Goal: Information Seeking & Learning: Check status

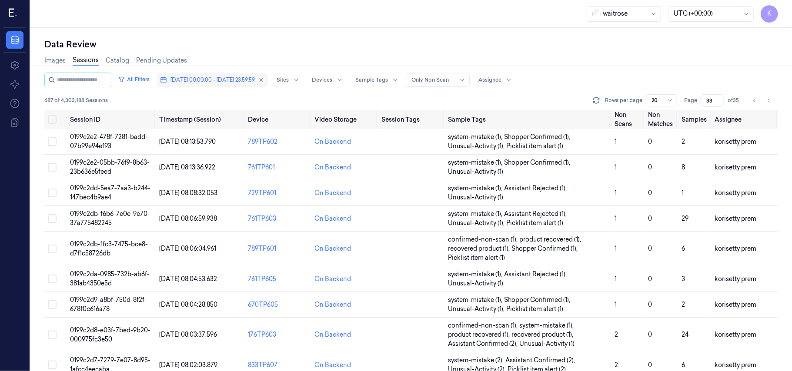
click at [254, 81] on span "[DATE] 00:00:00 - [DATE] 23:59:59" at bounding box center [212, 80] width 84 height 8
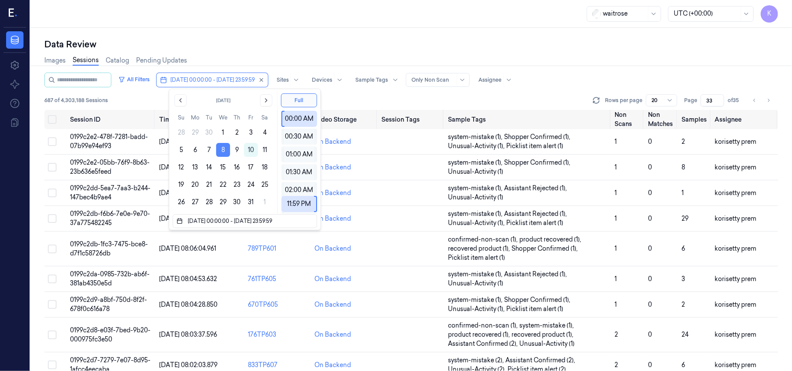
click at [218, 150] on button "8" at bounding box center [223, 150] width 14 height 14
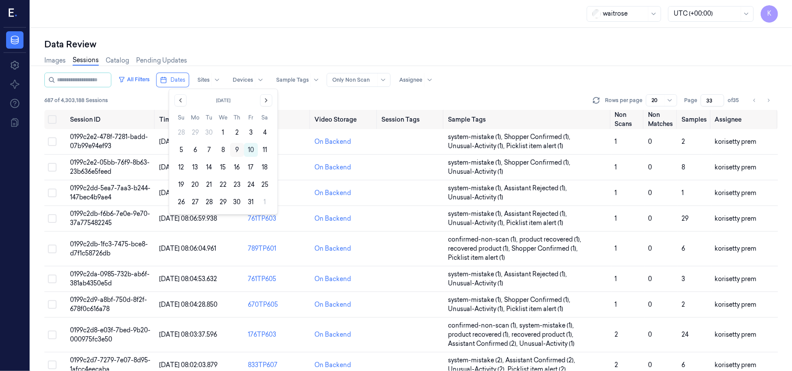
click at [240, 148] on button "9" at bounding box center [237, 150] width 14 height 14
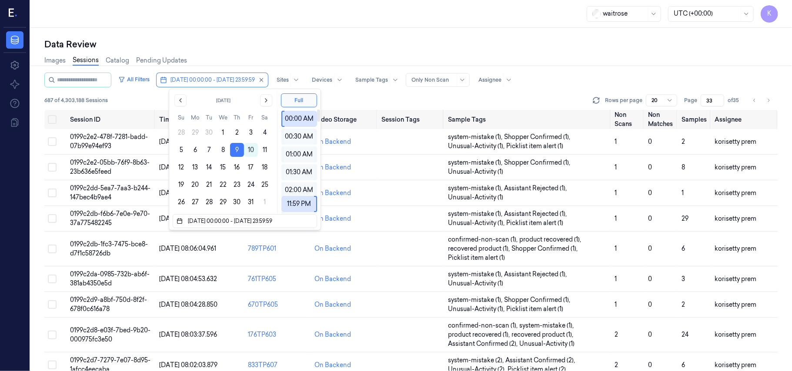
click at [545, 23] on div "waitrose UTC (+00:00) K" at bounding box center [410, 14] width 761 height 28
type input "1"
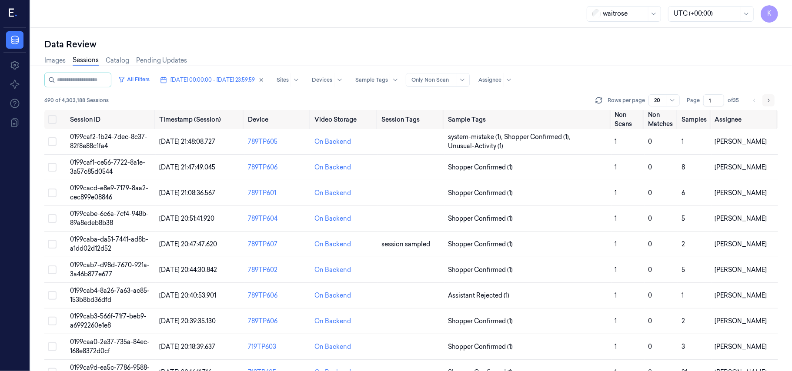
click at [768, 103] on icon "Go to next page" at bounding box center [768, 100] width 5 height 7
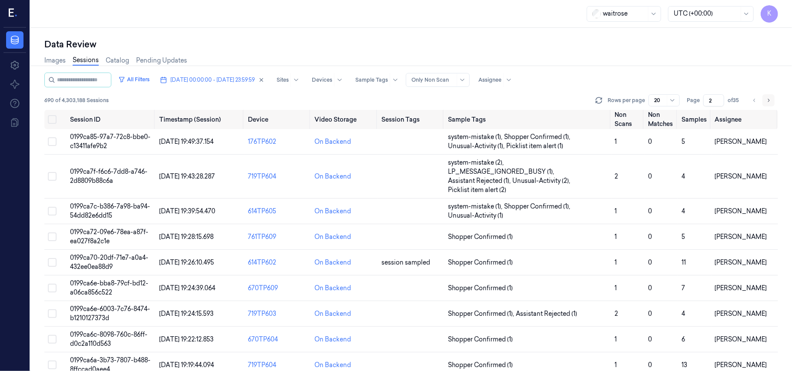
click at [768, 103] on icon "Go to next page" at bounding box center [768, 100] width 5 height 7
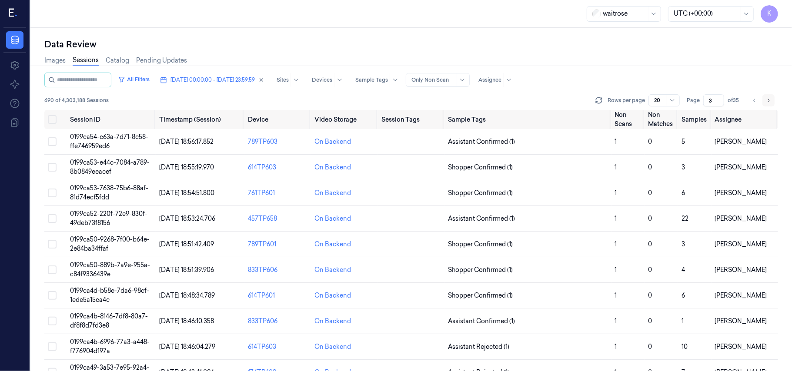
click at [768, 103] on icon "Go to next page" at bounding box center [768, 100] width 5 height 7
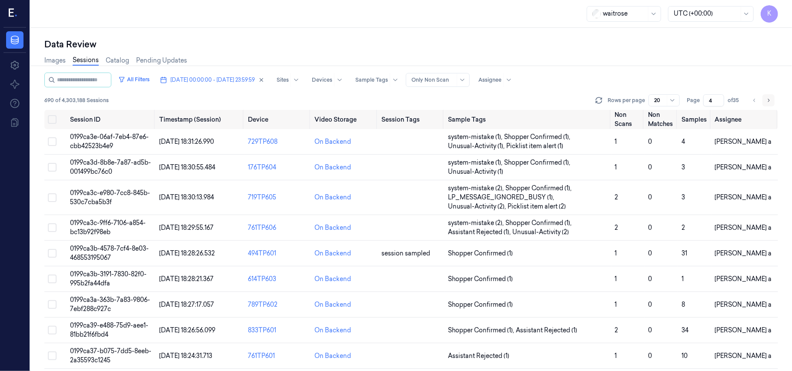
click at [768, 103] on icon "Go to next page" at bounding box center [768, 100] width 5 height 7
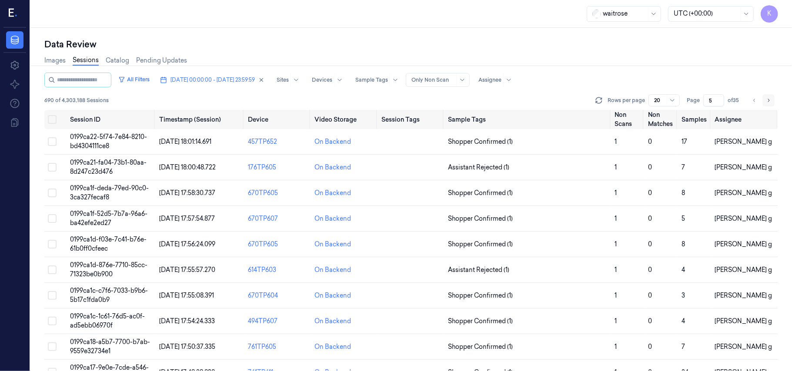
click at [768, 102] on icon "Go to next page" at bounding box center [768, 100] width 5 height 7
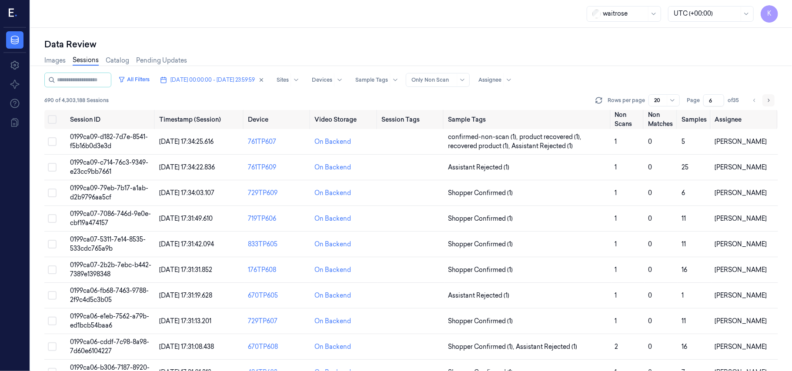
click at [768, 102] on icon "Go to next page" at bounding box center [768, 100] width 5 height 7
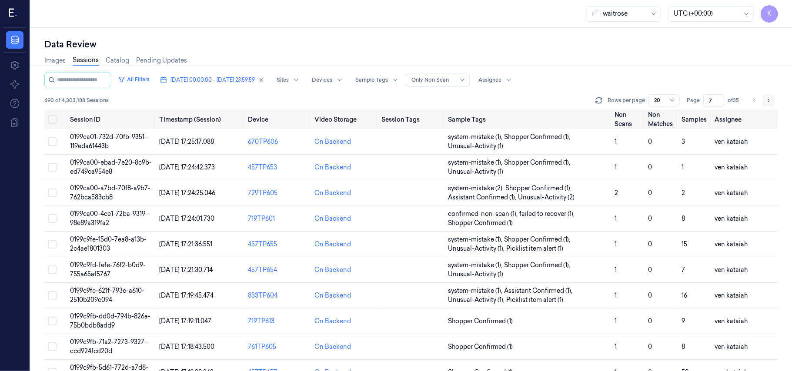
click at [768, 102] on icon "Go to next page" at bounding box center [768, 100] width 5 height 7
type input "8"
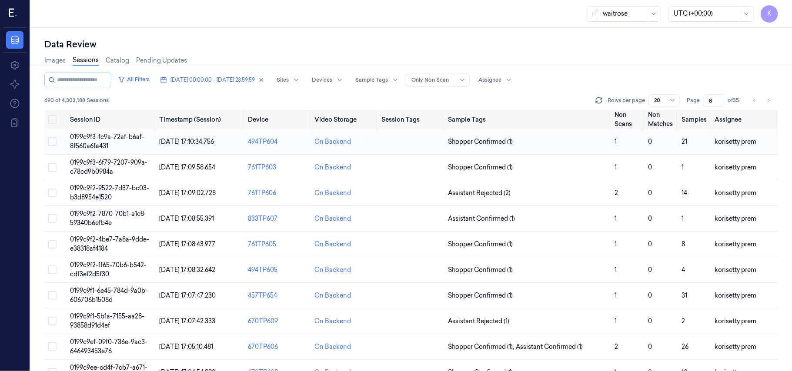
click at [107, 139] on span "0199c9f3-fc9a-72af-b6af-8f560a6fa431" at bounding box center [107, 141] width 74 height 17
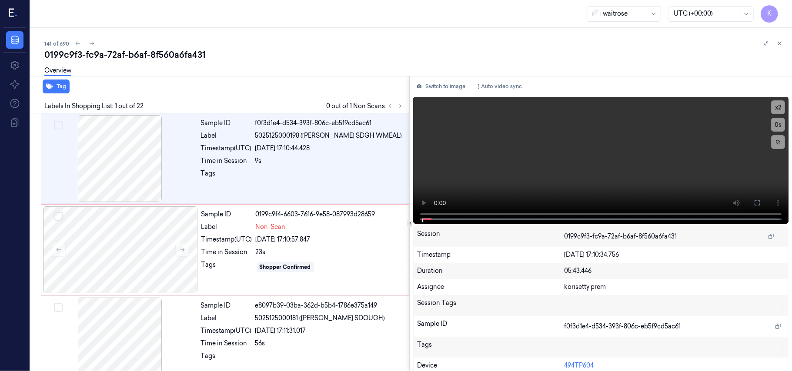
click at [279, 47] on div "141 of 690" at bounding box center [414, 43] width 740 height 10
click at [602, 154] on video at bounding box center [600, 160] width 375 height 127
click at [528, 153] on video at bounding box center [600, 160] width 375 height 127
click at [244, 246] on div "Sample ID 0199c9f4-6603-7616-9e58-087993d28659 Label Non-Scan Timestamp (UTC) […" at bounding box center [302, 249] width 209 height 87
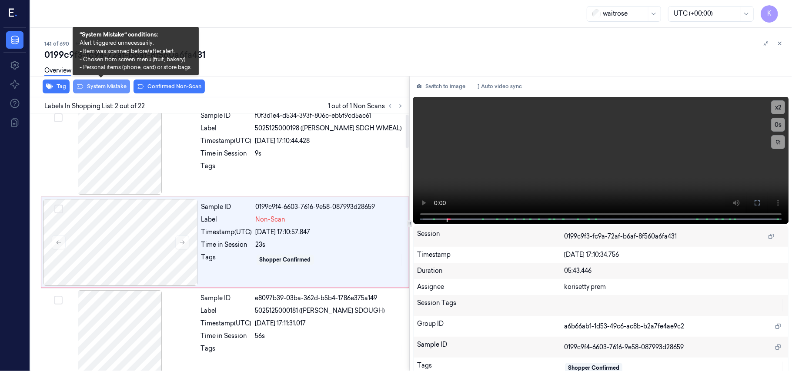
click at [109, 86] on button "System Mistake" at bounding box center [101, 87] width 57 height 14
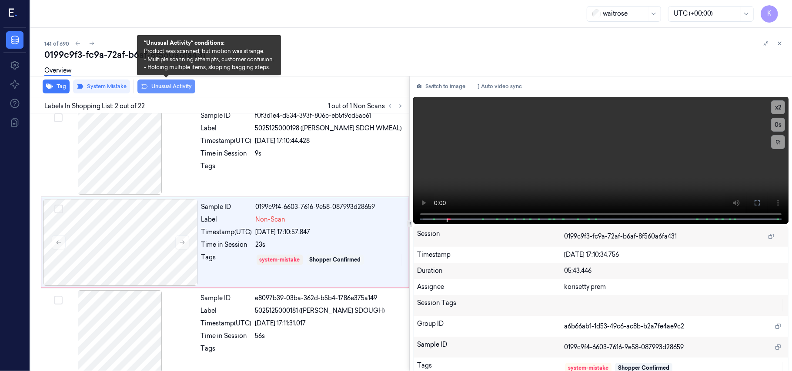
click at [174, 88] on button "Unusual Activity" at bounding box center [166, 87] width 58 height 14
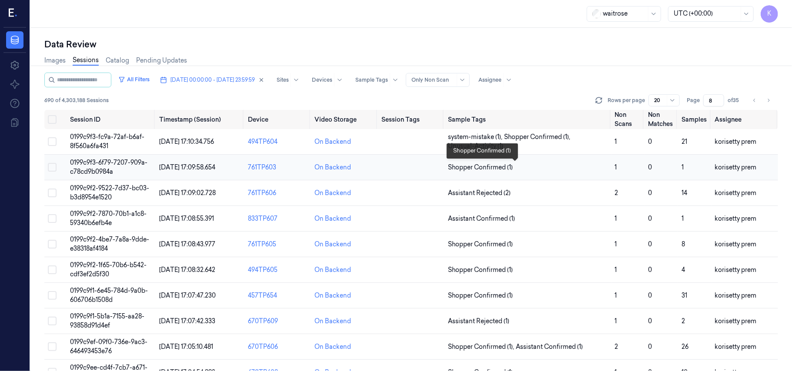
click at [486, 164] on span "Shopper Confirmed (1)" at bounding box center [480, 167] width 65 height 9
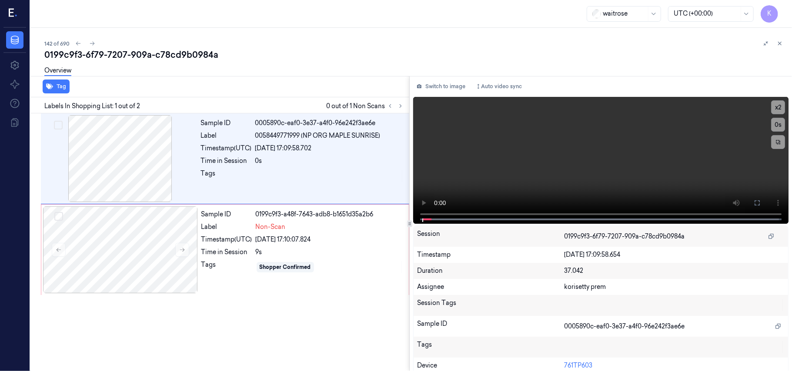
click at [377, 63] on div "Overview" at bounding box center [414, 72] width 740 height 22
click at [546, 161] on video at bounding box center [600, 160] width 375 height 127
click at [659, 133] on video at bounding box center [600, 160] width 375 height 127
click at [359, 216] on div "0199c9f3-a48f-7643-adb8-b1651d35a2b6" at bounding box center [330, 214] width 148 height 9
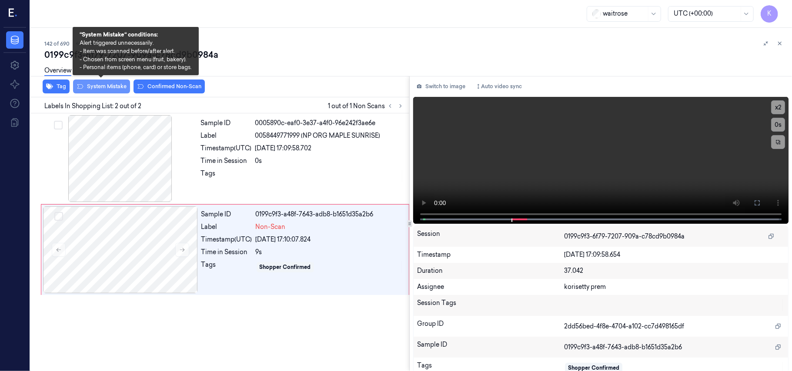
click at [110, 84] on button "System Mistake" at bounding box center [101, 87] width 57 height 14
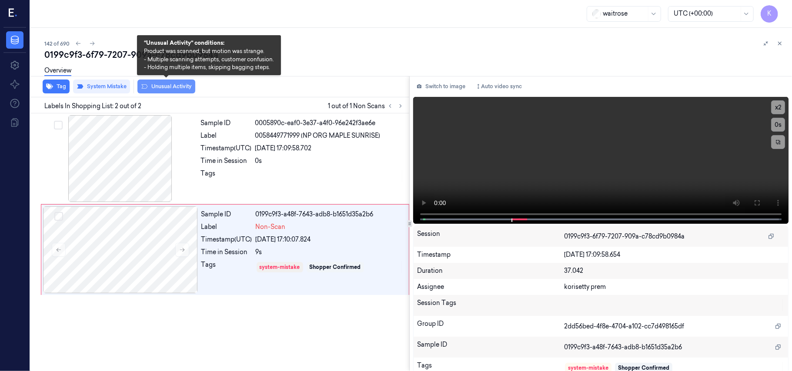
click at [164, 87] on button "Unusual Activity" at bounding box center [166, 87] width 58 height 14
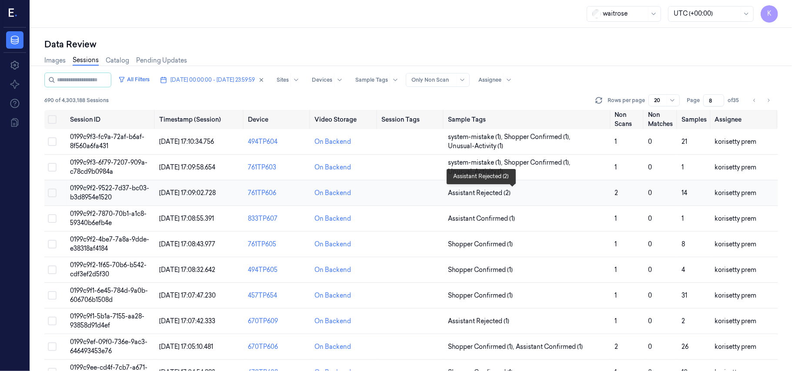
click at [510, 197] on span "Assistant Rejected (2)" at bounding box center [528, 193] width 160 height 9
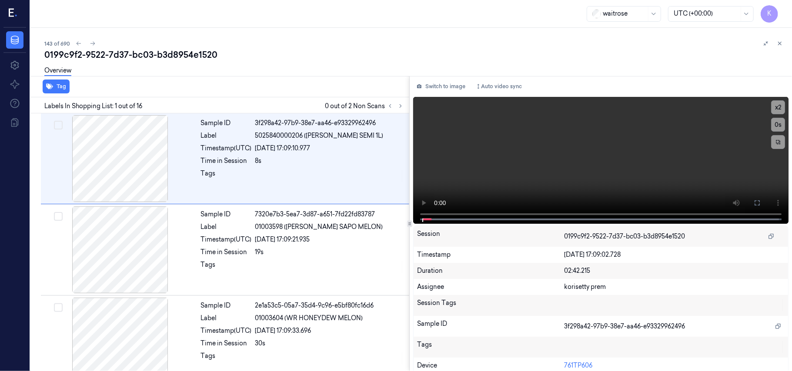
click at [301, 57] on div "0199c9f2-9522-7d37-bc03-b3d8954e1520" at bounding box center [414, 55] width 740 height 12
click at [403, 106] on icon at bounding box center [400, 106] width 6 height 6
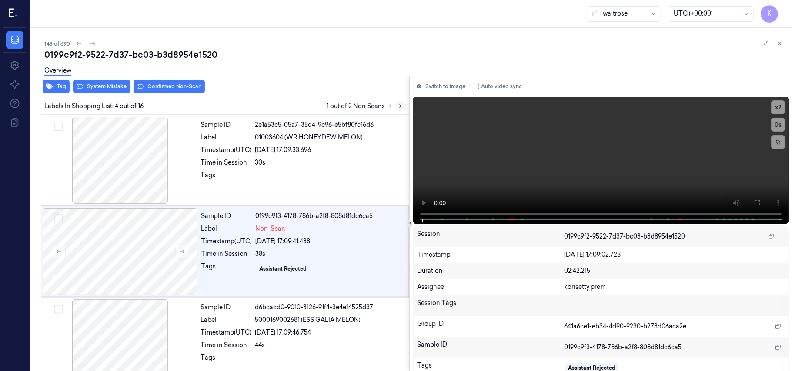
scroll to position [190, 0]
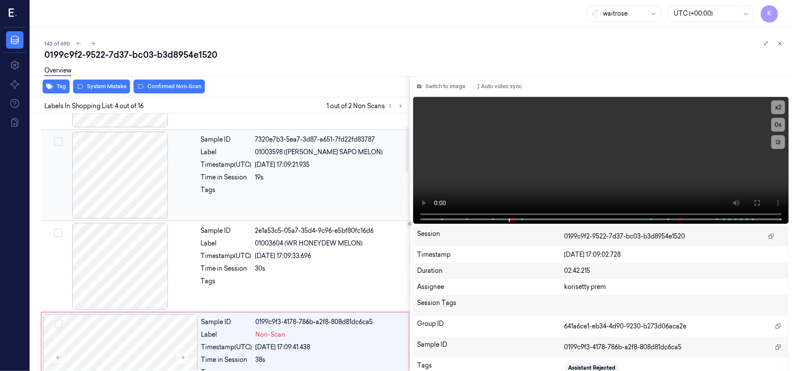
click at [330, 188] on div at bounding box center [329, 193] width 149 height 14
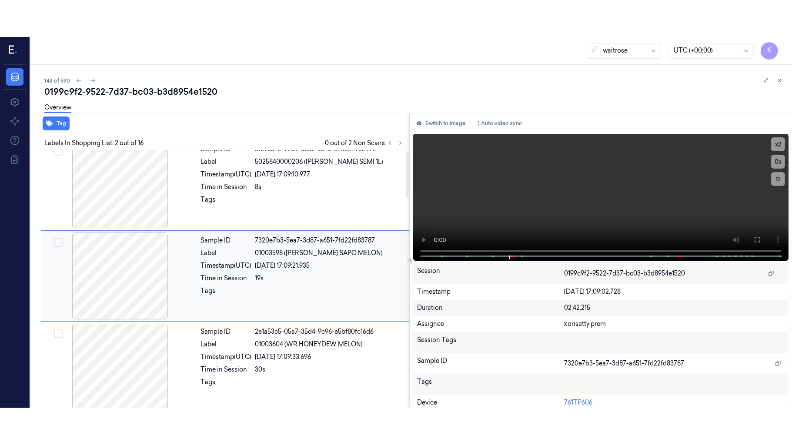
scroll to position [7, 0]
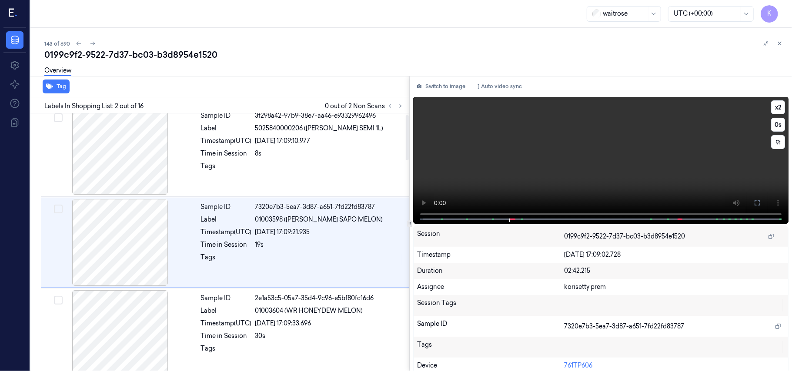
click at [614, 148] on video at bounding box center [600, 160] width 375 height 127
click at [753, 206] on icon at bounding box center [756, 203] width 7 height 7
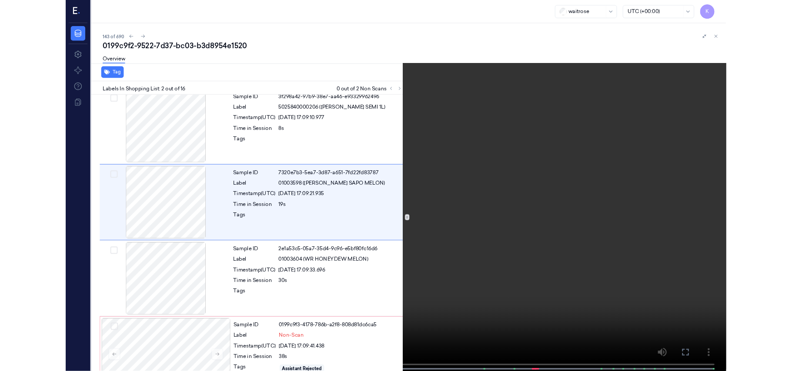
scroll to position [0, 0]
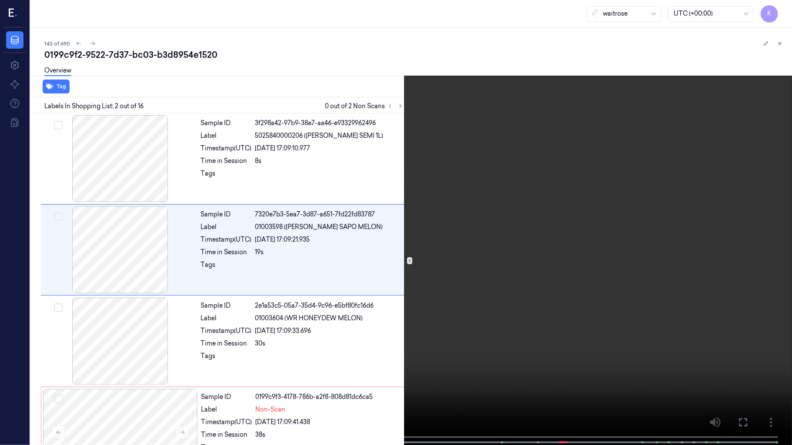
click at [619, 247] on video at bounding box center [396, 223] width 792 height 447
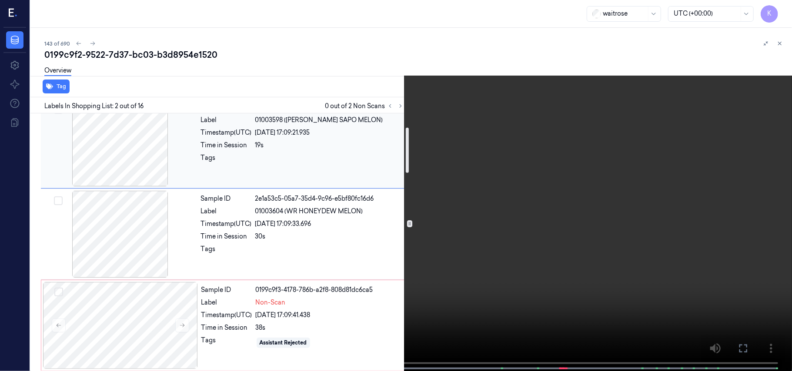
scroll to position [116, 0]
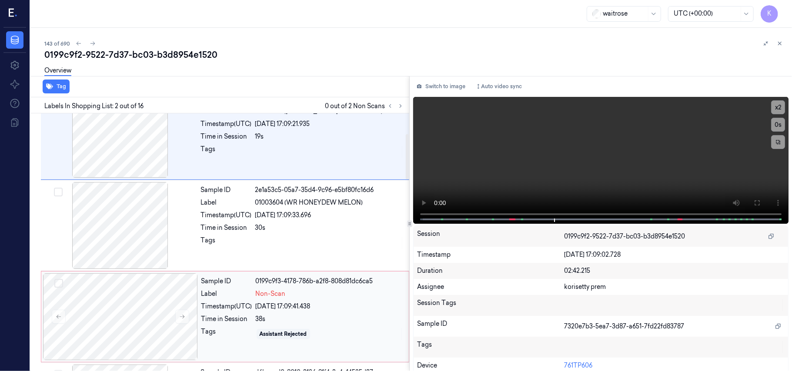
click at [300, 322] on div "38s" at bounding box center [330, 319] width 148 height 9
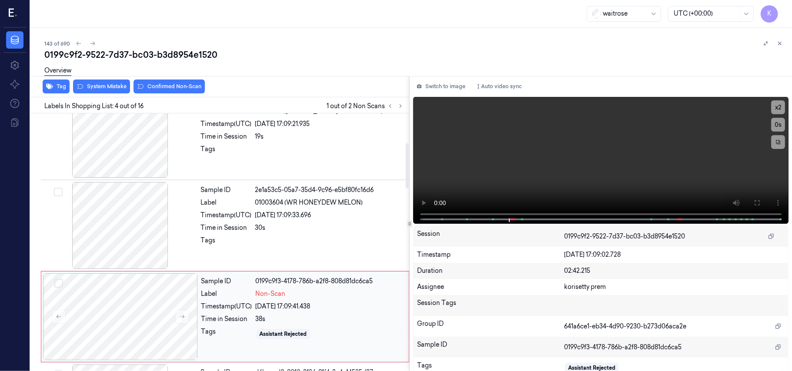
scroll to position [190, 0]
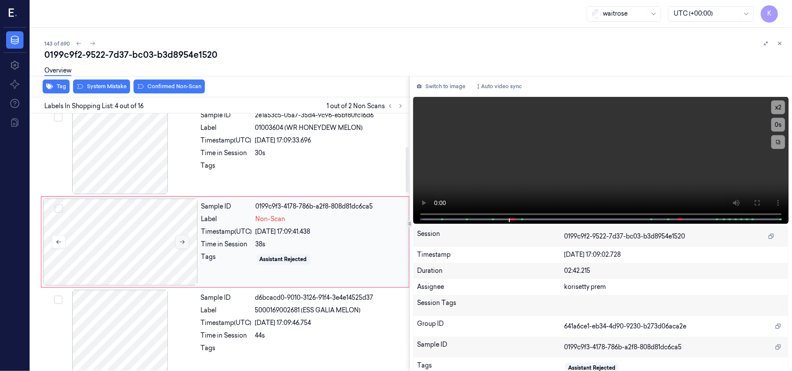
click at [179, 240] on icon at bounding box center [182, 242] width 6 height 6
click at [181, 244] on icon at bounding box center [182, 242] width 6 height 6
click at [449, 84] on button "Switch to image" at bounding box center [441, 87] width 56 height 14
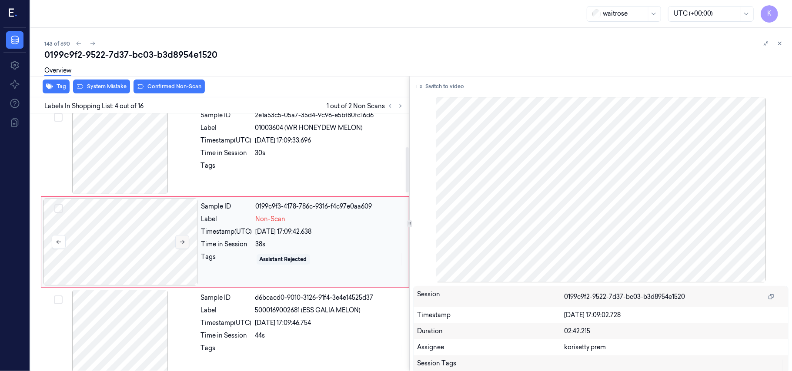
click at [183, 244] on icon at bounding box center [182, 242] width 6 height 6
click at [185, 243] on button at bounding box center [182, 242] width 14 height 14
click at [250, 143] on div "Timestamp (UTC)" at bounding box center [226, 140] width 51 height 9
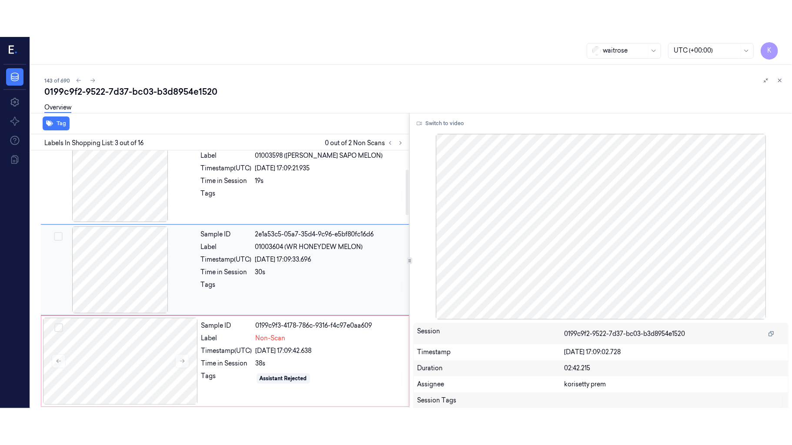
scroll to position [99, 0]
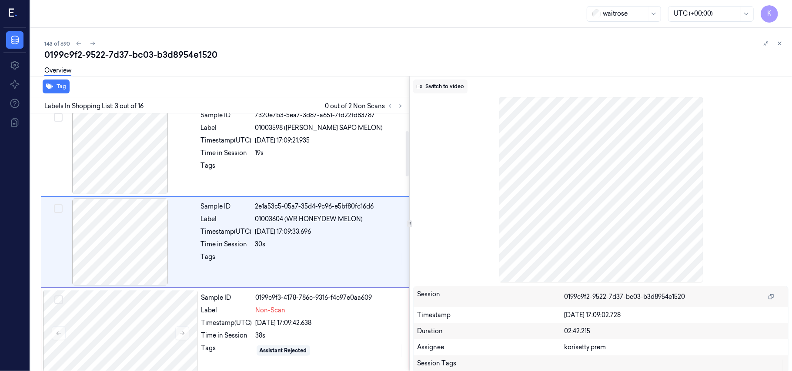
click at [444, 85] on button "Switch to video" at bounding box center [440, 87] width 54 height 14
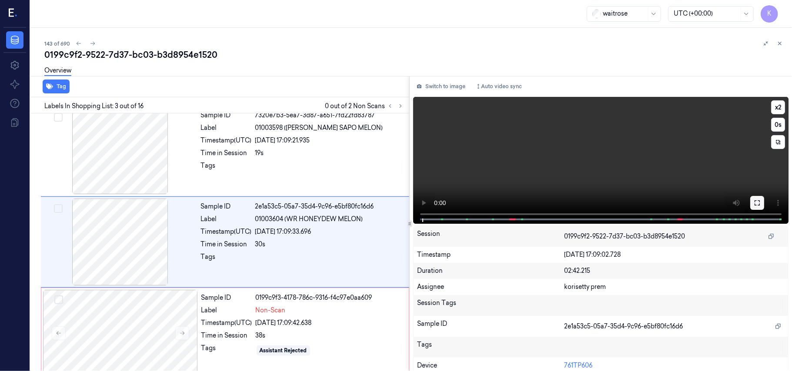
click at [753, 206] on icon at bounding box center [756, 203] width 7 height 7
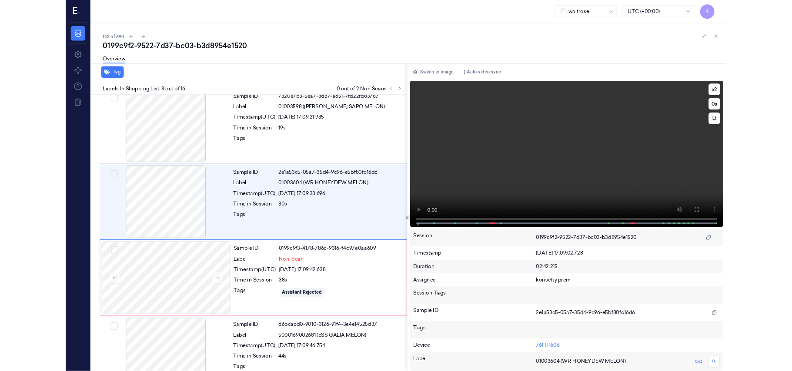
scroll to position [63, 0]
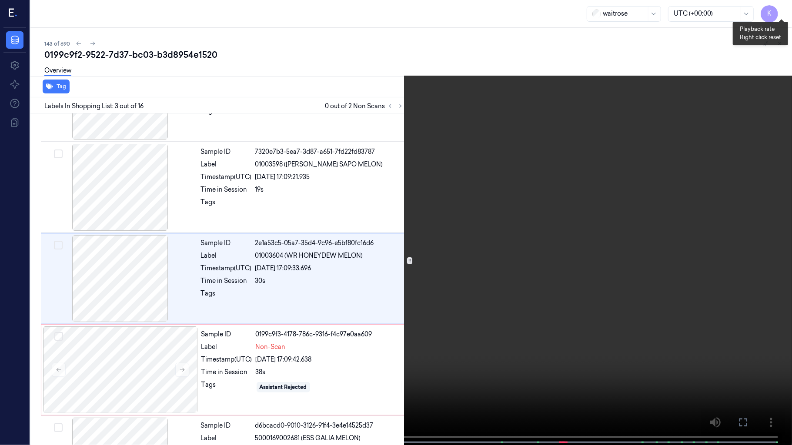
click at [779, 8] on button "x 2" at bounding box center [781, 10] width 14 height 14
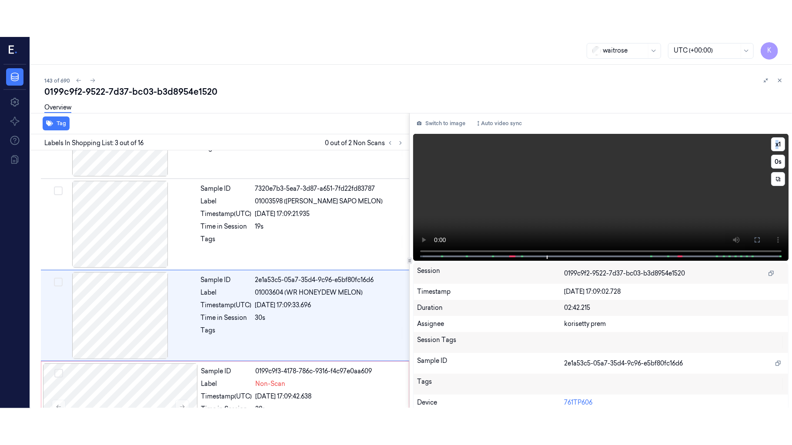
scroll to position [99, 0]
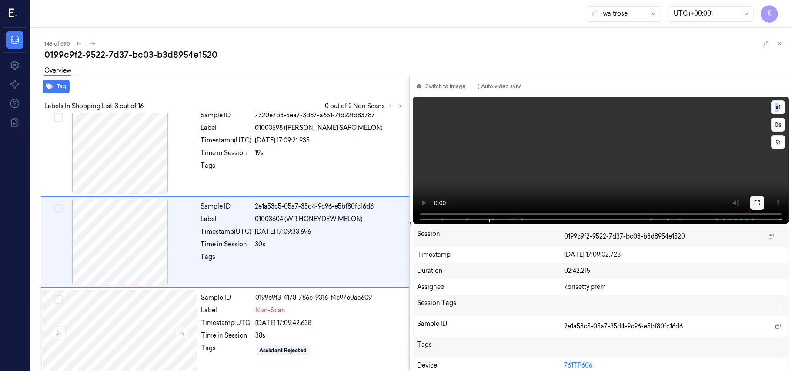
click at [759, 203] on button at bounding box center [757, 203] width 14 height 14
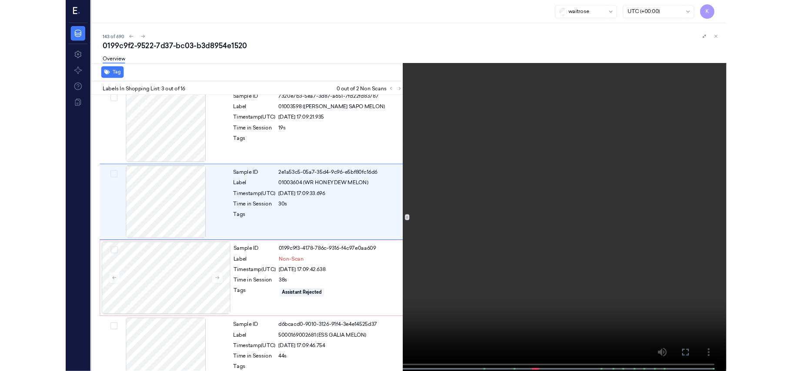
scroll to position [63, 0]
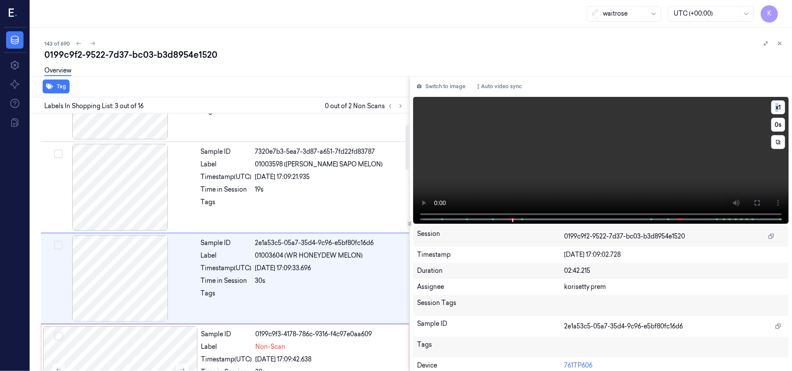
click at [522, 169] on video at bounding box center [600, 160] width 375 height 127
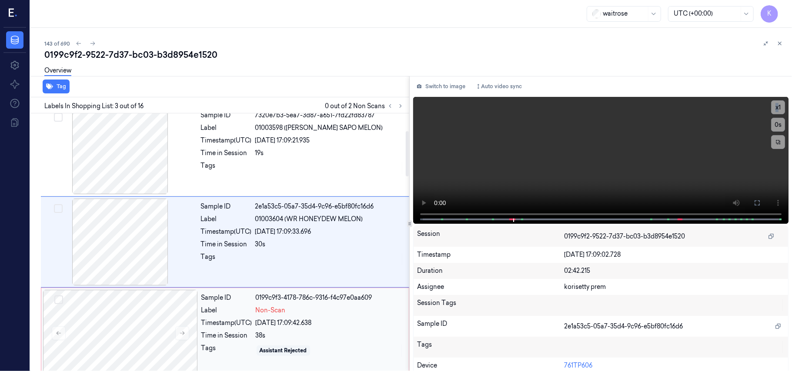
scroll to position [215, 0]
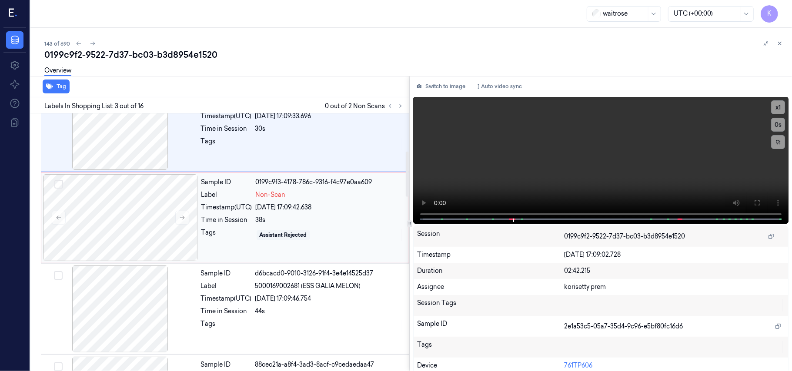
click at [316, 203] on div "[DATE] 17:09:42.638" at bounding box center [330, 207] width 148 height 9
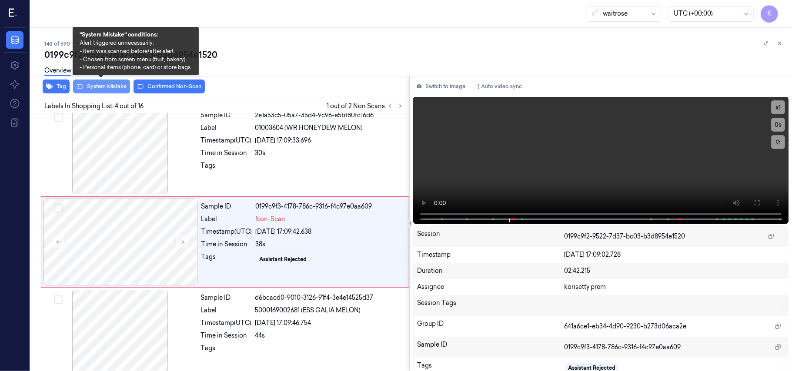
click at [100, 83] on button "System Mistake" at bounding box center [101, 87] width 57 height 14
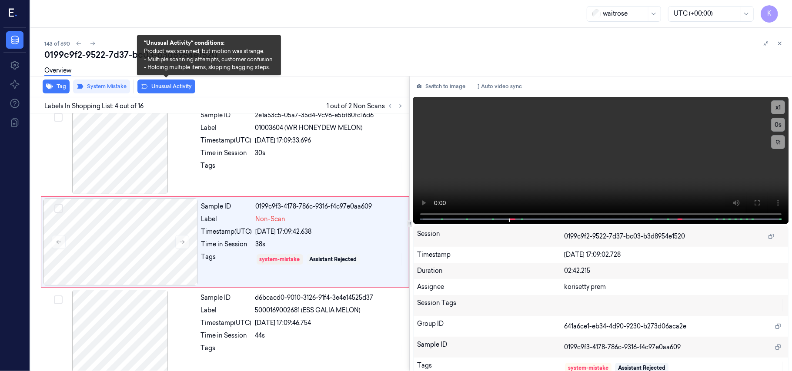
click at [160, 83] on button "Unusual Activity" at bounding box center [166, 87] width 58 height 14
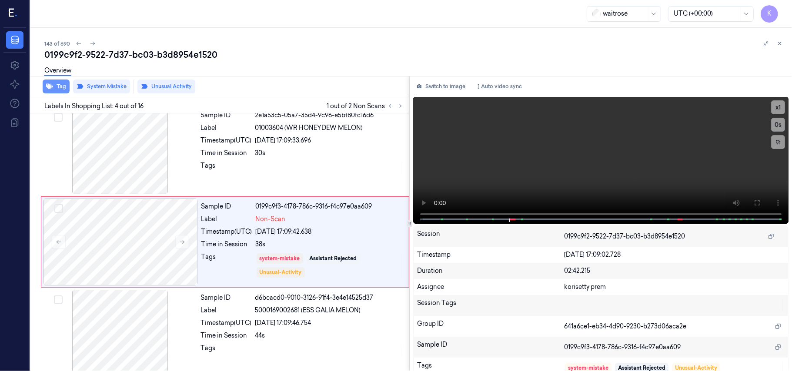
click at [54, 87] on button "Tag" at bounding box center [56, 87] width 27 height 14
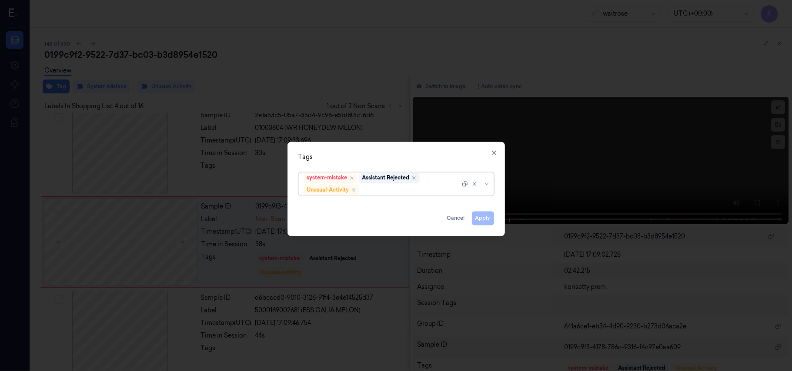
click at [418, 190] on div at bounding box center [410, 190] width 99 height 9
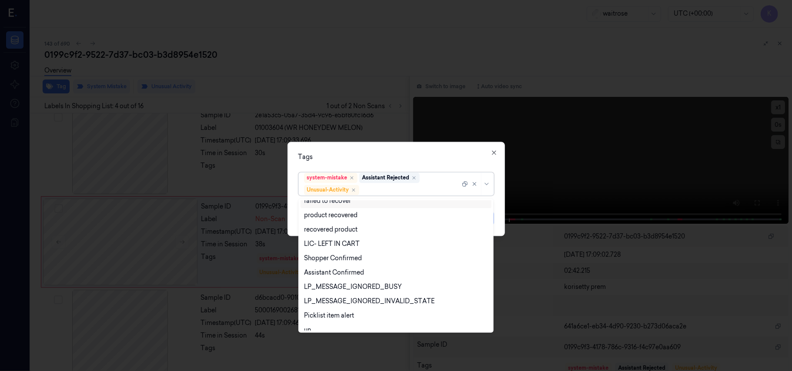
scroll to position [113, 0]
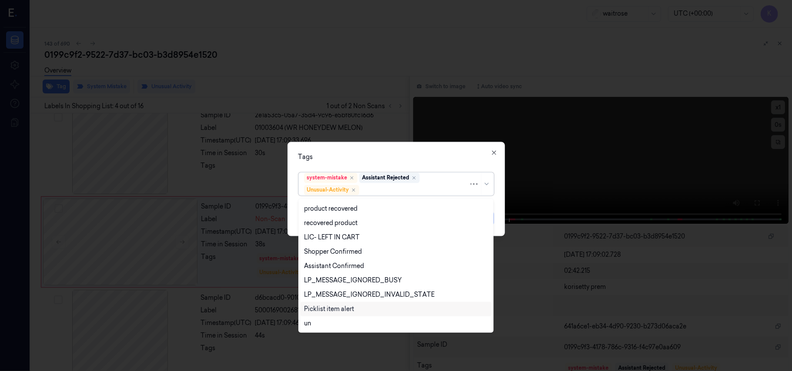
click at [343, 306] on div "Picklist item alert" at bounding box center [329, 309] width 50 height 9
click at [401, 146] on div "Tags option Picklist item alert, selected. 20 results available. Use Up and Dow…" at bounding box center [395, 189] width 217 height 94
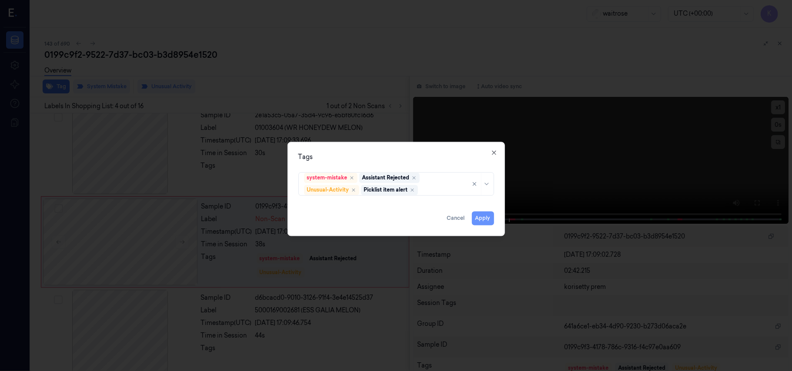
click at [479, 218] on button "Apply" at bounding box center [483, 219] width 22 height 14
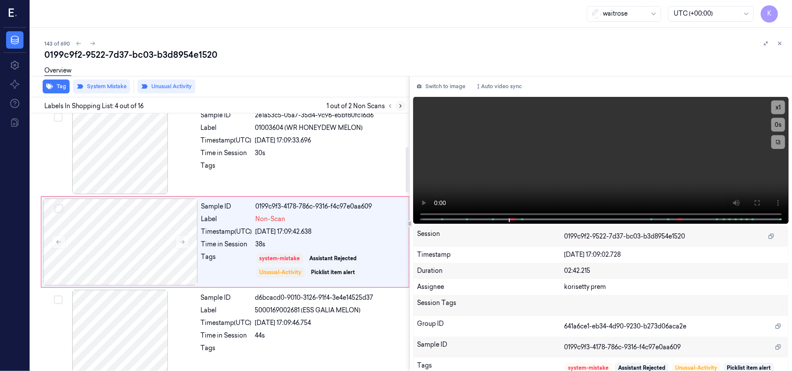
click at [404, 106] on button at bounding box center [400, 106] width 10 height 10
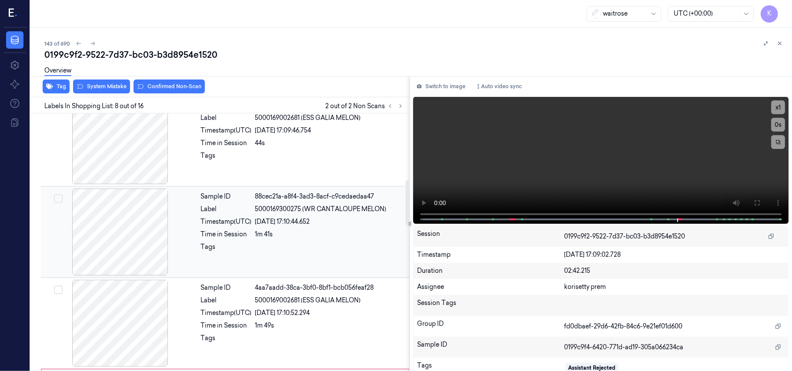
scroll to position [325, 0]
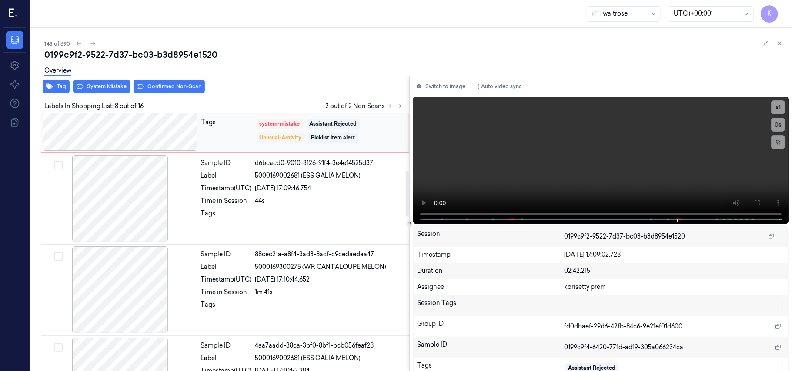
click at [273, 140] on div "Unusual-Activity" at bounding box center [281, 138] width 42 height 8
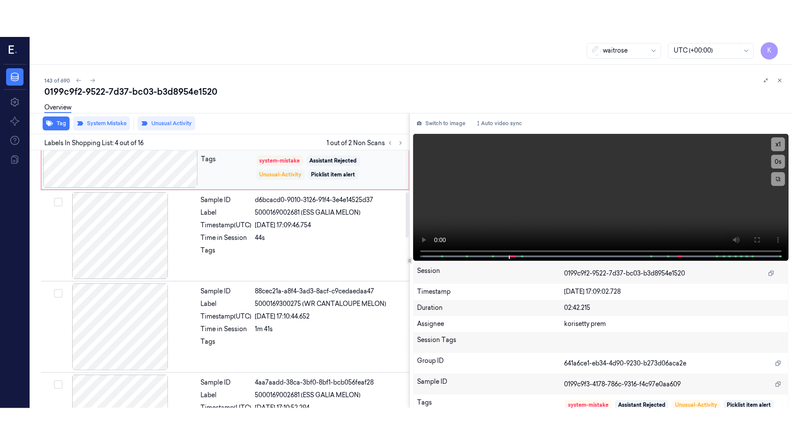
scroll to position [190, 0]
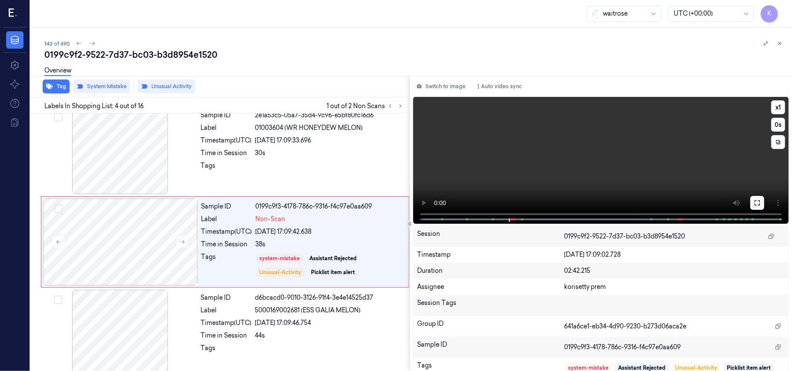
click at [757, 203] on button at bounding box center [757, 203] width 14 height 14
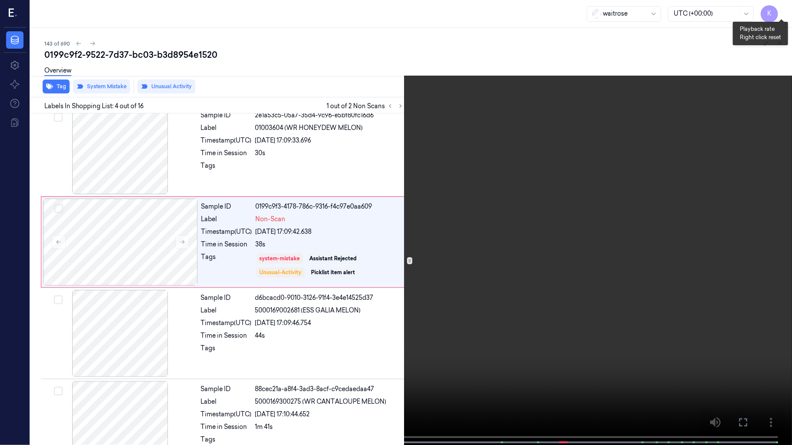
click at [779, 6] on button "x 1" at bounding box center [781, 10] width 14 height 14
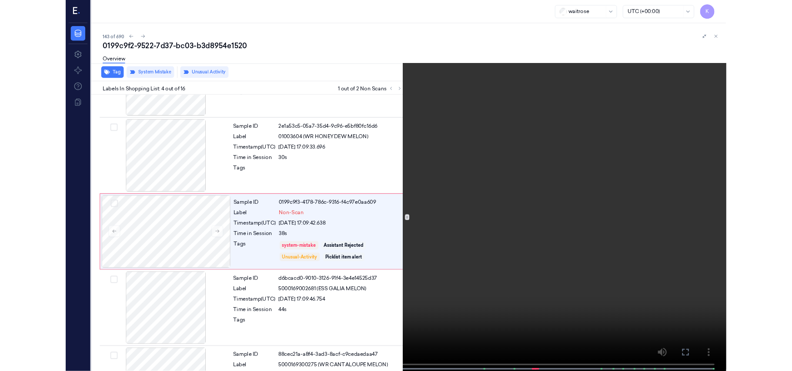
scroll to position [154, 0]
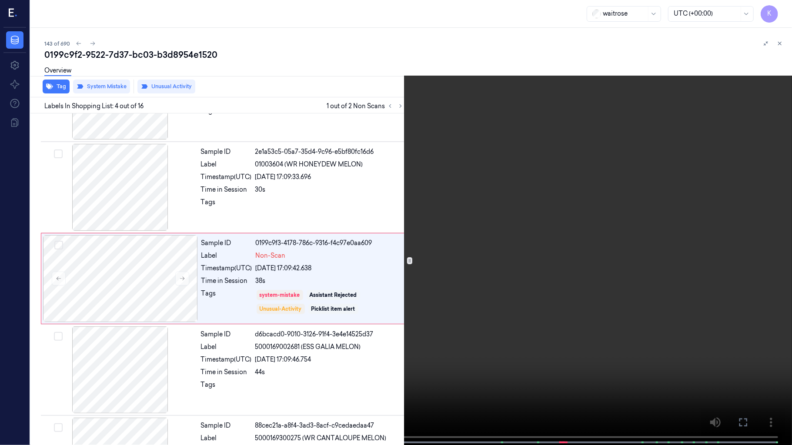
click at [365, 255] on video at bounding box center [396, 223] width 792 height 447
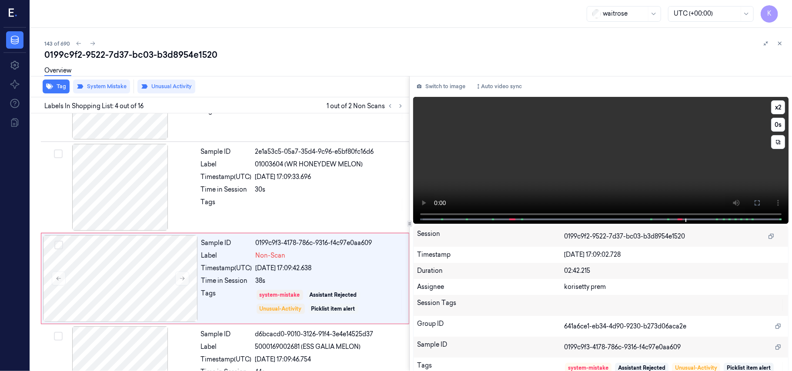
click at [543, 155] on video at bounding box center [600, 160] width 375 height 127
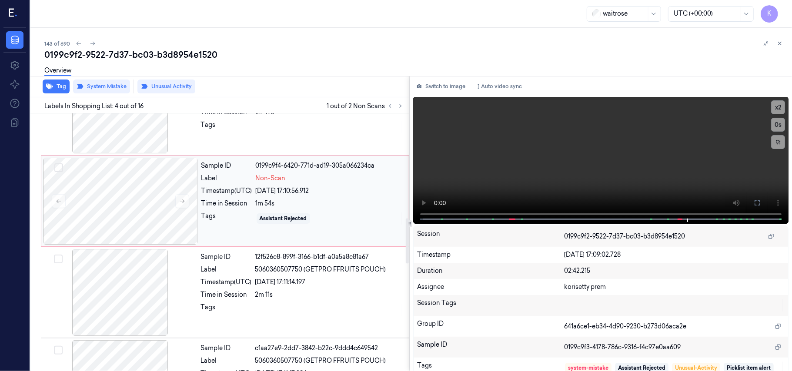
click at [218, 195] on div "Timestamp (UTC)" at bounding box center [226, 190] width 51 height 9
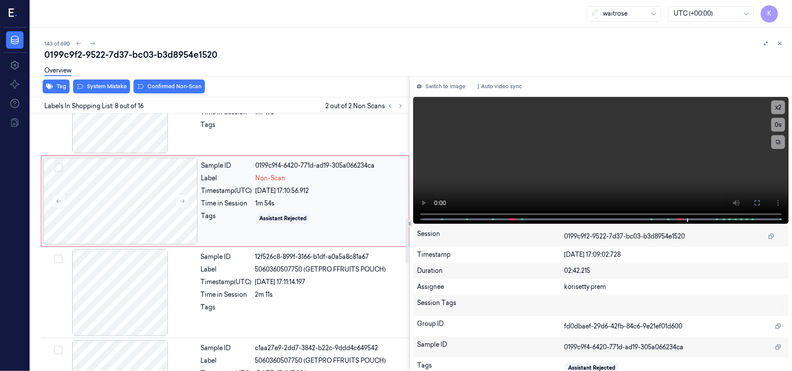
scroll to position [557, 0]
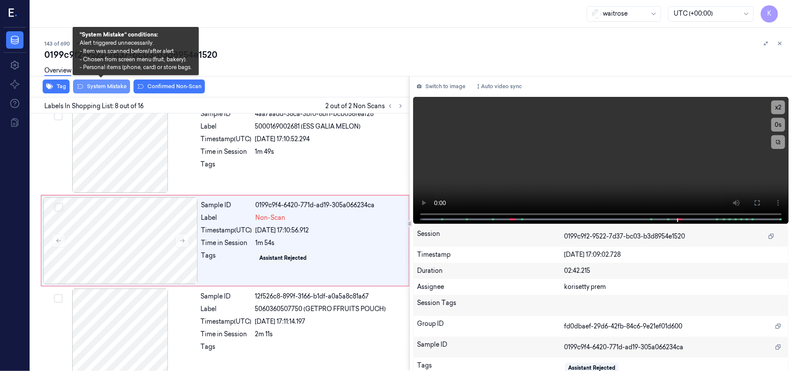
click at [103, 87] on button "System Mistake" at bounding box center [101, 87] width 57 height 14
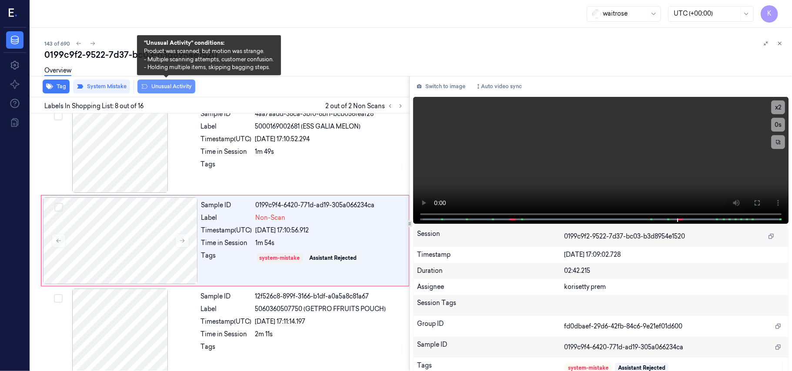
click at [175, 91] on button "Unusual Activity" at bounding box center [166, 87] width 58 height 14
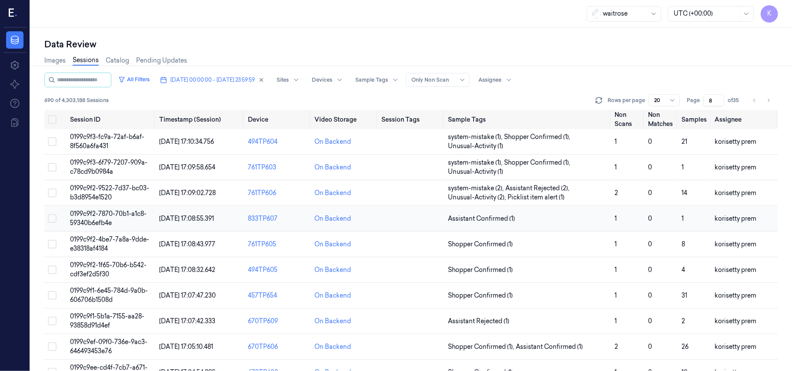
click at [515, 228] on td "Assistant Confirmed (1)" at bounding box center [527, 219] width 166 height 26
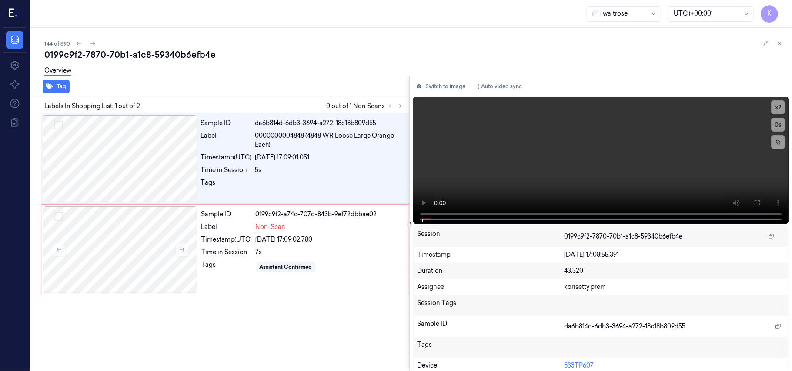
click at [397, 70] on div "Overview" at bounding box center [414, 72] width 740 height 22
click at [547, 161] on video at bounding box center [600, 160] width 375 height 127
click at [567, 144] on video at bounding box center [600, 160] width 375 height 127
click at [251, 242] on div "Timestamp (UTC)" at bounding box center [226, 239] width 51 height 9
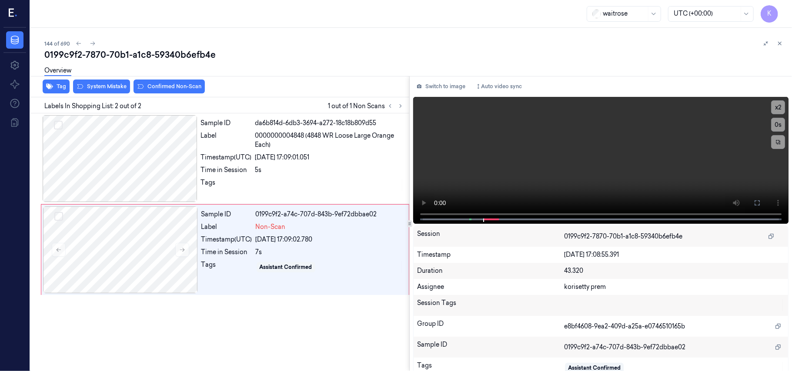
click at [106, 82] on div "Overview" at bounding box center [414, 72] width 740 height 22
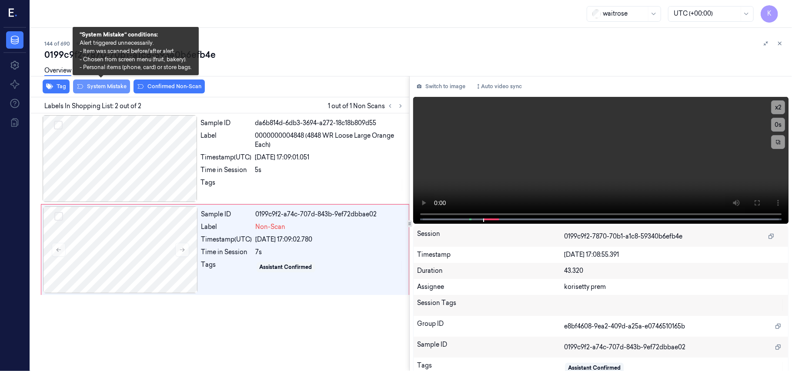
click at [107, 89] on button "System Mistake" at bounding box center [101, 87] width 57 height 14
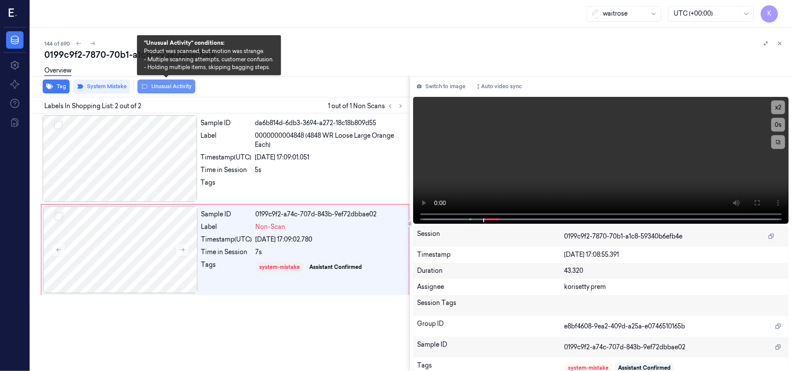
click at [146, 83] on icon at bounding box center [144, 86] width 7 height 7
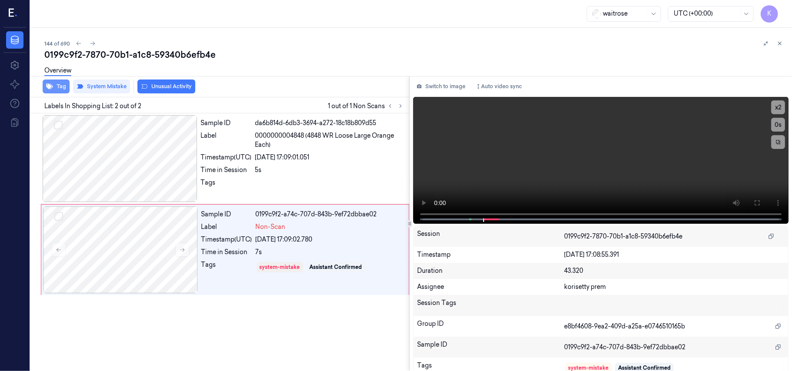
click at [54, 91] on button "Tag" at bounding box center [56, 87] width 27 height 14
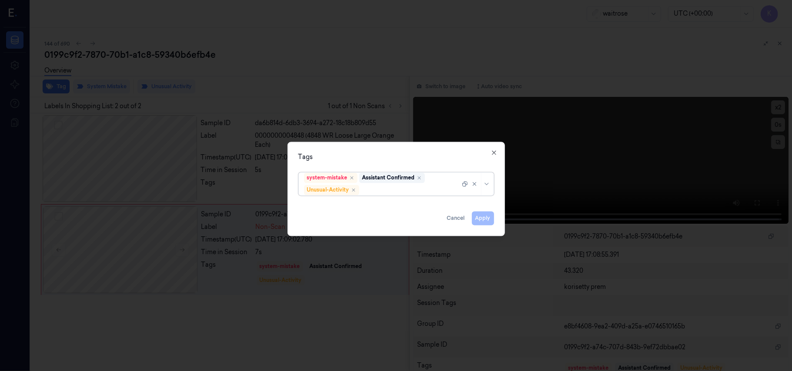
click at [394, 191] on div at bounding box center [410, 190] width 99 height 9
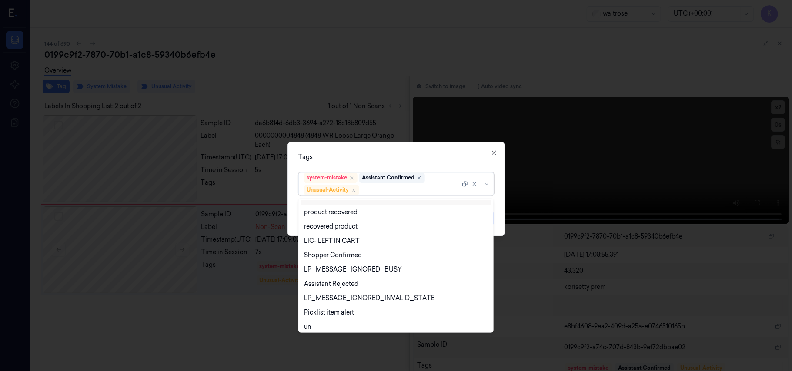
scroll to position [113, 0]
click at [341, 310] on div "Picklist item alert" at bounding box center [329, 309] width 50 height 9
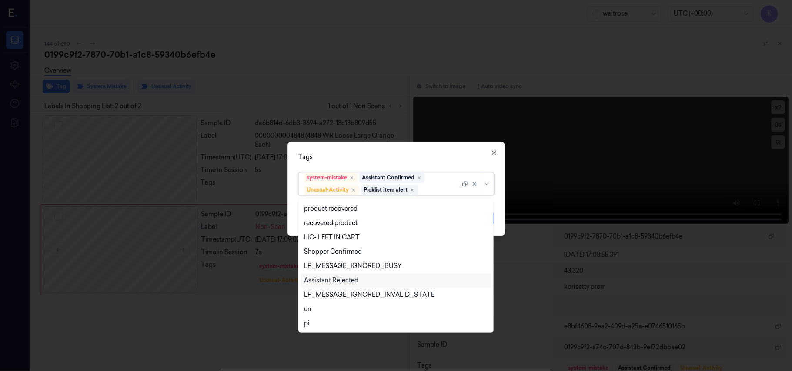
click at [425, 152] on div "Tags option Picklist item alert, selected. 20 results available. Use Up and Dow…" at bounding box center [395, 189] width 217 height 94
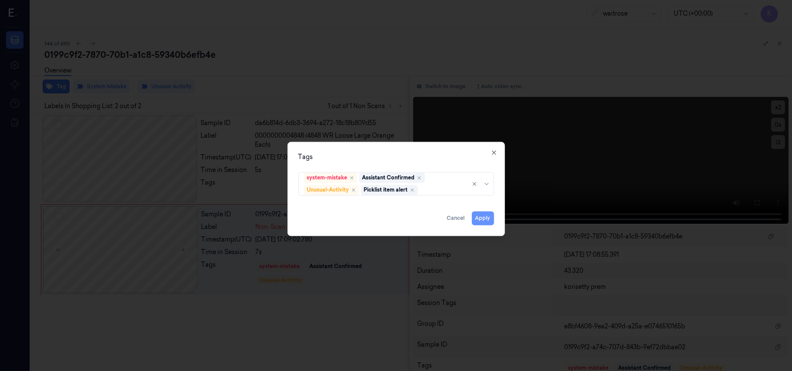
click at [482, 218] on button "Apply" at bounding box center [483, 219] width 22 height 14
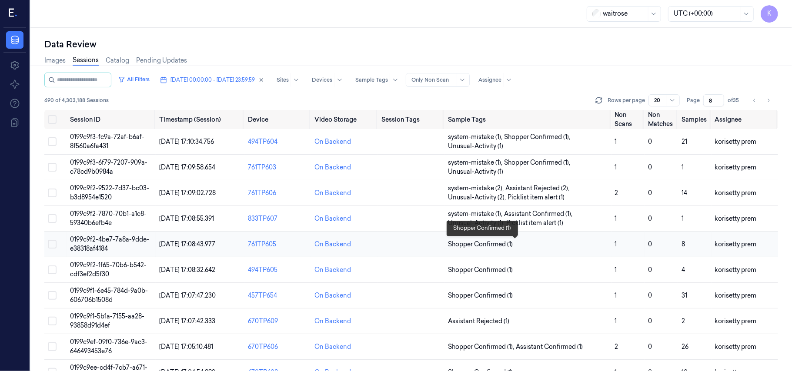
click at [515, 240] on span "Shopper Confirmed (1)" at bounding box center [528, 244] width 160 height 9
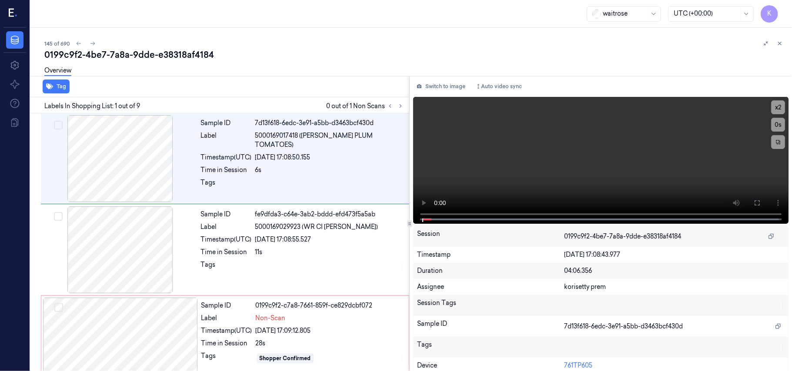
click at [389, 32] on div "145 of 690 0199c9f2-4be7-7a8a-9dde-e38318af4184 Overview Tag Labels In Shopping…" at bounding box center [410, 199] width 761 height 343
click at [400, 106] on icon at bounding box center [400, 106] width 6 height 6
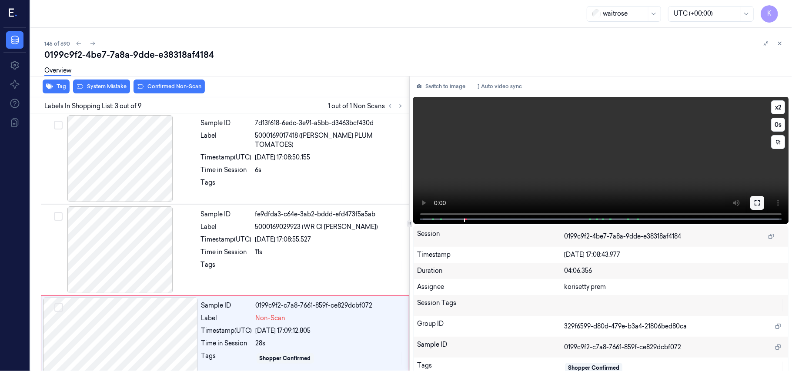
click at [757, 202] on button at bounding box center [757, 203] width 14 height 14
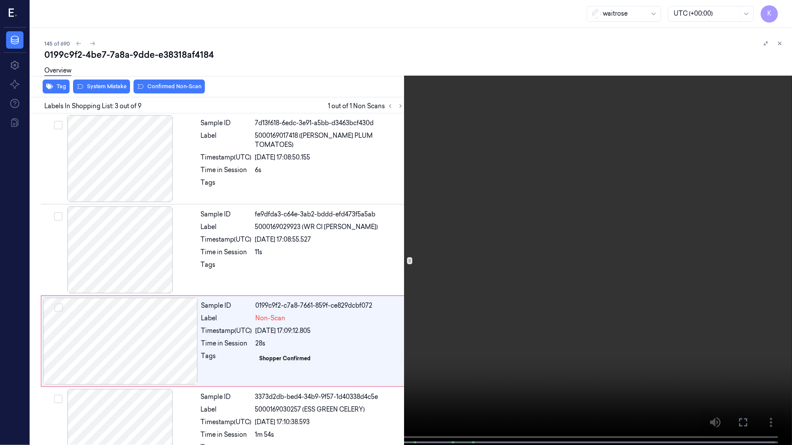
click at [399, 338] on video at bounding box center [396, 223] width 792 height 447
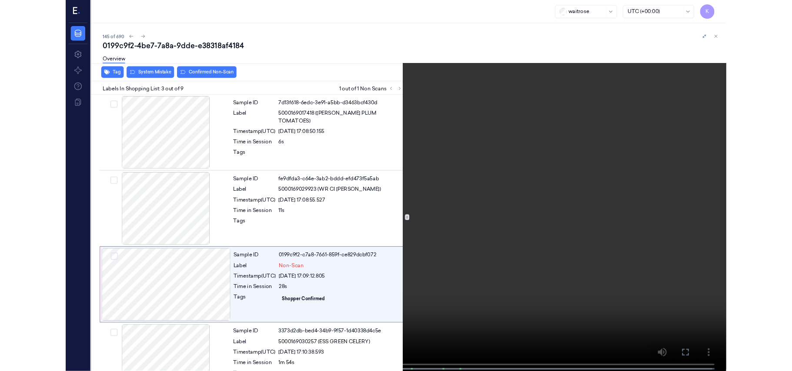
scroll to position [63, 0]
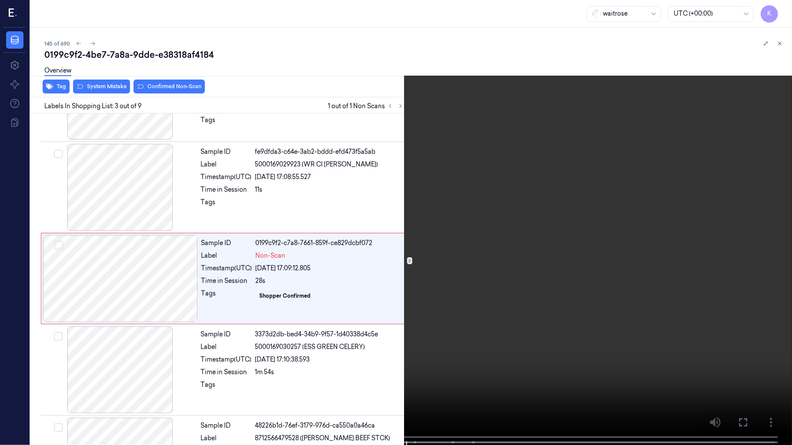
click at [624, 269] on video at bounding box center [396, 223] width 792 height 447
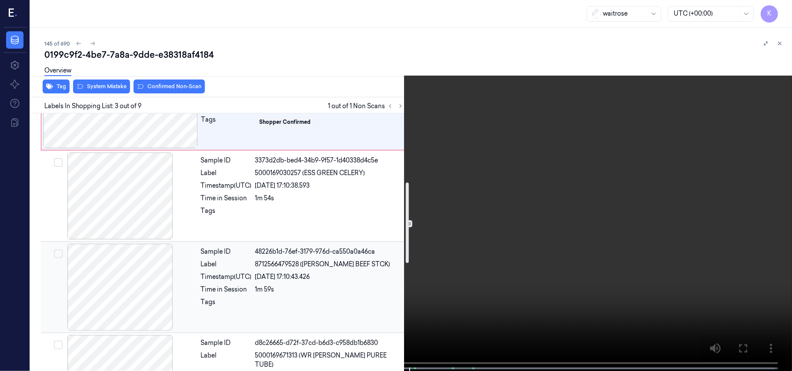
scroll to position [178, 0]
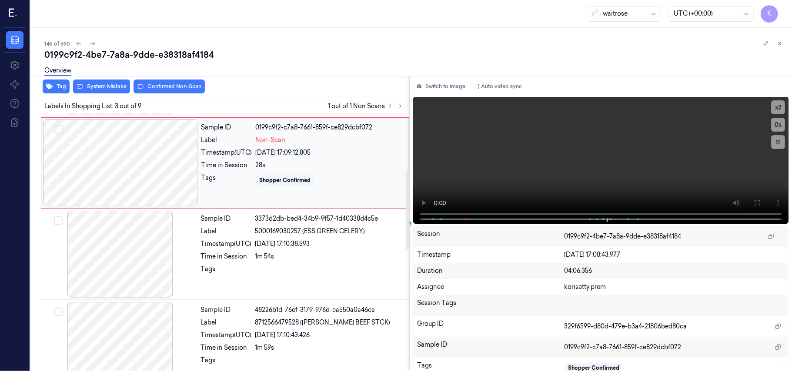
click at [86, 164] on div at bounding box center [120, 163] width 155 height 87
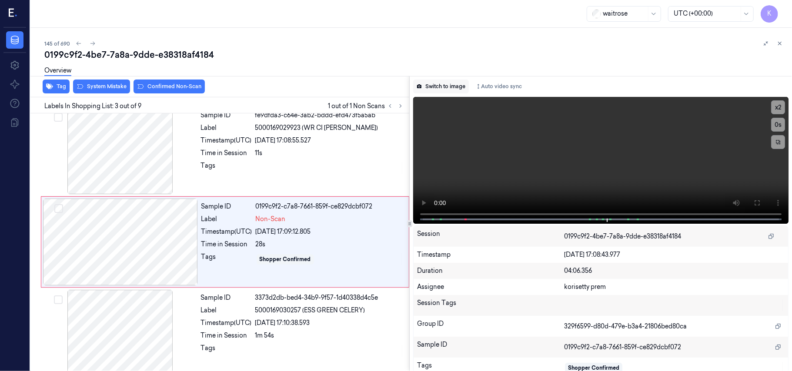
click at [447, 88] on button "Switch to image" at bounding box center [441, 87] width 56 height 14
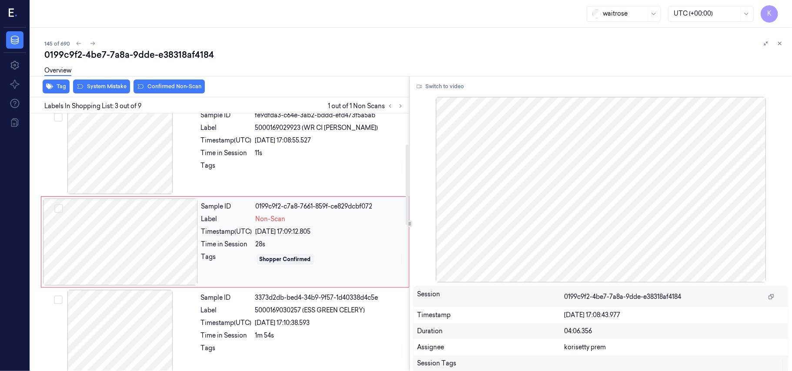
scroll to position [215, 0]
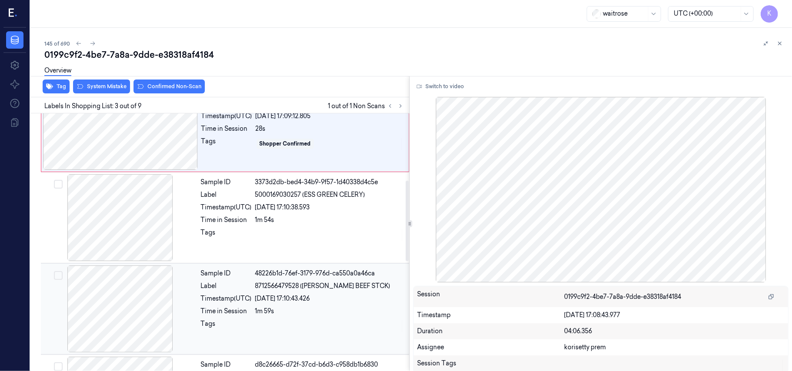
click at [336, 304] on div "Sample ID 48226b1d-76ef-3179-976d-ca550a0a46ca Label 8712566479528 ([PERSON_NAM…" at bounding box center [302, 309] width 210 height 87
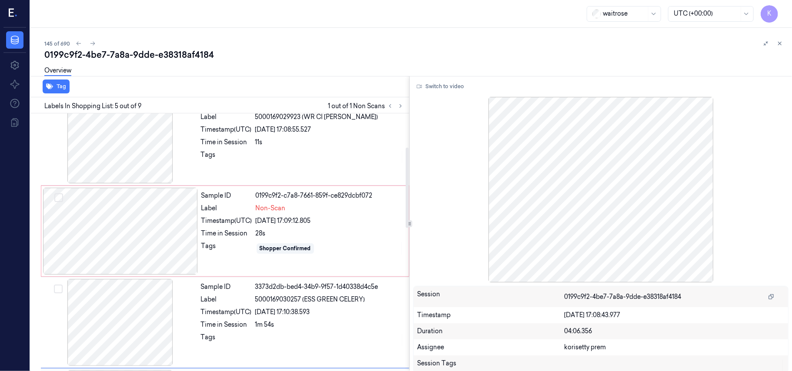
scroll to position [108, 0]
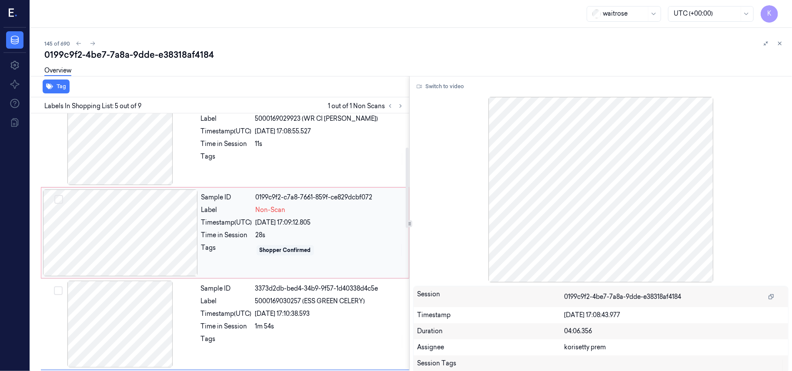
click at [261, 218] on div "Sample ID 0199c9f2-c7a8-7661-859f-ce829dcbf072 Label Non-Scan Timestamp (UTC) […" at bounding box center [302, 233] width 209 height 87
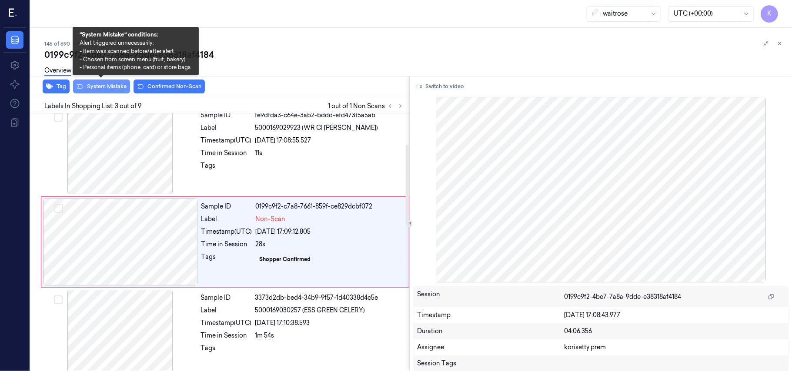
click at [108, 89] on button "System Mistake" at bounding box center [101, 87] width 57 height 14
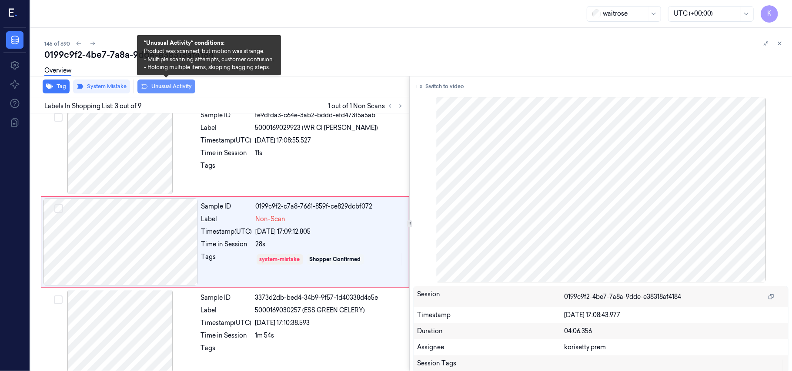
click at [170, 87] on button "Unusual Activity" at bounding box center [166, 87] width 58 height 14
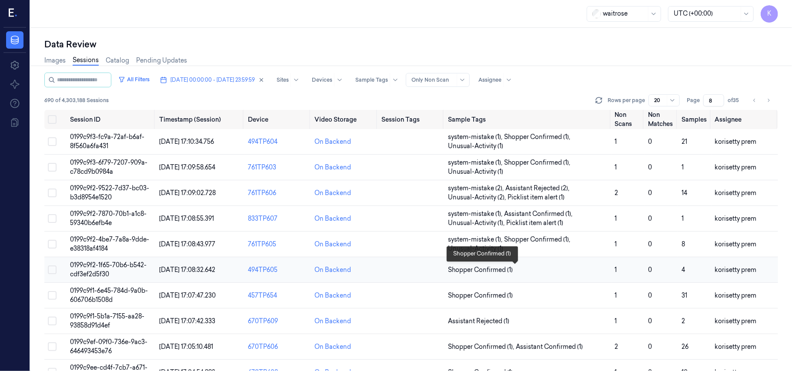
click at [533, 269] on span "Shopper Confirmed (1)" at bounding box center [528, 270] width 160 height 9
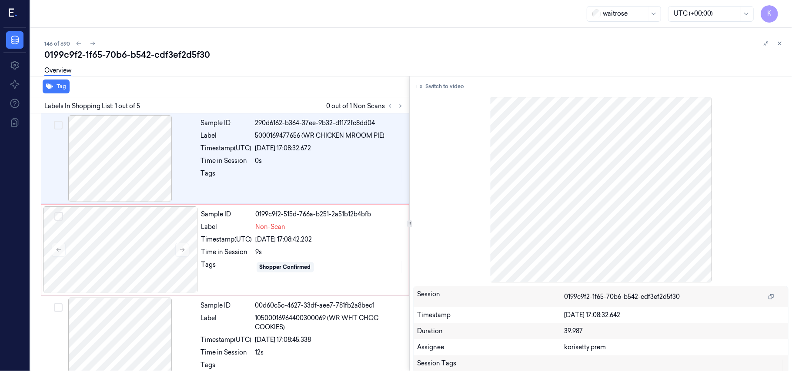
click at [261, 60] on div "0199c9f2-1f65-70b6-b542-cdf3ef2d5f30" at bounding box center [414, 55] width 740 height 12
click at [444, 84] on button "Switch to video" at bounding box center [440, 87] width 54 height 14
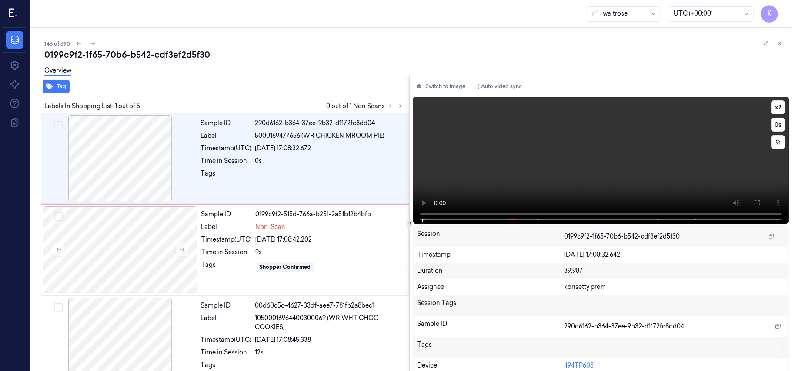
click at [574, 112] on video at bounding box center [600, 160] width 375 height 127
click at [668, 148] on video at bounding box center [600, 160] width 375 height 127
click at [593, 164] on video at bounding box center [600, 160] width 375 height 127
click at [300, 221] on div "Sample ID 0199c9f2-515d-766a-b251-2a51b12b4bfb Label Non-Scan Timestamp (UTC) […" at bounding box center [302, 249] width 209 height 87
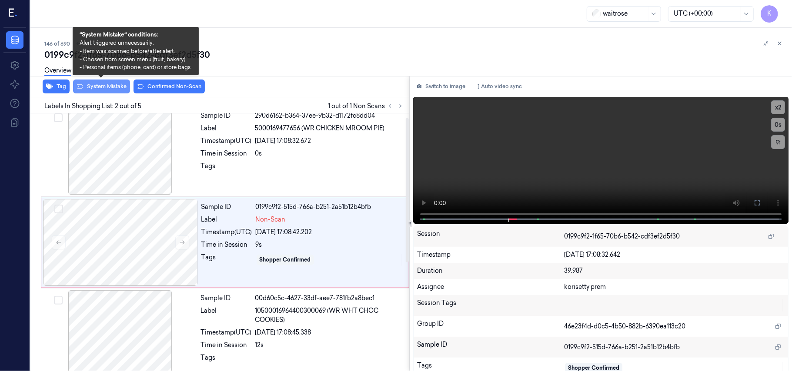
click at [100, 90] on button "System Mistake" at bounding box center [101, 87] width 57 height 14
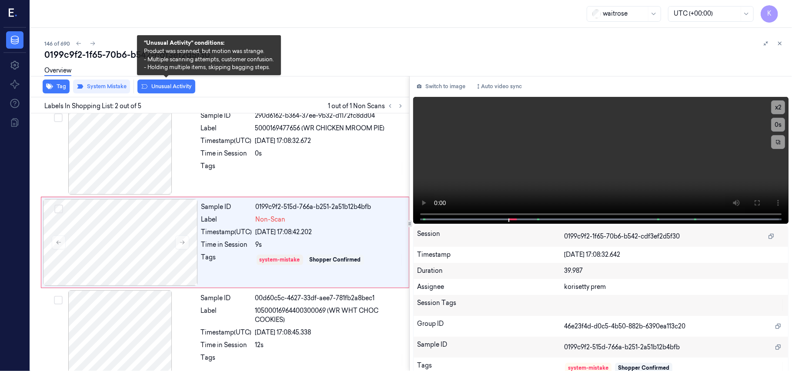
click at [171, 87] on button "Unusual Activity" at bounding box center [166, 87] width 58 height 14
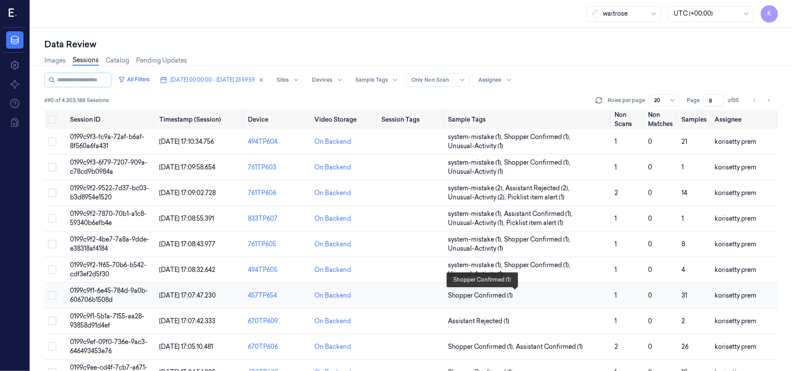
click at [503, 296] on span "Shopper Confirmed (1)" at bounding box center [480, 295] width 65 height 9
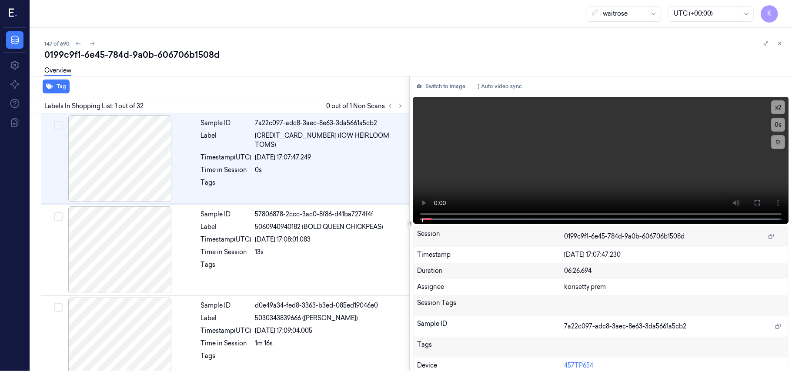
click at [402, 40] on div "147 of 690" at bounding box center [414, 43] width 740 height 10
click at [401, 107] on icon at bounding box center [400, 106] width 6 height 6
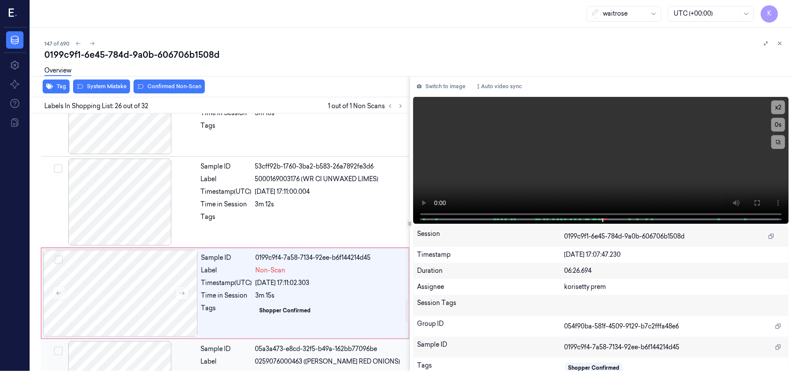
scroll to position [2089, 0]
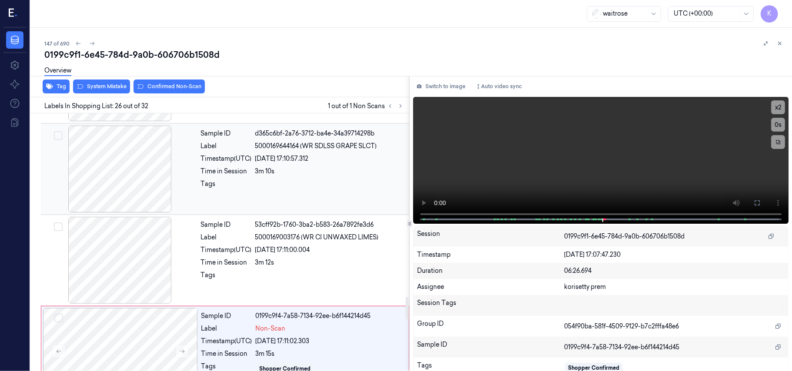
click at [313, 163] on div "[DATE] 17:10:57.312" at bounding box center [329, 158] width 149 height 9
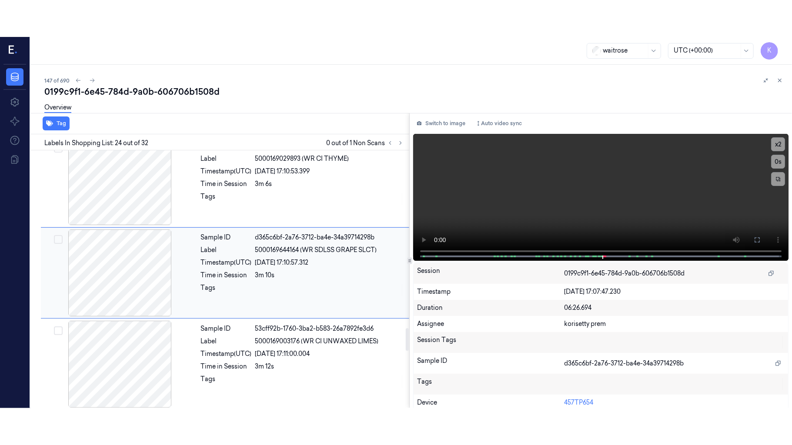
scroll to position [2196, 0]
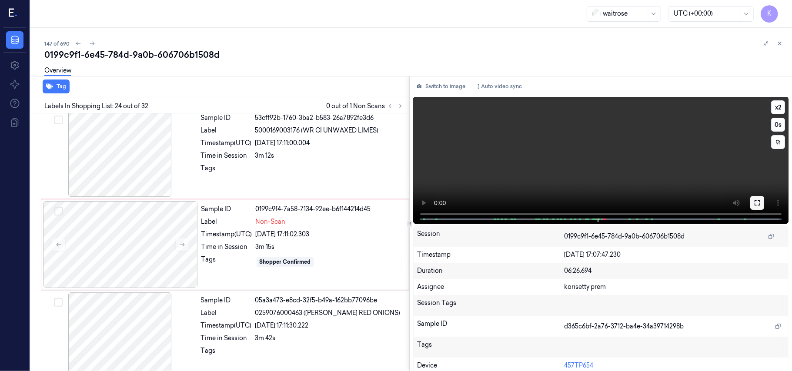
click at [755, 207] on button at bounding box center [757, 203] width 14 height 14
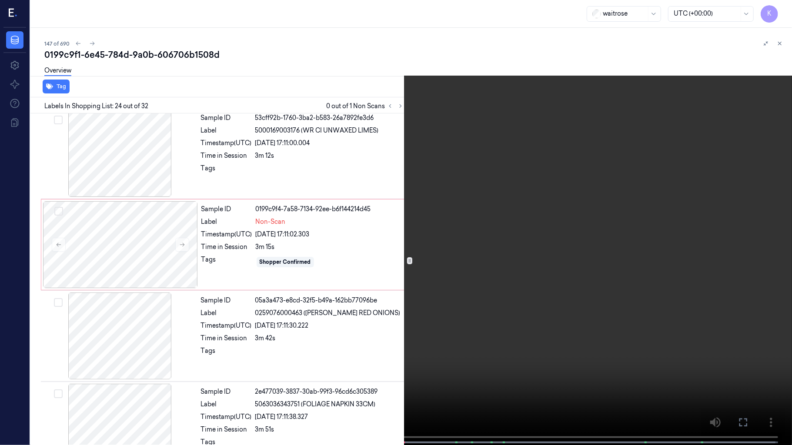
click at [381, 279] on video at bounding box center [396, 223] width 792 height 447
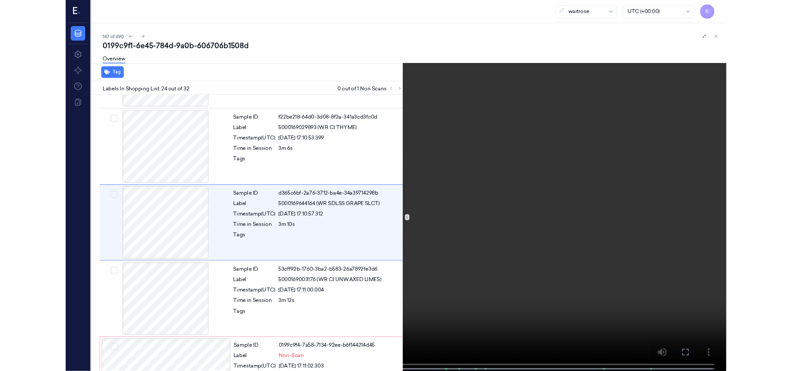
scroll to position [1986, 0]
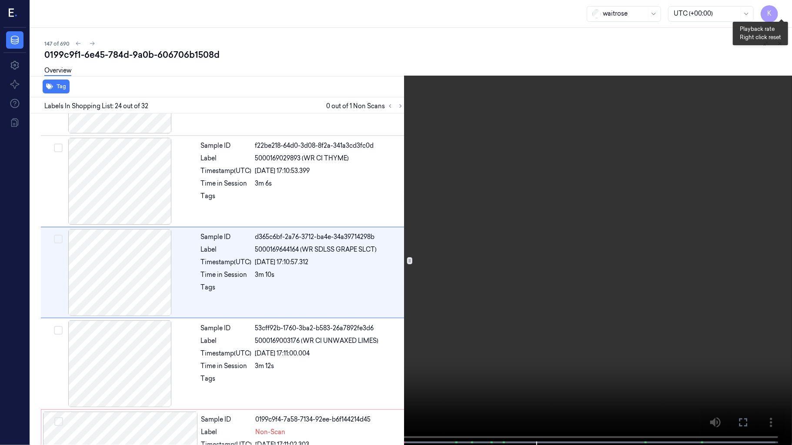
click at [784, 10] on button "x 2" at bounding box center [781, 10] width 14 height 14
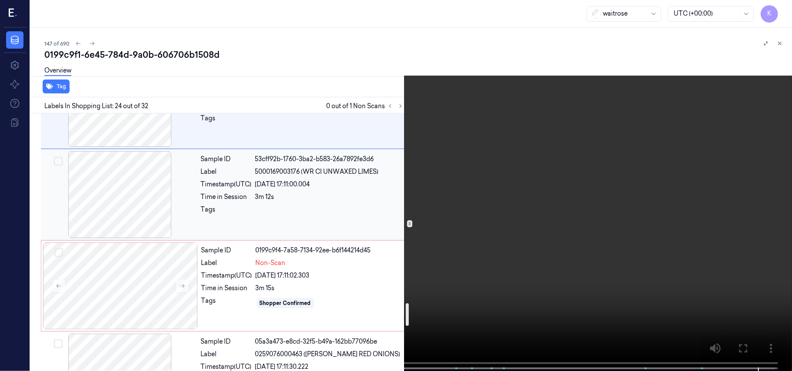
scroll to position [2160, 0]
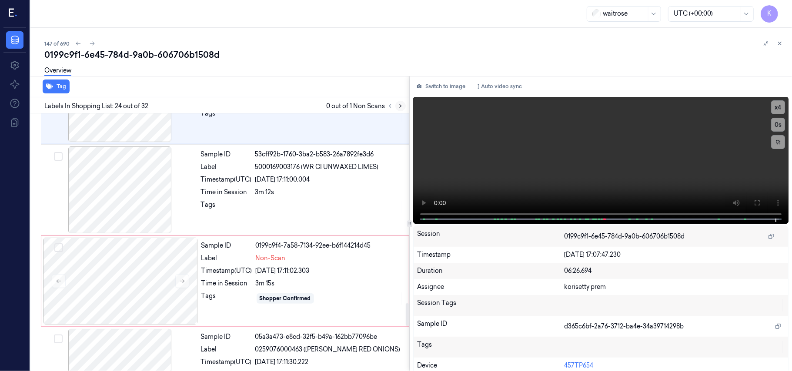
click at [403, 110] on button at bounding box center [400, 106] width 10 height 10
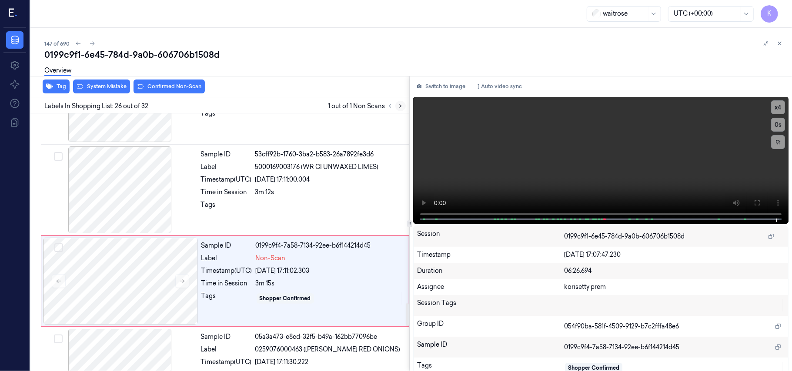
scroll to position [2205, 0]
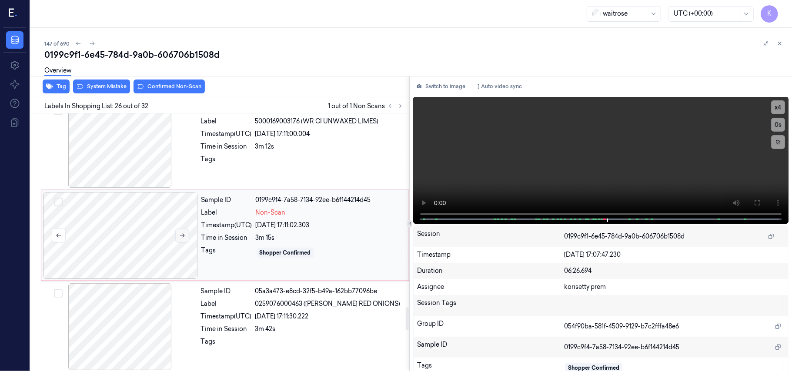
click at [183, 238] on icon at bounding box center [182, 236] width 5 height 4
click at [180, 243] on button at bounding box center [182, 236] width 14 height 14
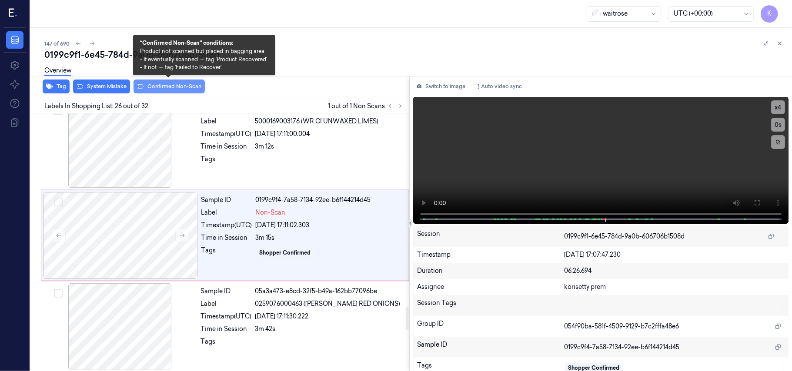
click at [165, 86] on button "Confirmed Non-Scan" at bounding box center [168, 87] width 71 height 14
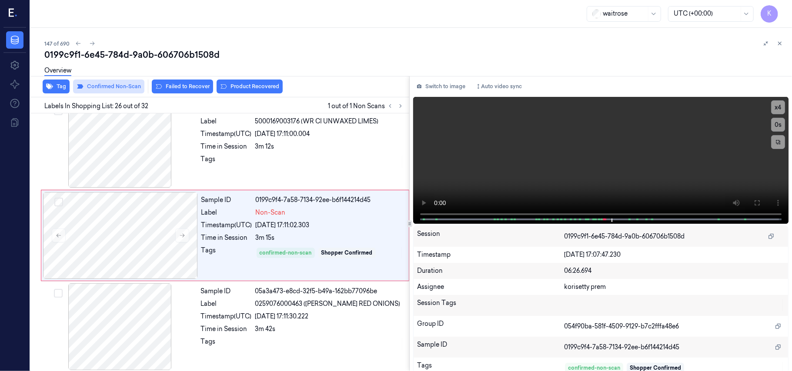
click at [165, 86] on button "Failed to Recover" at bounding box center [182, 87] width 61 height 14
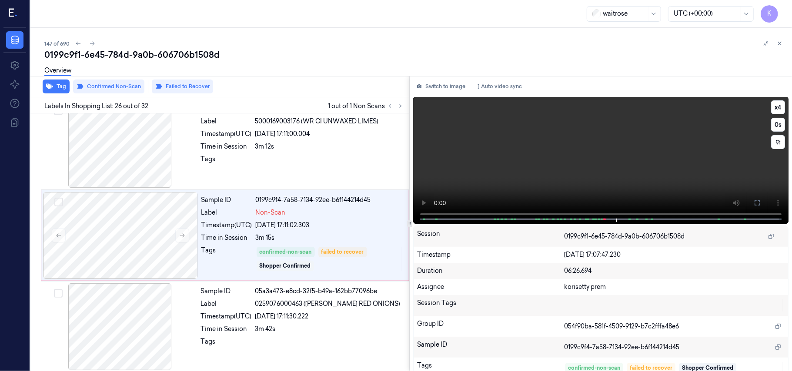
click at [717, 121] on video at bounding box center [600, 160] width 375 height 127
click at [771, 108] on button "x 4" at bounding box center [778, 107] width 14 height 14
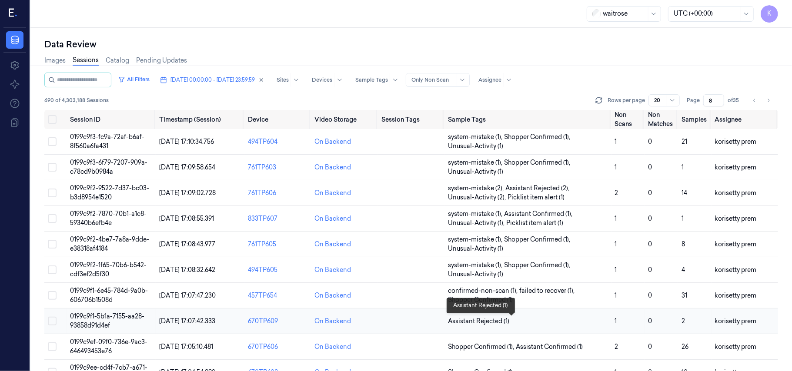
click at [541, 320] on span "Assistant Rejected (1)" at bounding box center [528, 321] width 160 height 9
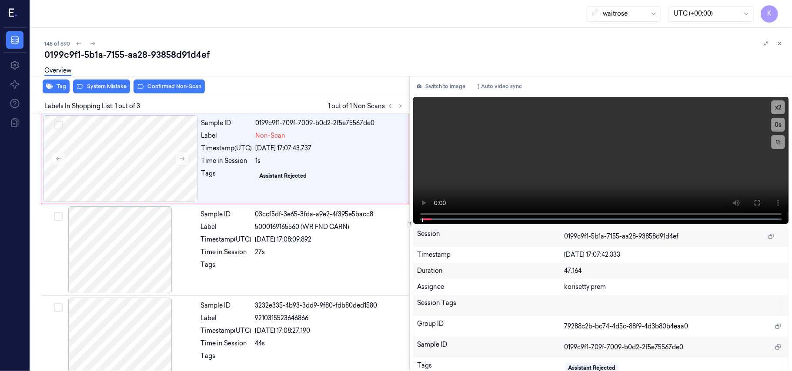
click at [300, 69] on div "Overview" at bounding box center [414, 72] width 740 height 22
click at [608, 161] on video at bounding box center [600, 160] width 375 height 127
click at [422, 214] on video at bounding box center [600, 160] width 375 height 127
click at [583, 169] on video at bounding box center [600, 160] width 375 height 127
click at [131, 162] on div at bounding box center [120, 158] width 155 height 87
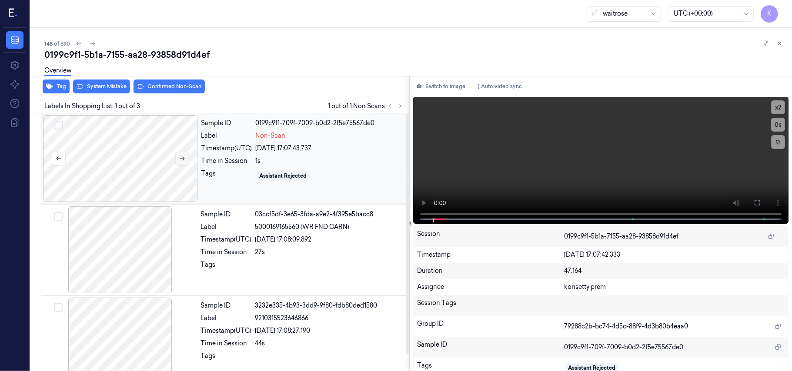
click at [181, 156] on icon at bounding box center [182, 159] width 6 height 6
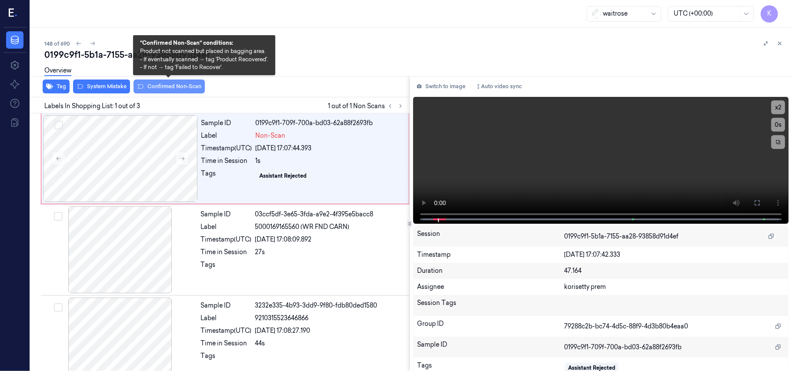
click at [173, 86] on button "Confirmed Non-Scan" at bounding box center [168, 87] width 71 height 14
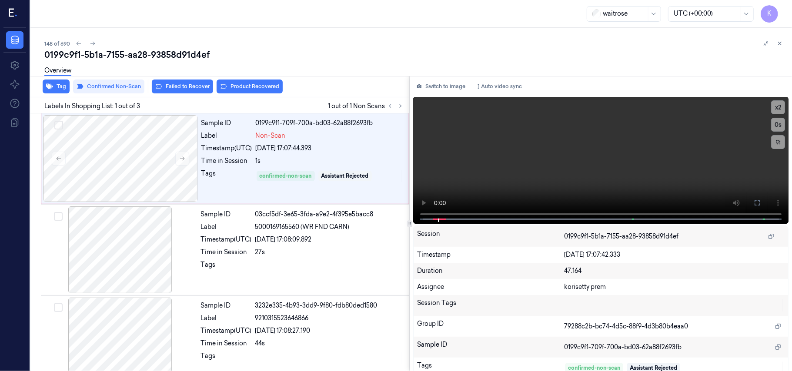
click at [176, 93] on div "Tag Confirmed Non-Scan Failed to Recover Product Recovered" at bounding box center [218, 86] width 382 height 21
click at [188, 82] on div "Overview" at bounding box center [414, 72] width 740 height 22
click at [189, 88] on button "Failed to Recover" at bounding box center [182, 87] width 61 height 14
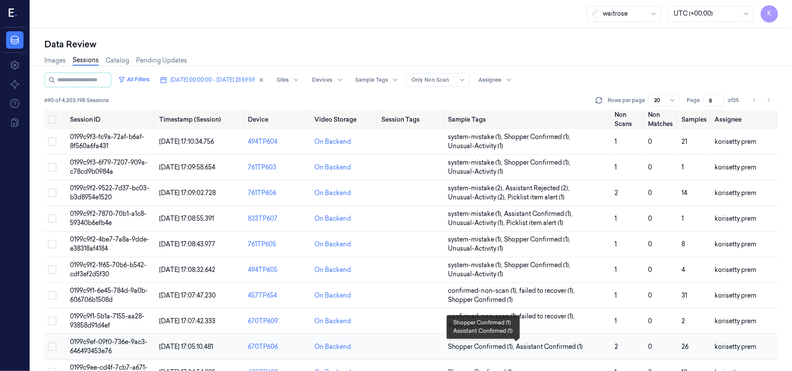
click at [554, 348] on span "Assistant Confirmed (1)" at bounding box center [549, 347] width 67 height 9
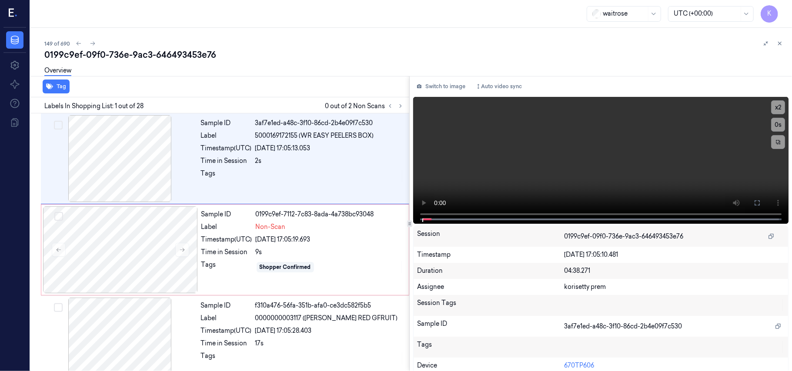
click at [345, 46] on div "149 of 690" at bounding box center [414, 43] width 740 height 10
click at [283, 143] on div "Sample ID 3af7e1ed-a48c-3f10-86cd-2b4e09f7c530 Label 5000169172155 (WR EASY PEE…" at bounding box center [302, 158] width 210 height 87
click at [758, 204] on button at bounding box center [757, 203] width 14 height 14
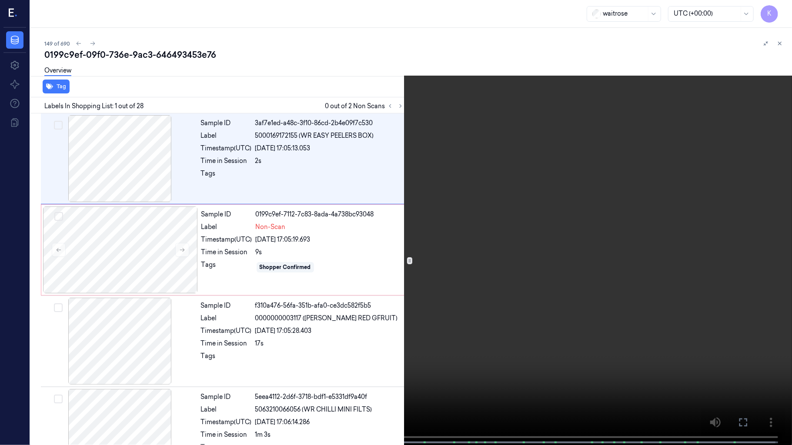
click at [426, 254] on video at bounding box center [396, 223] width 792 height 447
click at [689, 169] on video at bounding box center [396, 223] width 792 height 447
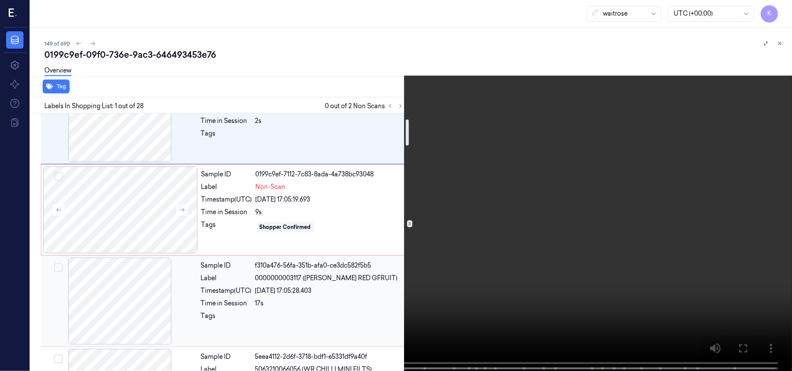
scroll to position [58, 0]
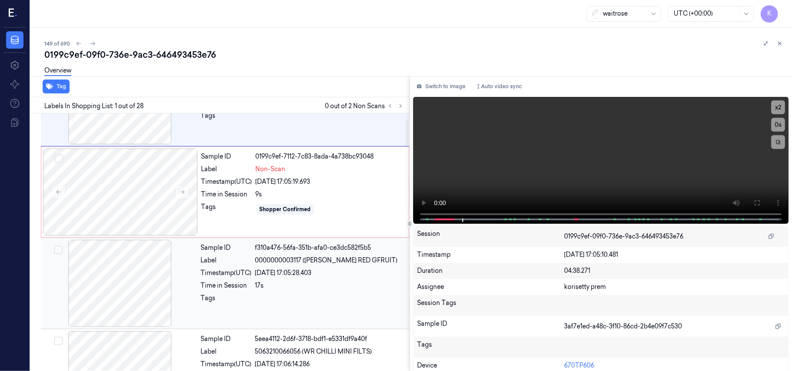
click at [283, 266] on div "Sample ID f310a476-56fa-351b-afa0-ce3dc582f5b5 Label 0000000003117 ([PERSON_NAM…" at bounding box center [302, 283] width 210 height 87
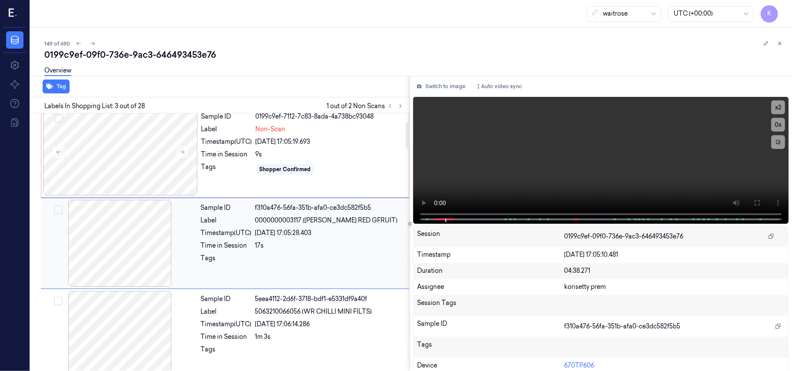
scroll to position [99, 0]
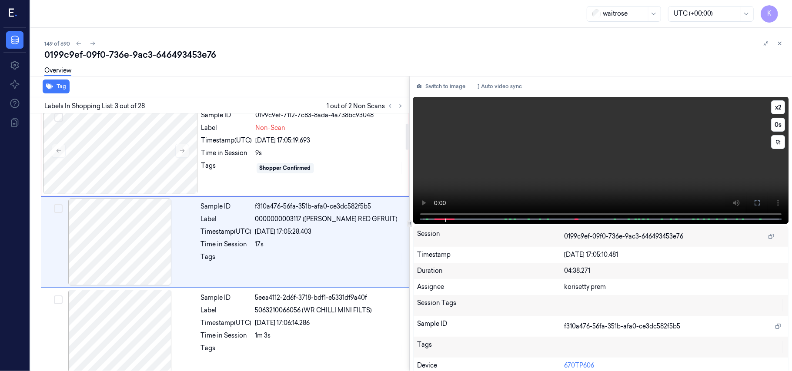
click at [573, 187] on video at bounding box center [600, 160] width 375 height 127
click at [275, 179] on div "Sample ID 0199c9ef-7112-7c83-8ada-4a738bc93048 Label Non-Scan Timestamp (UTC) […" at bounding box center [302, 150] width 209 height 87
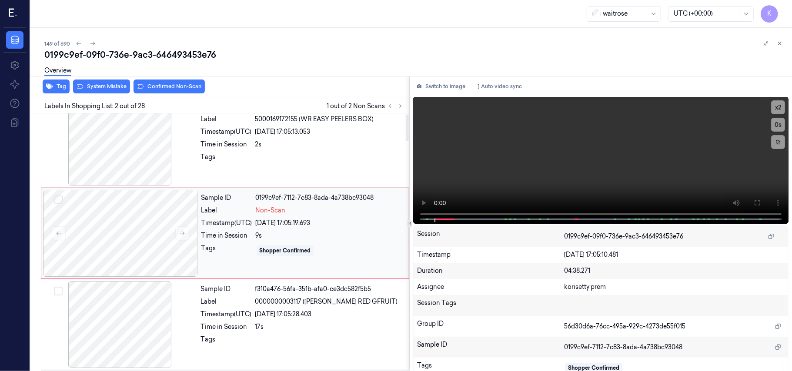
scroll to position [7, 0]
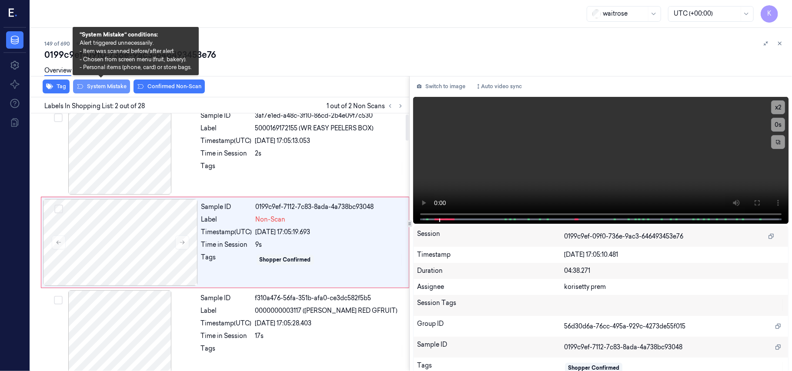
click at [118, 91] on button "System Mistake" at bounding box center [101, 87] width 57 height 14
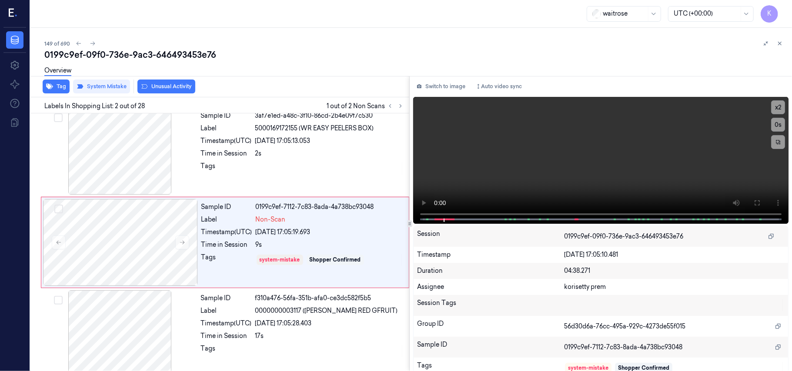
click at [175, 86] on button "Unusual Activity" at bounding box center [166, 87] width 58 height 14
click at [50, 87] on icon "button" at bounding box center [49, 87] width 7 height 6
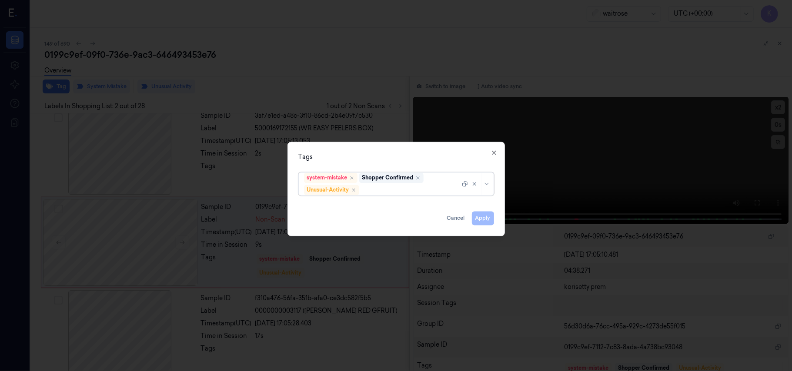
click at [389, 185] on div "system-mistake Shopper Confirmed Unusual-Activity" at bounding box center [382, 184] width 156 height 23
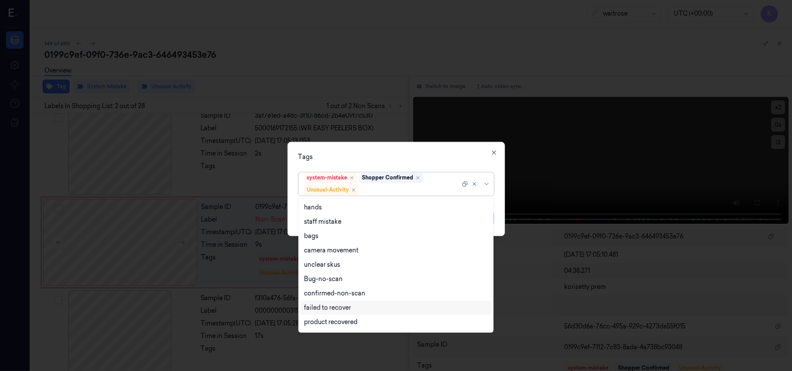
scroll to position [113, 0]
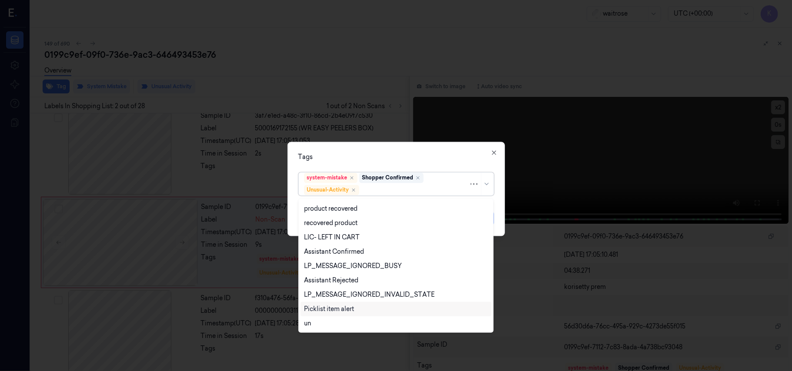
click at [338, 313] on div "Picklist item alert" at bounding box center [329, 309] width 50 height 9
click at [401, 164] on div "Tags option Picklist item alert, selected. 20 results available. Use Up and Dow…" at bounding box center [395, 189] width 217 height 94
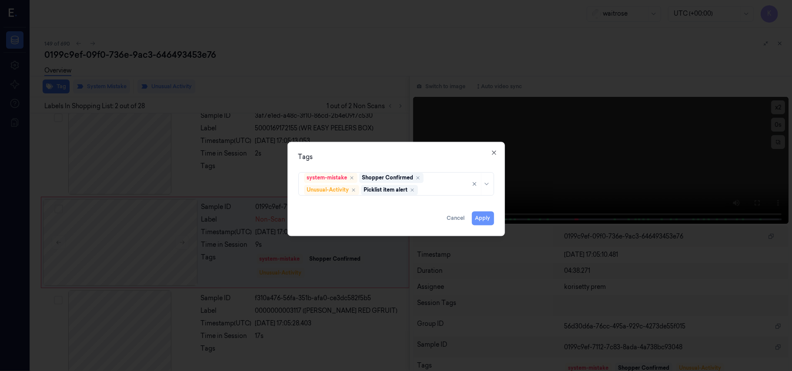
click at [482, 216] on button "Apply" at bounding box center [483, 219] width 22 height 14
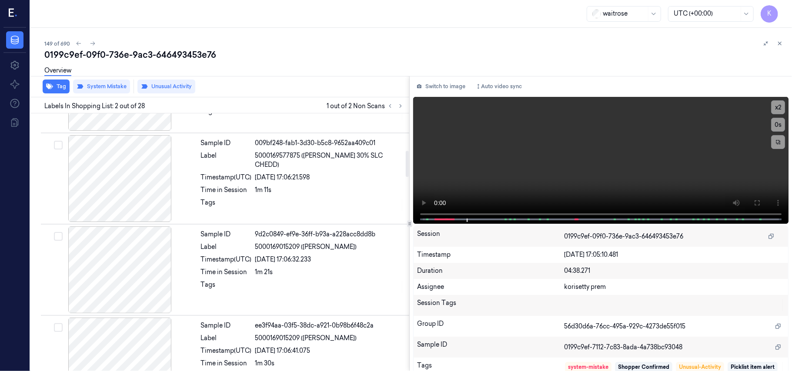
scroll to position [471, 0]
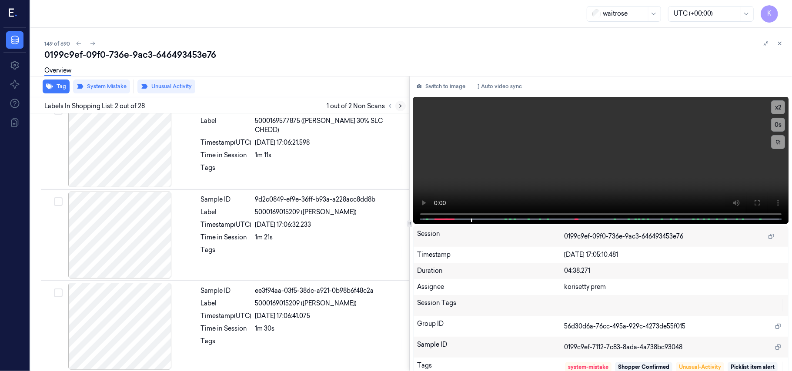
click at [403, 108] on icon at bounding box center [400, 106] width 6 height 6
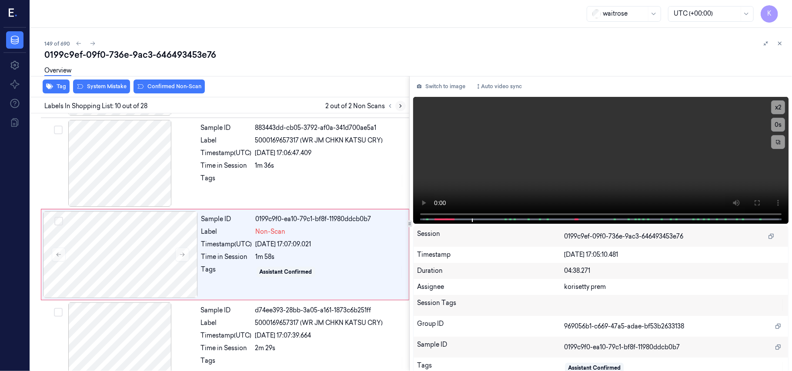
scroll to position [740, 0]
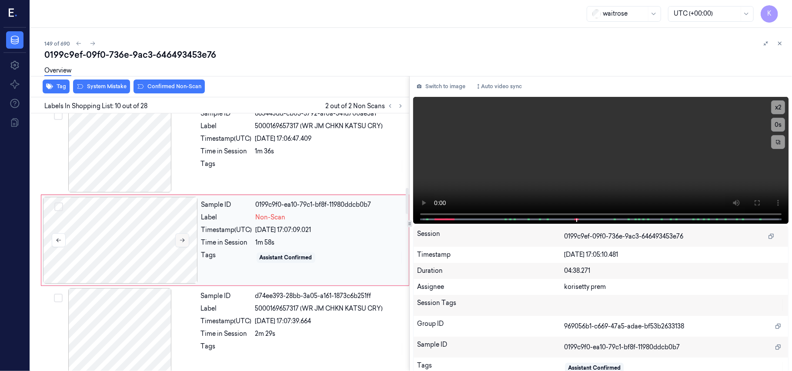
click at [183, 243] on icon at bounding box center [182, 241] width 5 height 4
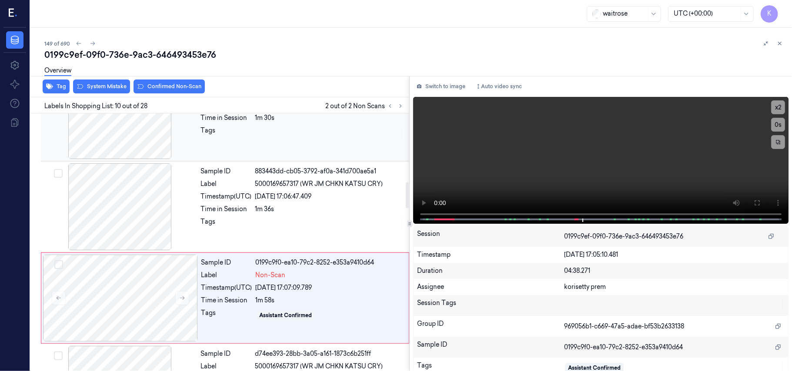
click at [269, 127] on div at bounding box center [329, 133] width 149 height 14
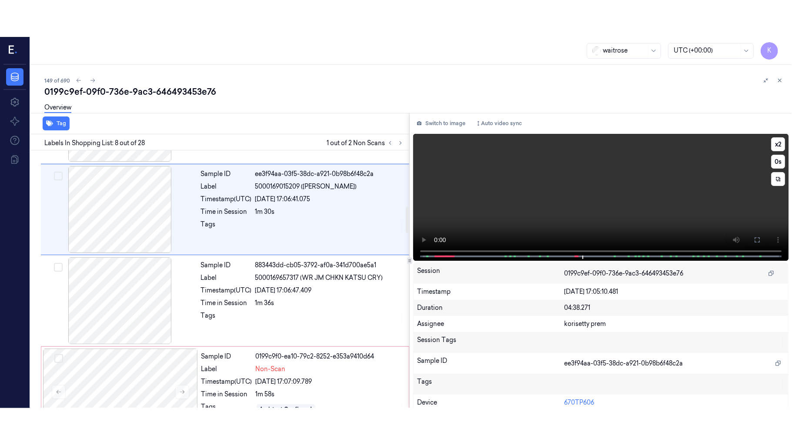
scroll to position [557, 0]
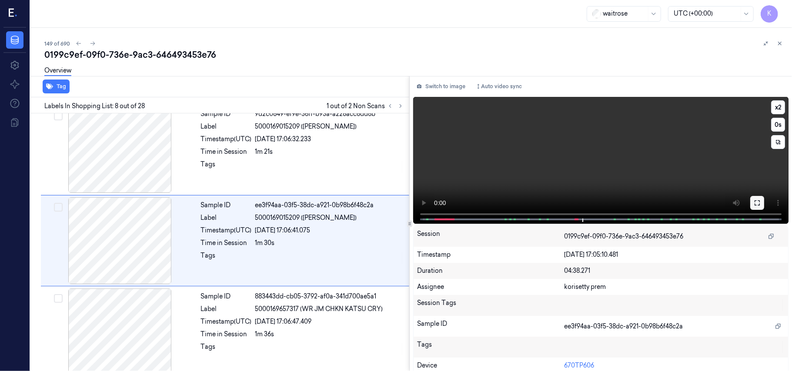
click at [755, 205] on icon at bounding box center [756, 202] width 5 height 5
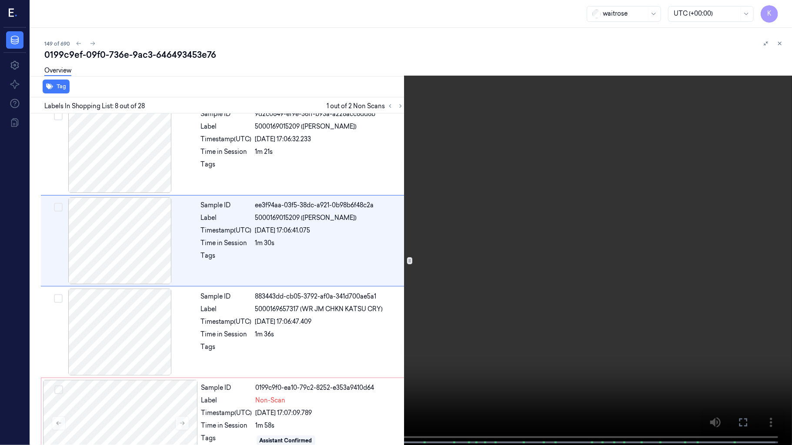
click at [495, 278] on video at bounding box center [396, 223] width 792 height 447
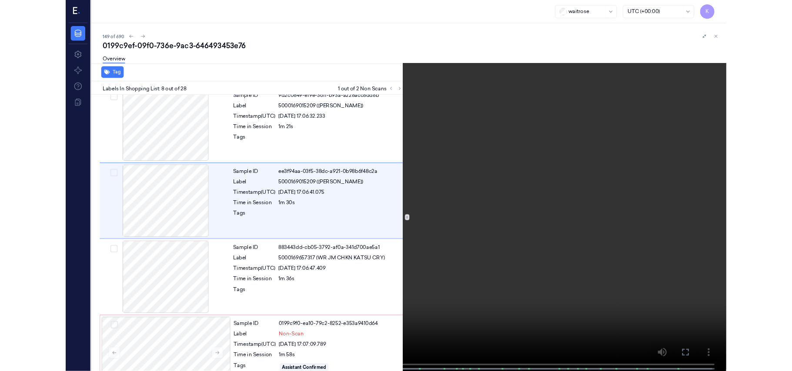
scroll to position [520, 0]
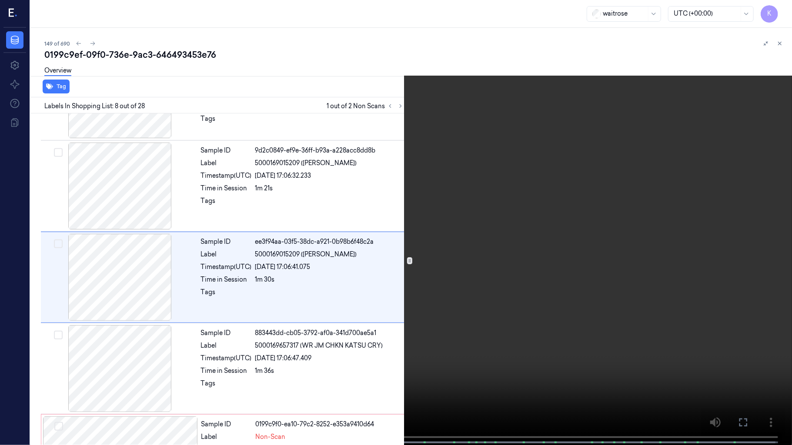
click at [495, 278] on video at bounding box center [396, 223] width 792 height 447
click at [320, 284] on video at bounding box center [396, 223] width 792 height 447
click at [320, 282] on video at bounding box center [396, 223] width 792 height 447
click at [453, 188] on video at bounding box center [396, 223] width 792 height 447
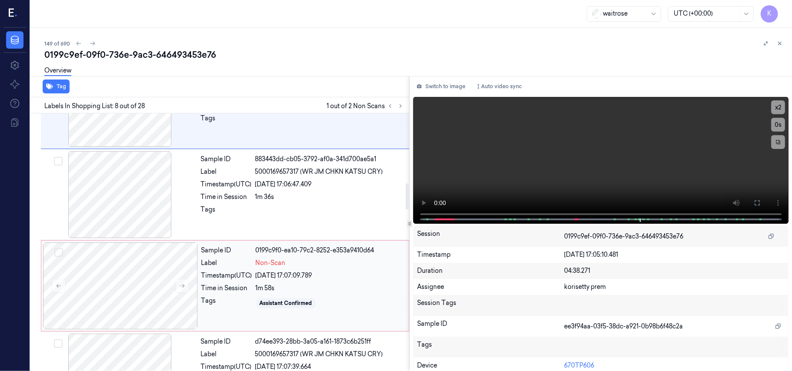
click at [325, 266] on div "Non-Scan" at bounding box center [330, 263] width 148 height 9
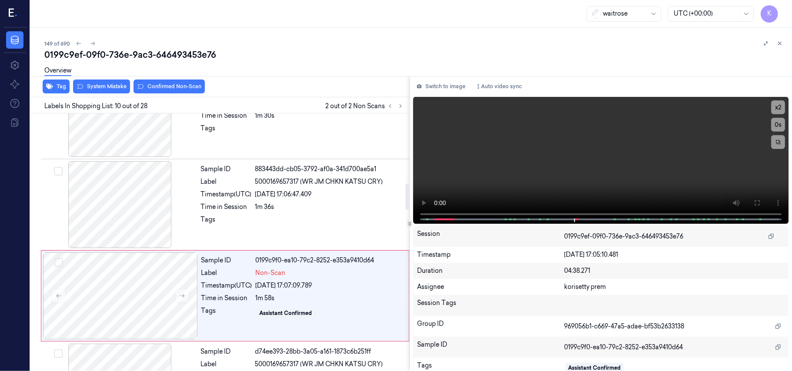
scroll to position [682, 0]
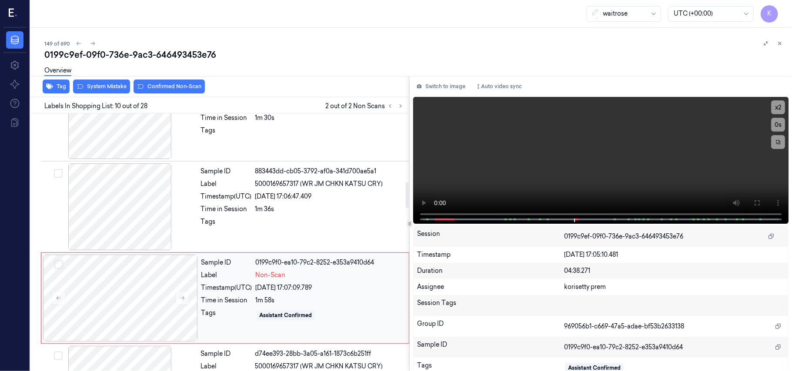
click at [246, 297] on div "Sample ID 0199c9f0-ea10-79c2-8252-e353a9410d64 Label Non-Scan Timestamp (UTC) […" at bounding box center [302, 298] width 209 height 87
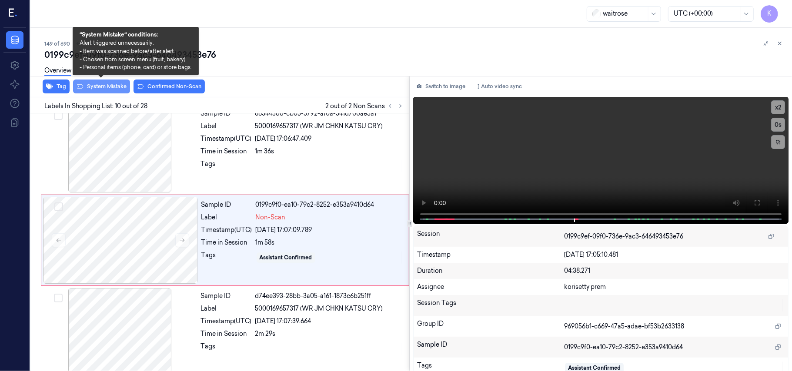
click at [107, 86] on button "System Mistake" at bounding box center [101, 87] width 57 height 14
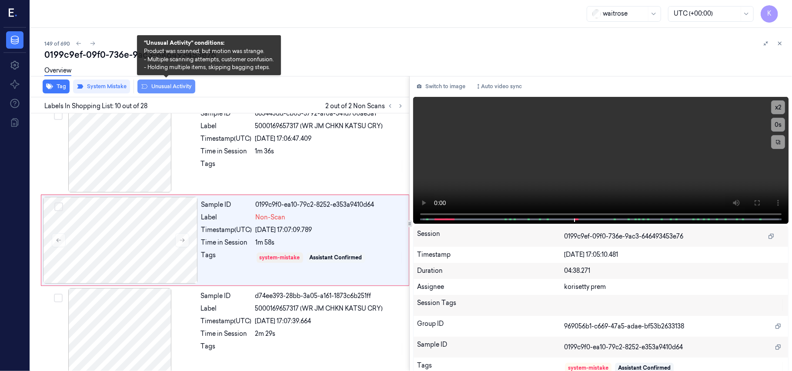
click at [178, 89] on button "Unusual Activity" at bounding box center [166, 87] width 58 height 14
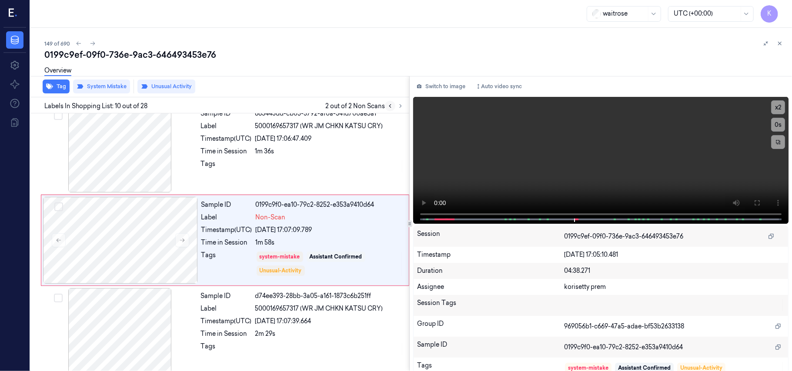
click at [388, 107] on icon at bounding box center [390, 106] width 6 height 6
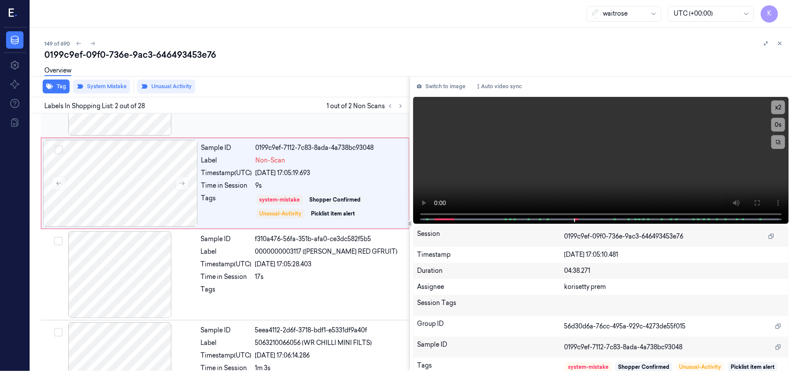
scroll to position [7, 0]
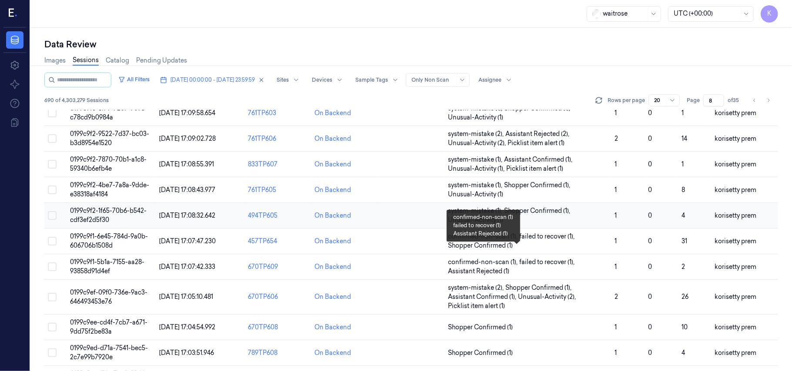
scroll to position [116, 0]
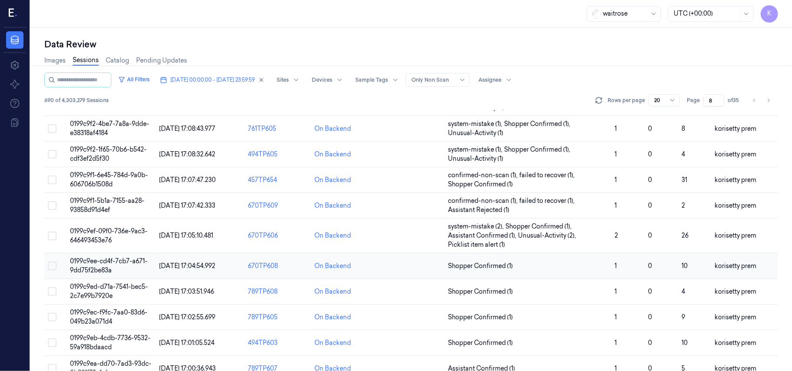
click at [578, 260] on td "Shopper Confirmed (1)" at bounding box center [527, 266] width 166 height 26
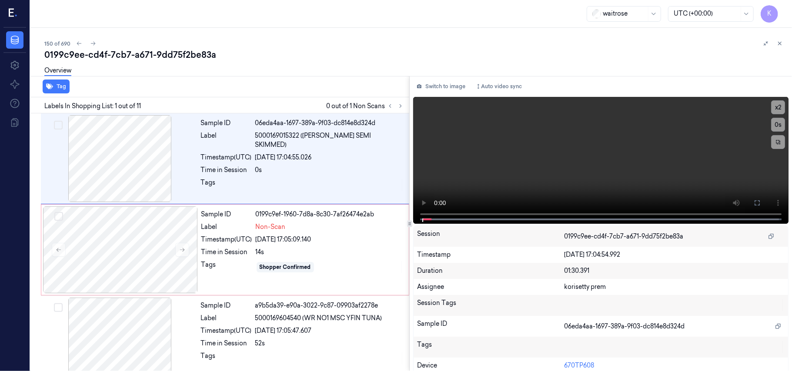
click at [415, 39] on div "150 of 690" at bounding box center [414, 43] width 740 height 10
click at [532, 139] on video at bounding box center [600, 160] width 375 height 127
click at [595, 145] on video at bounding box center [600, 160] width 375 height 127
click at [287, 260] on div "Shopper Confirmed" at bounding box center [330, 267] width 148 height 14
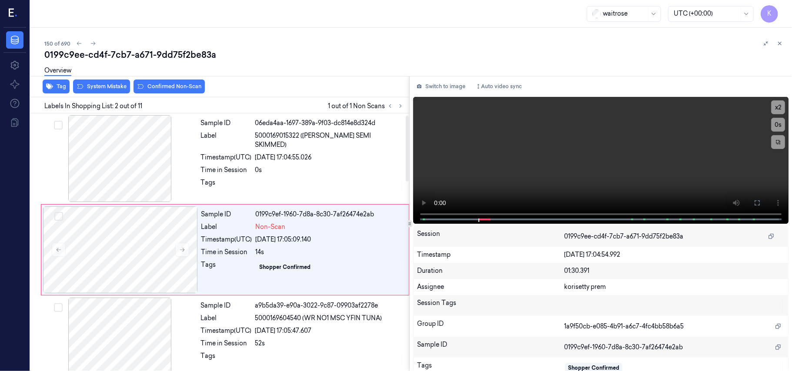
scroll to position [7, 0]
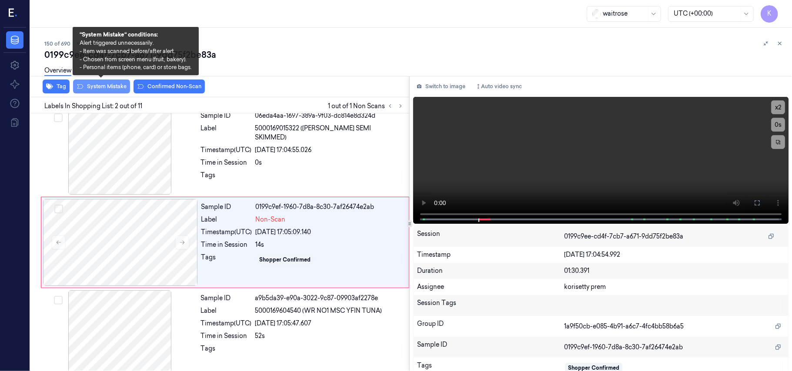
click at [110, 84] on button "System Mistake" at bounding box center [101, 87] width 57 height 14
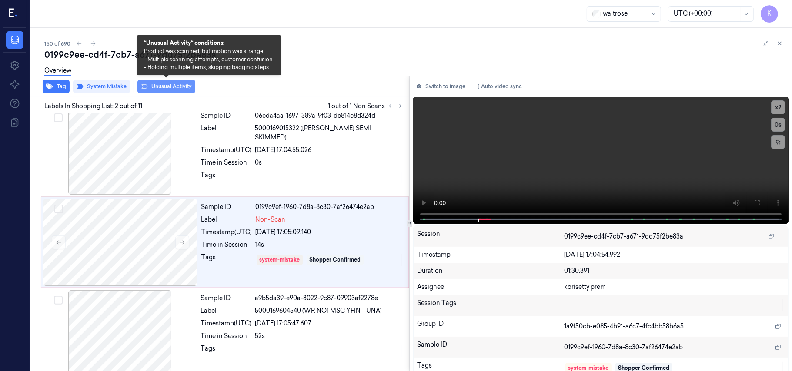
click at [170, 85] on button "Unusual Activity" at bounding box center [166, 87] width 58 height 14
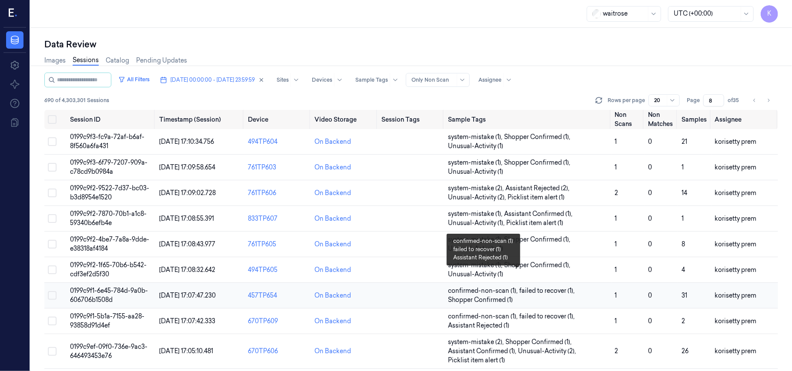
scroll to position [174, 0]
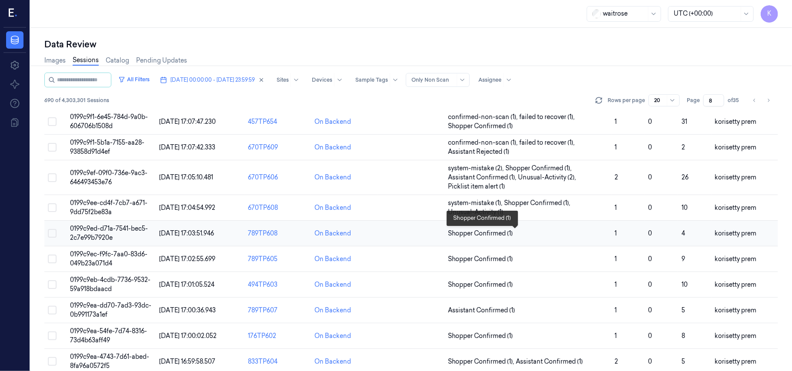
click at [515, 236] on span "Shopper Confirmed (1)" at bounding box center [528, 233] width 160 height 9
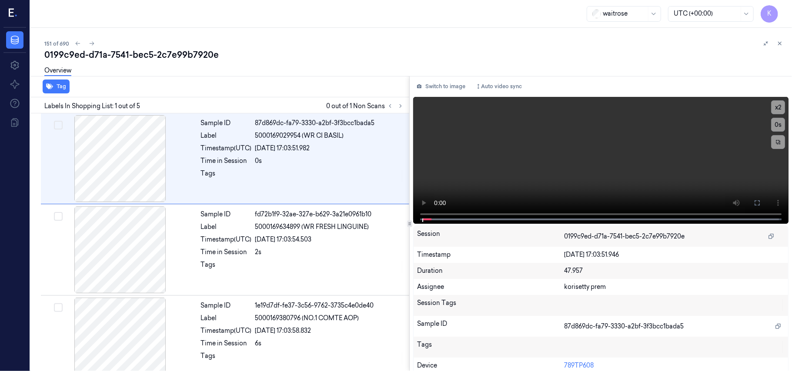
click at [320, 68] on div "Overview" at bounding box center [414, 72] width 740 height 22
click at [400, 107] on icon at bounding box center [400, 106] width 2 height 3
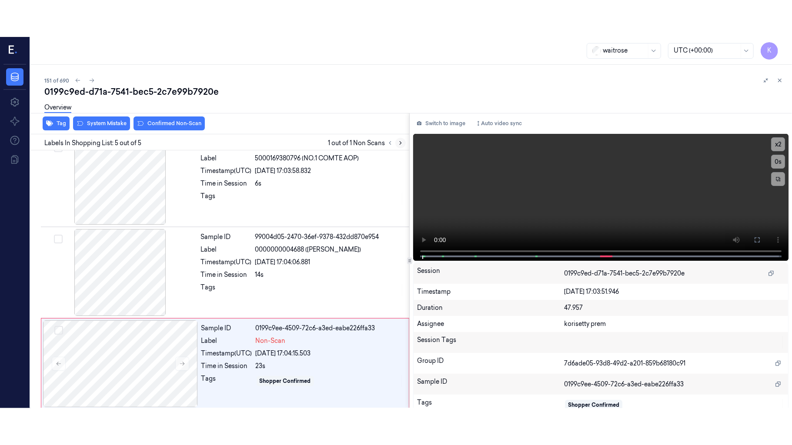
scroll to position [202, 0]
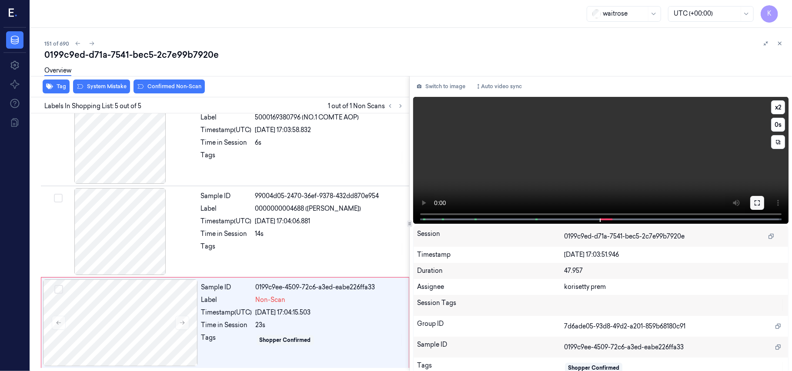
click at [753, 200] on icon at bounding box center [756, 203] width 7 height 7
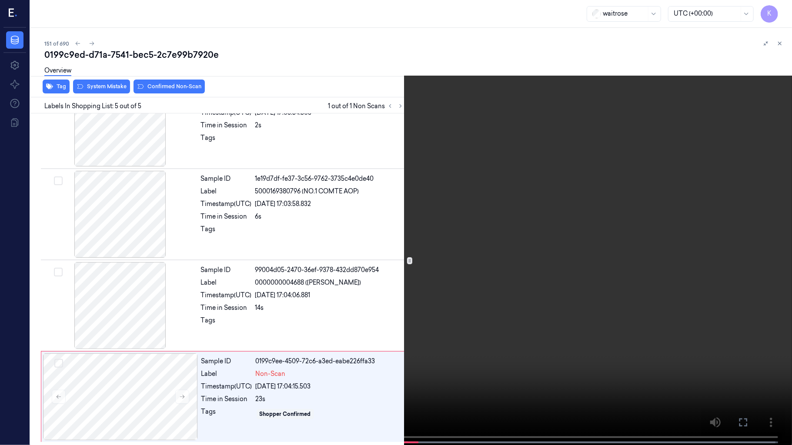
click at [374, 293] on video at bounding box center [396, 223] width 792 height 447
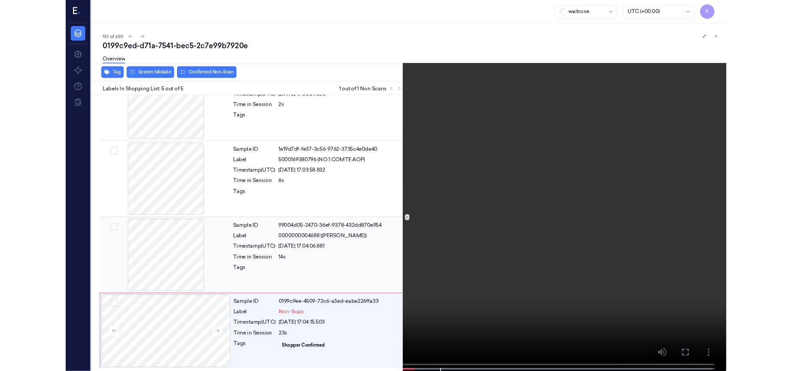
scroll to position [202, 0]
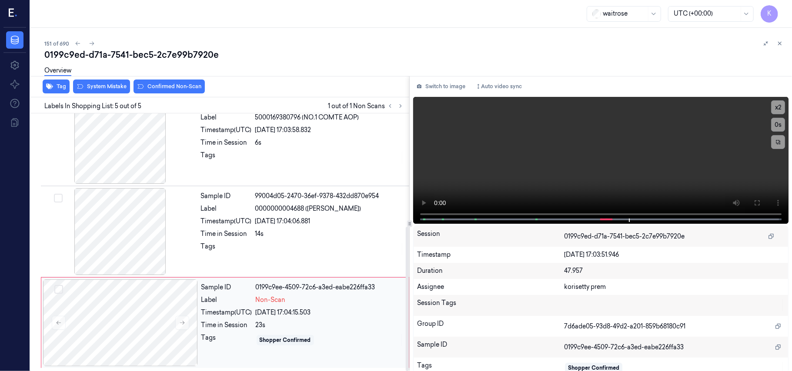
click at [287, 358] on div "Sample ID 0199c9ee-4509-72c6-a3ed-eabe226ffa33 Label Non-Scan Timestamp (UTC) […" at bounding box center [302, 323] width 209 height 87
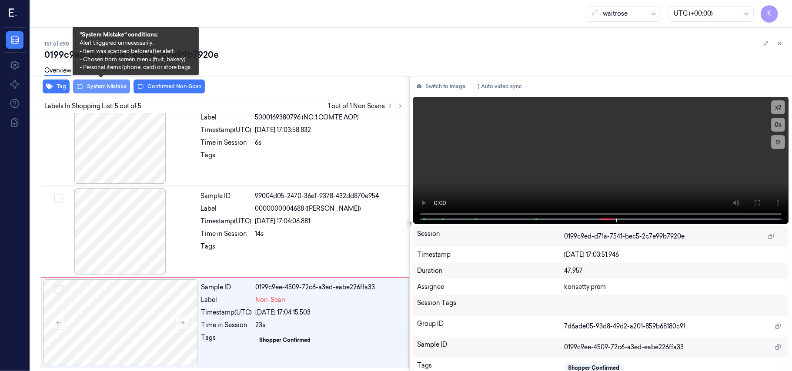
click at [101, 84] on button "System Mistake" at bounding box center [101, 87] width 57 height 14
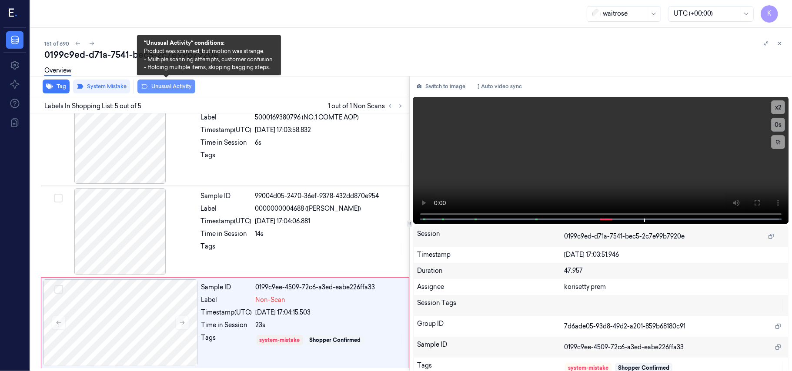
click at [177, 84] on button "Unusual Activity" at bounding box center [166, 87] width 58 height 14
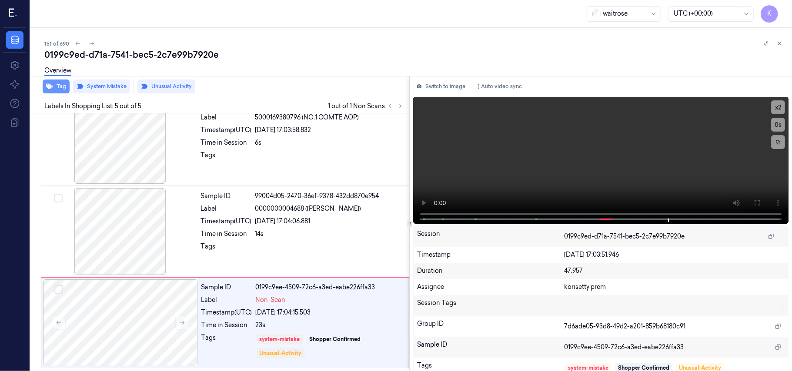
click at [63, 84] on button "Tag" at bounding box center [56, 87] width 27 height 14
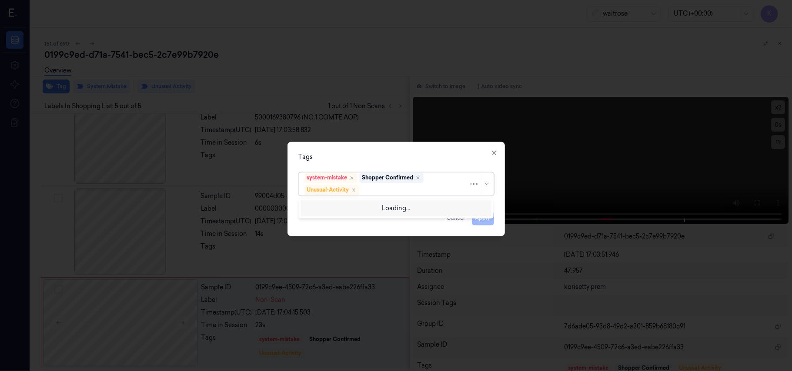
click at [401, 191] on div at bounding box center [415, 190] width 108 height 9
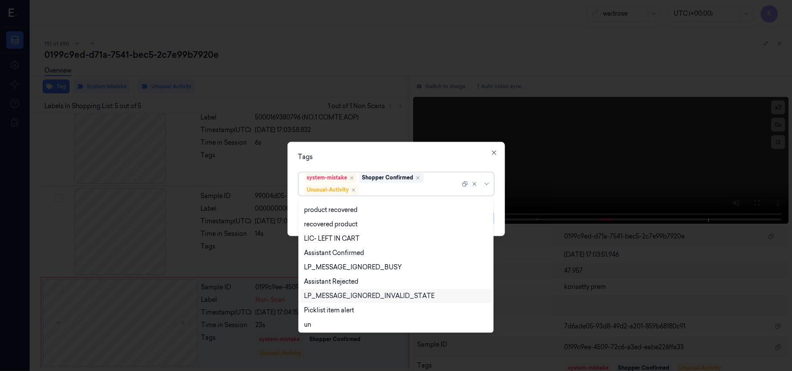
scroll to position [113, 0]
click at [336, 310] on div "Picklist item alert" at bounding box center [329, 309] width 50 height 9
click at [421, 160] on div "Tags" at bounding box center [396, 157] width 196 height 9
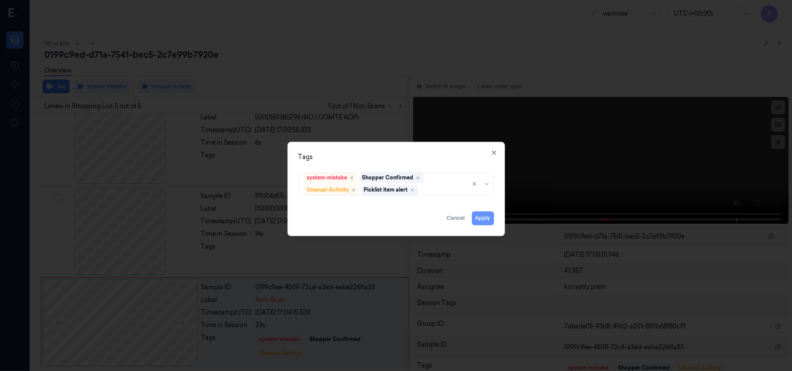
click at [482, 218] on button "Apply" at bounding box center [483, 219] width 22 height 14
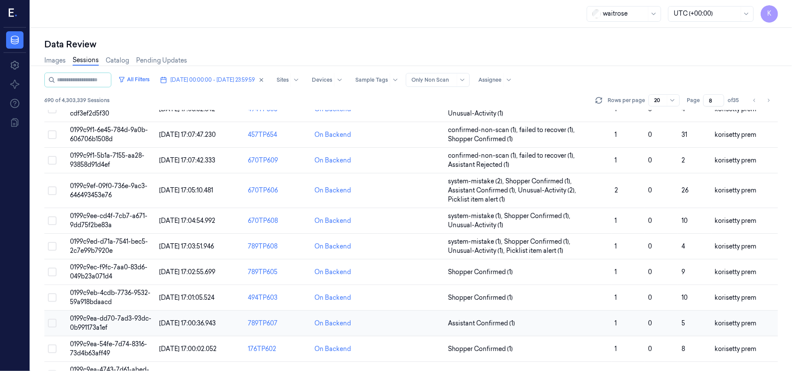
scroll to position [174, 0]
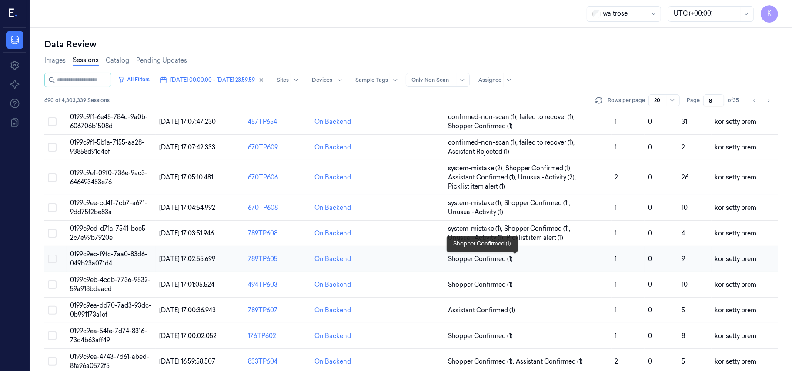
click at [510, 260] on span "Shopper Confirmed (1)" at bounding box center [480, 259] width 65 height 9
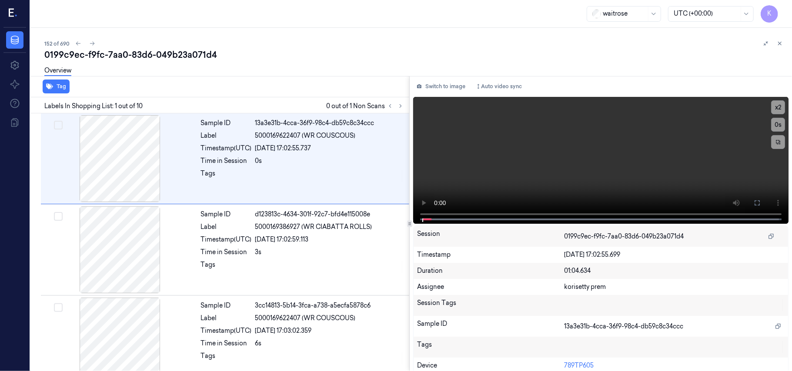
click at [336, 46] on div "152 of 690" at bounding box center [414, 43] width 740 height 10
click at [400, 108] on icon at bounding box center [400, 106] width 6 height 6
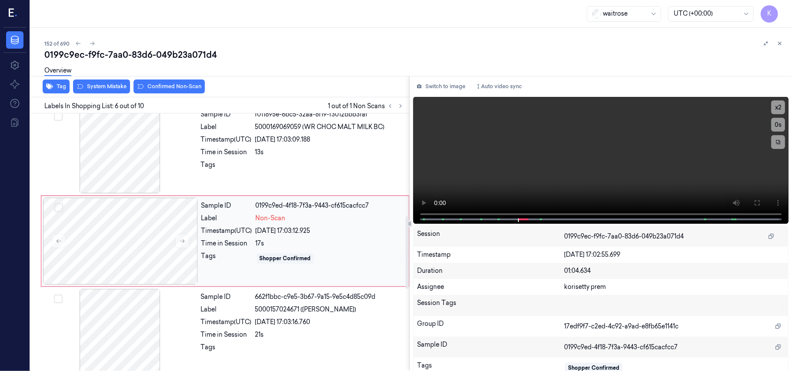
scroll to position [316, 0]
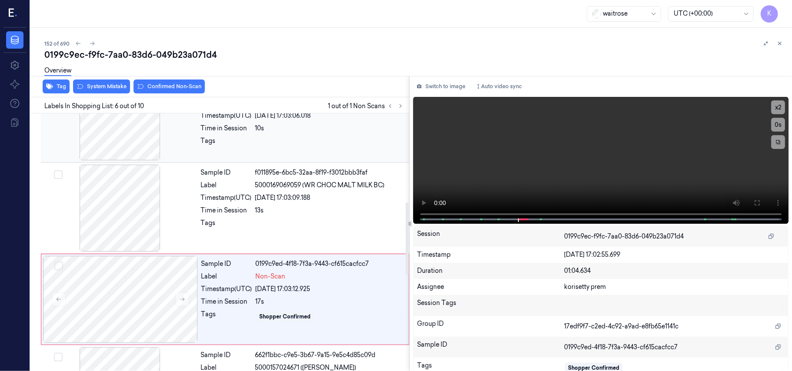
click at [279, 143] on div "Sample ID 5c6514e5-5852-333e-bb15-aa5246f96896 Label 5000169072646 ([PERSON_NAM…" at bounding box center [302, 116] width 210 height 87
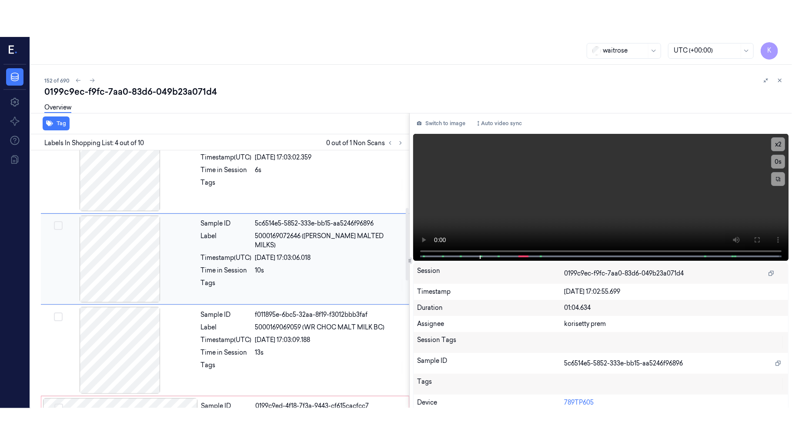
scroll to position [190, 0]
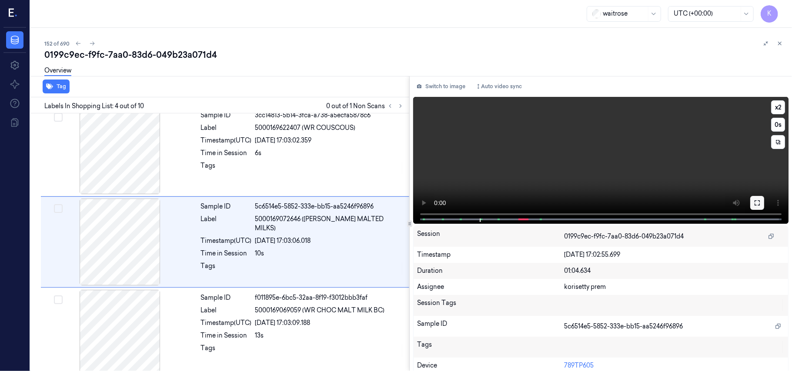
click at [753, 204] on icon at bounding box center [756, 203] width 7 height 7
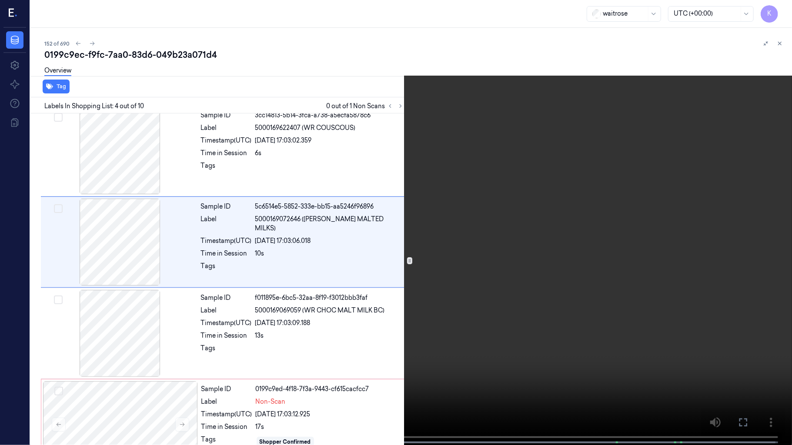
click at [329, 270] on video at bounding box center [396, 223] width 792 height 447
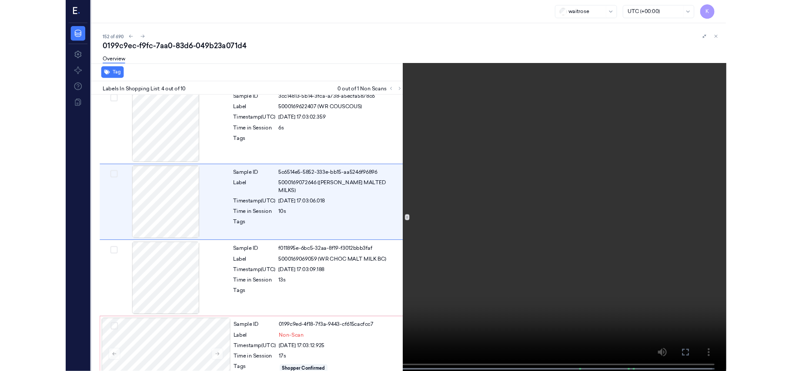
scroll to position [154, 0]
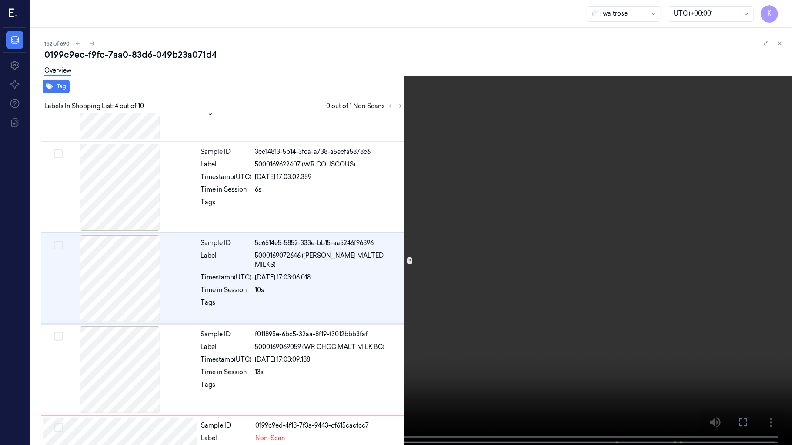
click at [293, 263] on video at bounding box center [396, 223] width 792 height 447
click at [483, 279] on video at bounding box center [396, 223] width 792 height 447
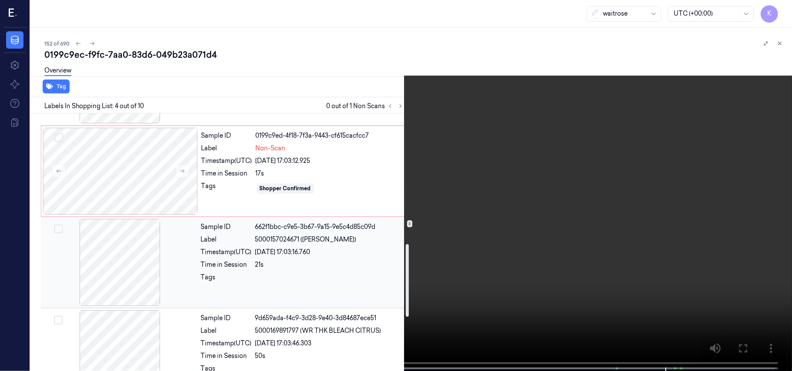
scroll to position [502, 0]
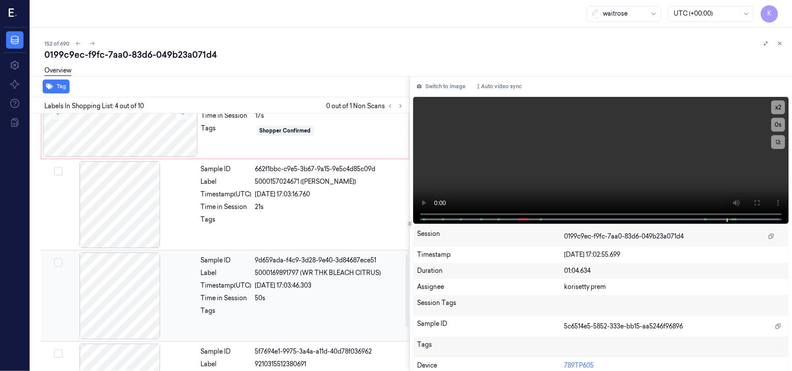
click at [300, 290] on div "[DATE] 17:03:46.303" at bounding box center [329, 285] width 149 height 9
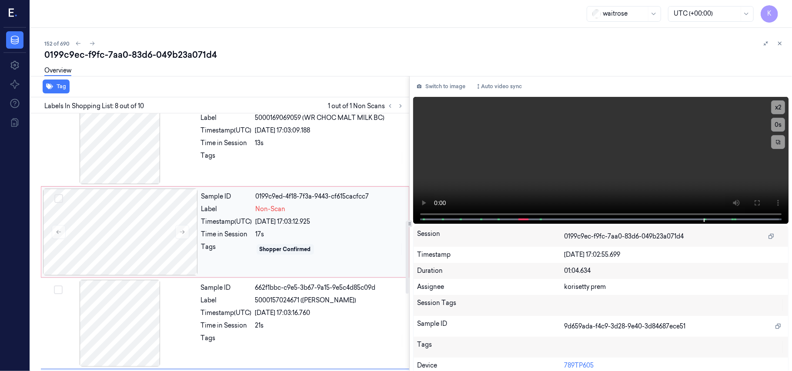
click at [295, 243] on div "Sample ID 0199c9ed-4f18-7f3a-9443-cf615cacfcc7 Label Non-Scan Timestamp (UTC) […" at bounding box center [302, 232] width 209 height 87
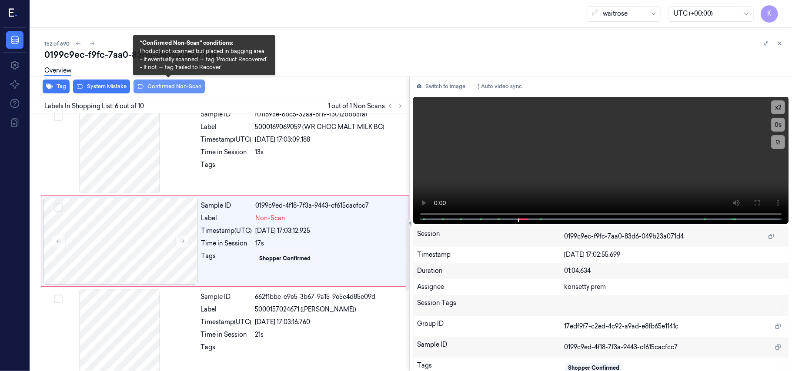
click at [171, 85] on button "Confirmed Non-Scan" at bounding box center [168, 87] width 71 height 14
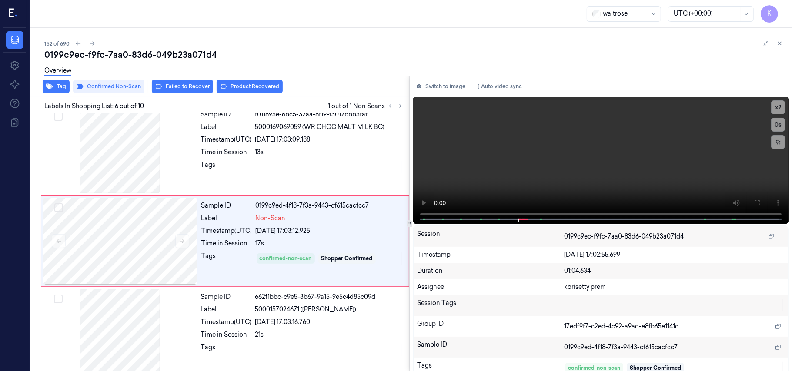
click at [231, 81] on div "Overview" at bounding box center [414, 72] width 740 height 22
click at [254, 90] on button "Product Recovered" at bounding box center [249, 87] width 66 height 14
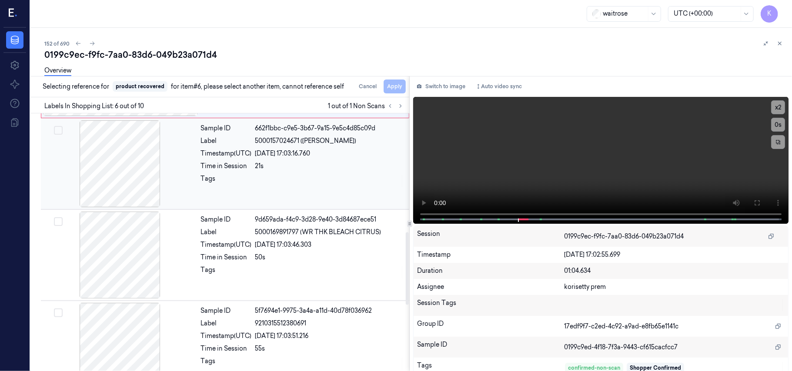
scroll to position [660, 0]
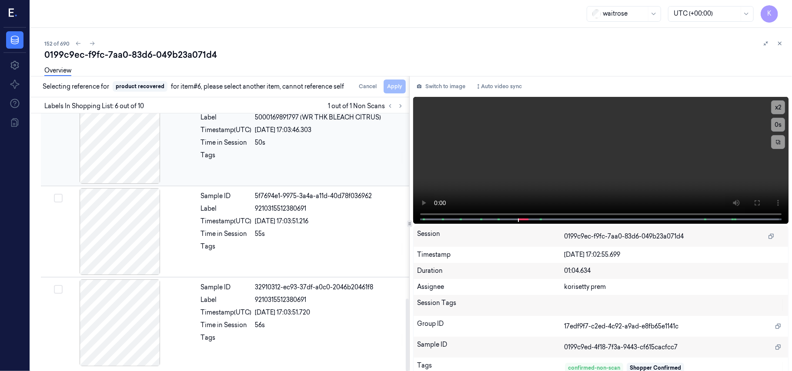
click at [253, 121] on div "Label 5000169891797 (WR THK BLEACH CITRUS)" at bounding box center [302, 117] width 203 height 9
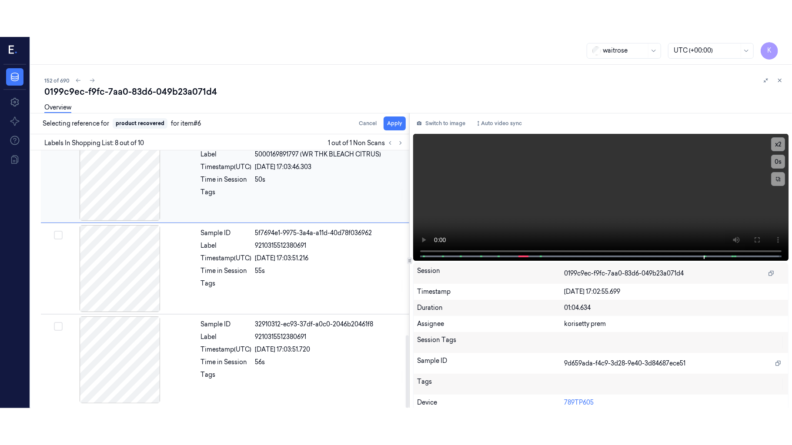
scroll to position [557, 0]
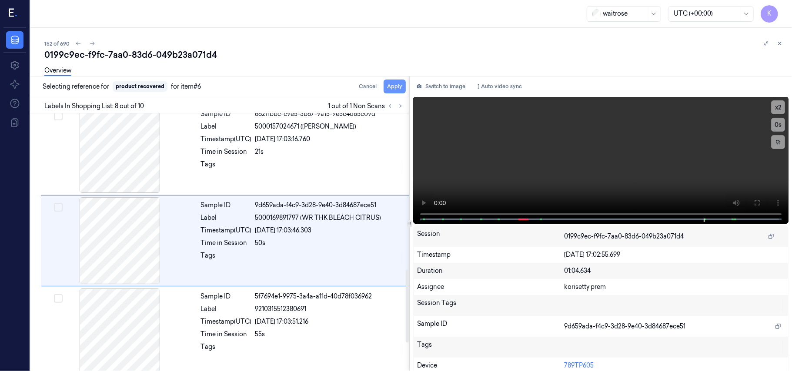
click at [396, 90] on button "Apply" at bounding box center [394, 87] width 22 height 14
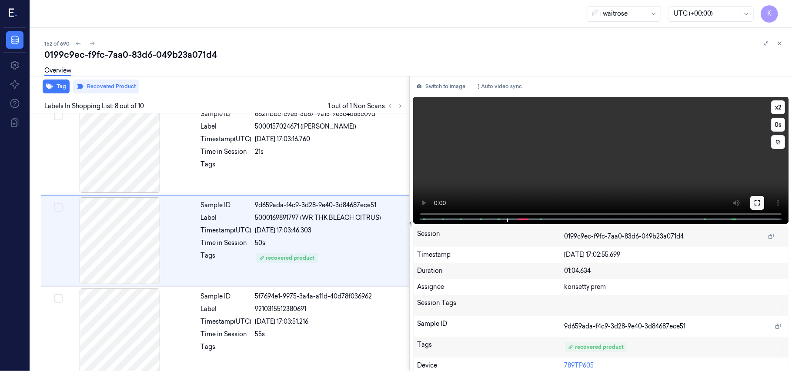
click at [750, 207] on button at bounding box center [757, 203] width 14 height 14
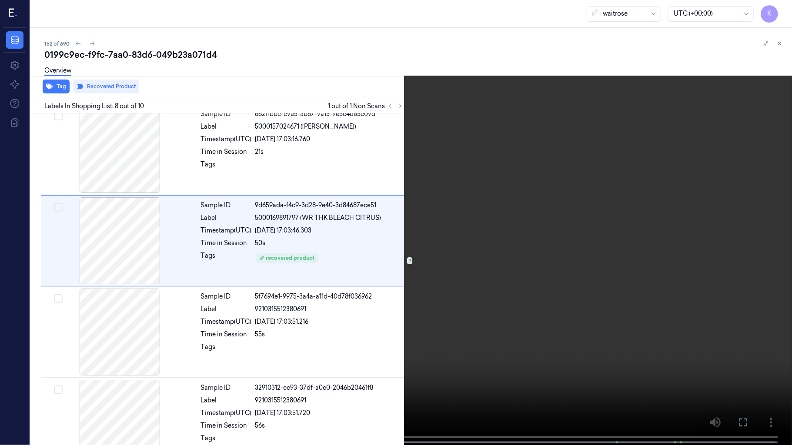
click at [529, 323] on video at bounding box center [396, 223] width 792 height 447
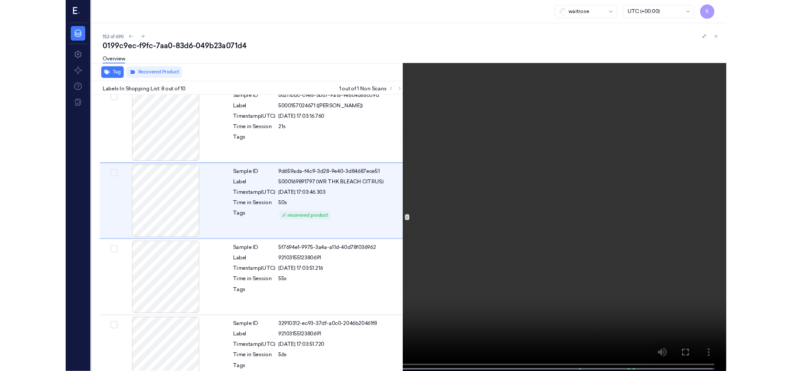
scroll to position [520, 0]
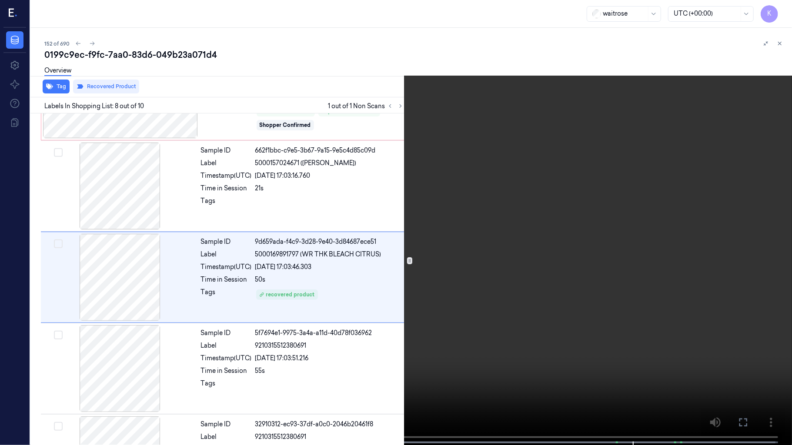
click at [539, 366] on video at bounding box center [396, 223] width 792 height 447
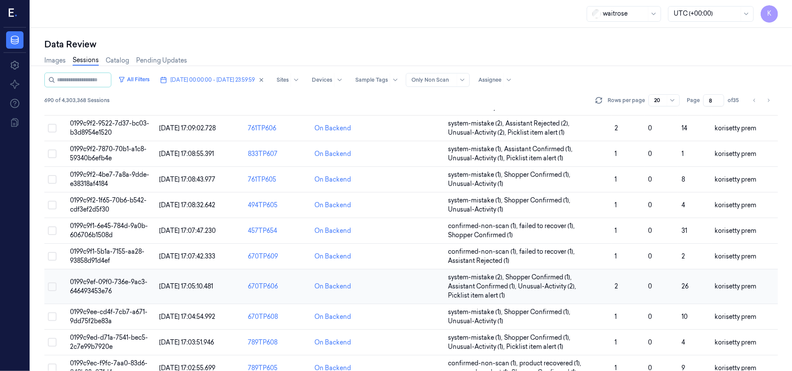
scroll to position [174, 0]
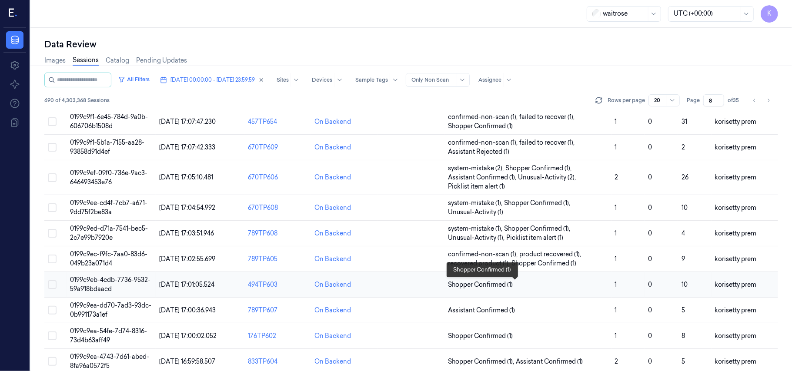
click at [536, 288] on span "Shopper Confirmed (1)" at bounding box center [528, 284] width 160 height 9
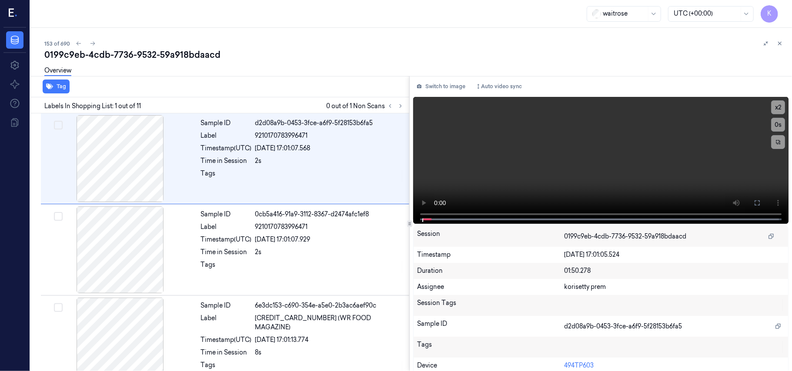
click at [356, 42] on div "153 of 690" at bounding box center [414, 43] width 740 height 10
click at [400, 105] on icon at bounding box center [400, 106] width 2 height 3
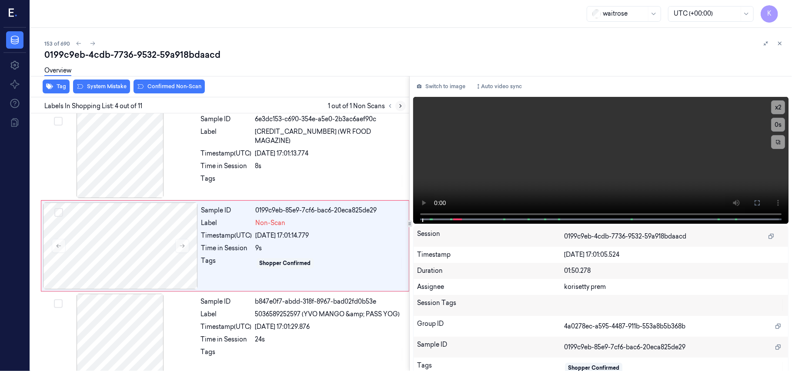
scroll to position [190, 0]
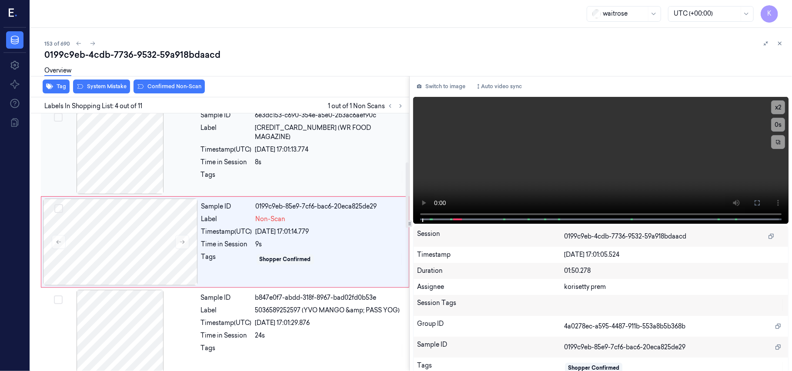
click at [296, 146] on div "Sample ID 6e3dc153-c690-354e-a5e0-2b3ac6aef90c Label [CREDIT_CARD_NUMBER] (WR F…" at bounding box center [302, 150] width 210 height 87
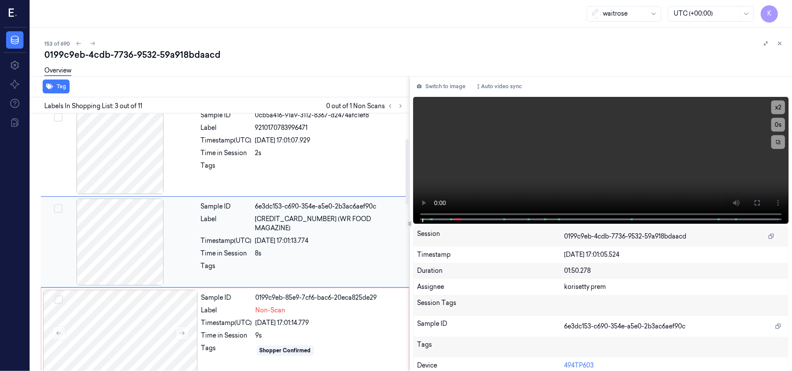
click at [296, 146] on div "Sample ID 0cb5a416-91a9-3112-8367-d2474afc1ef8 Label 9210170783996471 Timestamp…" at bounding box center [302, 150] width 210 height 87
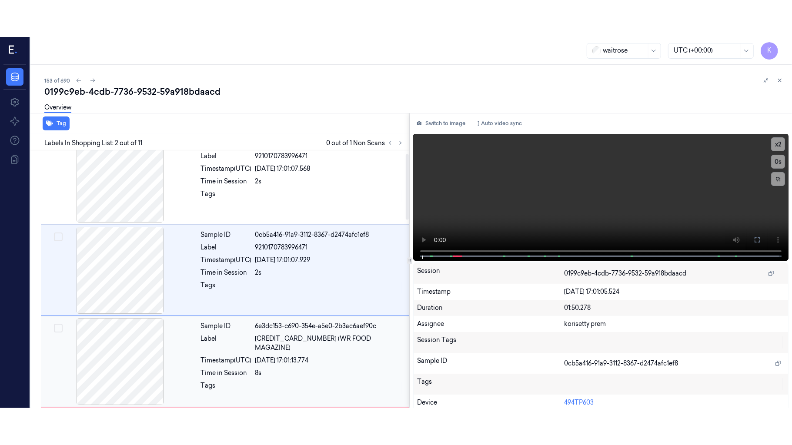
scroll to position [7, 0]
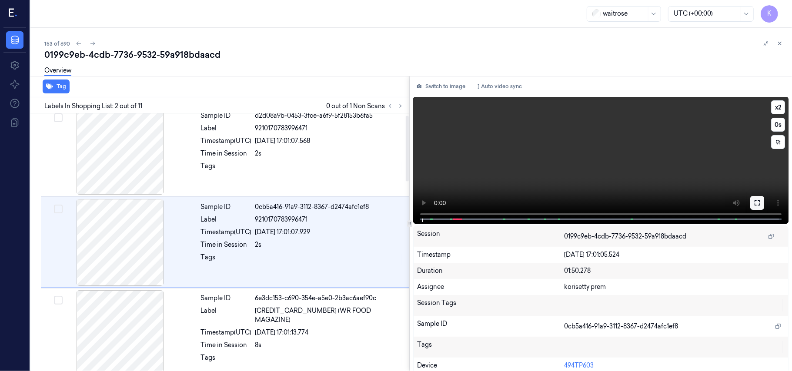
click at [755, 206] on icon at bounding box center [756, 203] width 7 height 7
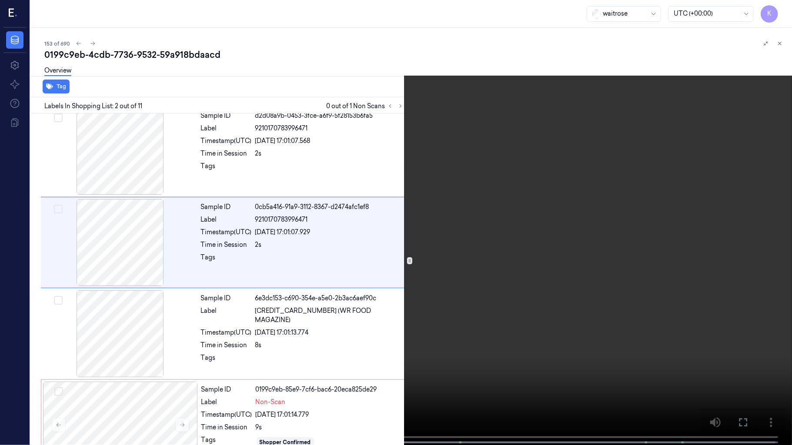
click at [622, 215] on video at bounding box center [396, 223] width 792 height 447
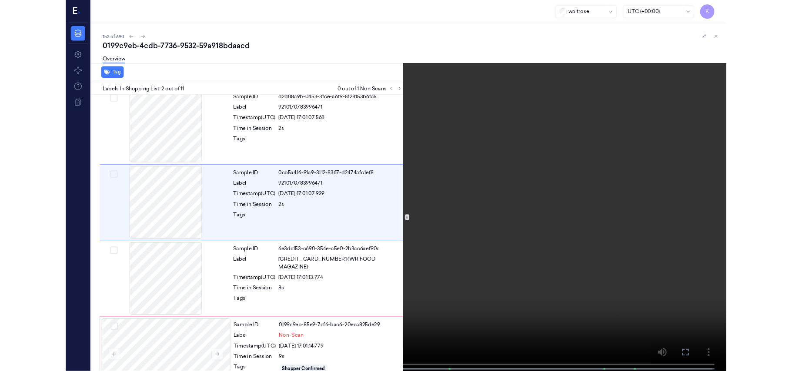
scroll to position [0, 0]
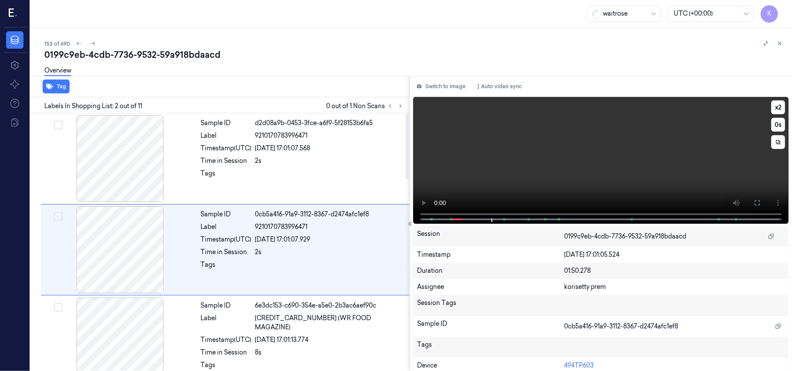
click at [526, 142] on video at bounding box center [600, 160] width 375 height 127
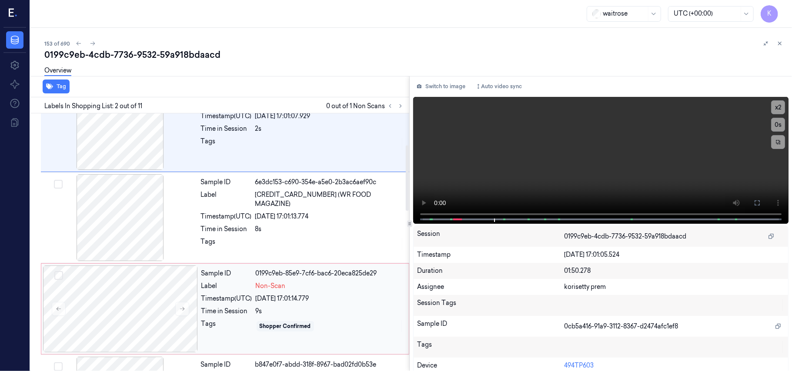
click at [296, 300] on div "[DATE] 17:01:14.779" at bounding box center [330, 298] width 148 height 9
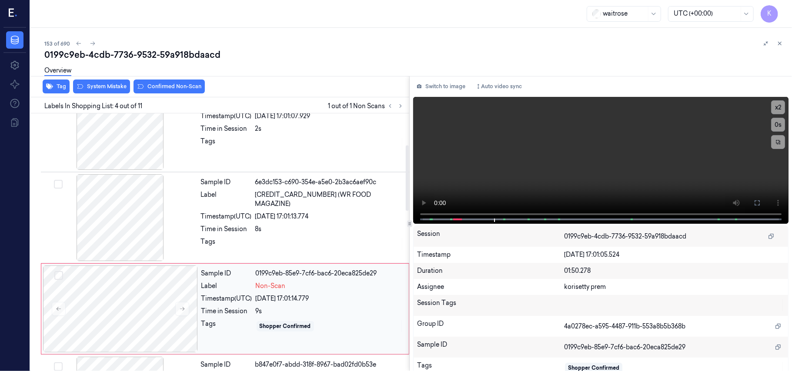
scroll to position [190, 0]
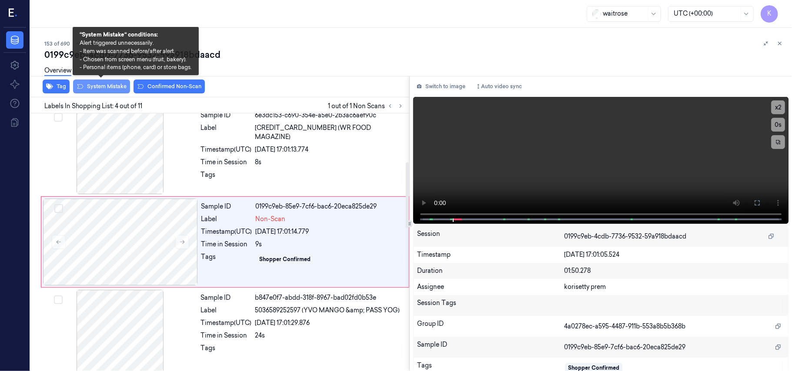
click at [103, 91] on button "System Mistake" at bounding box center [101, 87] width 57 height 14
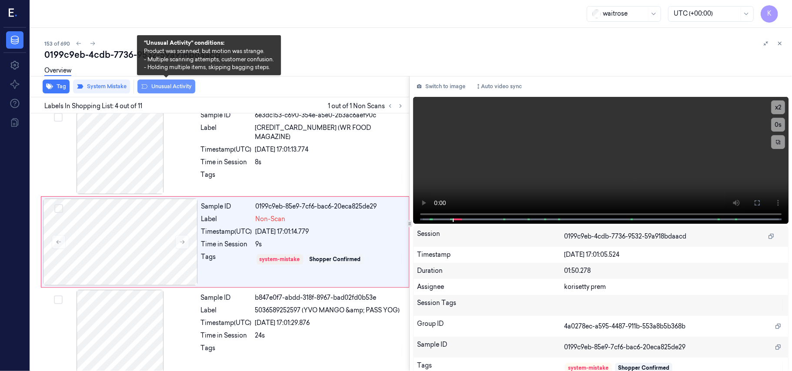
click at [171, 92] on button "Unusual Activity" at bounding box center [166, 87] width 58 height 14
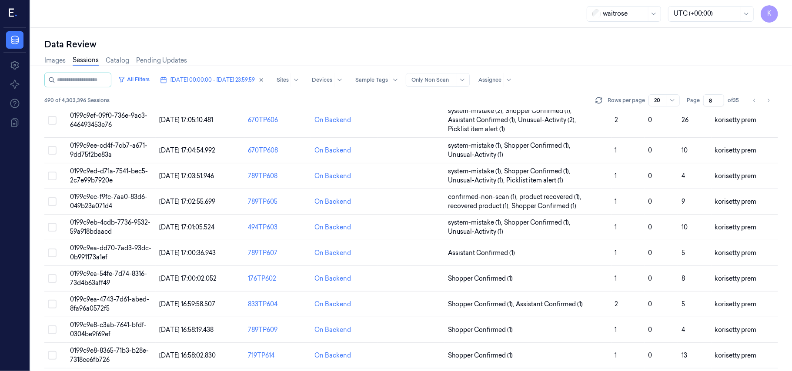
scroll to position [232, 0]
click at [531, 253] on span "Assistant Confirmed (1)" at bounding box center [528, 252] width 160 height 9
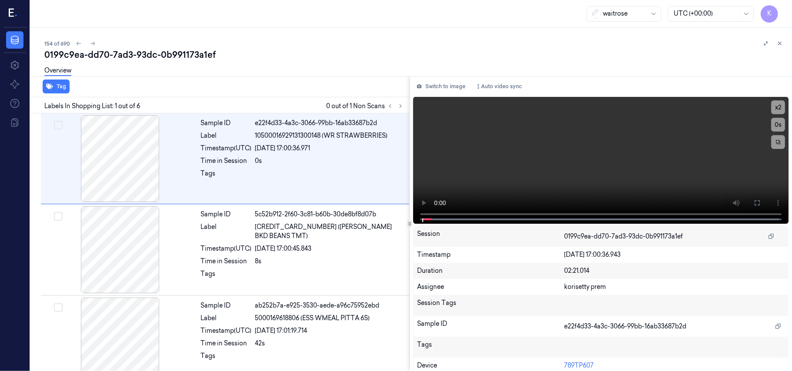
click at [403, 51] on div "0199c9ea-dd70-7ad3-93dc-0b991173a1ef" at bounding box center [414, 55] width 740 height 12
click at [297, 63] on div "Overview" at bounding box center [414, 72] width 740 height 22
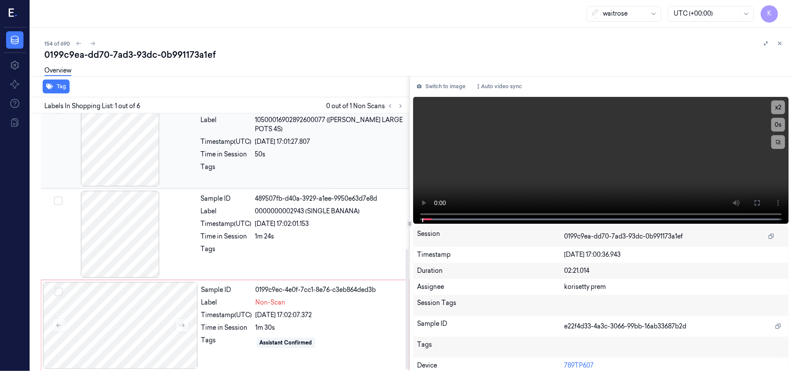
scroll to position [294, 0]
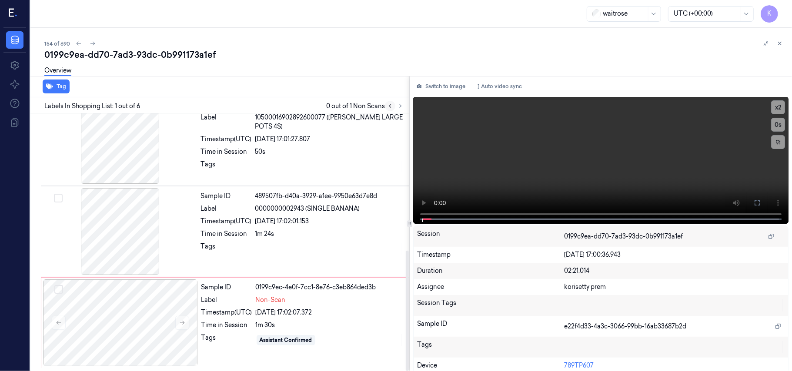
click at [393, 105] on icon at bounding box center [390, 106] width 6 height 6
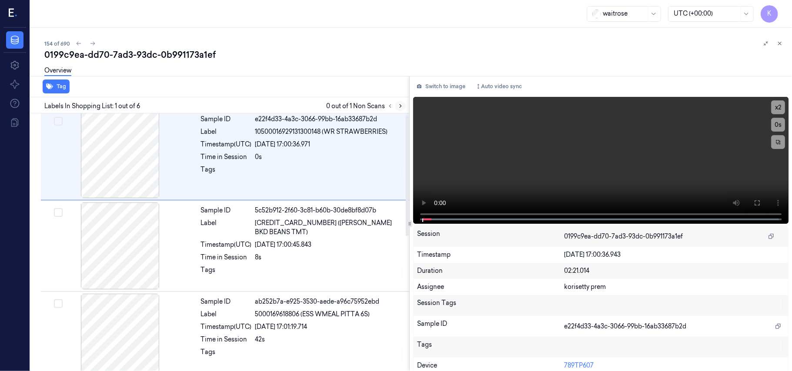
click at [401, 107] on icon at bounding box center [400, 106] width 6 height 6
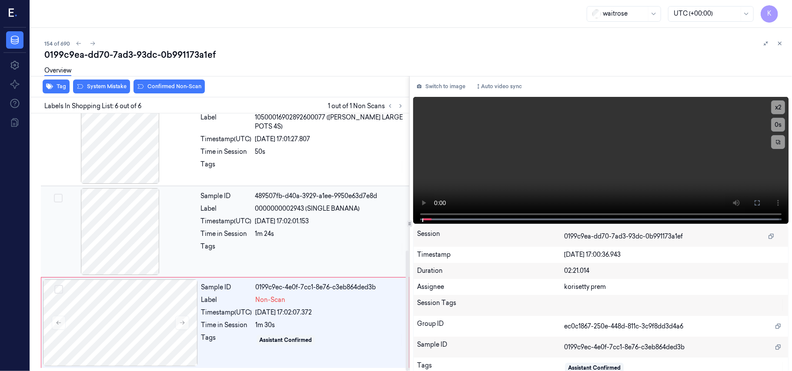
click at [265, 221] on div "[DATE] 17:02:01.153" at bounding box center [329, 221] width 149 height 9
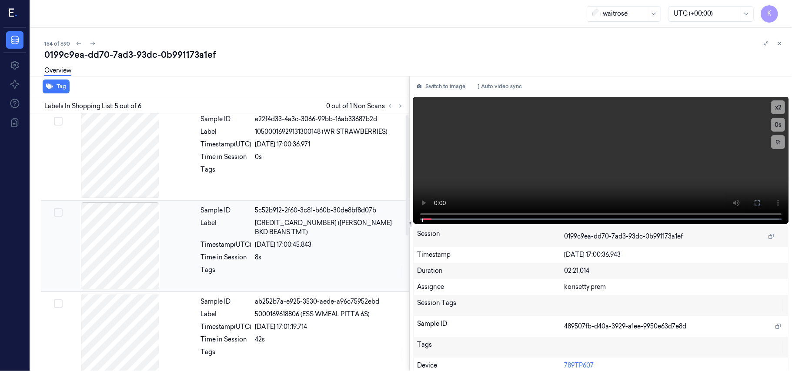
scroll to position [0, 0]
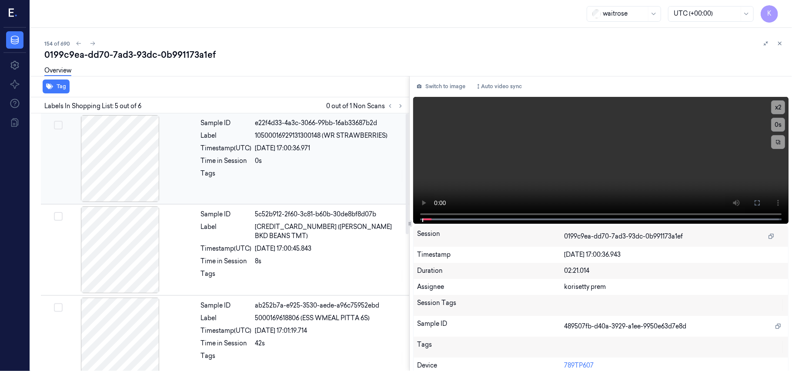
click at [150, 156] on div at bounding box center [120, 158] width 155 height 87
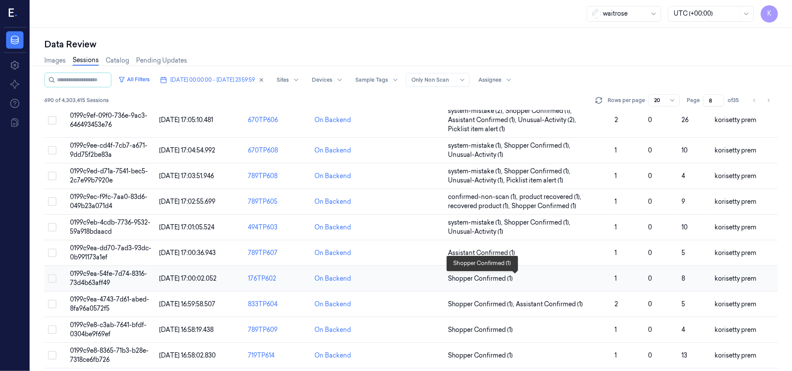
scroll to position [232, 0]
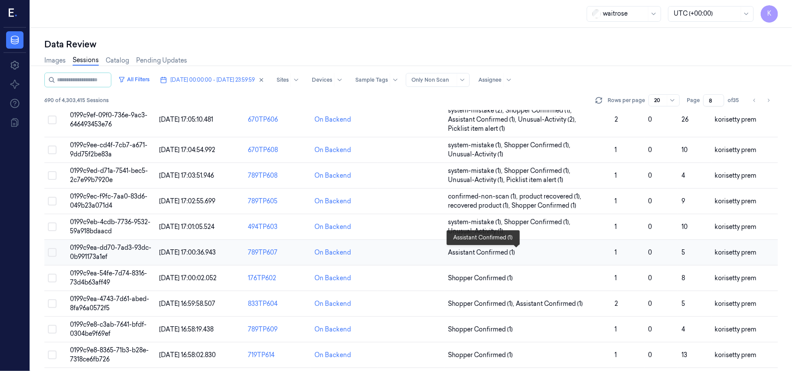
click at [524, 256] on span "Assistant Confirmed (1)" at bounding box center [528, 252] width 160 height 9
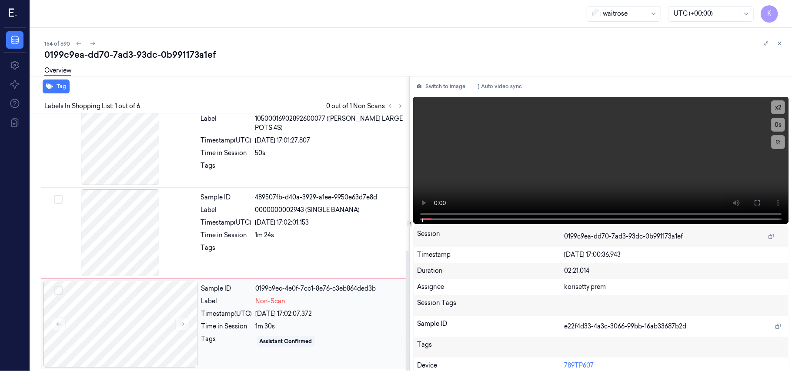
scroll to position [294, 0]
click at [180, 322] on icon at bounding box center [182, 323] width 6 height 6
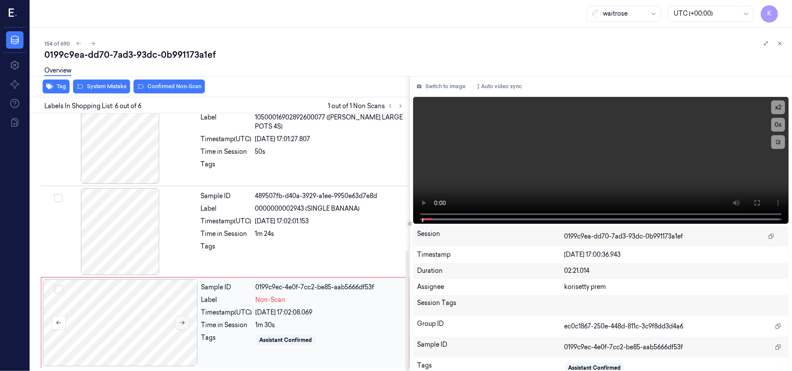
click at [180, 322] on icon at bounding box center [182, 323] width 6 height 6
click at [129, 324] on div at bounding box center [120, 323] width 155 height 87
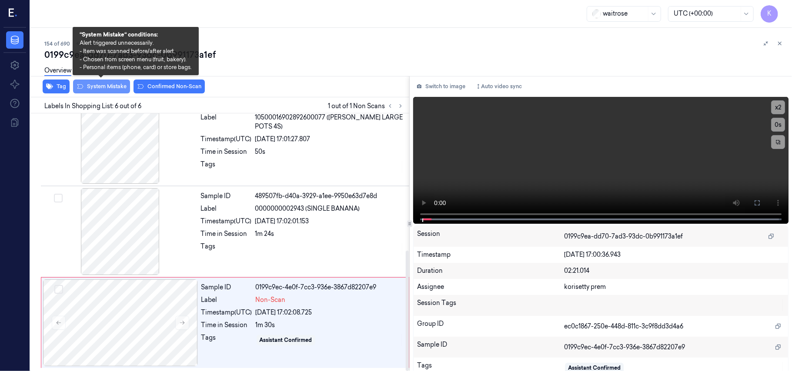
click at [110, 89] on button "System Mistake" at bounding box center [101, 87] width 57 height 14
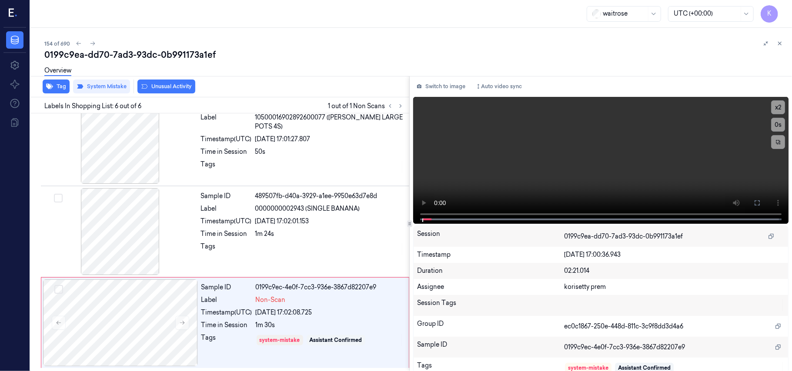
click at [169, 82] on div "Overview" at bounding box center [414, 72] width 740 height 22
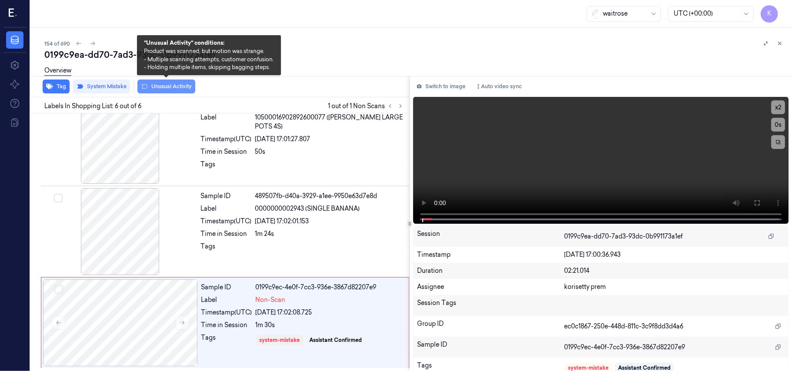
click at [170, 88] on button "Unusual Activity" at bounding box center [166, 87] width 58 height 14
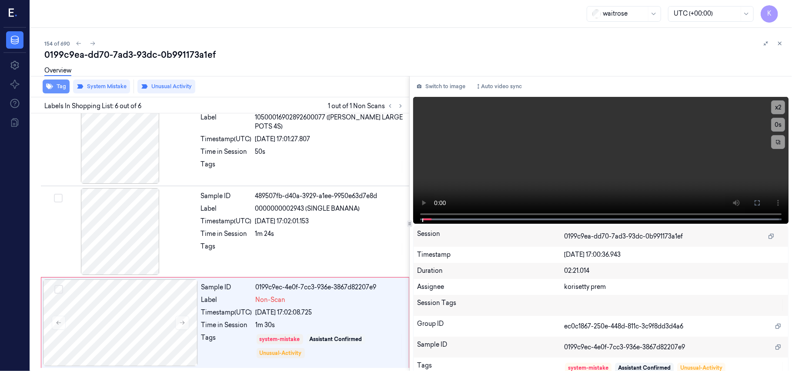
click at [61, 83] on button "Tag" at bounding box center [56, 87] width 27 height 14
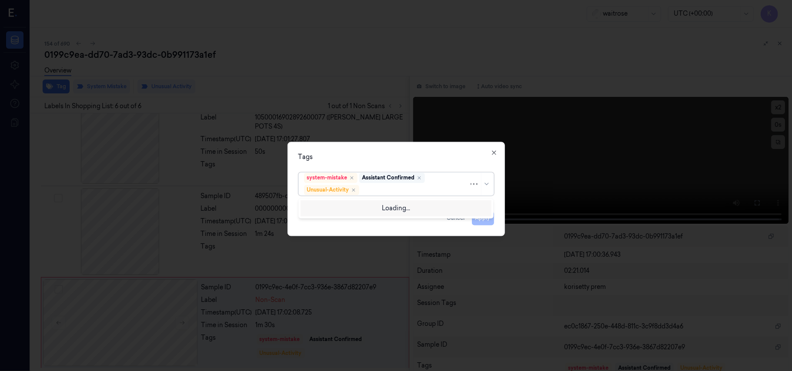
click at [400, 183] on div "Assistant Confirmed" at bounding box center [392, 178] width 66 height 10
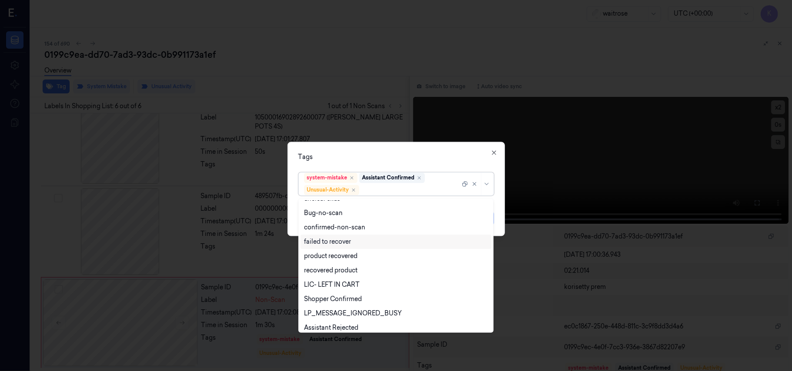
scroll to position [113, 0]
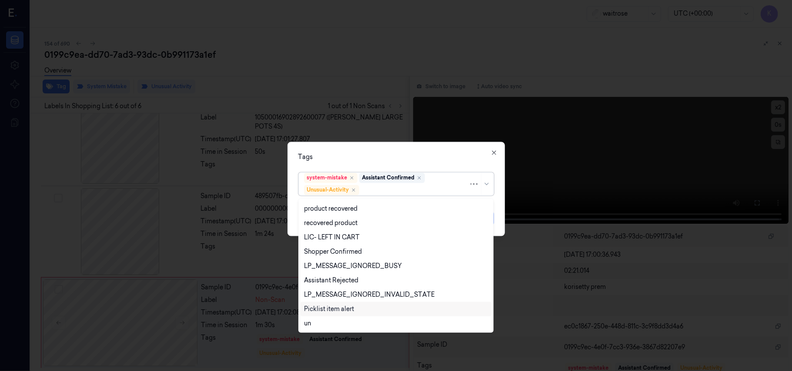
click at [328, 310] on div "Picklist item alert" at bounding box center [329, 309] width 50 height 9
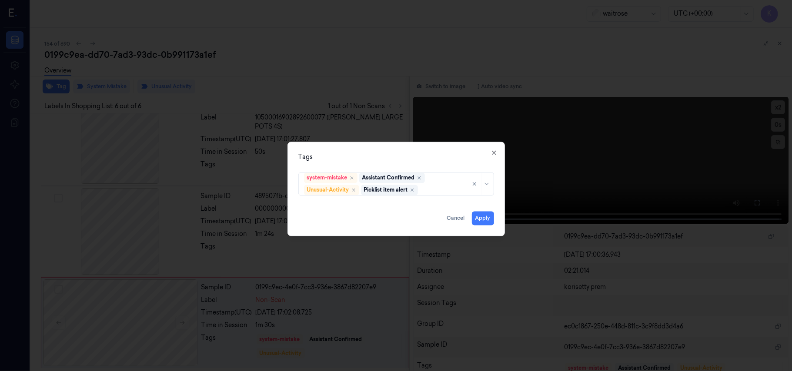
click at [409, 156] on div "Tags" at bounding box center [396, 157] width 196 height 9
click at [488, 219] on button "Apply" at bounding box center [483, 219] width 22 height 14
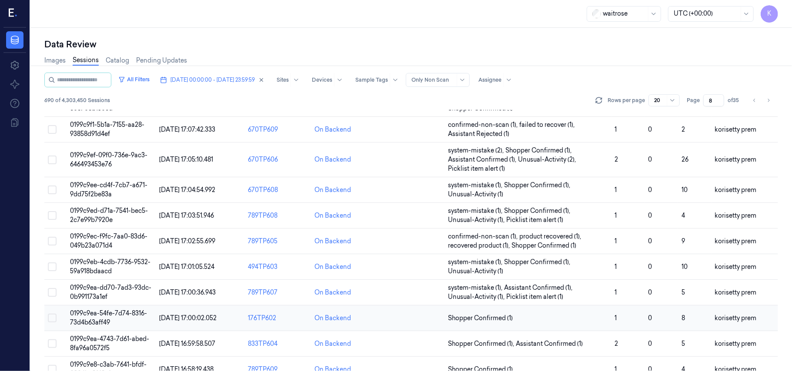
scroll to position [232, 0]
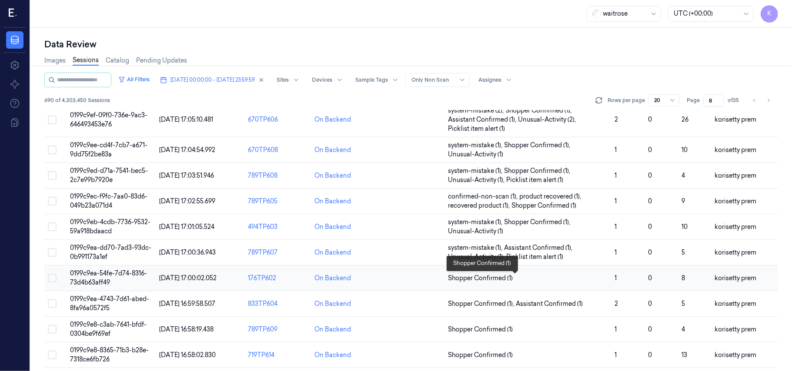
click at [508, 283] on span "Shopper Confirmed (1)" at bounding box center [480, 278] width 65 height 9
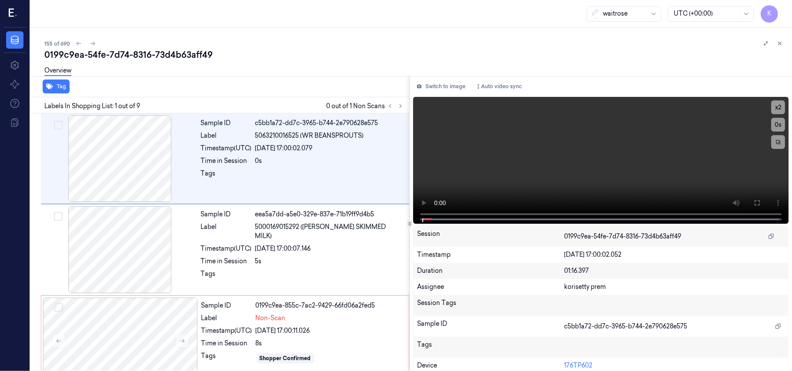
click at [369, 63] on div "Overview" at bounding box center [414, 72] width 740 height 22
click at [755, 206] on icon at bounding box center [756, 203] width 7 height 7
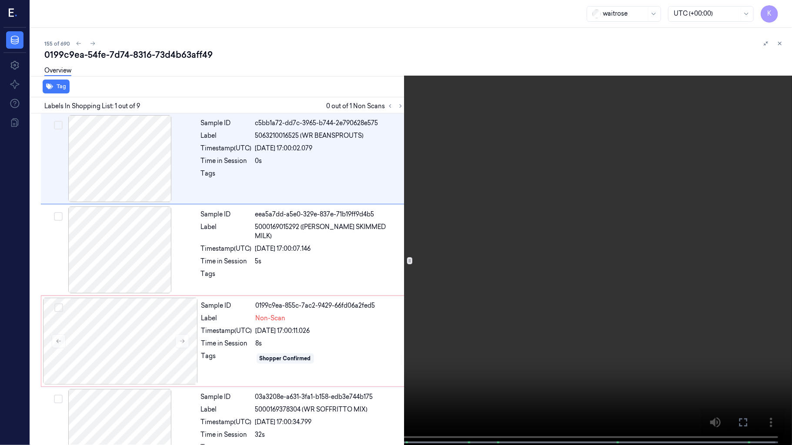
click at [410, 305] on video at bounding box center [396, 223] width 792 height 447
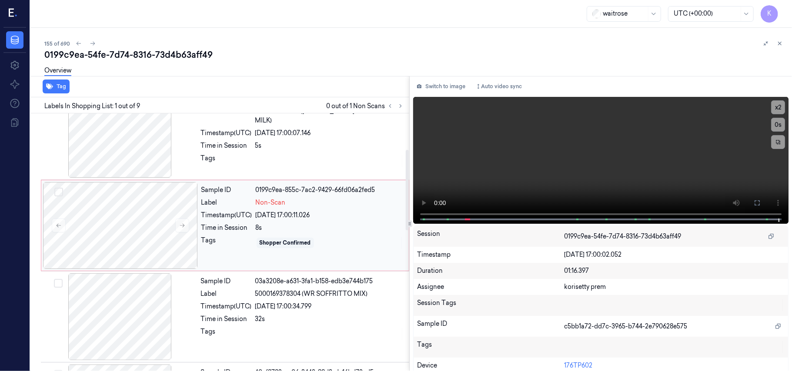
click at [275, 226] on div "8s" at bounding box center [330, 227] width 148 height 9
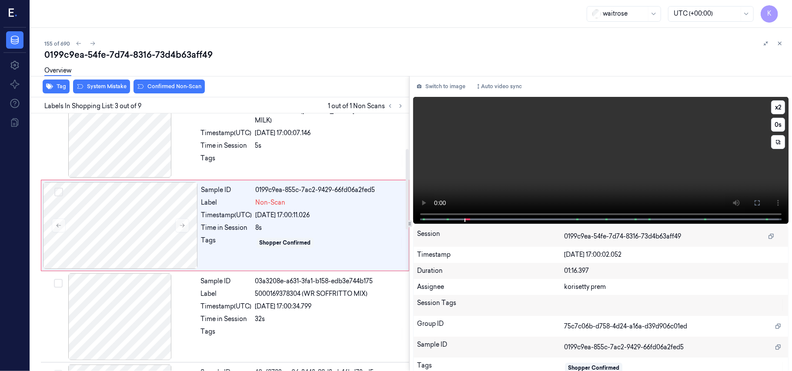
scroll to position [99, 0]
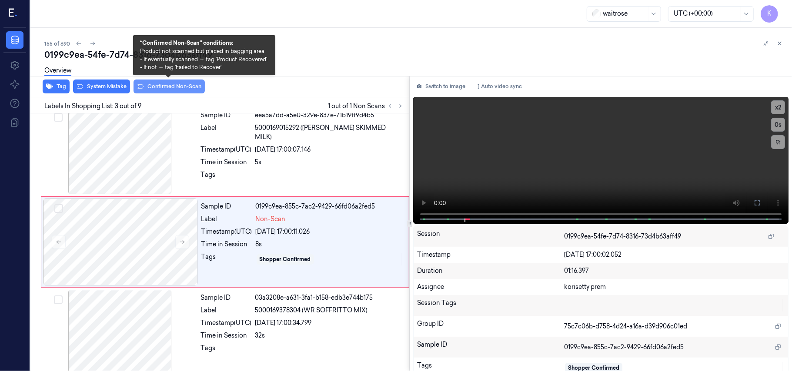
click at [174, 91] on button "Confirmed Non-Scan" at bounding box center [168, 87] width 71 height 14
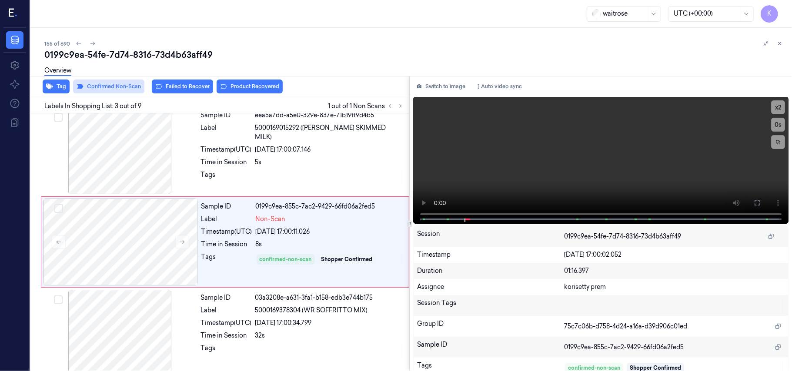
click at [174, 91] on button "Failed to Recover" at bounding box center [182, 87] width 61 height 14
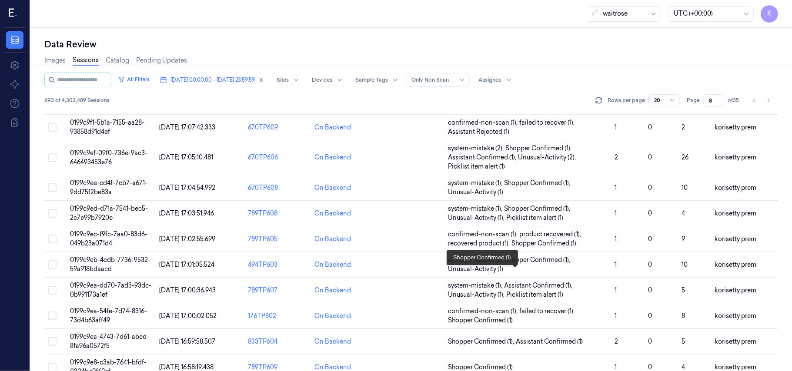
scroll to position [289, 0]
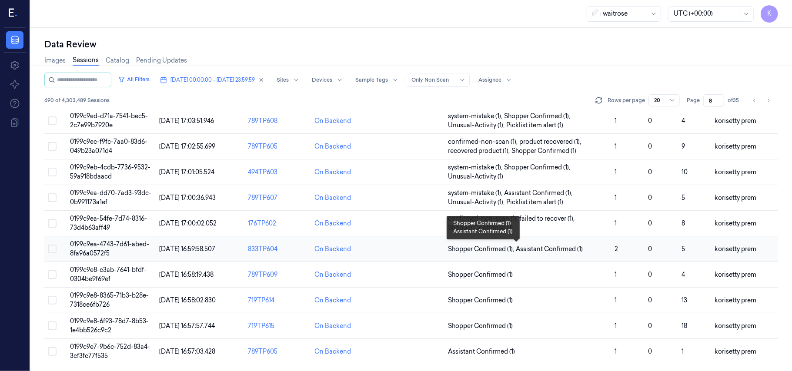
click at [541, 251] on span "Assistant Confirmed (1)" at bounding box center [549, 249] width 67 height 9
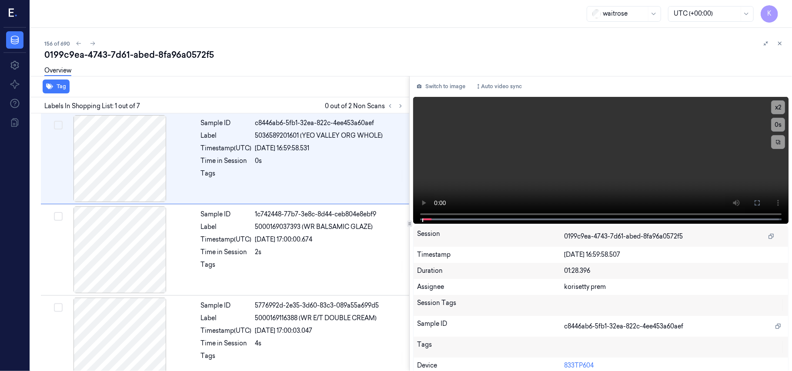
click at [427, 52] on div "0199c9ea-4743-7d61-abed-8fa96a0572f5" at bounding box center [414, 55] width 740 height 12
click at [401, 98] on div "Labels In Shopping List: 1 out of 7 0 out of 2 Non Scans" at bounding box center [218, 105] width 382 height 16
click at [400, 105] on icon at bounding box center [400, 106] width 2 height 3
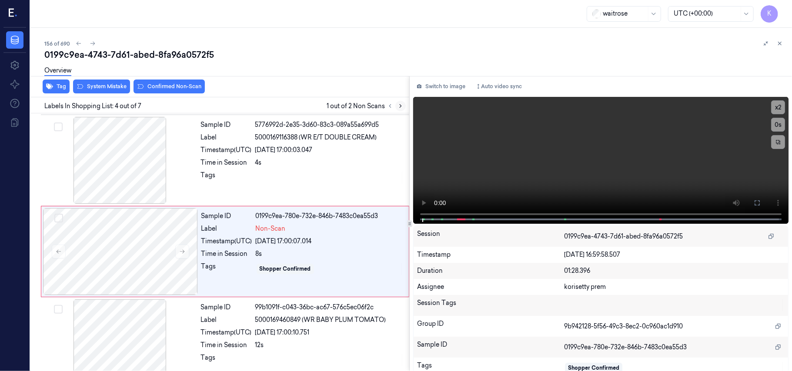
scroll to position [190, 0]
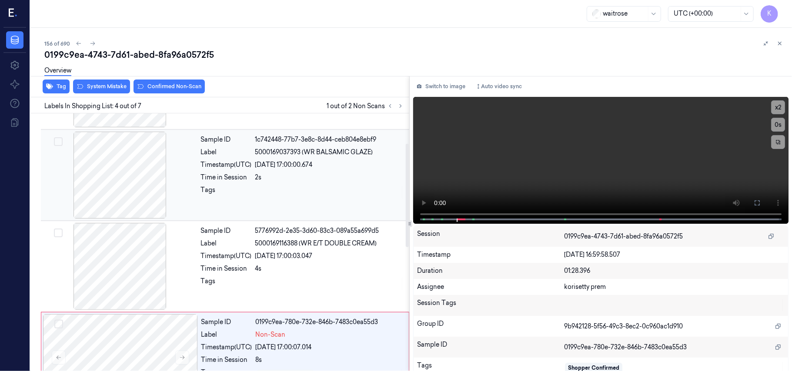
click at [397, 162] on div "[DATE] 17:00:00.674" at bounding box center [329, 164] width 149 height 9
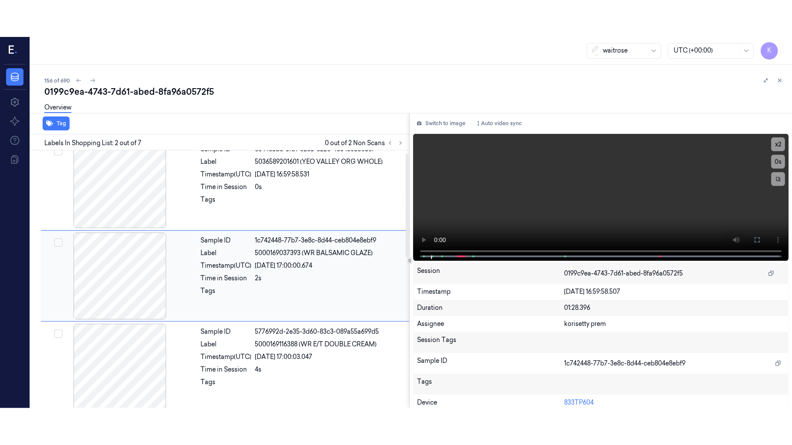
scroll to position [7, 0]
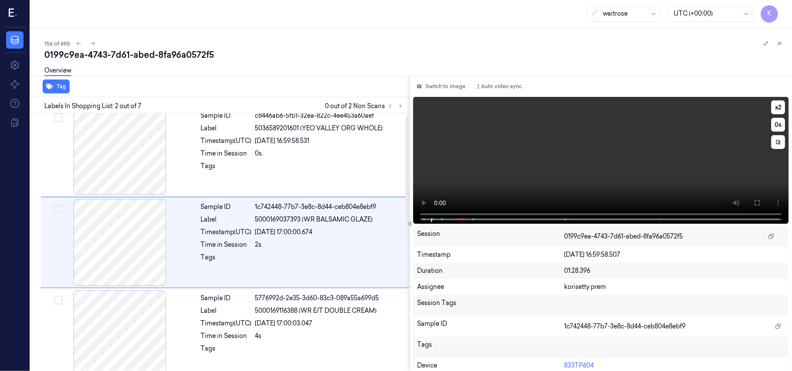
click at [613, 136] on video at bounding box center [600, 160] width 375 height 127
click at [753, 201] on icon at bounding box center [756, 203] width 7 height 7
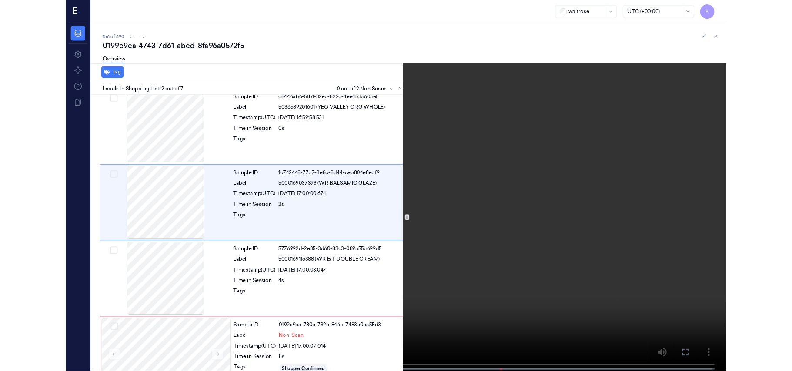
scroll to position [0, 0]
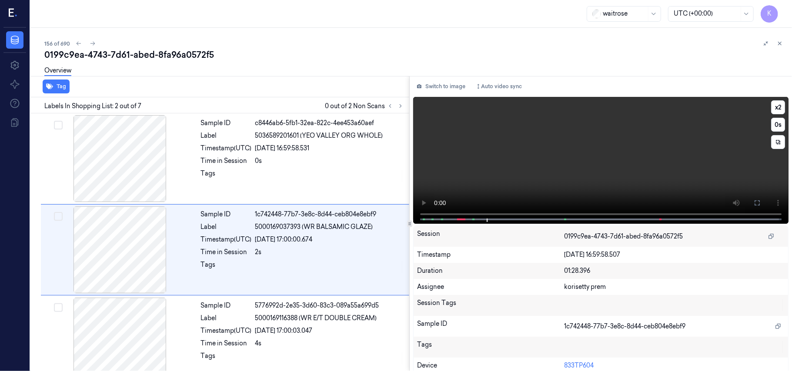
click at [524, 166] on video at bounding box center [600, 160] width 375 height 127
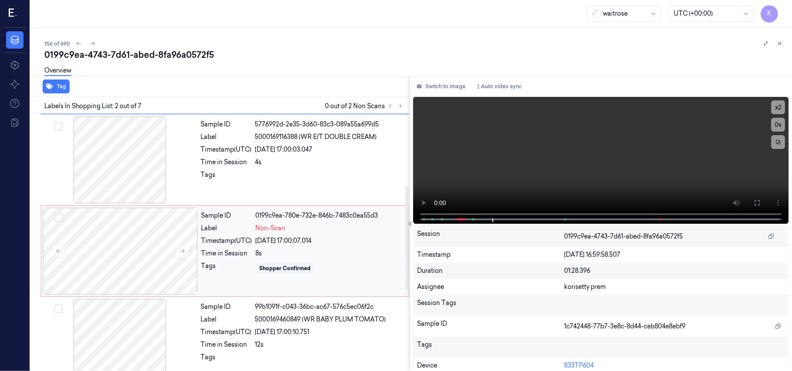
click at [264, 244] on div "[DATE] 17:00:07.014" at bounding box center [330, 240] width 148 height 9
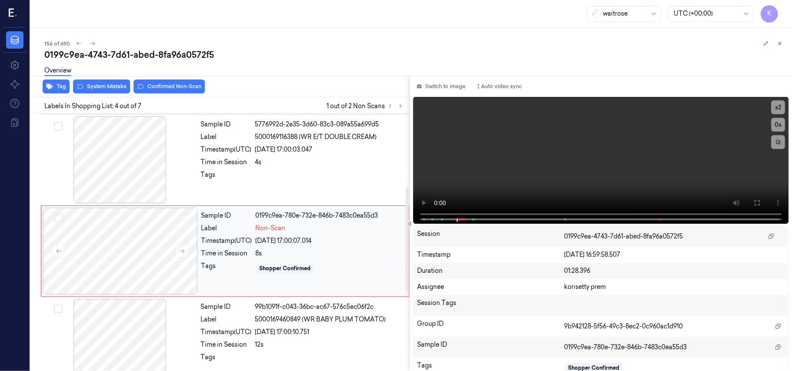
scroll to position [190, 0]
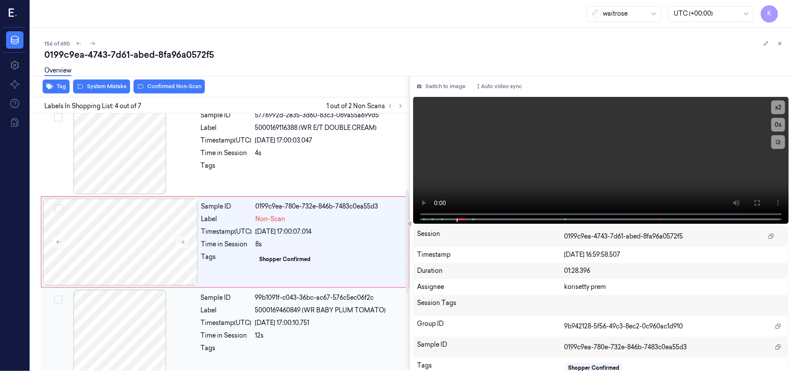
click at [284, 326] on div "[DATE] 17:00:10.751" at bounding box center [329, 323] width 149 height 9
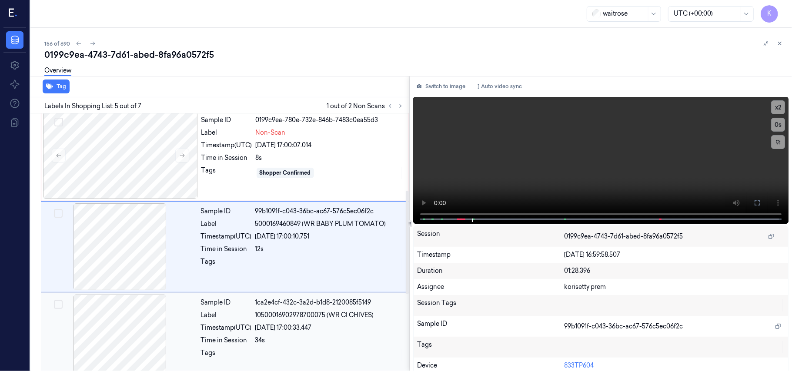
scroll to position [282, 0]
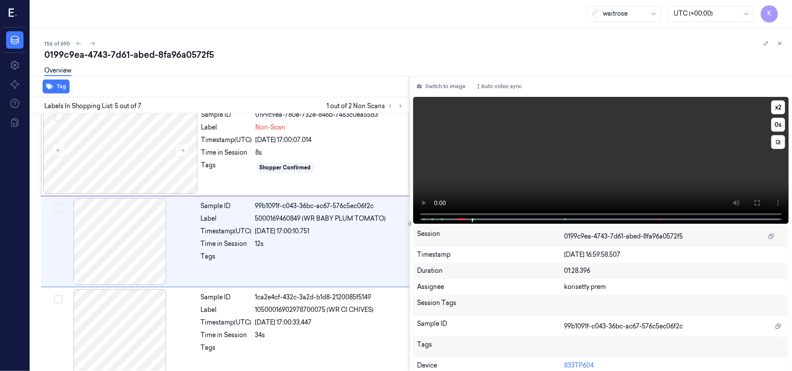
click at [715, 165] on video at bounding box center [600, 160] width 375 height 127
click at [754, 206] on button at bounding box center [757, 203] width 14 height 14
click at [597, 139] on video at bounding box center [600, 160] width 375 height 127
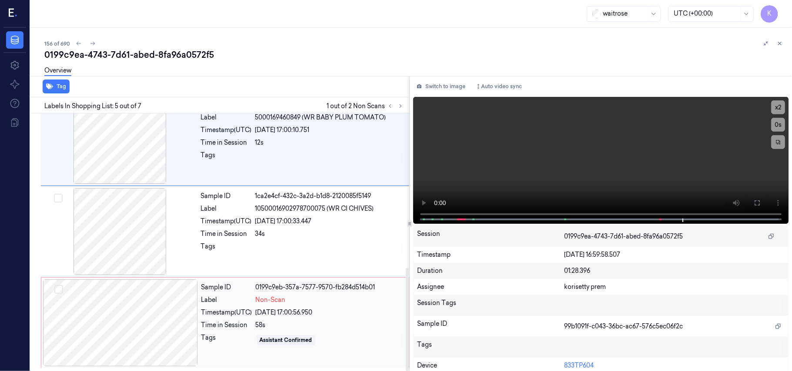
click at [246, 331] on div "Sample ID 0199c9eb-357a-7577-9570-fb284d514b01 Label Non-Scan Timestamp (UTC) […" at bounding box center [302, 323] width 209 height 87
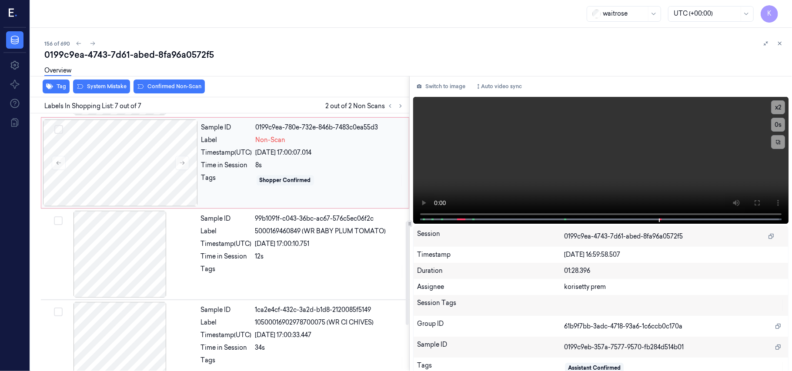
click at [292, 145] on div "Non-Scan" at bounding box center [330, 140] width 148 height 9
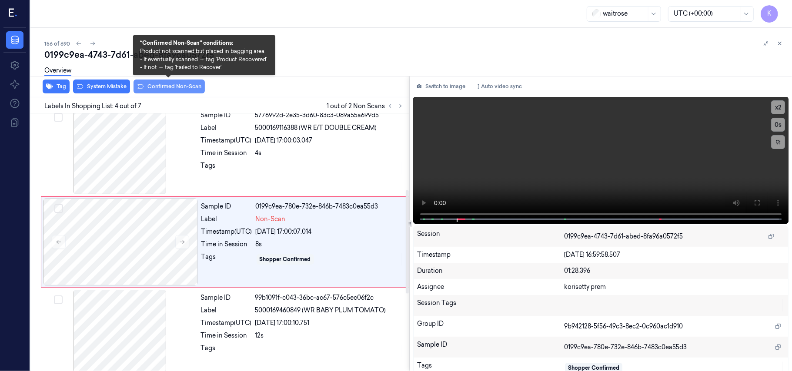
click at [166, 83] on button "Confirmed Non-Scan" at bounding box center [168, 87] width 71 height 14
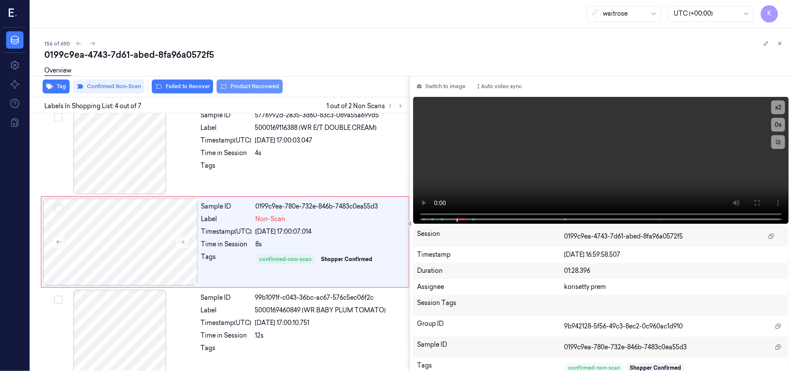
click at [261, 83] on button "Product Recovered" at bounding box center [249, 87] width 66 height 14
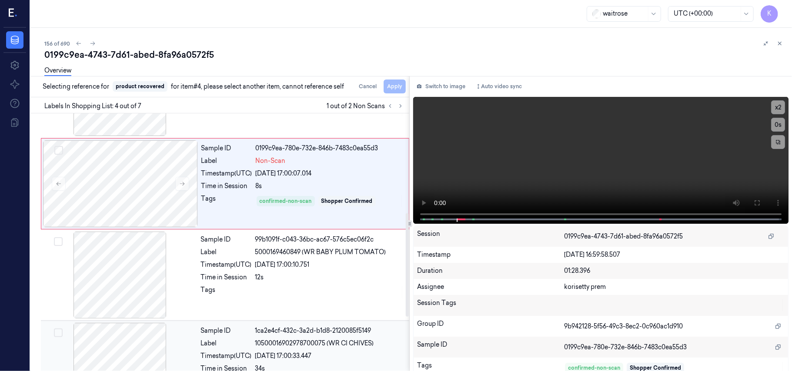
click at [323, 338] on div "Sample ID 1ca2e4cf-432c-3a2d-b1d8-2120085f5149 Label 10500016902978700075 (WR C…" at bounding box center [302, 366] width 210 height 87
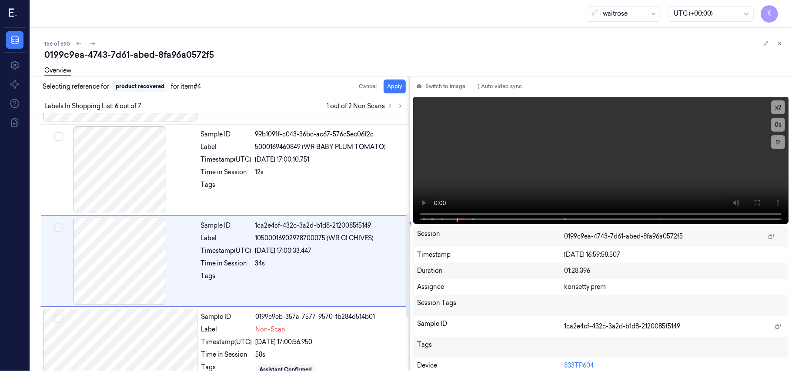
scroll to position [374, 0]
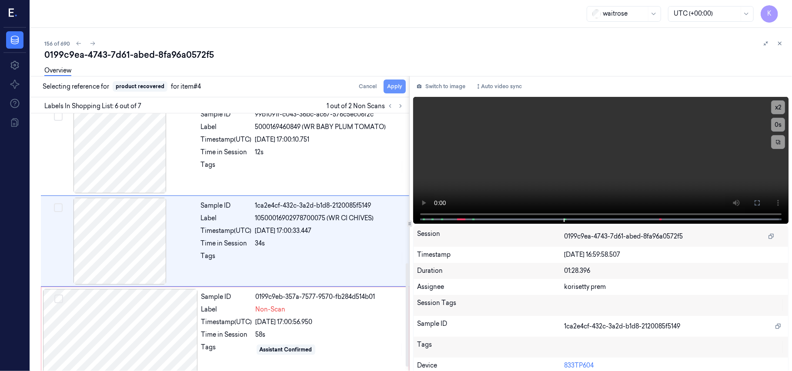
click at [392, 87] on button "Apply" at bounding box center [394, 87] width 22 height 14
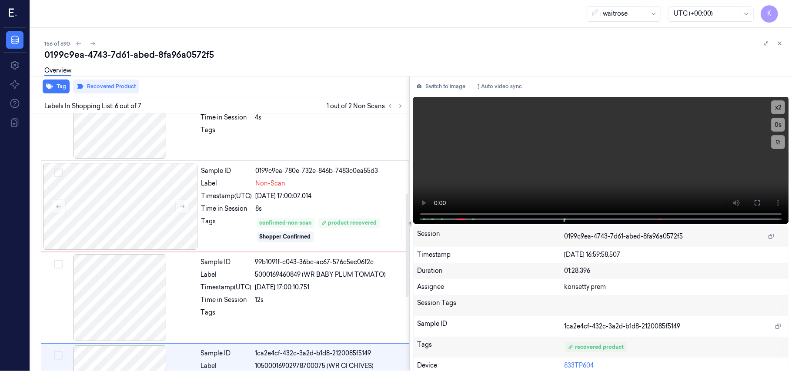
scroll to position [200, 0]
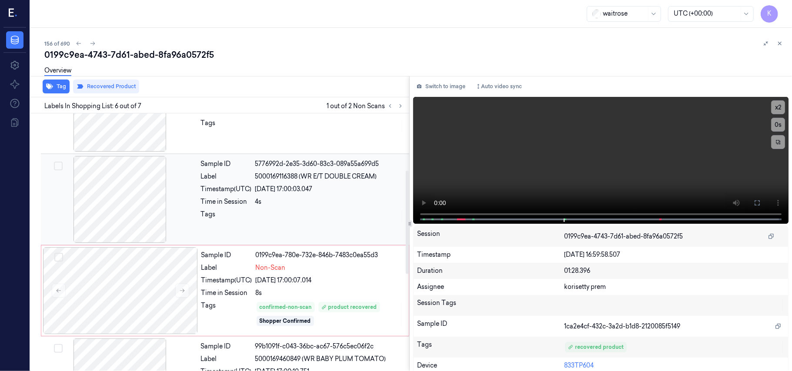
click at [289, 184] on div "Sample ID 5776992d-2e35-3d60-83c3-089a55a699d5 Label 5000169116388 (WR E/T DOUB…" at bounding box center [302, 199] width 210 height 87
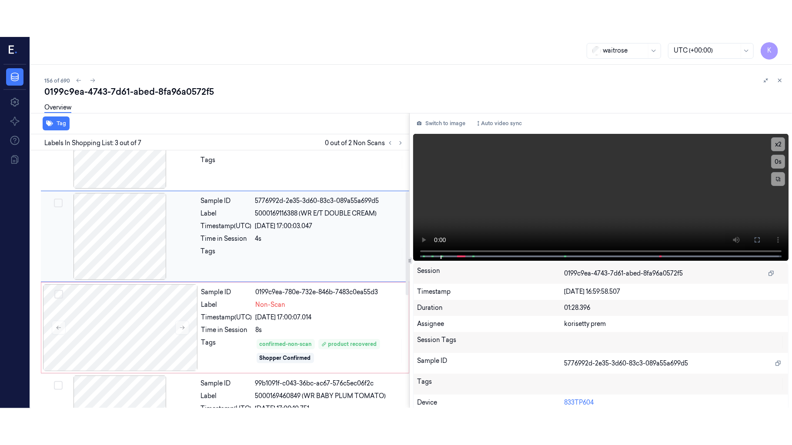
scroll to position [99, 0]
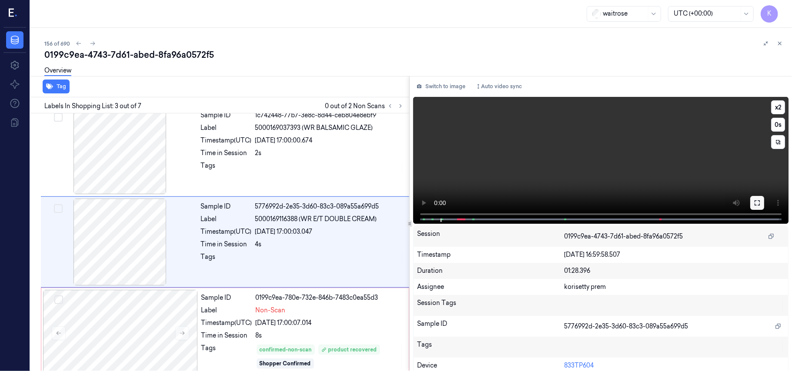
click at [750, 202] on button at bounding box center [757, 203] width 14 height 14
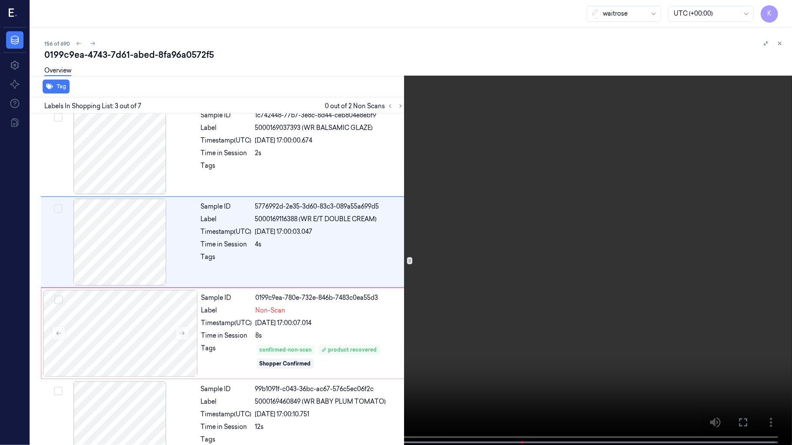
click at [484, 242] on video at bounding box center [396, 223] width 792 height 447
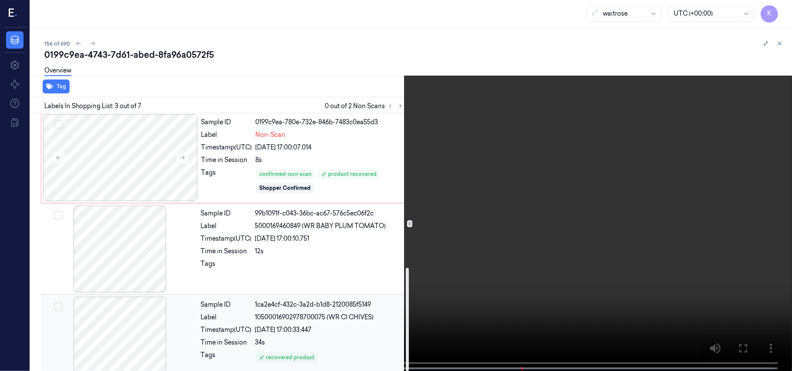
scroll to position [385, 0]
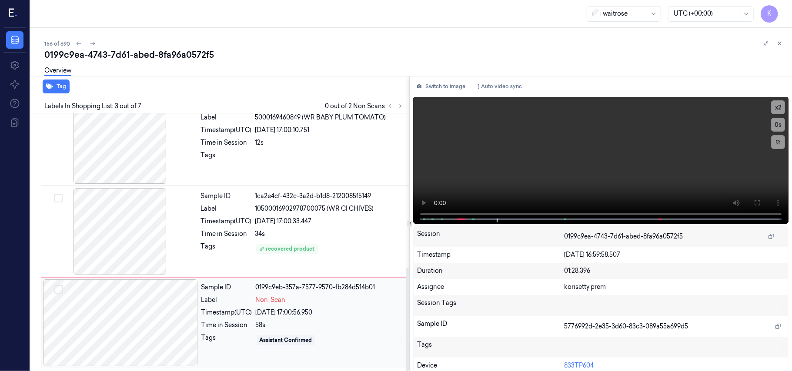
click at [276, 312] on div "[DATE] 17:00:56.950" at bounding box center [330, 312] width 148 height 9
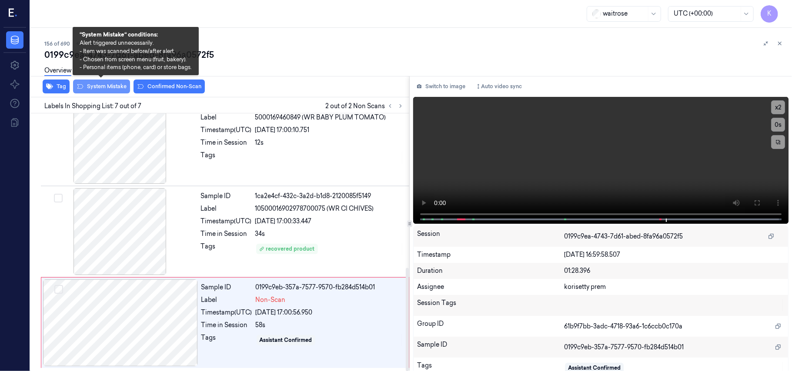
click at [90, 92] on button "System Mistake" at bounding box center [101, 87] width 57 height 14
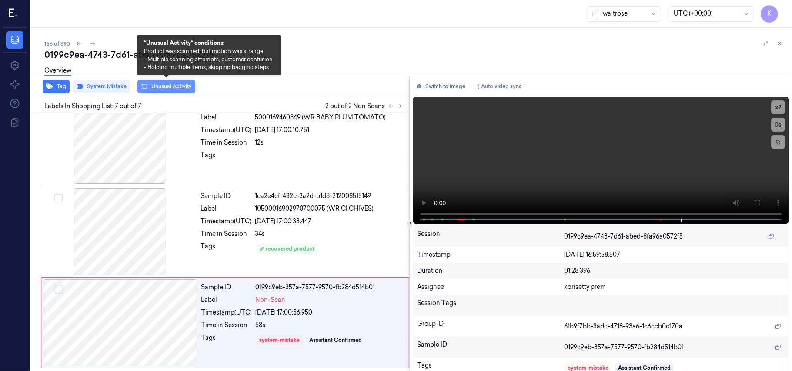
click at [168, 88] on button "Unusual Activity" at bounding box center [166, 87] width 58 height 14
click at [157, 88] on button "Unusual Activity" at bounding box center [166, 87] width 58 height 14
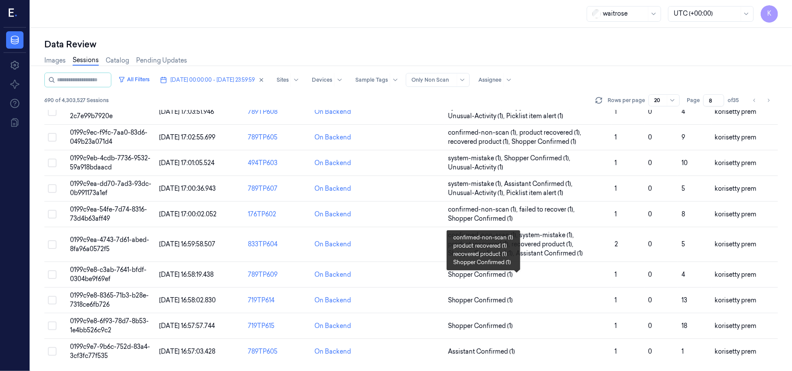
scroll to position [298, 0]
click at [562, 272] on span "Shopper Confirmed (1)" at bounding box center [528, 274] width 160 height 9
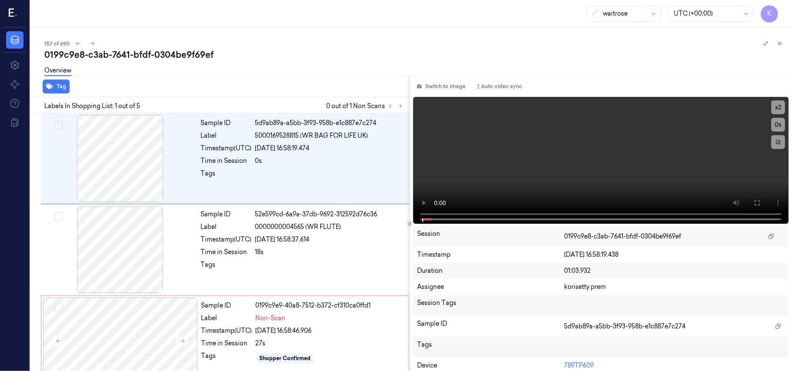
click at [437, 47] on div "157 of 690" at bounding box center [414, 43] width 740 height 10
click at [616, 171] on video at bounding box center [600, 160] width 375 height 127
click at [556, 170] on video at bounding box center [600, 160] width 375 height 127
click at [603, 170] on video at bounding box center [600, 160] width 375 height 127
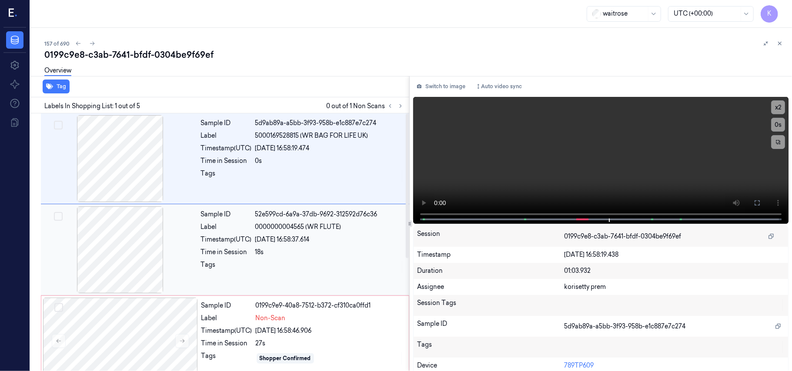
click at [353, 243] on div "[DATE] 16:58:37.614" at bounding box center [329, 239] width 149 height 9
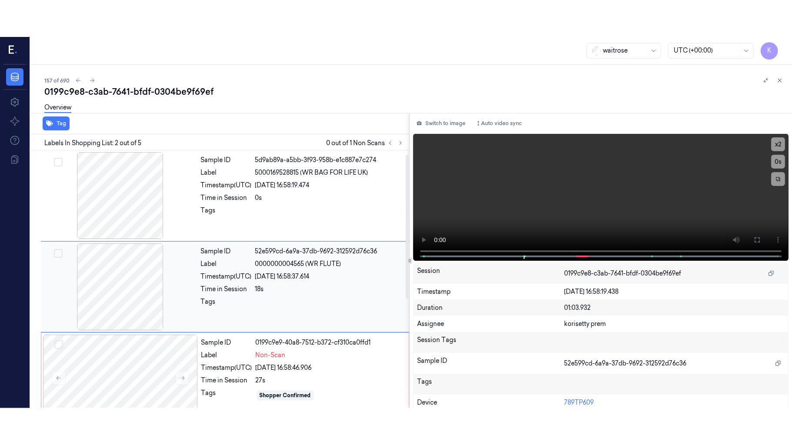
scroll to position [7, 0]
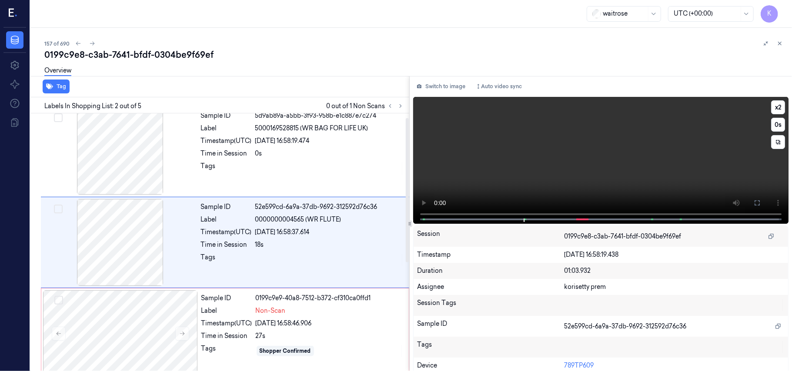
click at [654, 175] on video at bounding box center [600, 160] width 375 height 127
click at [750, 200] on button at bounding box center [757, 203] width 14 height 14
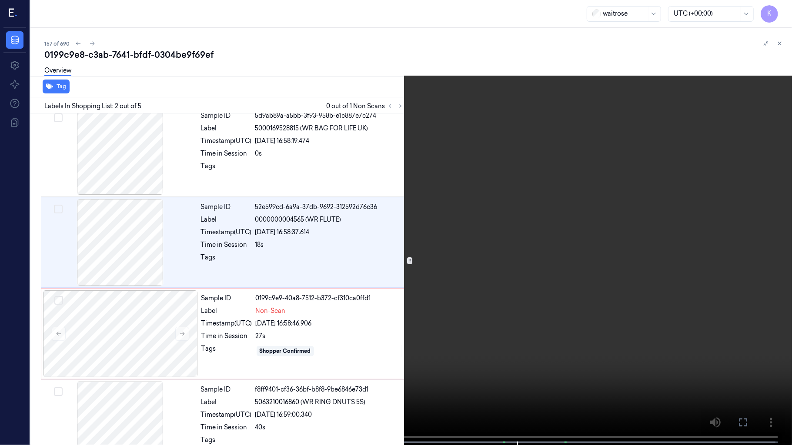
click at [587, 322] on video at bounding box center [396, 223] width 792 height 447
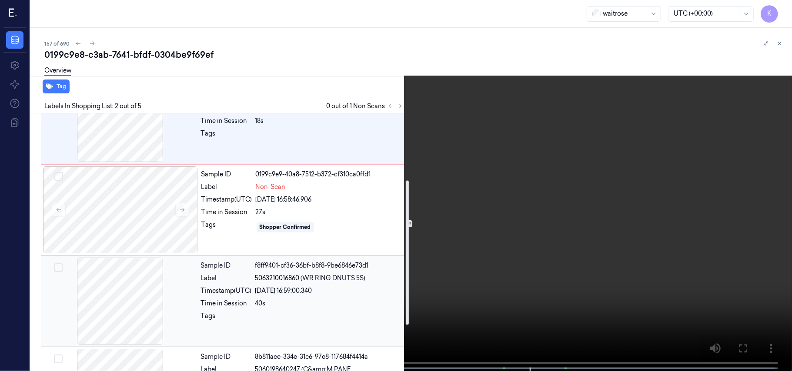
scroll to position [116, 0]
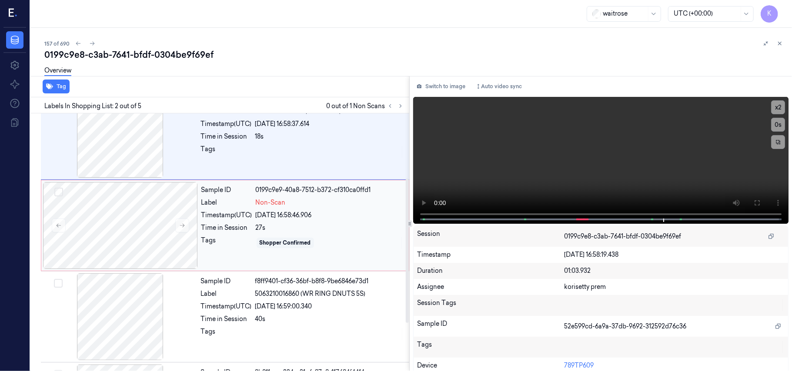
click at [313, 219] on div "[DATE] 16:58:46.906" at bounding box center [330, 215] width 148 height 9
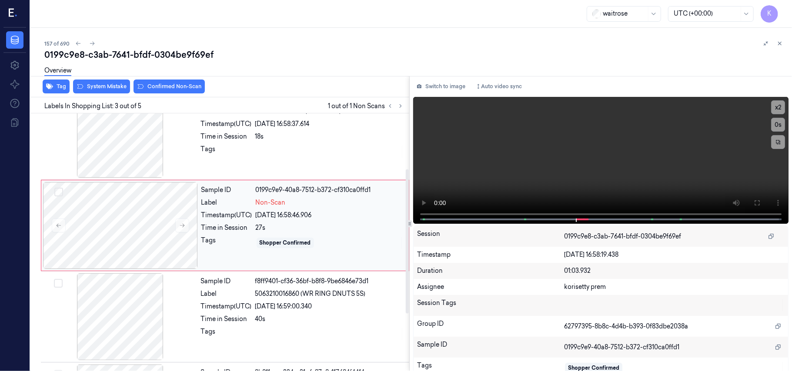
scroll to position [99, 0]
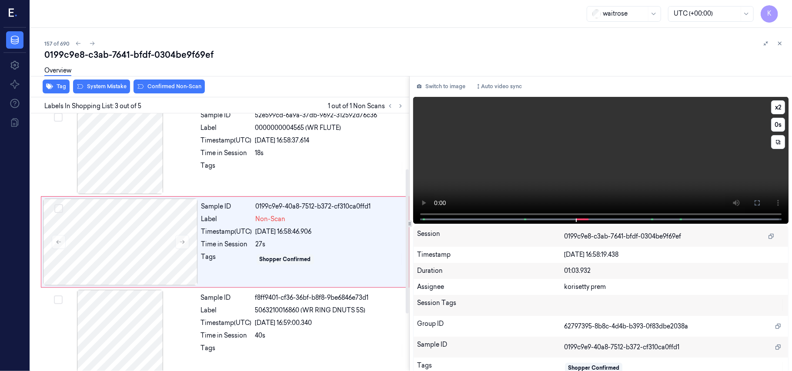
click at [605, 159] on video at bounding box center [600, 160] width 375 height 127
click at [609, 176] on video at bounding box center [600, 160] width 375 height 127
click at [211, 239] on div "Sample ID 0199c9e9-40a8-7512-b372-cf310ca0ffd1 Label Non-Scan Timestamp (UTC) […" at bounding box center [302, 242] width 209 height 87
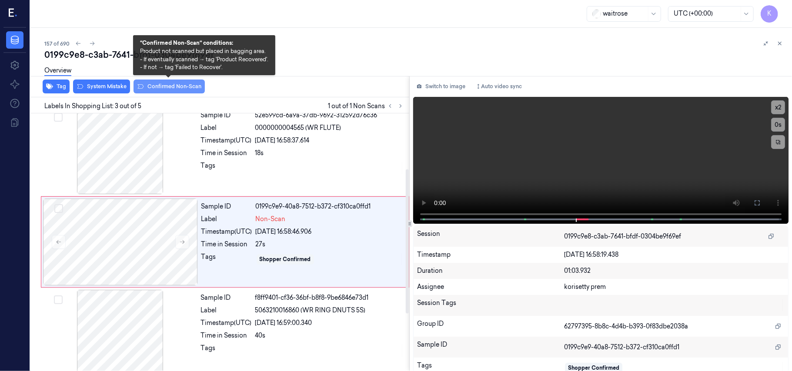
click at [178, 89] on button "Confirmed Non-Scan" at bounding box center [168, 87] width 71 height 14
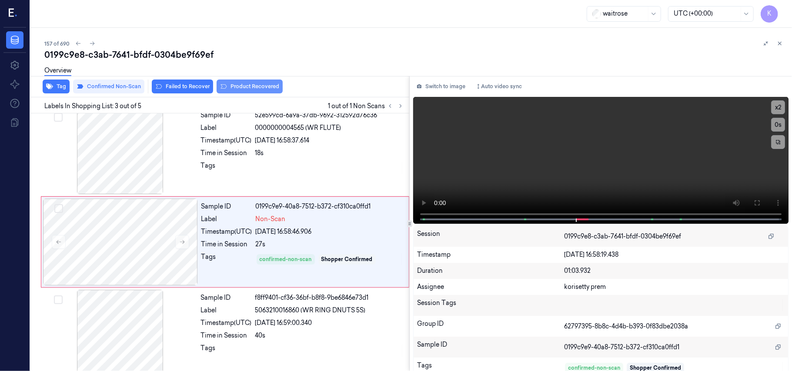
click at [230, 89] on button "Product Recovered" at bounding box center [249, 87] width 66 height 14
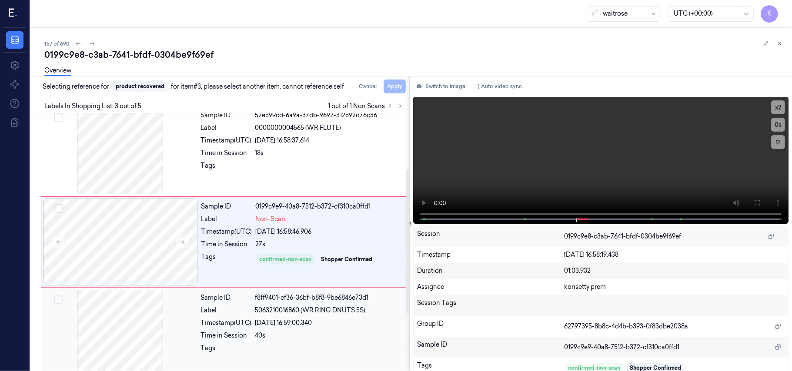
click at [317, 366] on div "Sample ID f8ff9401-cf36-36bf-b8f8-9be6846e73d1 Label 5063210016860 (WR RING DNU…" at bounding box center [302, 333] width 210 height 87
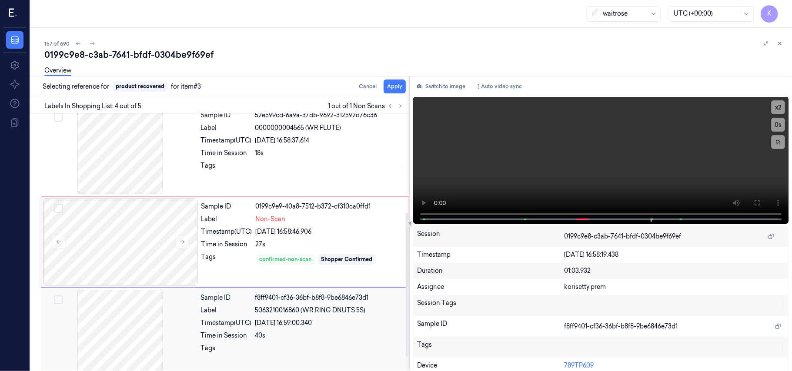
scroll to position [190, 0]
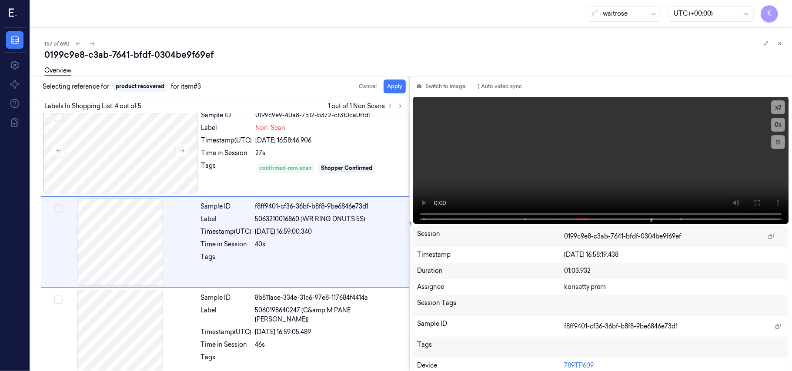
click at [398, 82] on div "Overview" at bounding box center [414, 72] width 740 height 22
click at [398, 84] on button "Apply" at bounding box center [394, 87] width 22 height 14
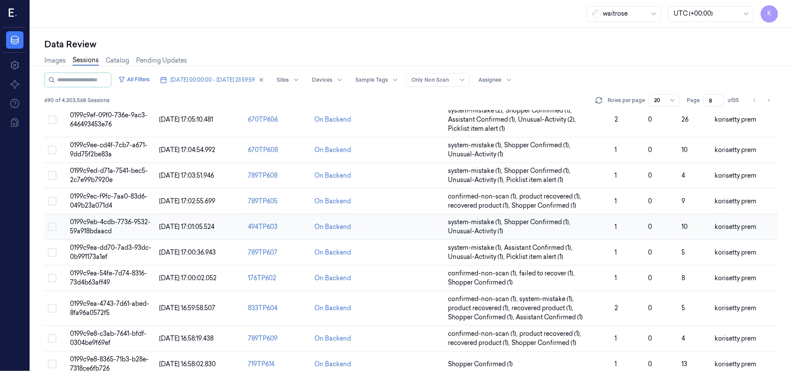
scroll to position [298, 0]
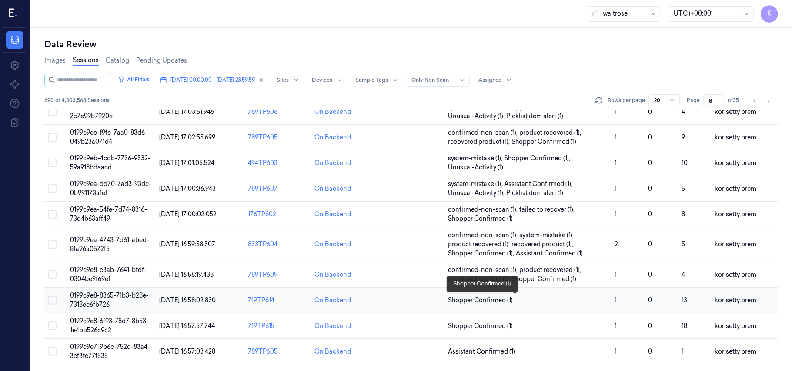
click at [557, 301] on span "Shopper Confirmed (1)" at bounding box center [528, 300] width 160 height 9
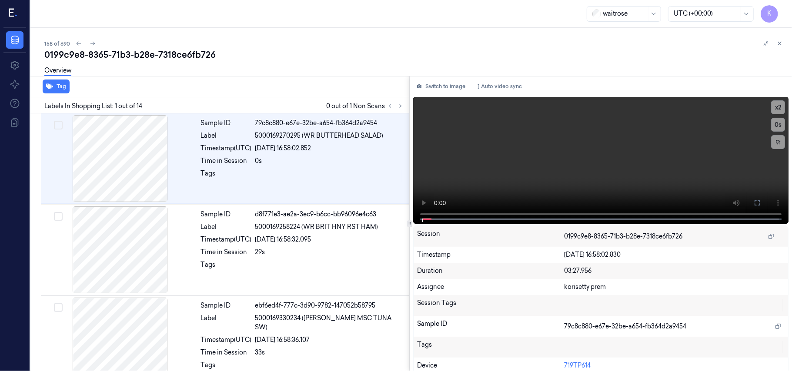
click at [402, 34] on div "158 of 690 0199c9e8-8365-71b3-b28e-7318ce6fb726 Overview Tag Labels In Shopping…" at bounding box center [410, 199] width 761 height 343
click at [402, 106] on icon at bounding box center [400, 106] width 6 height 6
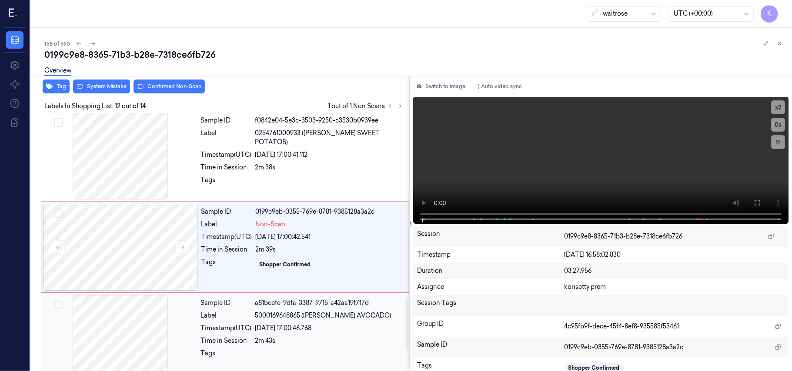
scroll to position [923, 0]
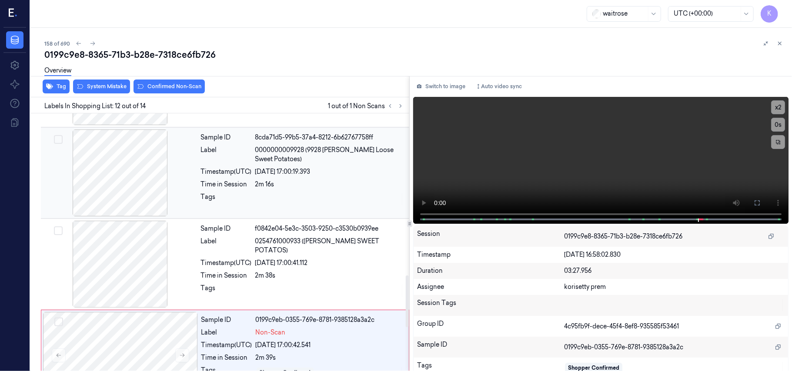
click at [352, 181] on div "Sample ID 8cda71d5-99b5-37a4-8212-6b62767758ff Label 0000000009928 (9928 [PERSO…" at bounding box center [302, 173] width 210 height 87
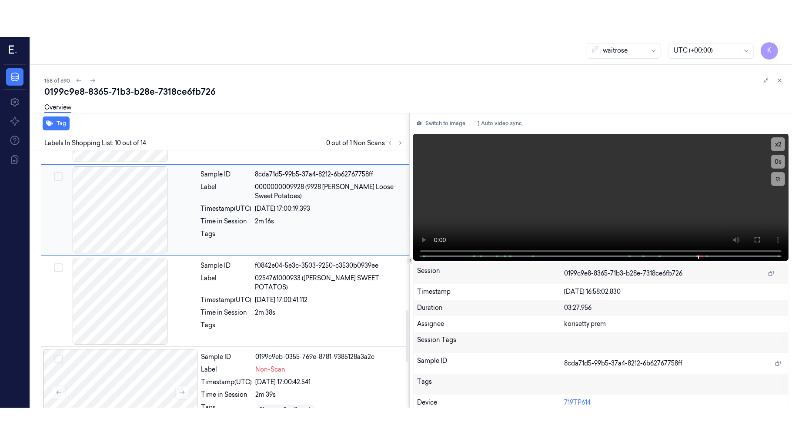
scroll to position [740, 0]
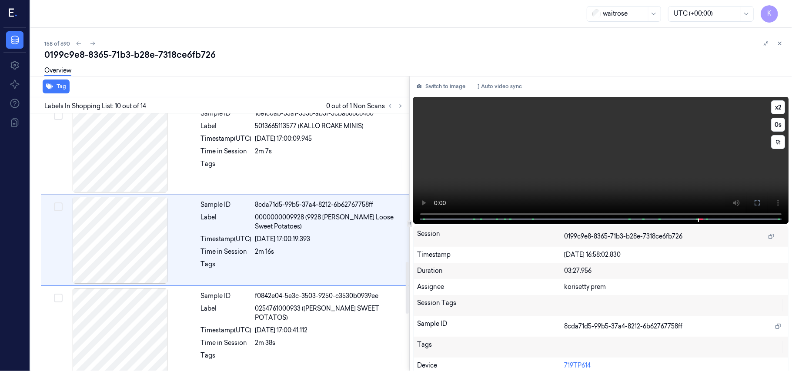
click at [735, 148] on video at bounding box center [600, 160] width 375 height 127
click at [756, 203] on icon at bounding box center [756, 202] width 5 height 5
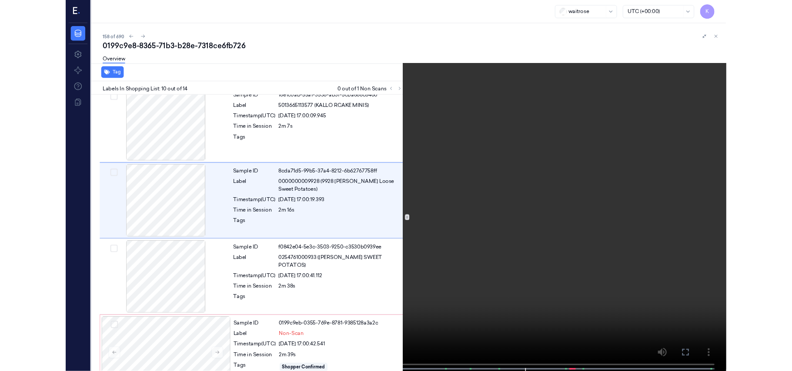
scroll to position [703, 0]
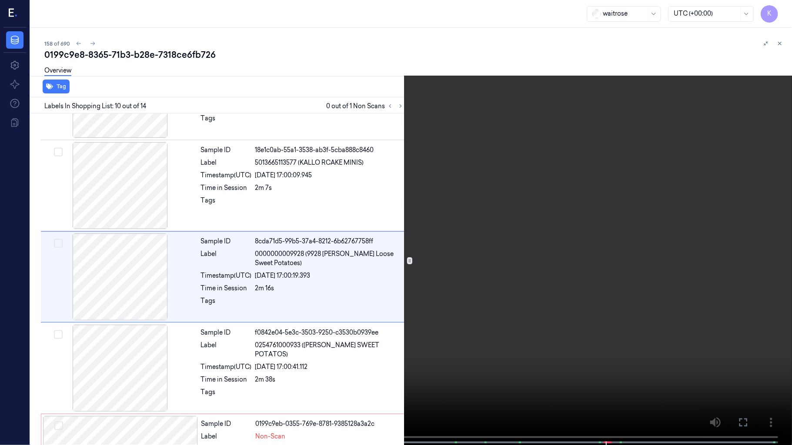
click at [536, 249] on video at bounding box center [396, 223] width 792 height 447
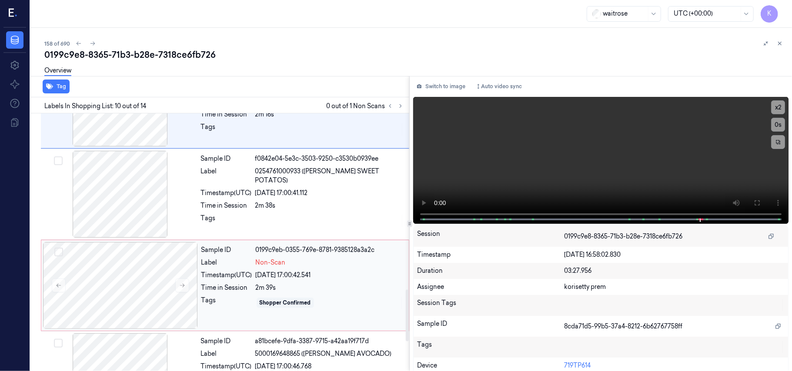
click at [259, 263] on span "Non-Scan" at bounding box center [271, 262] width 30 height 9
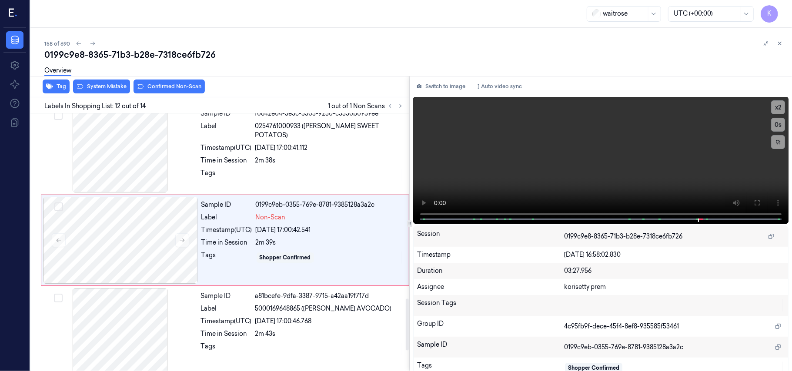
scroll to position [923, 0]
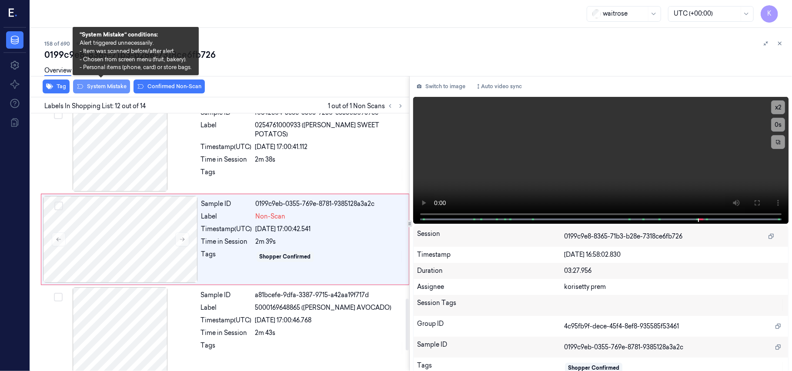
click at [115, 84] on button "System Mistake" at bounding box center [101, 87] width 57 height 14
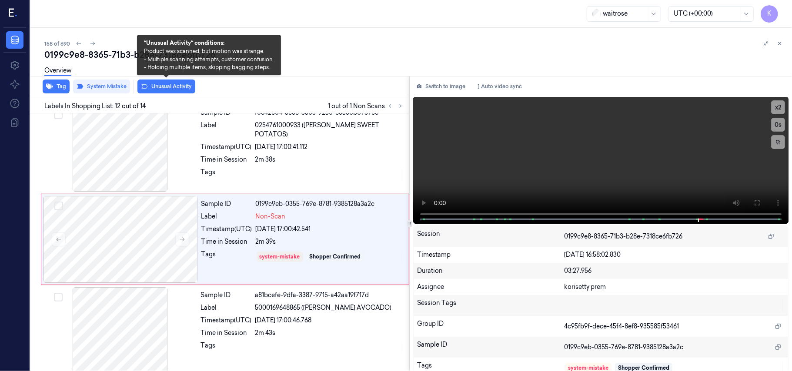
click at [178, 86] on button "Unusual Activity" at bounding box center [166, 87] width 58 height 14
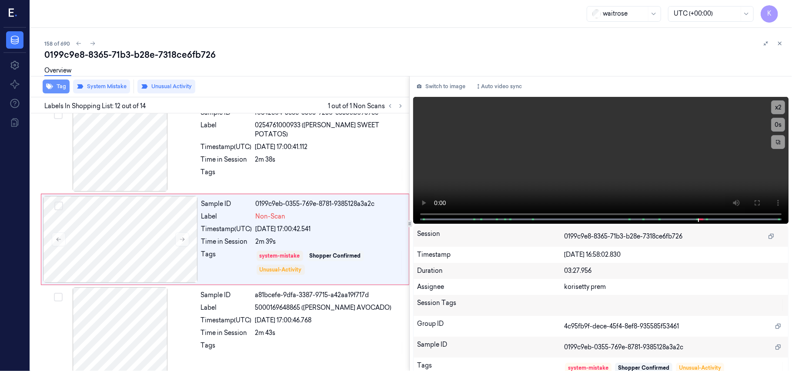
click at [55, 83] on button "Tag" at bounding box center [56, 87] width 27 height 14
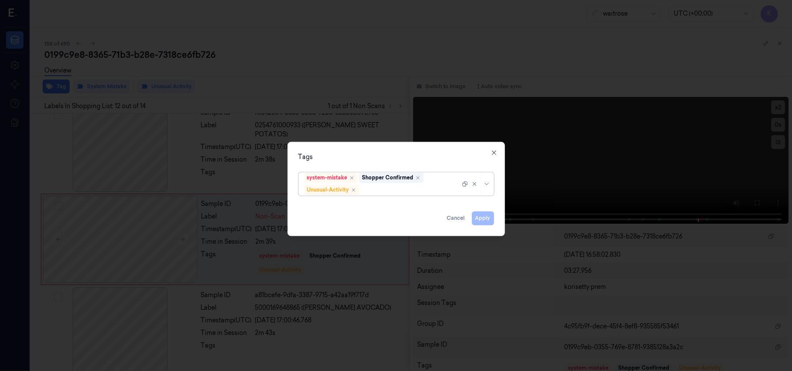
click at [410, 193] on div at bounding box center [410, 190] width 99 height 9
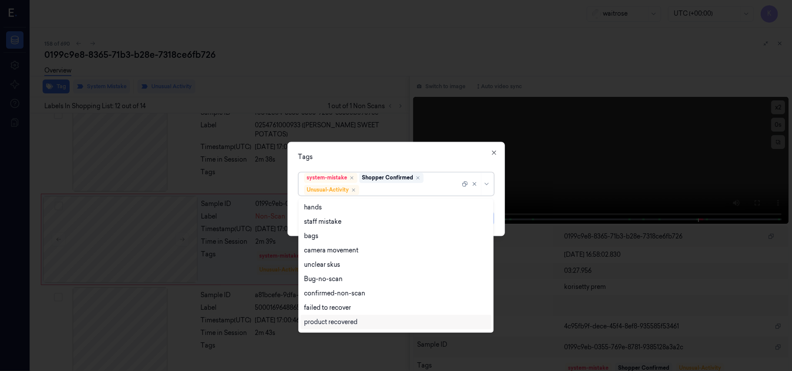
scroll to position [113, 0]
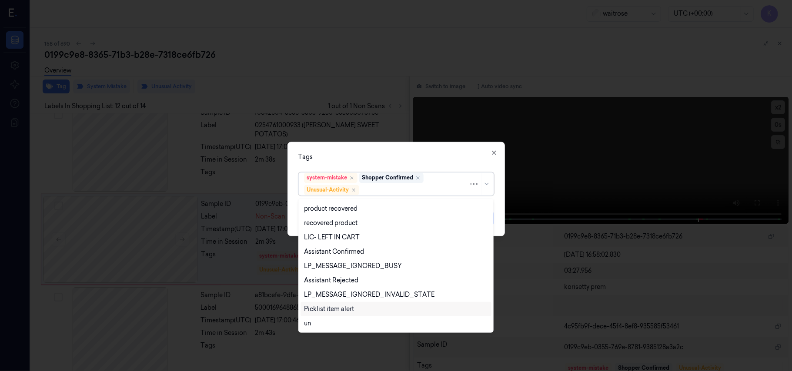
click at [334, 308] on div "Picklist item alert" at bounding box center [329, 309] width 50 height 9
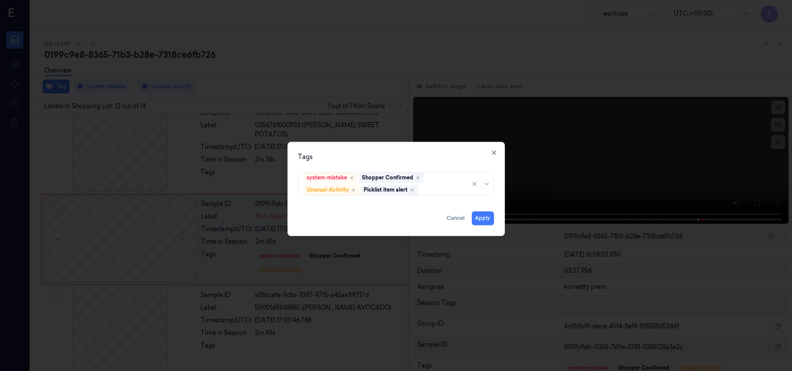
click at [418, 159] on div "Tags" at bounding box center [396, 157] width 196 height 9
click at [484, 216] on button "Apply" at bounding box center [483, 219] width 22 height 14
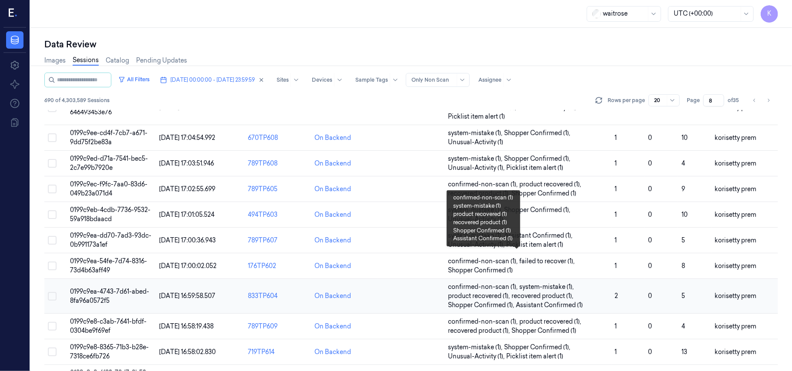
scroll to position [298, 0]
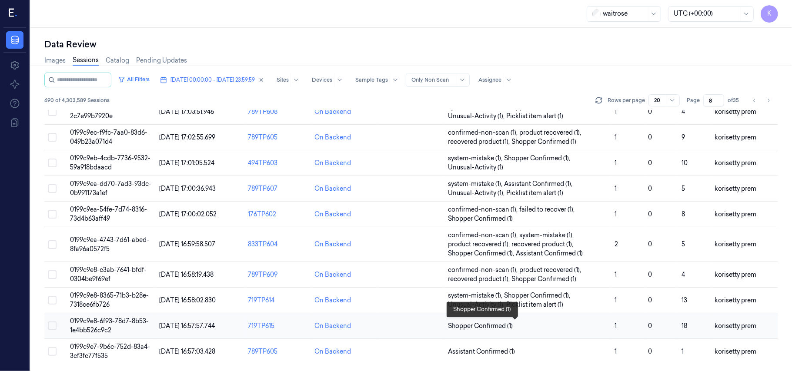
click at [559, 322] on span "Shopper Confirmed (1)" at bounding box center [528, 326] width 160 height 9
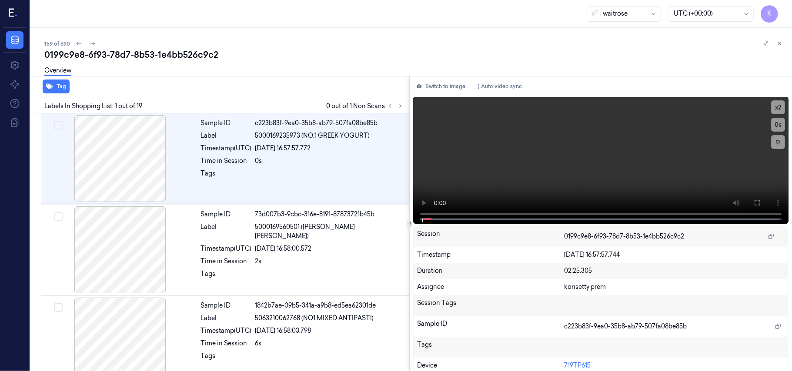
click at [379, 56] on div "0199c9e8-6f93-78d7-8b53-1e4bb526c9c2" at bounding box center [414, 55] width 740 height 12
click at [399, 108] on icon at bounding box center [400, 106] width 6 height 6
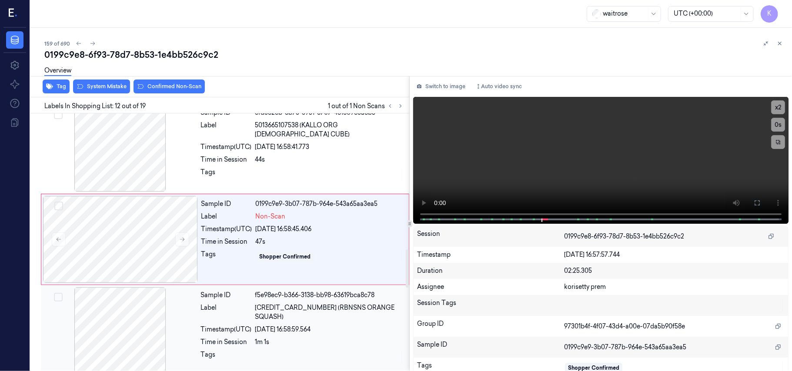
scroll to position [865, 0]
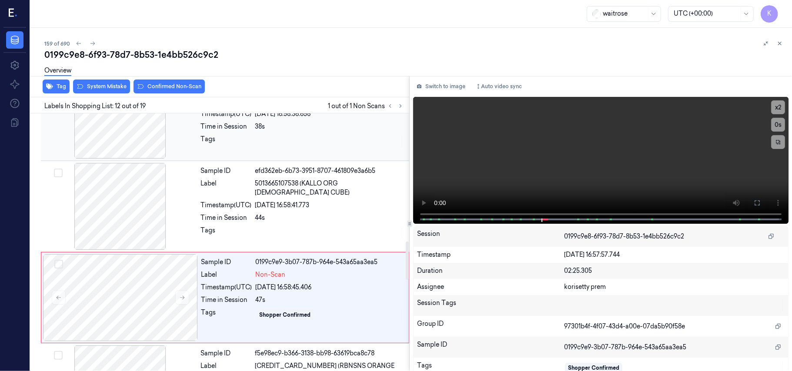
click at [303, 147] on div at bounding box center [329, 142] width 149 height 14
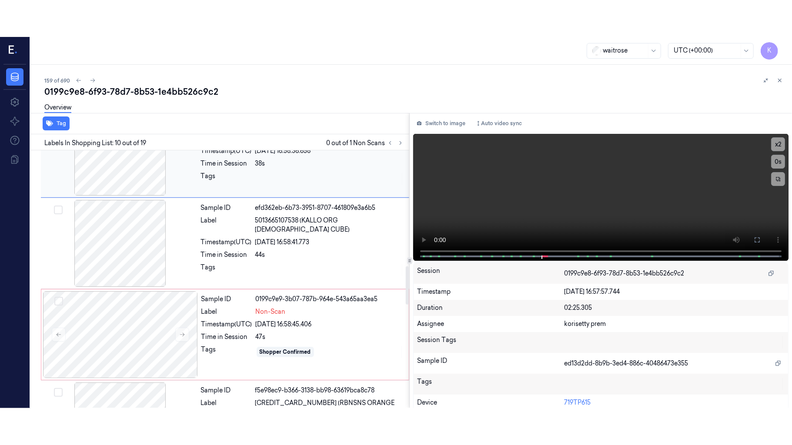
scroll to position [740, 0]
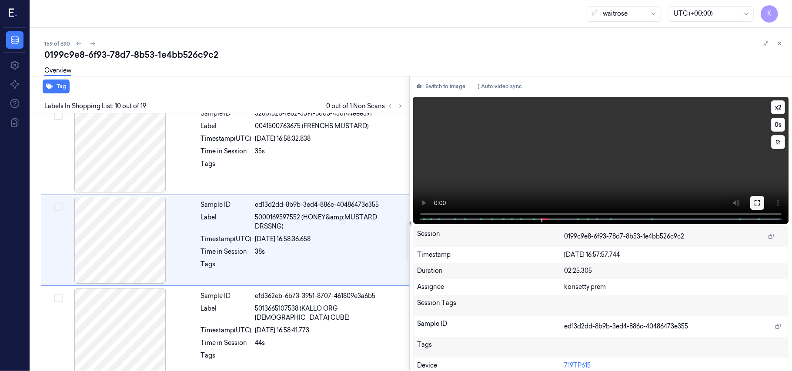
click at [753, 203] on icon at bounding box center [756, 203] width 7 height 7
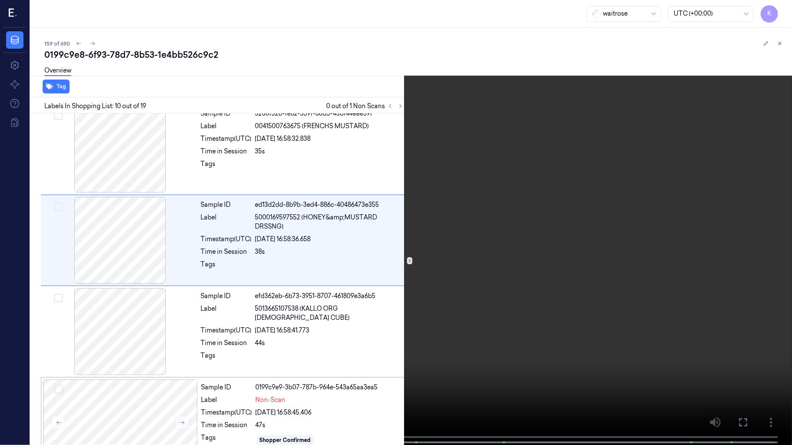
click at [426, 327] on video at bounding box center [396, 223] width 792 height 447
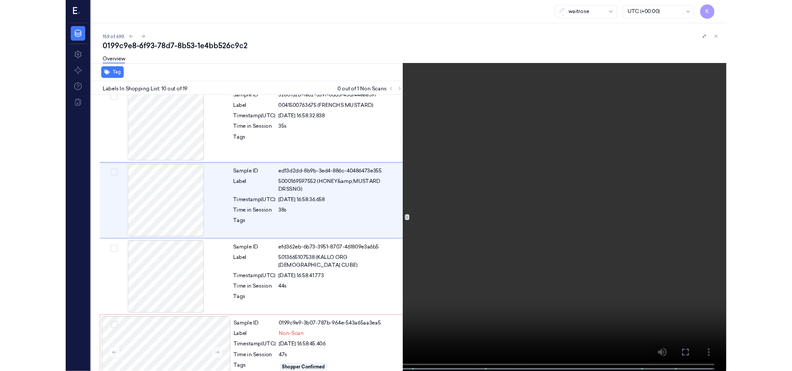
scroll to position [703, 0]
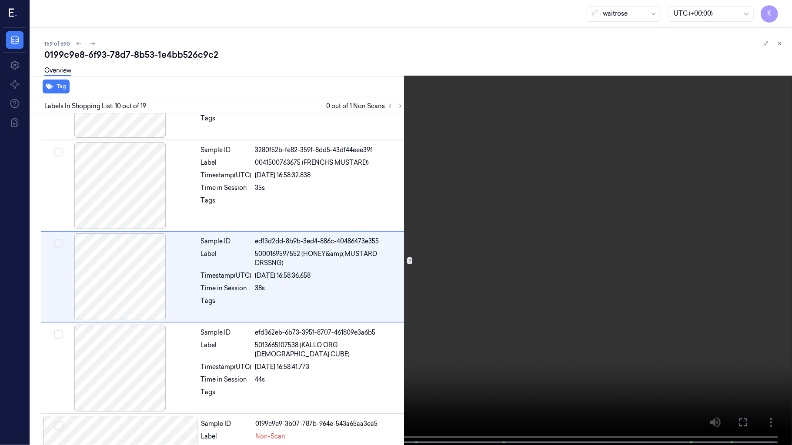
click at [367, 327] on video at bounding box center [396, 223] width 792 height 447
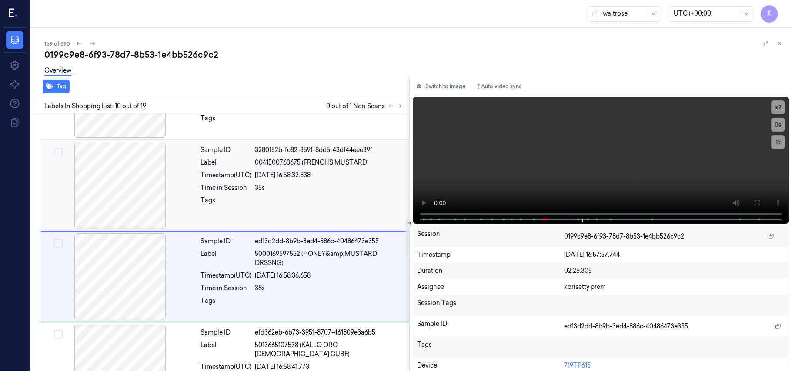
click at [346, 176] on div "[DATE] 16:58:32.838" at bounding box center [329, 175] width 149 height 9
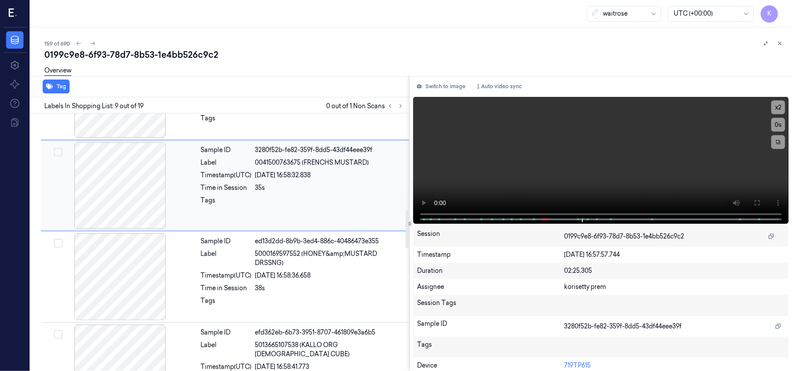
scroll to position [649, 0]
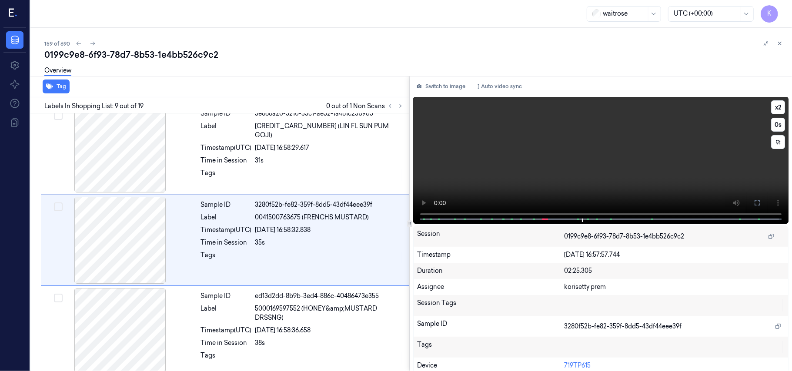
click at [630, 155] on video at bounding box center [600, 160] width 375 height 127
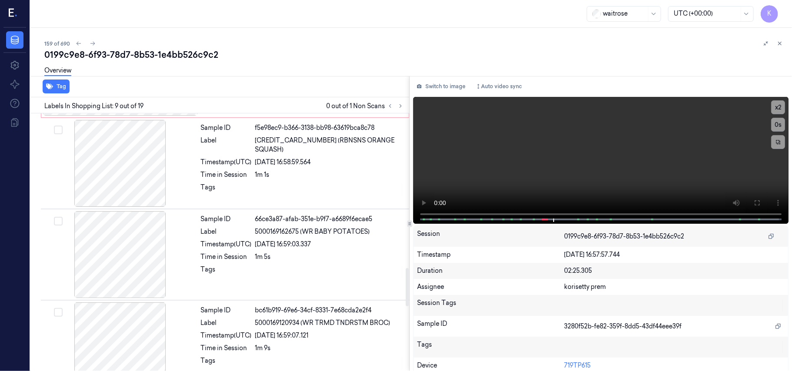
scroll to position [1112, 0]
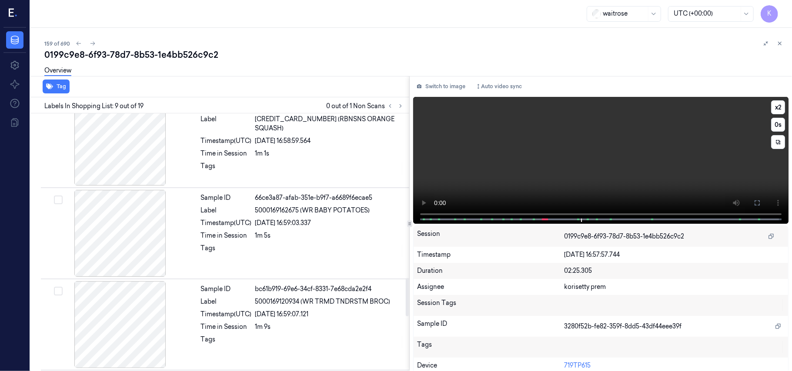
click at [523, 159] on video at bounding box center [600, 160] width 375 height 127
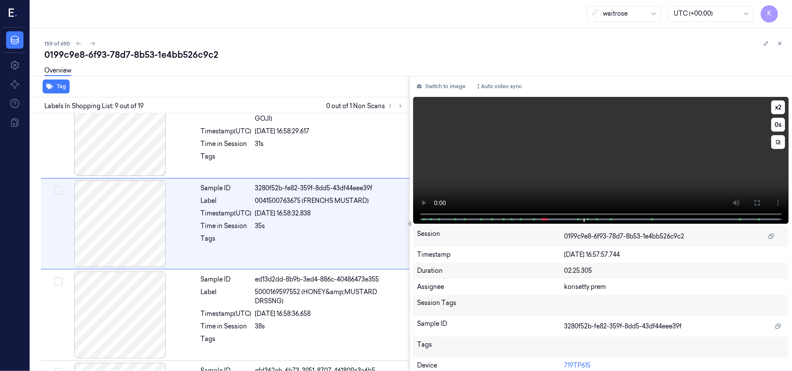
scroll to position [649, 0]
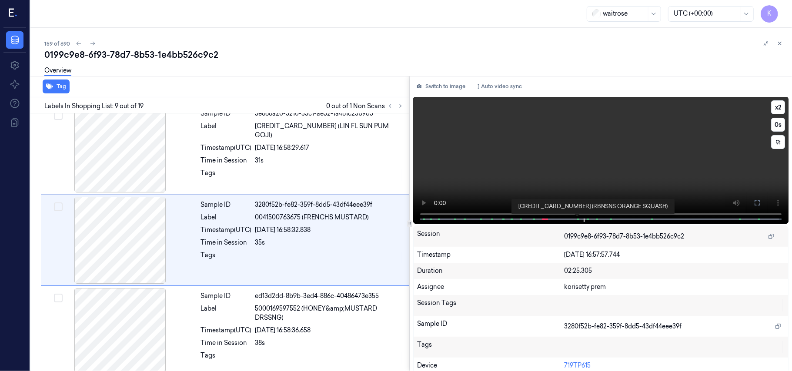
click at [577, 217] on span at bounding box center [577, 219] width 1 height 4
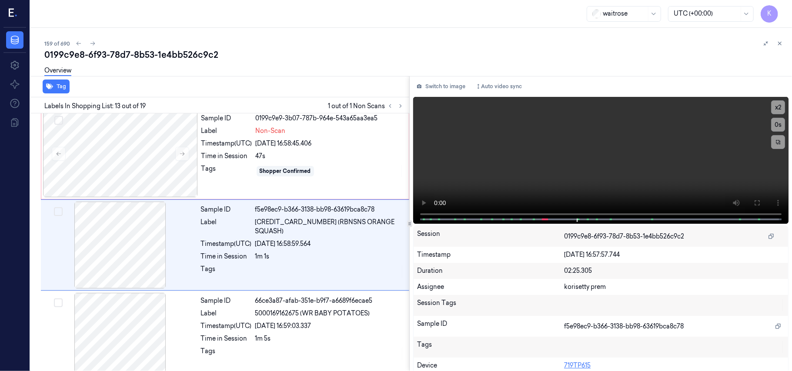
scroll to position [1015, 0]
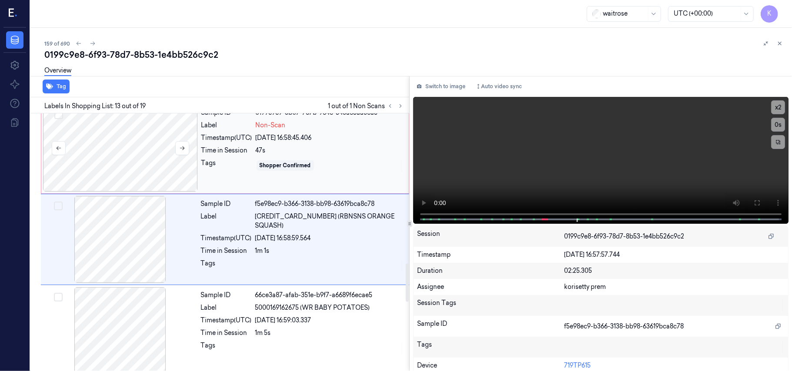
click at [195, 128] on div at bounding box center [120, 148] width 155 height 87
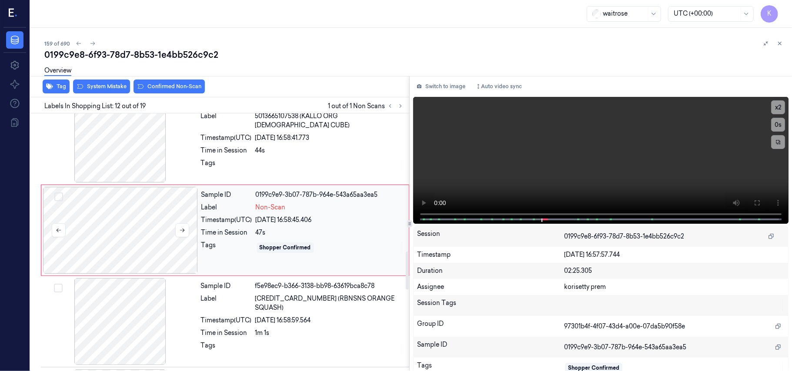
scroll to position [923, 0]
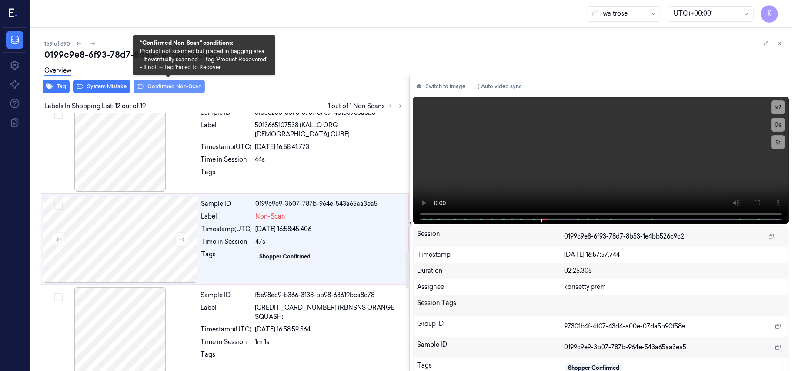
click at [162, 89] on button "Confirmed Non-Scan" at bounding box center [168, 87] width 71 height 14
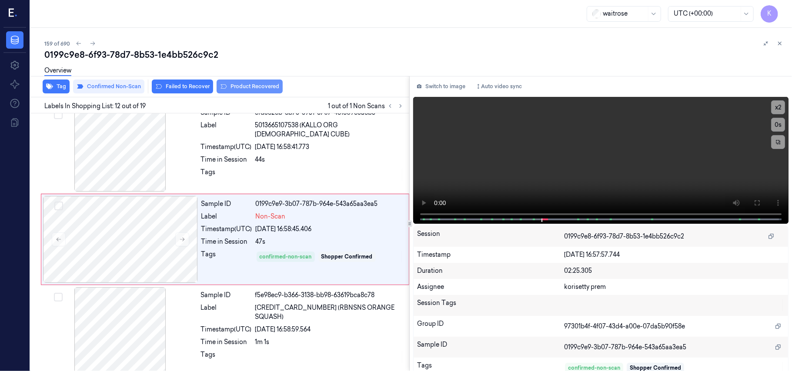
click at [250, 86] on button "Product Recovered" at bounding box center [249, 87] width 66 height 14
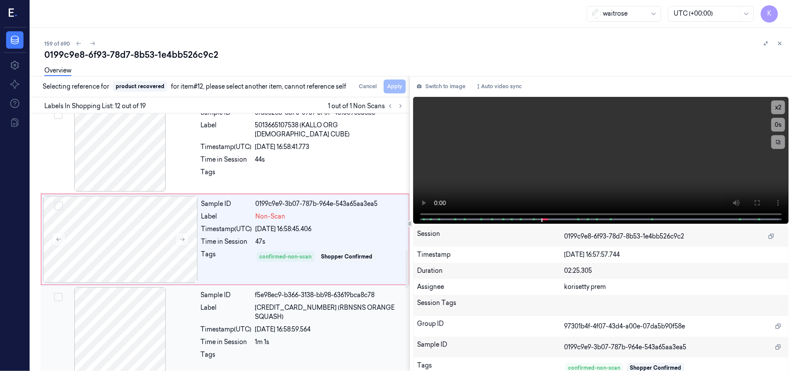
click at [289, 327] on div "[DATE] 16:58:59.564" at bounding box center [329, 329] width 149 height 9
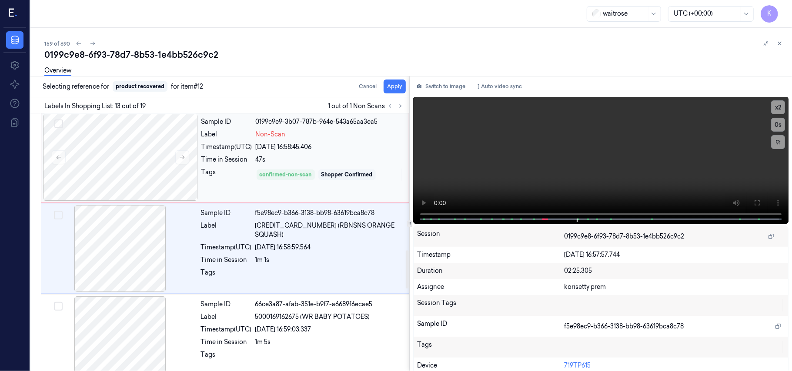
scroll to position [1015, 0]
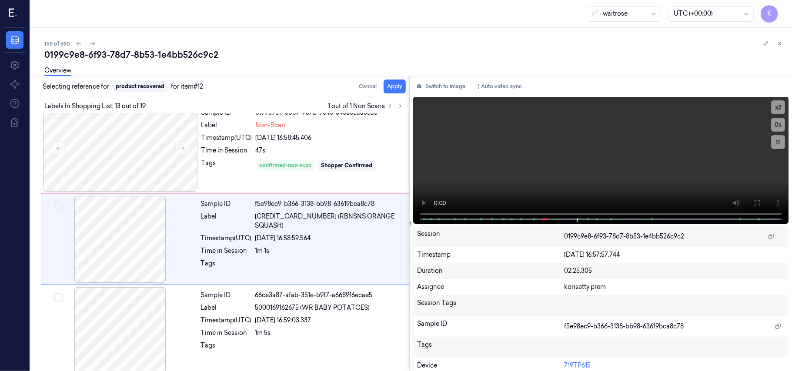
click at [397, 82] on div "Overview" at bounding box center [414, 72] width 740 height 22
click at [397, 84] on button "Apply" at bounding box center [394, 87] width 22 height 14
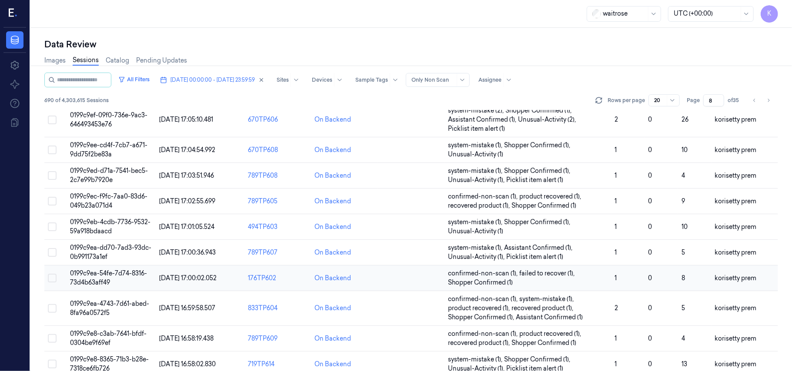
scroll to position [298, 0]
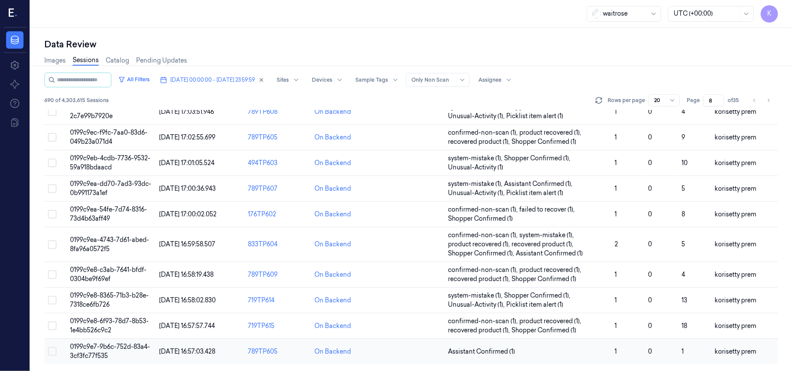
click at [536, 357] on td "Assistant Confirmed (1)" at bounding box center [527, 352] width 166 height 26
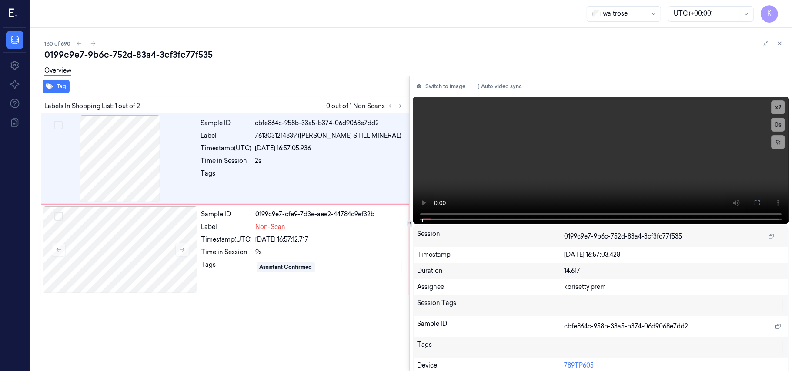
click at [341, 56] on div "0199c9e7-9b6c-752d-83a4-3cf3fc77f535" at bounding box center [414, 55] width 740 height 12
click at [605, 153] on video at bounding box center [600, 160] width 375 height 127
click at [604, 162] on video at bounding box center [600, 160] width 375 height 127
click at [330, 230] on div "Non-Scan" at bounding box center [330, 227] width 148 height 9
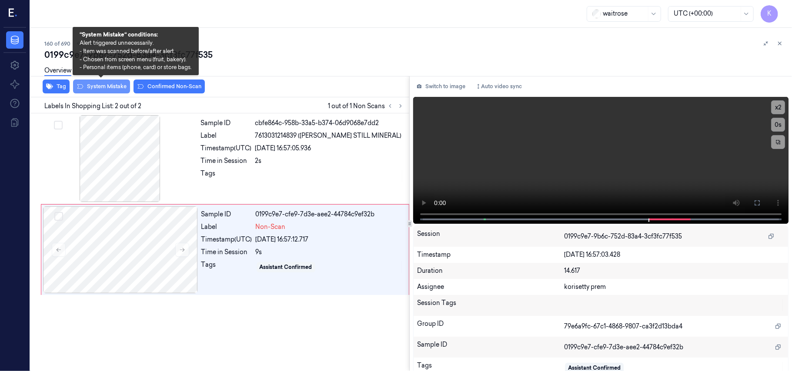
click at [97, 86] on button "System Mistake" at bounding box center [101, 87] width 57 height 14
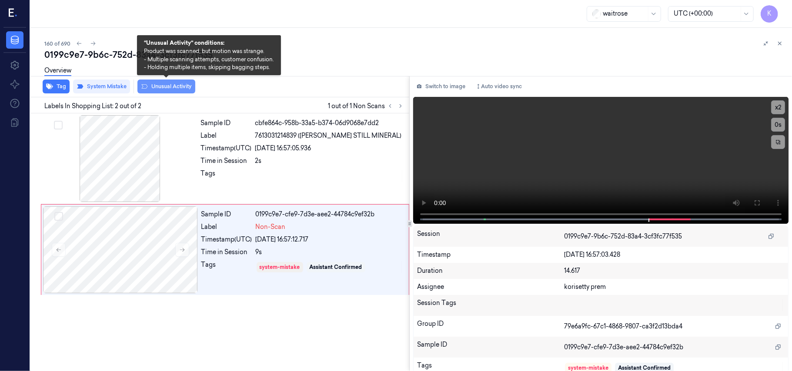
click at [180, 88] on button "Unusual Activity" at bounding box center [166, 87] width 58 height 14
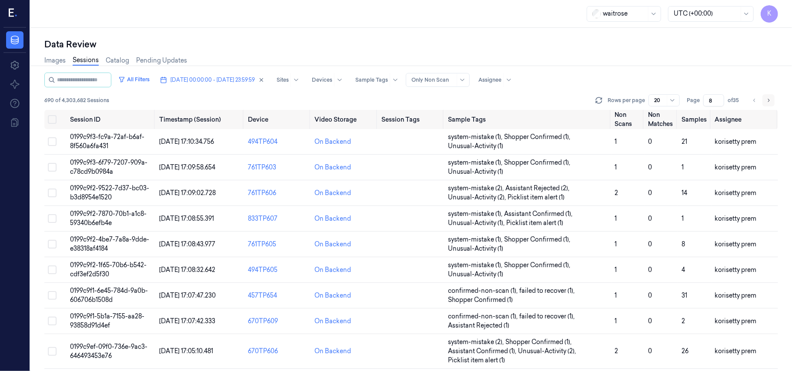
click at [772, 101] on button "Go to next page" at bounding box center [768, 100] width 12 height 12
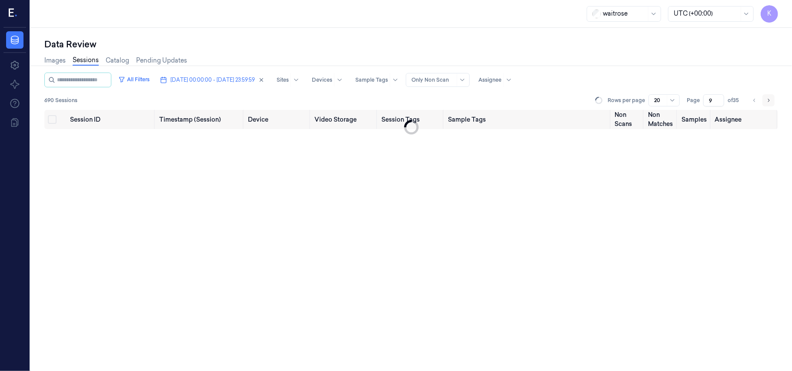
click at [772, 101] on button "Go to next page" at bounding box center [768, 100] width 12 height 12
click at [771, 101] on button "Go to next page" at bounding box center [768, 100] width 12 height 12
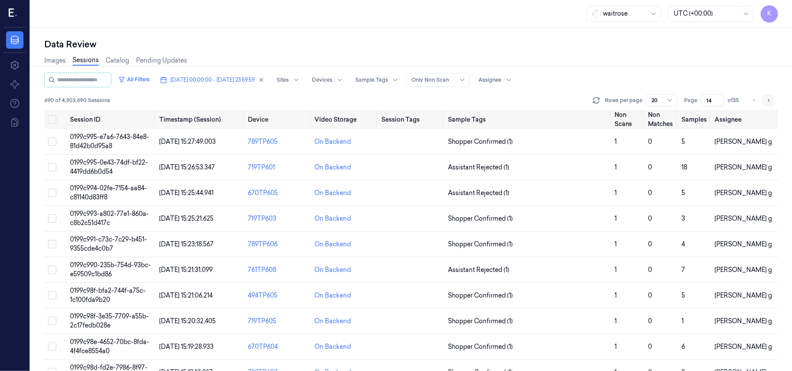
click at [771, 101] on button "Go to next page" at bounding box center [768, 100] width 12 height 12
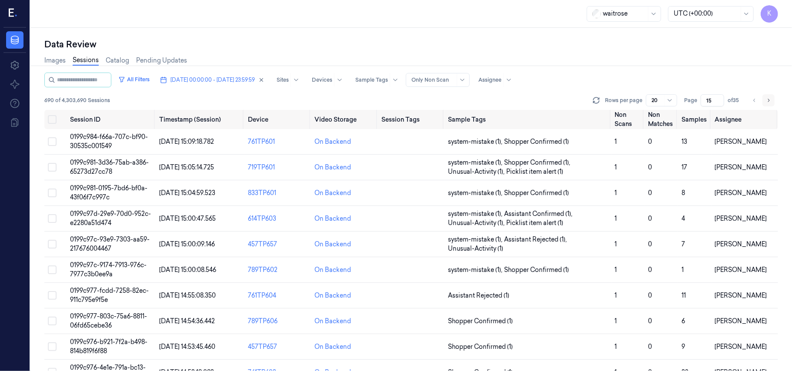
click at [771, 101] on button "Go to next page" at bounding box center [768, 100] width 12 height 12
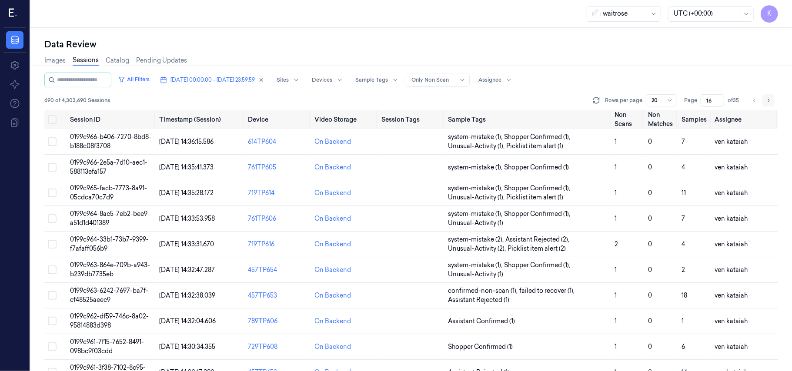
click at [769, 105] on button "Go to next page" at bounding box center [768, 100] width 12 height 12
type input "17"
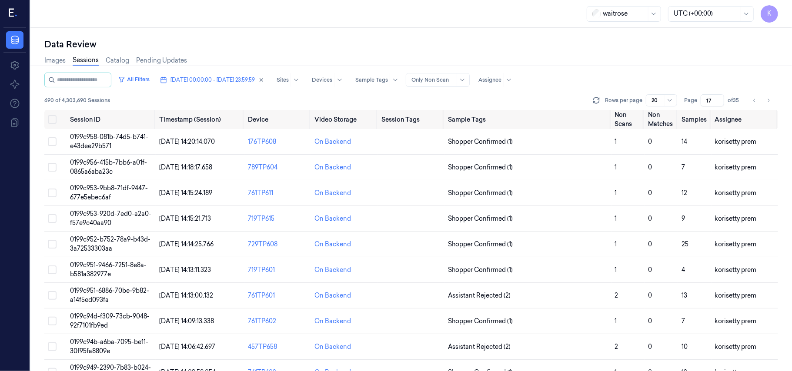
click at [440, 30] on div "Data Review Images Sessions Catalog Pending Updates All Filters [DATE] 00:00:00…" at bounding box center [410, 199] width 761 height 343
click at [141, 146] on td "0199c958-081b-74d5-b741-e43dee29b571" at bounding box center [111, 142] width 89 height 26
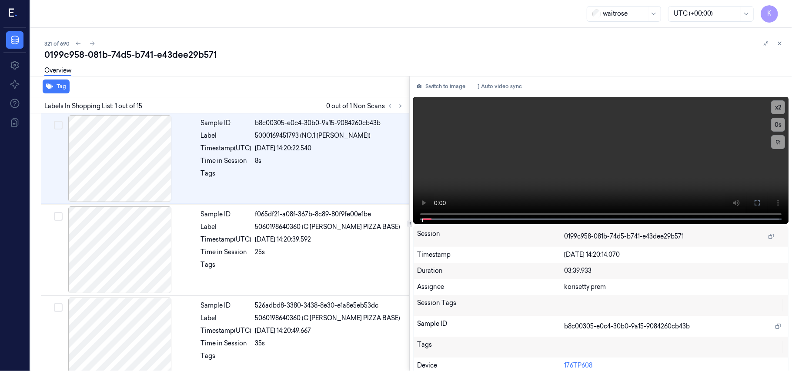
click at [334, 54] on div "0199c958-081b-74d5-b741-e43dee29b571" at bounding box center [414, 55] width 740 height 12
click at [290, 74] on div "Overview" at bounding box center [414, 72] width 740 height 22
click at [403, 101] on button at bounding box center [400, 106] width 10 height 10
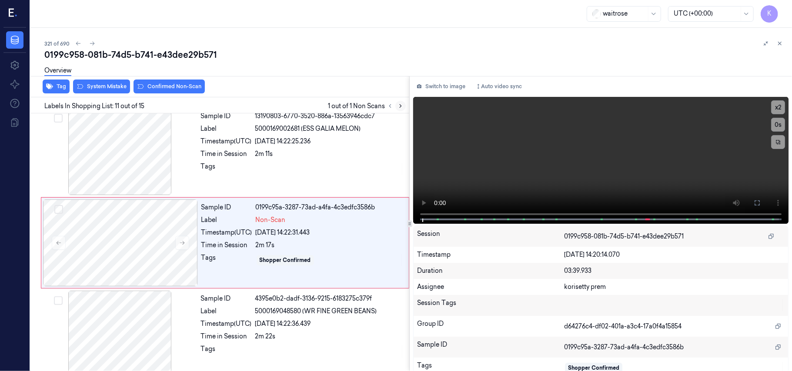
scroll to position [832, 0]
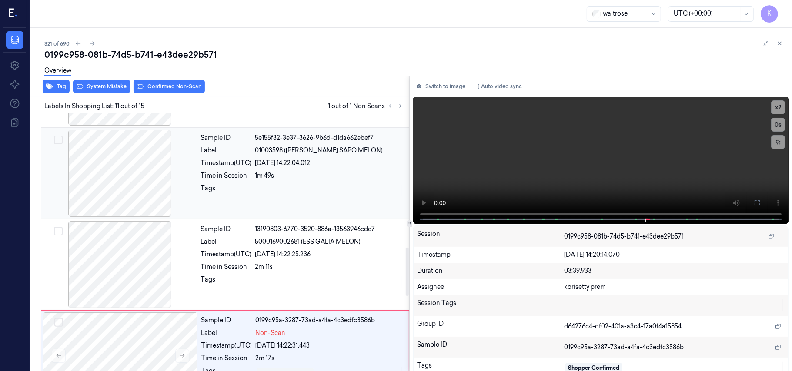
click at [313, 136] on div "5e155f32-3e37-3626-9b6d-d1da662ebef7" at bounding box center [329, 137] width 149 height 9
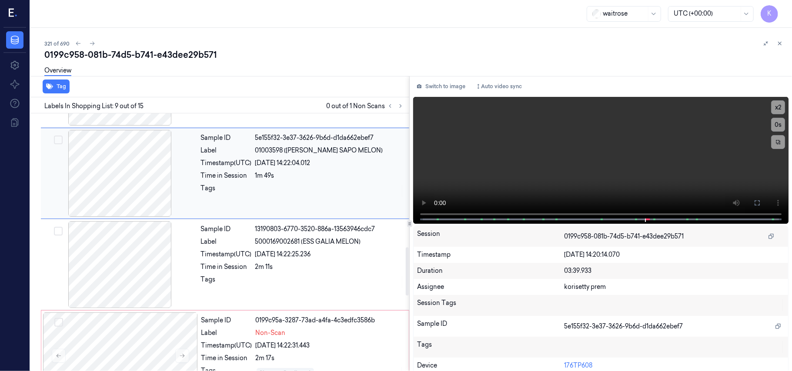
scroll to position [649, 0]
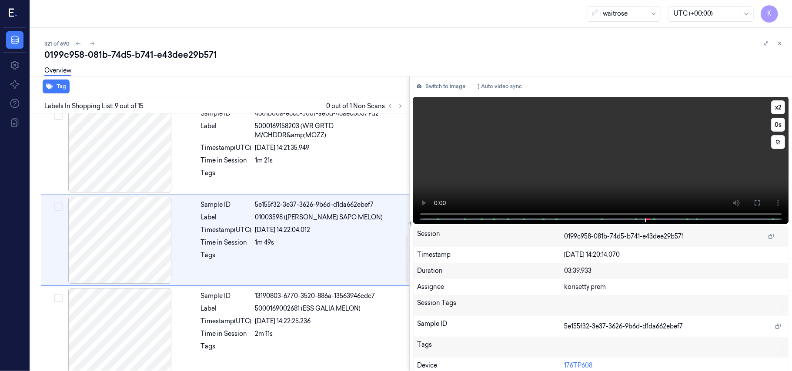
click at [665, 174] on video at bounding box center [600, 160] width 375 height 127
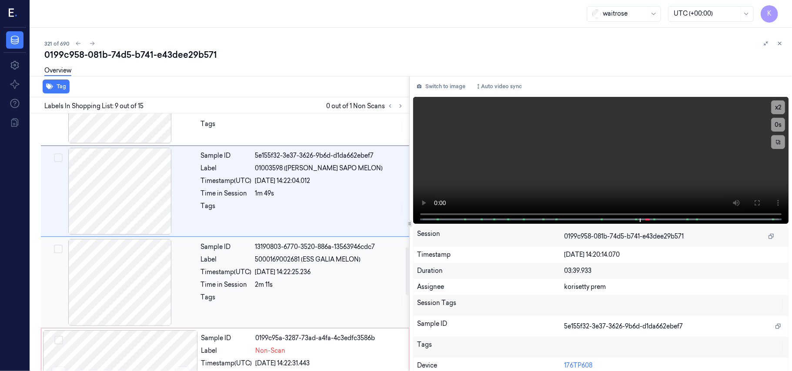
scroll to position [764, 0]
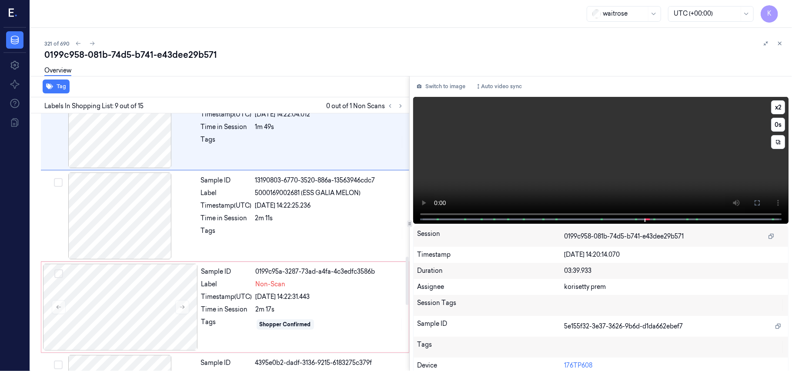
click at [556, 167] on video at bounding box center [600, 160] width 375 height 127
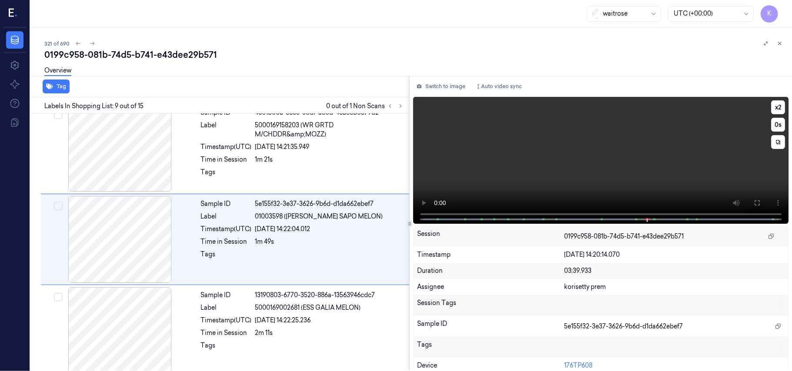
scroll to position [649, 0]
click at [675, 159] on video at bounding box center [600, 160] width 375 height 127
click at [540, 140] on video at bounding box center [600, 160] width 375 height 127
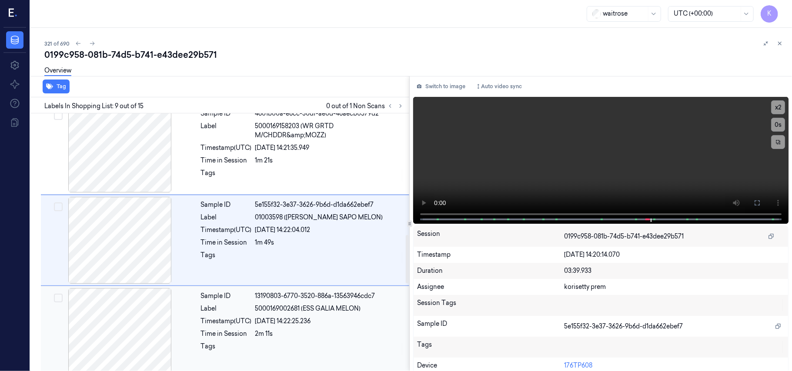
scroll to position [764, 0]
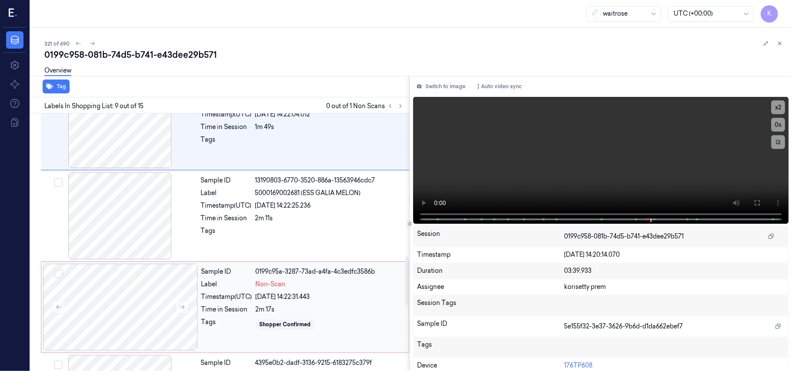
click at [282, 308] on div "2m 17s" at bounding box center [330, 309] width 148 height 9
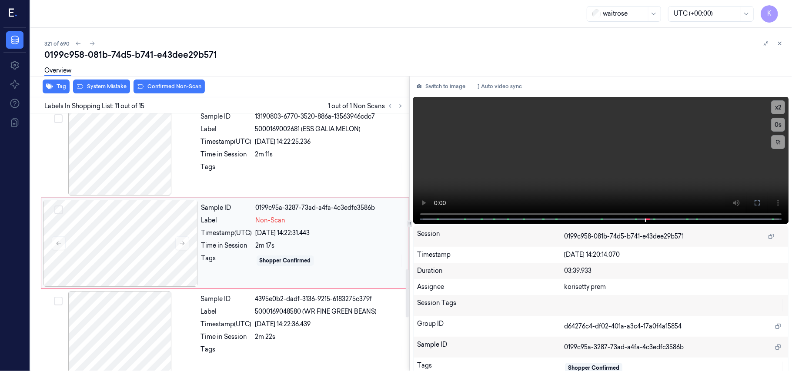
scroll to position [832, 0]
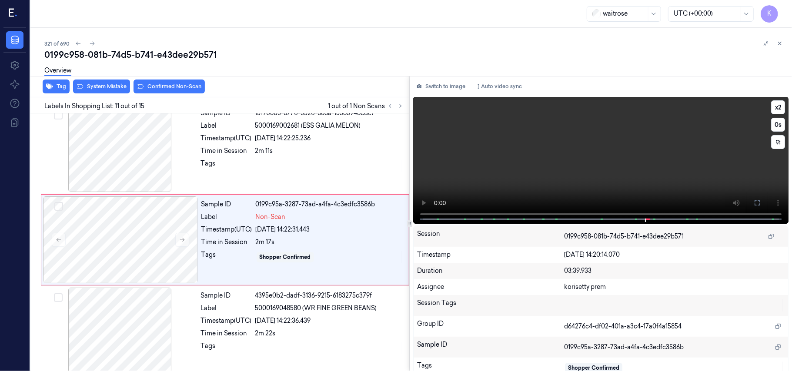
click at [567, 156] on video at bounding box center [600, 160] width 375 height 127
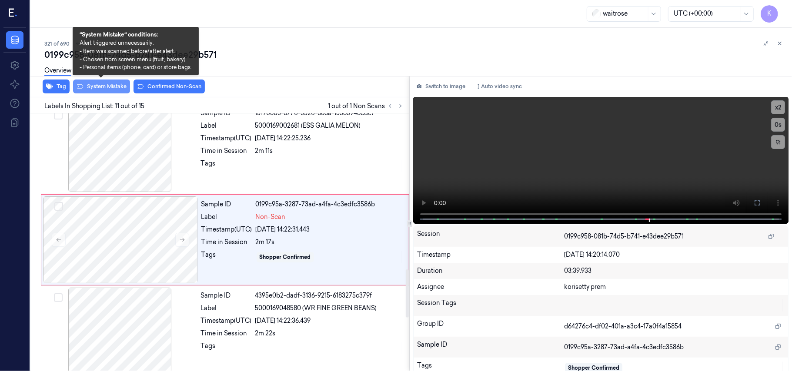
click at [110, 88] on button "System Mistake" at bounding box center [101, 87] width 57 height 14
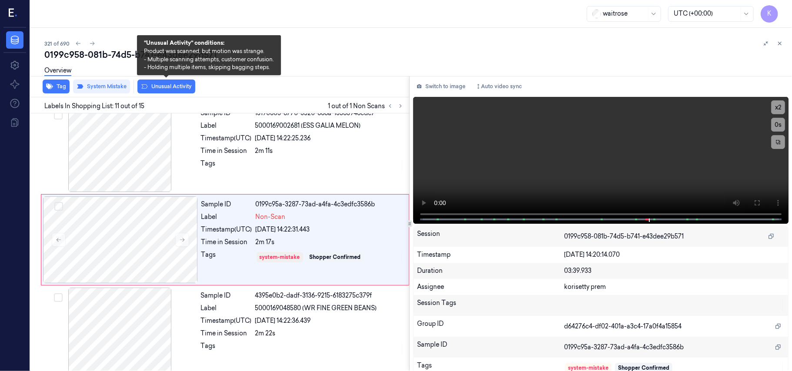
click at [166, 83] on button "Unusual Activity" at bounding box center [166, 87] width 58 height 14
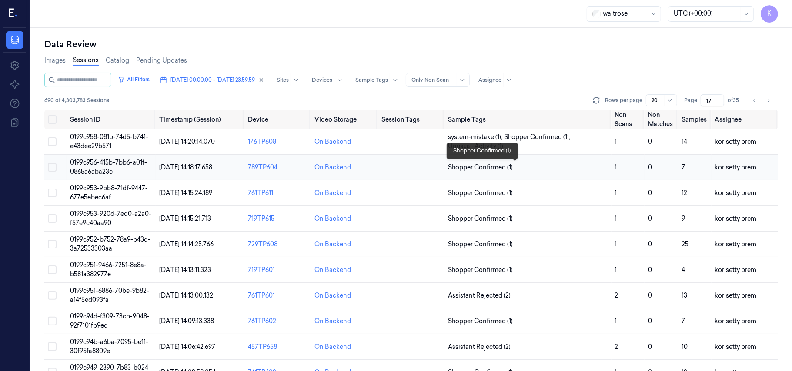
click at [507, 170] on span "Shopper Confirmed (1)" at bounding box center [480, 167] width 65 height 9
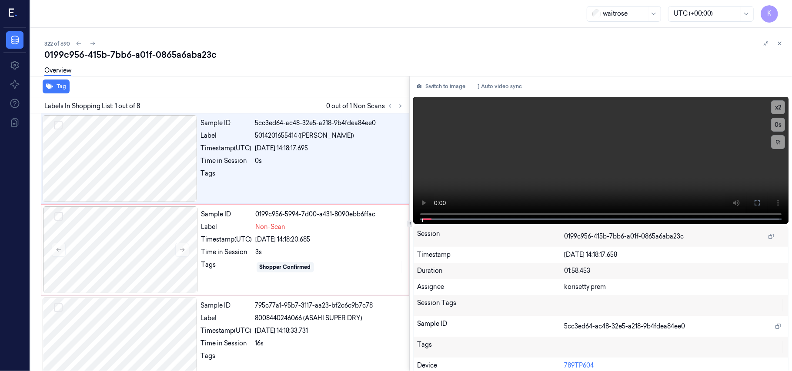
click at [366, 55] on div "0199c956-415b-7bb6-a01f-0865a6aba23c" at bounding box center [414, 55] width 740 height 12
click at [571, 153] on video at bounding box center [600, 160] width 375 height 127
click at [691, 163] on video at bounding box center [600, 160] width 375 height 127
click at [119, 236] on div at bounding box center [120, 249] width 155 height 87
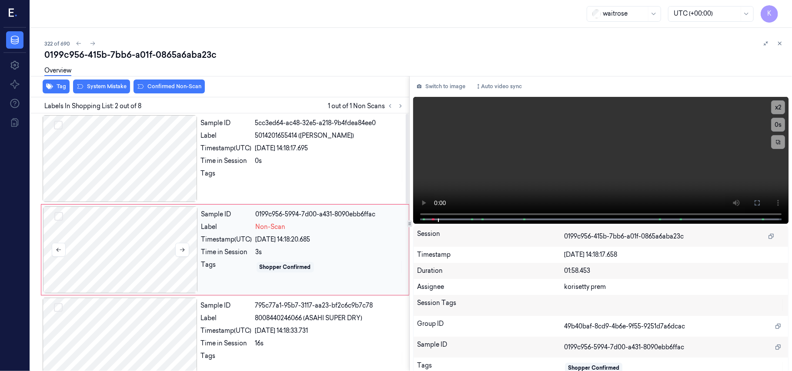
scroll to position [7, 0]
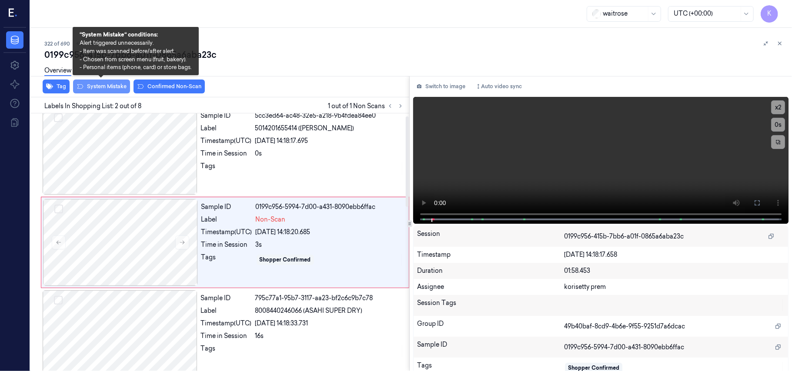
click at [100, 89] on button "System Mistake" at bounding box center [101, 87] width 57 height 14
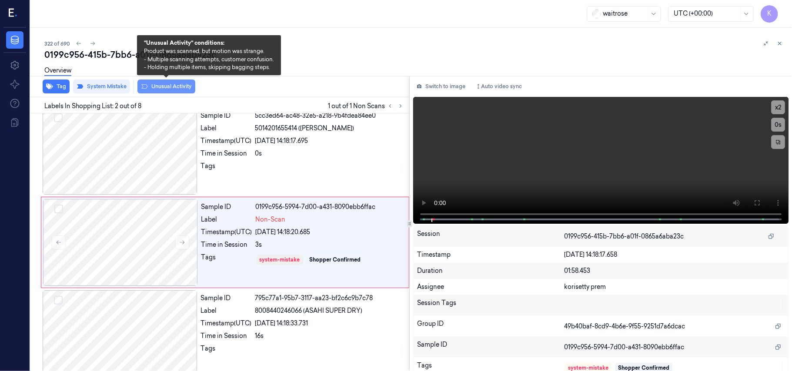
click at [170, 86] on button "Unusual Activity" at bounding box center [166, 87] width 58 height 14
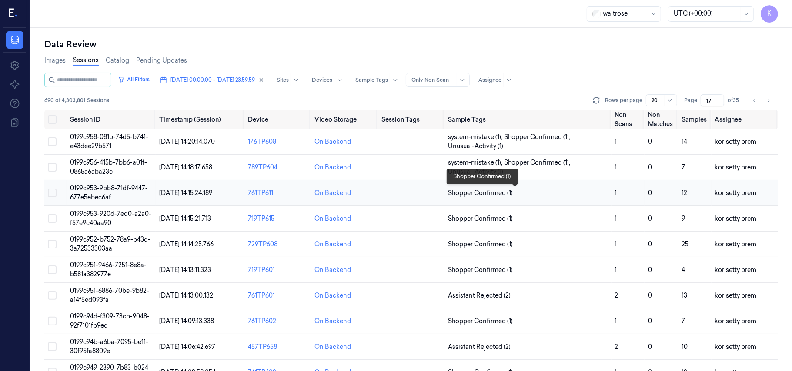
click at [510, 195] on span "Shopper Confirmed (1)" at bounding box center [480, 193] width 65 height 9
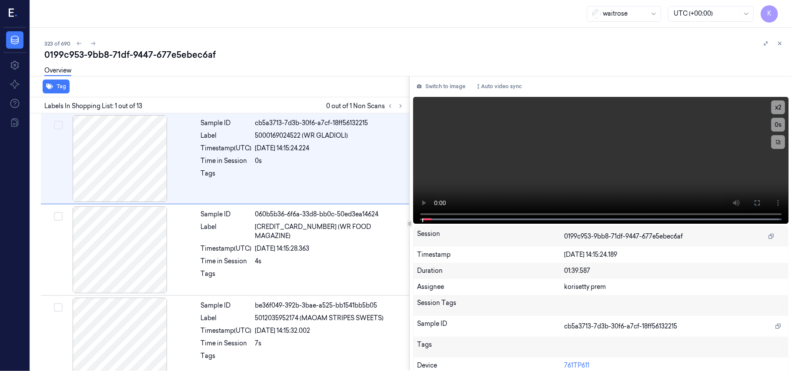
click at [383, 60] on div "0199c953-9bb8-71df-9447-677e5ebec6af" at bounding box center [414, 55] width 740 height 12
click at [397, 107] on icon at bounding box center [400, 106] width 6 height 6
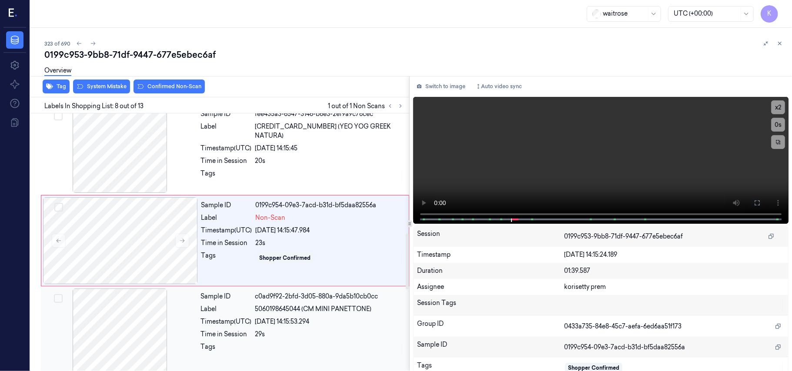
scroll to position [499, 0]
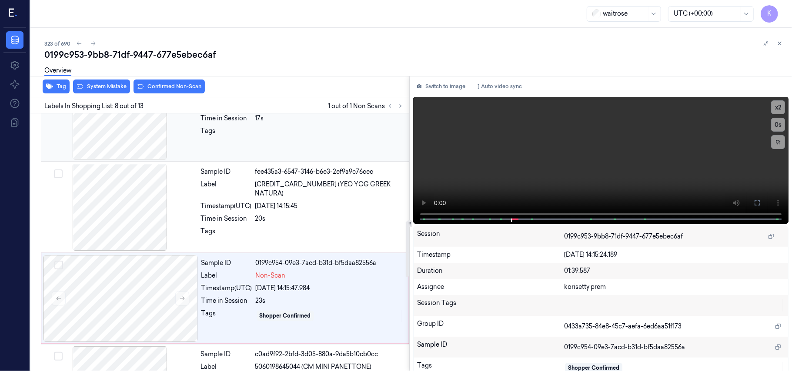
click at [310, 146] on div "Sample ID bc6d0f94-7ca8-30a1-832f-3de7b26351de Label 0072417201523 (T/FUDGES FL…" at bounding box center [302, 116] width 210 height 87
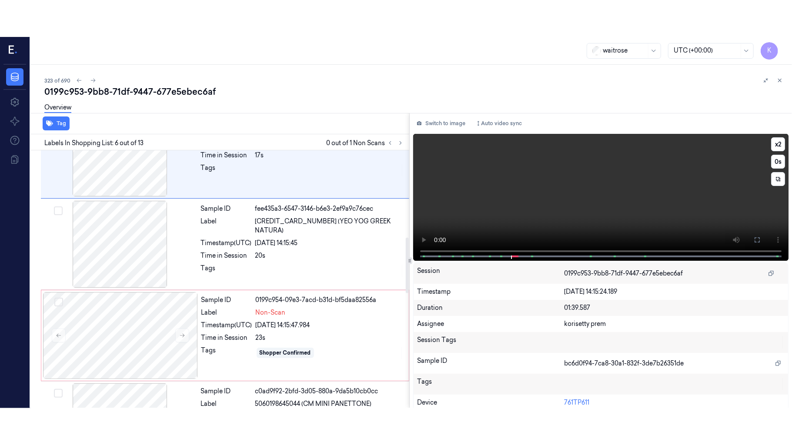
scroll to position [374, 0]
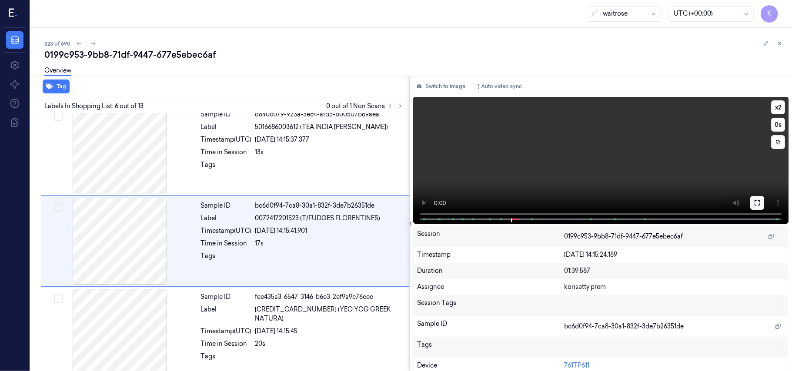
click at [750, 204] on button at bounding box center [757, 203] width 14 height 14
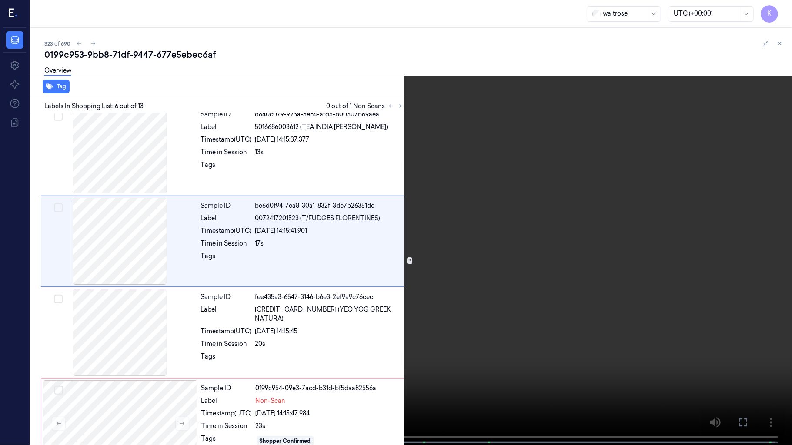
click at [499, 196] on video at bounding box center [396, 223] width 792 height 447
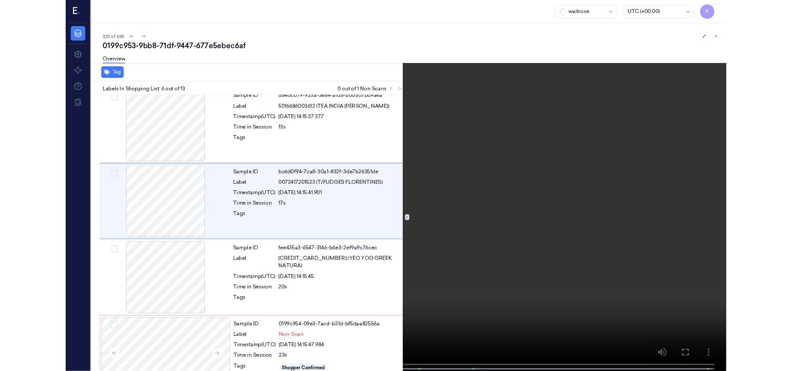
scroll to position [337, 0]
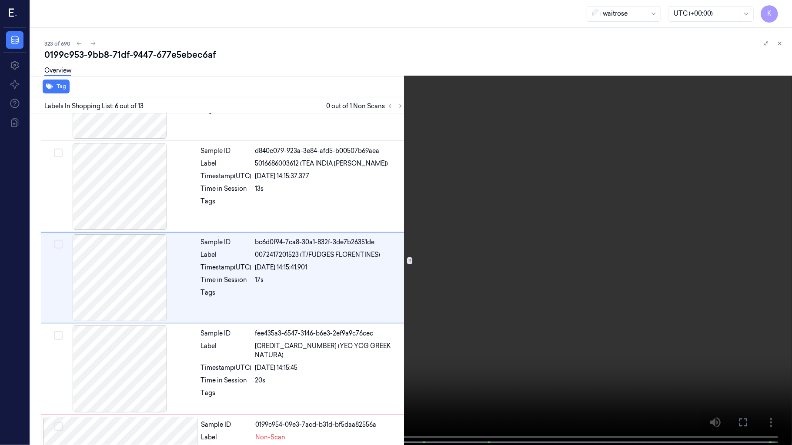
click at [489, 202] on video at bounding box center [396, 223] width 792 height 447
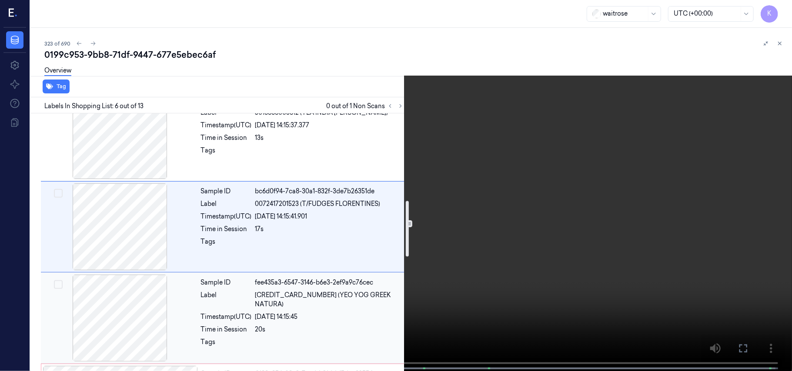
scroll to position [453, 0]
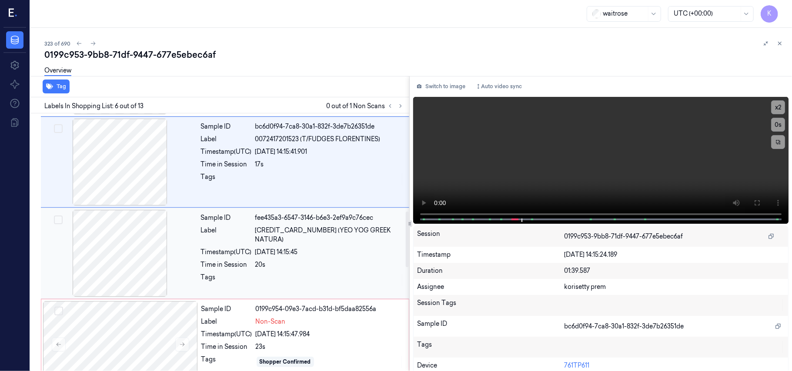
click at [261, 251] on div "Sample ID fee435a3-6547-3146-b6e3-2ef9a9c76cec Label [CREDIT_CARD_NUMBER] (YEO …" at bounding box center [302, 253] width 210 height 87
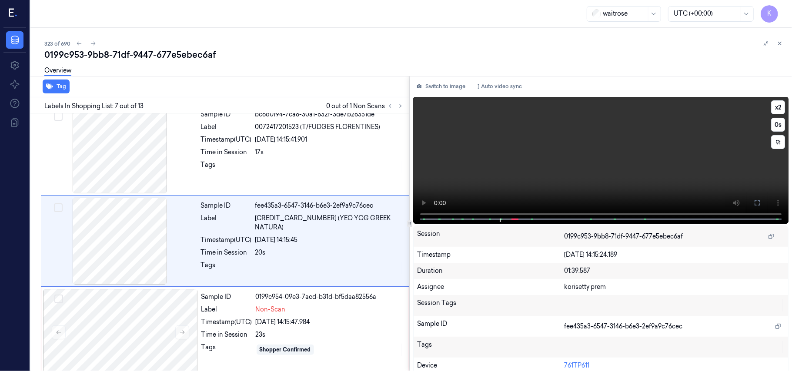
click at [629, 169] on video at bounding box center [600, 160] width 375 height 127
click at [224, 236] on div "Timestamp (UTC)" at bounding box center [226, 240] width 51 height 9
click at [573, 179] on video at bounding box center [600, 160] width 375 height 127
click at [320, 238] on div "Sample ID fee435a3-6547-3146-b6e3-2ef9a9c76cec Label [CREDIT_CARD_NUMBER] (YEO …" at bounding box center [302, 241] width 210 height 87
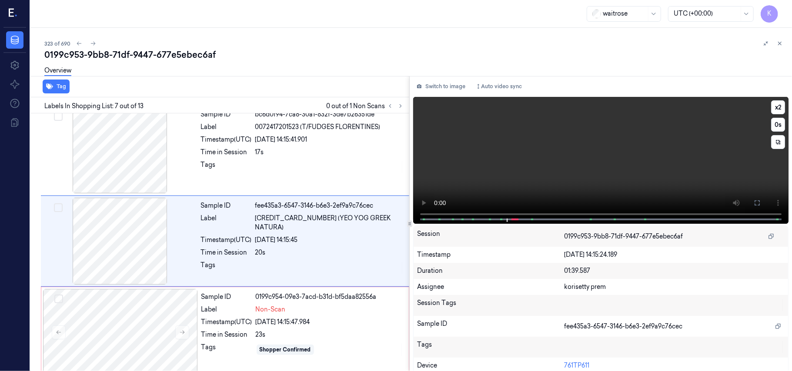
click at [662, 163] on video at bounding box center [600, 160] width 375 height 127
click at [356, 261] on div at bounding box center [329, 268] width 149 height 14
click at [443, 88] on button "Switch to image" at bounding box center [441, 87] width 56 height 14
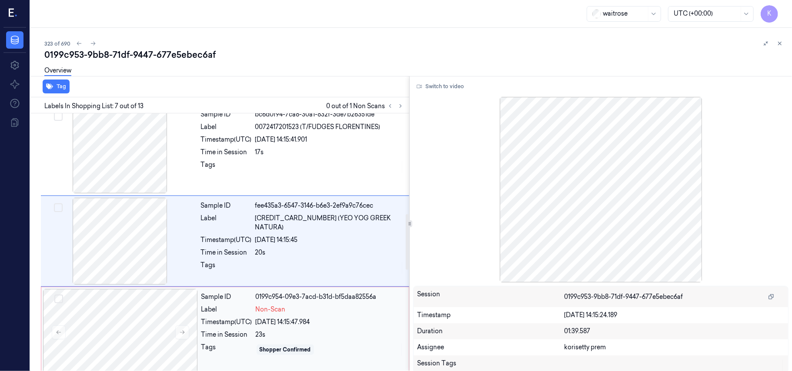
click at [295, 320] on div "[DATE] 14:15:47.984" at bounding box center [330, 322] width 148 height 9
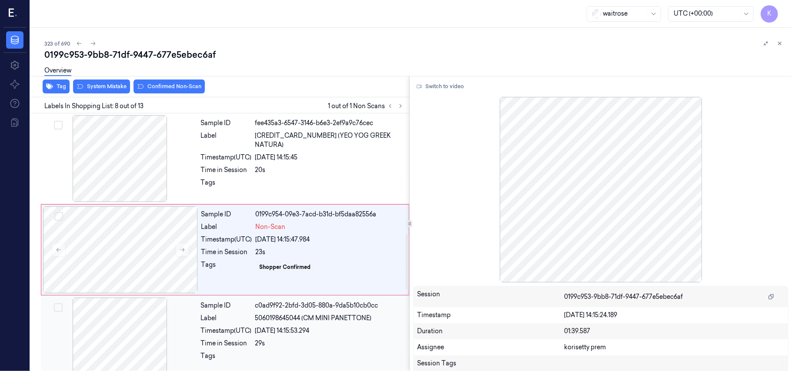
scroll to position [557, 0]
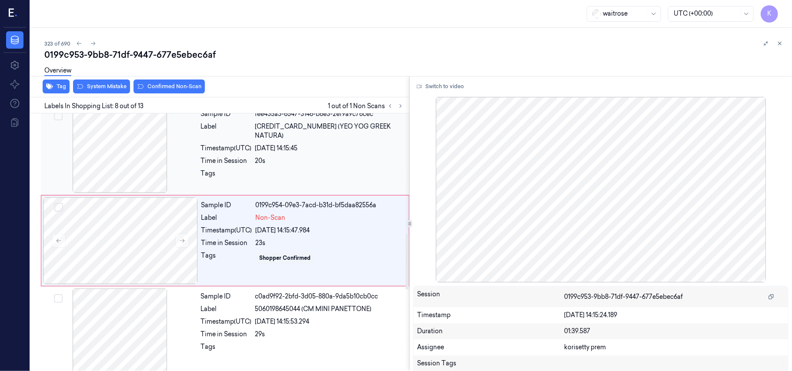
click at [249, 156] on div "Time in Session" at bounding box center [226, 160] width 51 height 9
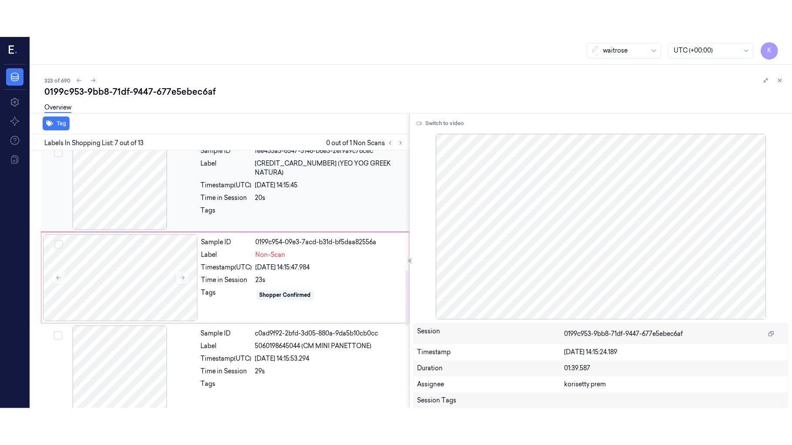
scroll to position [465, 0]
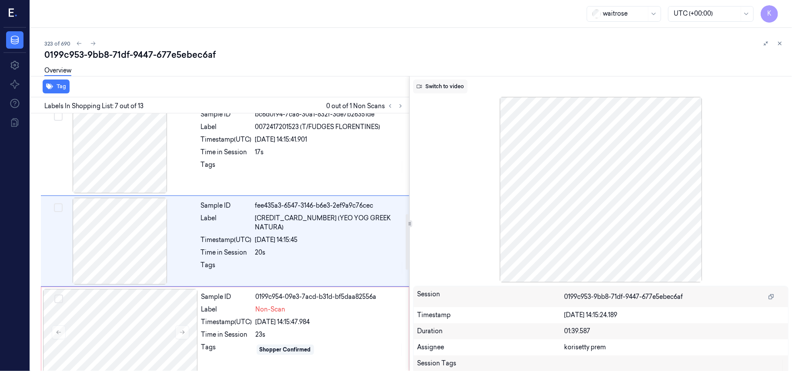
click at [436, 84] on button "Switch to video" at bounding box center [440, 87] width 54 height 14
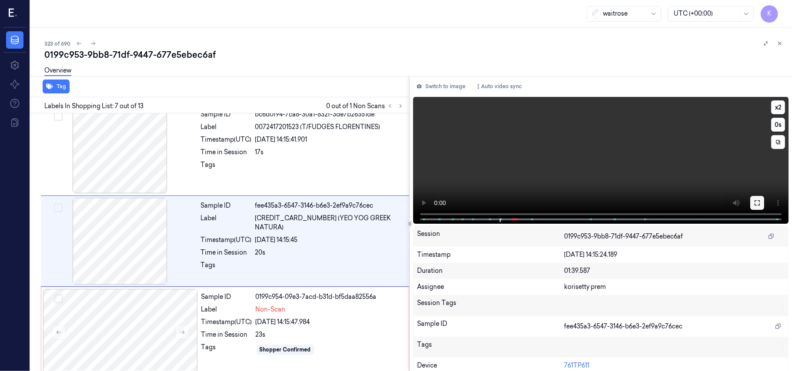
click at [754, 202] on icon at bounding box center [756, 203] width 7 height 7
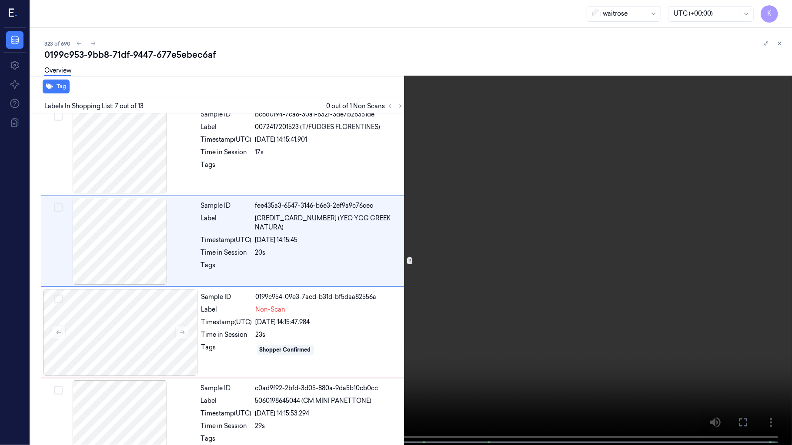
click at [518, 223] on video at bounding box center [396, 223] width 792 height 447
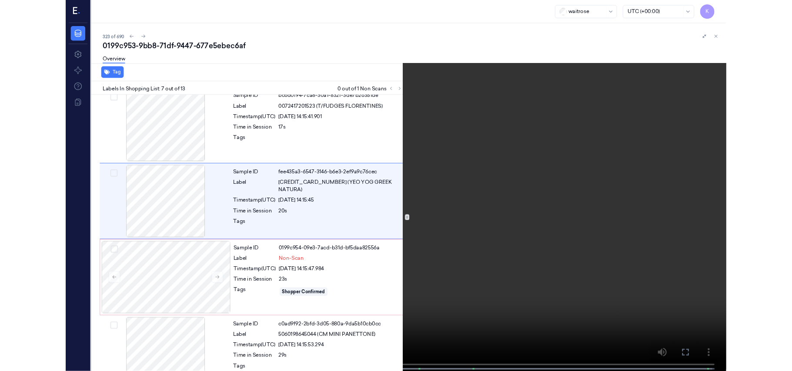
scroll to position [429, 0]
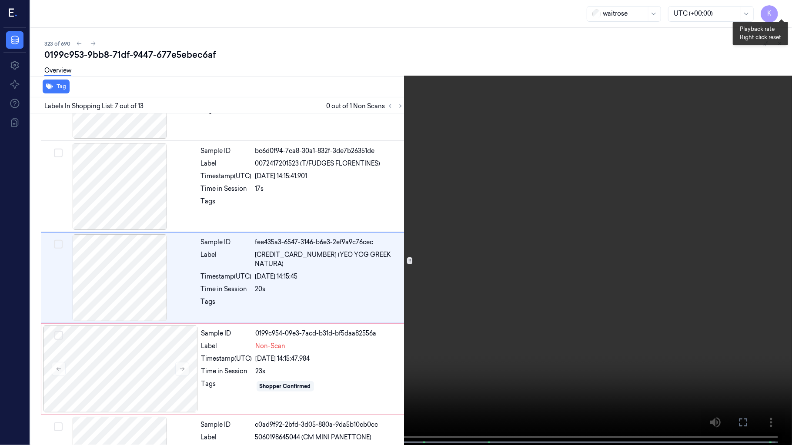
click at [779, 6] on button "x 2" at bounding box center [781, 10] width 14 height 14
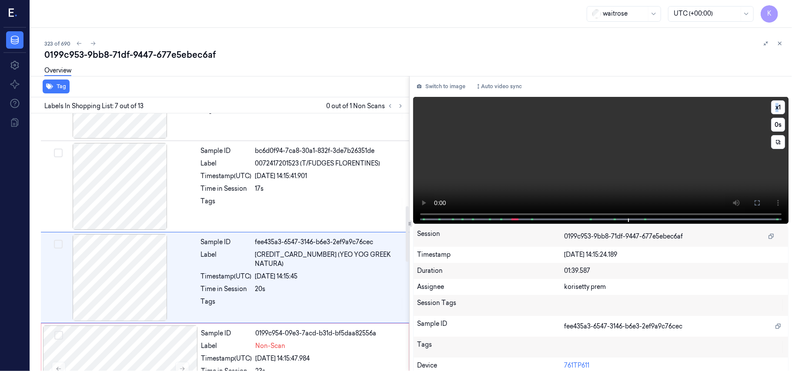
click at [596, 134] on video at bounding box center [600, 160] width 375 height 127
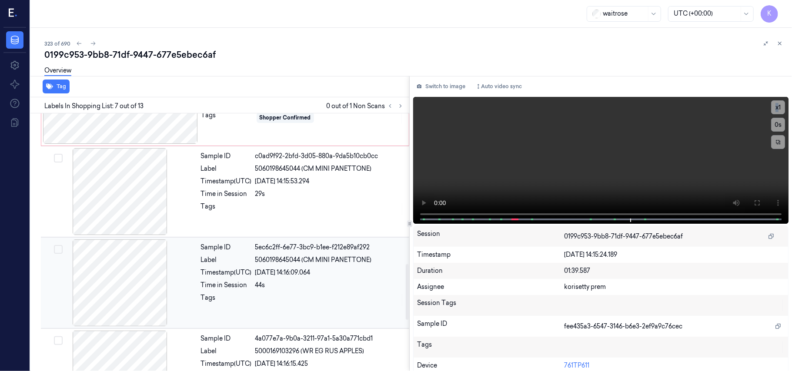
scroll to position [639, 0]
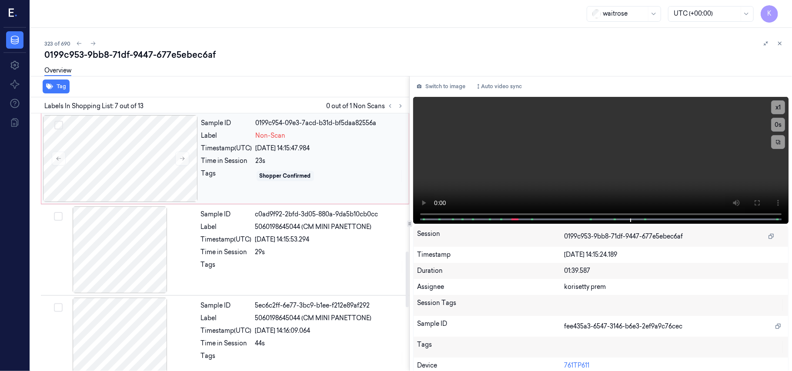
click at [303, 153] on div "[DATE] 14:15:47.984" at bounding box center [330, 148] width 148 height 9
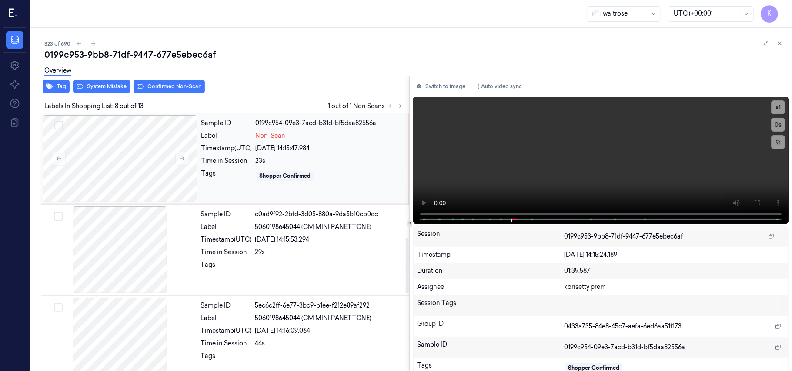
scroll to position [557, 0]
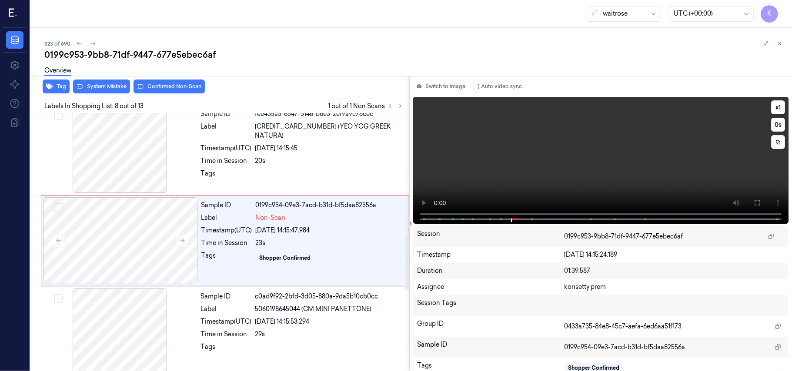
click at [618, 176] on video at bounding box center [600, 160] width 375 height 127
click at [584, 169] on video at bounding box center [600, 160] width 375 height 127
click at [313, 329] on div "Sample ID c0ad9f92-2bfd-3d05-880a-9da5b10cb0cc Label 5060198645044 (CM MINI PAN…" at bounding box center [302, 332] width 210 height 87
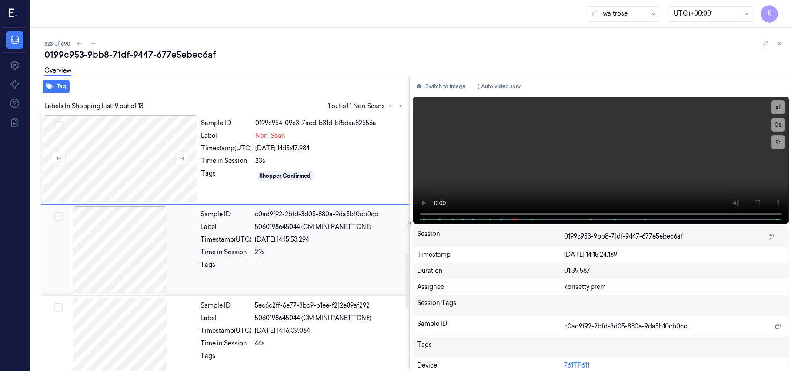
scroll to position [649, 0]
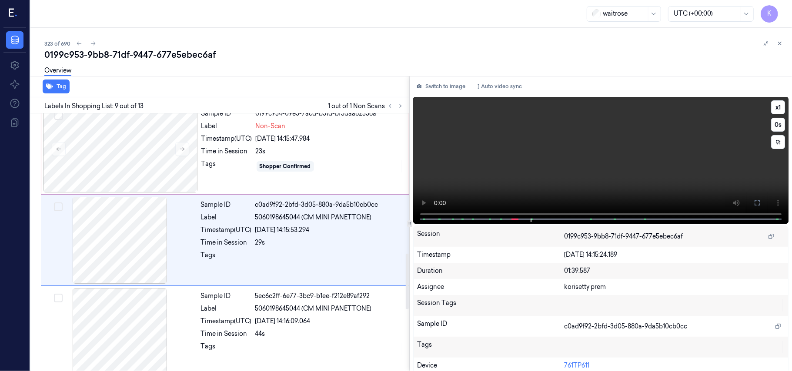
click at [594, 190] on video at bounding box center [600, 160] width 375 height 127
click at [625, 183] on video at bounding box center [600, 160] width 375 height 127
click at [326, 153] on div "23s" at bounding box center [330, 151] width 148 height 9
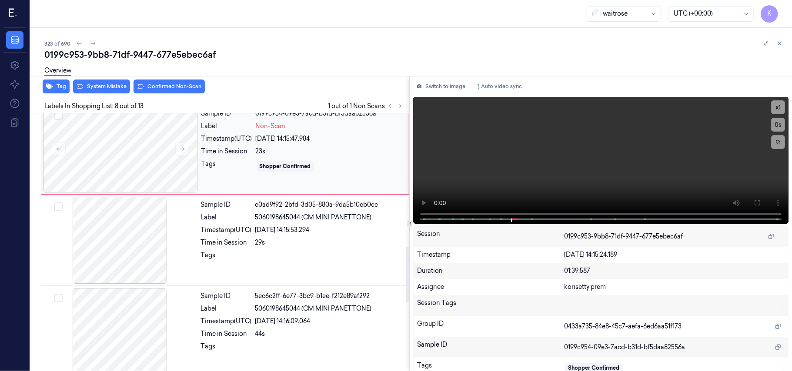
scroll to position [557, 0]
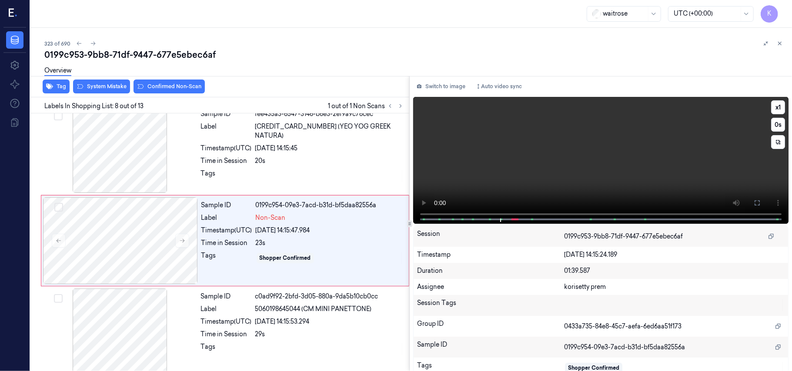
click at [605, 183] on video at bounding box center [600, 160] width 375 height 127
click at [555, 130] on video at bounding box center [600, 160] width 375 height 127
click at [301, 244] on div "23s" at bounding box center [330, 243] width 148 height 9
click at [446, 87] on button "Switch to image" at bounding box center [441, 87] width 56 height 14
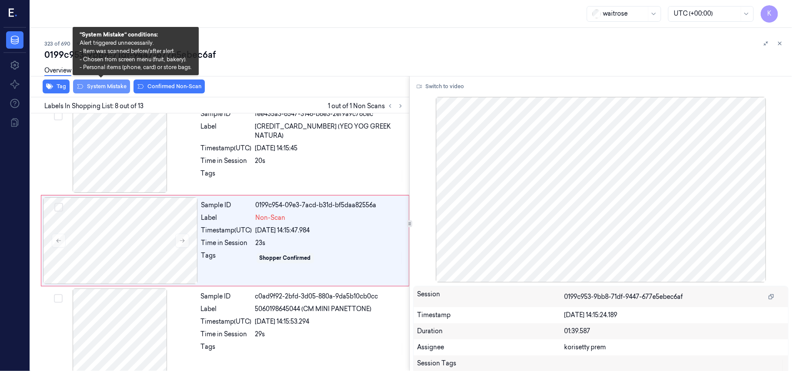
click at [112, 91] on button "System Mistake" at bounding box center [101, 87] width 57 height 14
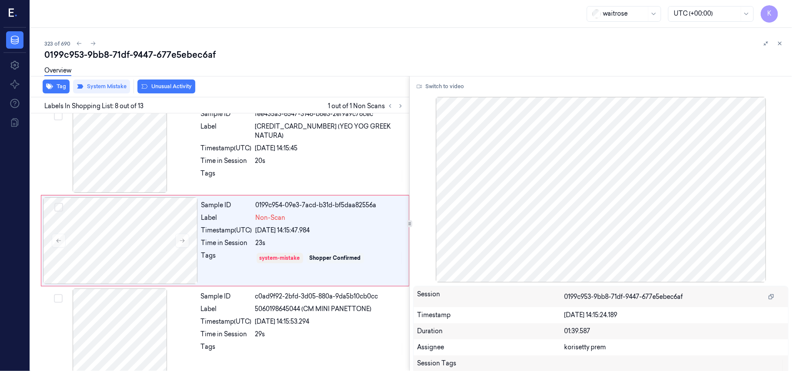
click at [171, 87] on button "Unusual Activity" at bounding box center [166, 87] width 58 height 14
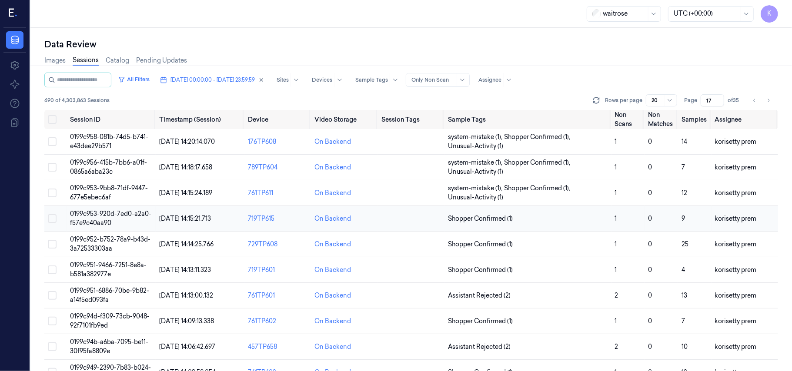
click at [513, 217] on span "Shopper Confirmed (1)" at bounding box center [528, 218] width 160 height 9
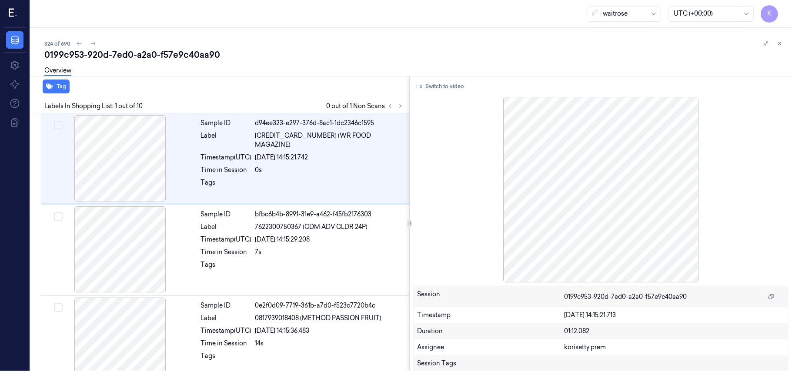
click at [399, 40] on div "324 of 690" at bounding box center [414, 43] width 740 height 10
click at [396, 107] on button at bounding box center [400, 106] width 10 height 10
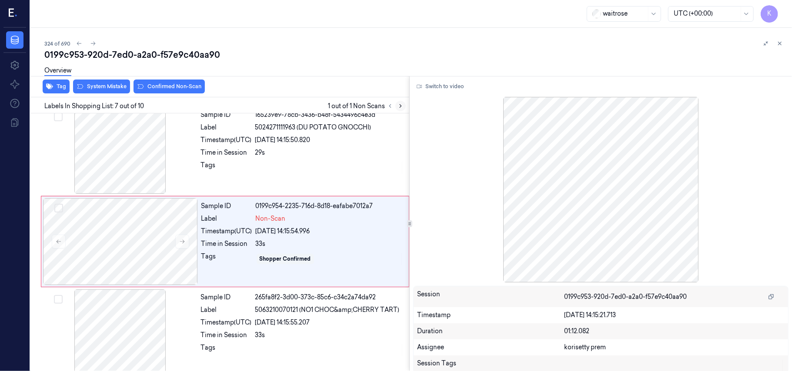
scroll to position [465, 0]
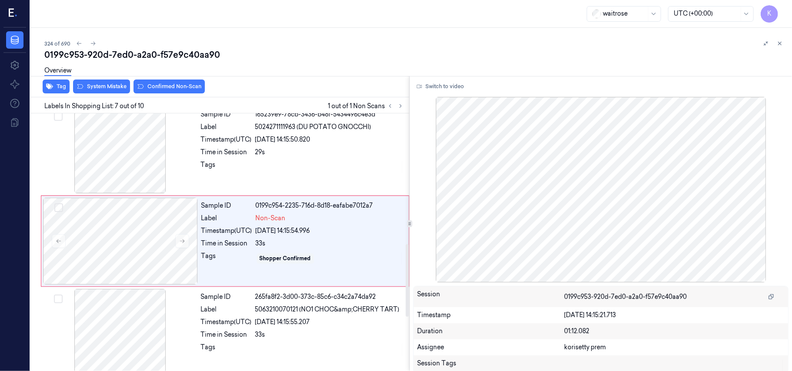
click at [331, 106] on span "1 out of 1 Non Scans" at bounding box center [367, 106] width 78 height 10
click at [285, 126] on span "5024271111963 (DU POTATO GNOCCHI)" at bounding box center [313, 127] width 116 height 9
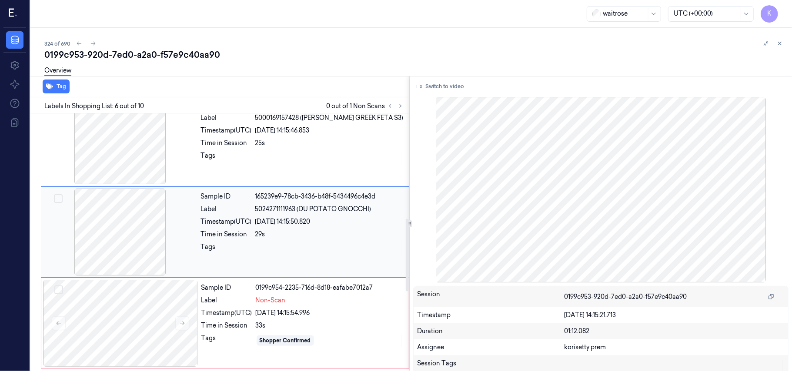
scroll to position [374, 0]
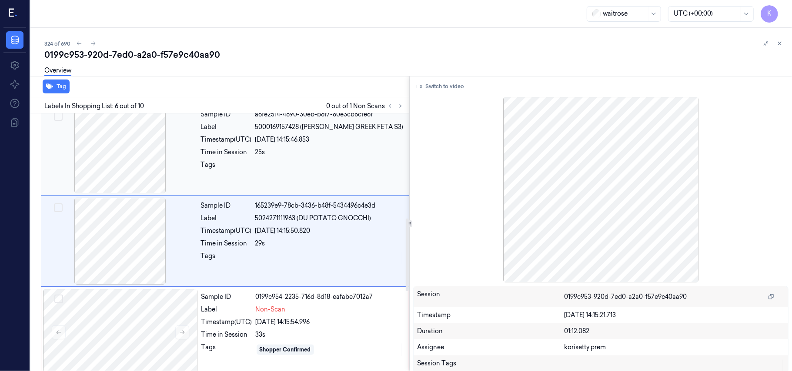
click at [341, 167] on div at bounding box center [329, 167] width 149 height 14
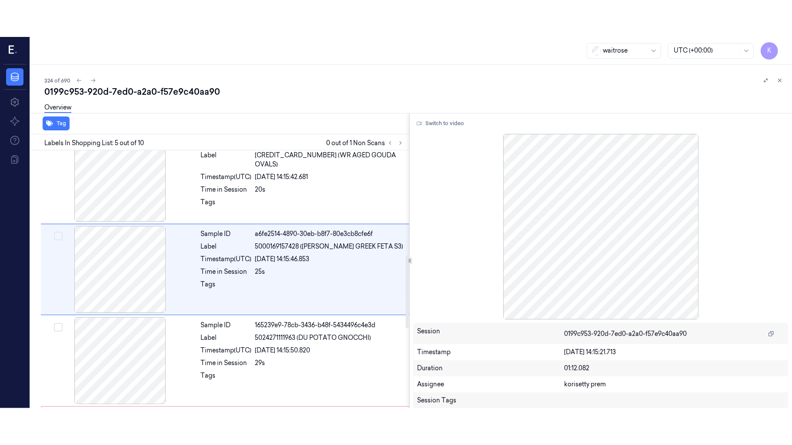
scroll to position [282, 0]
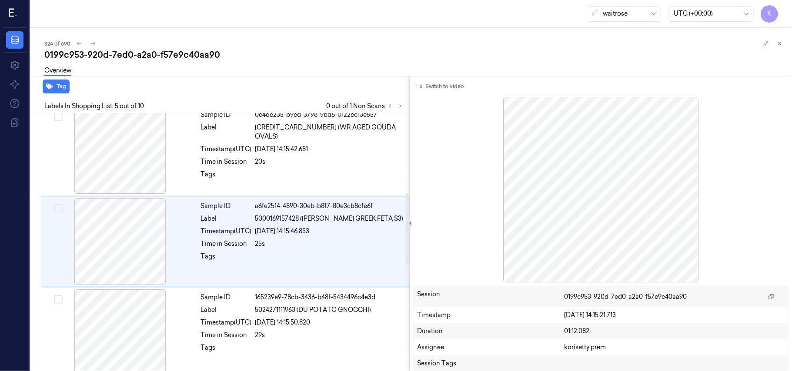
click at [444, 94] on div "Switch to video Session 0199c953-920d-7ed0-a2a0-f57e9c40aa90 Timestamp [DATE] 1…" at bounding box center [600, 224] width 382 height 296
click at [449, 86] on button "Switch to video" at bounding box center [440, 87] width 54 height 14
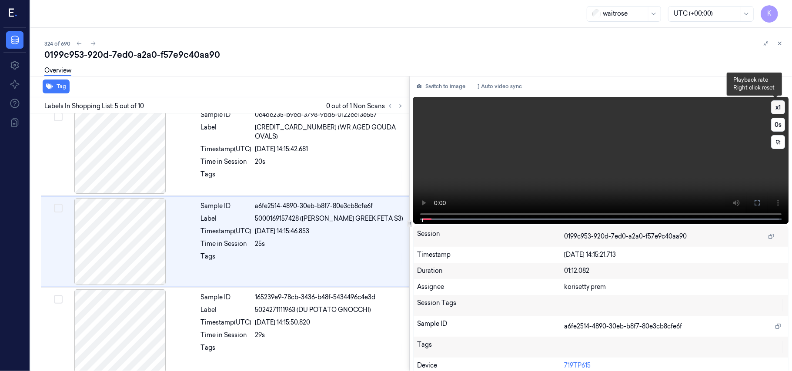
click at [776, 101] on button "x 1" at bounding box center [778, 107] width 14 height 14
click at [755, 203] on icon at bounding box center [756, 203] width 7 height 7
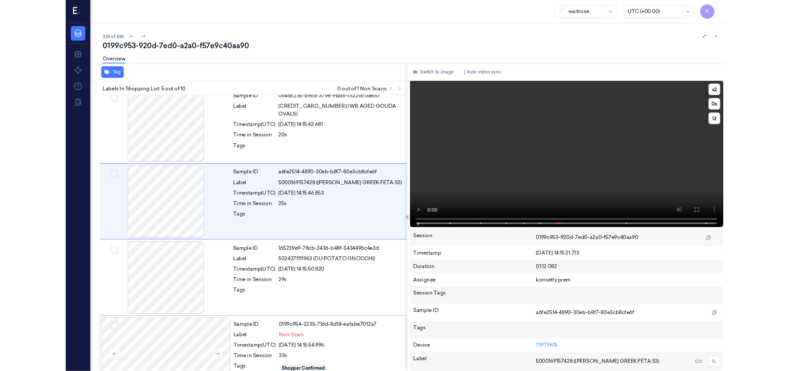
scroll to position [246, 0]
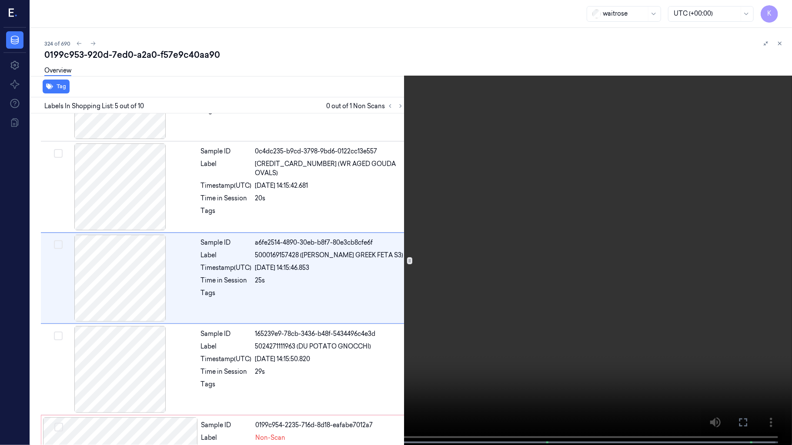
click at [647, 253] on video at bounding box center [396, 223] width 792 height 447
click at [525, 178] on video at bounding box center [396, 223] width 792 height 447
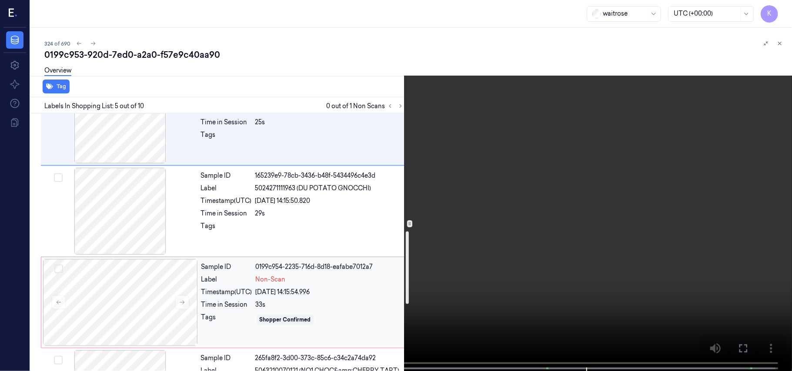
scroll to position [419, 0]
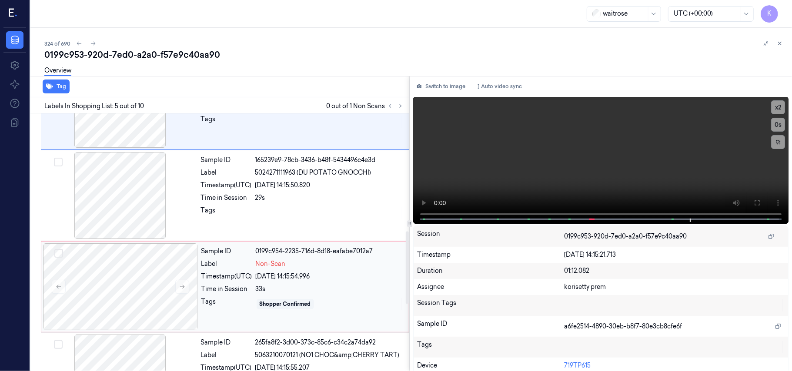
click at [286, 284] on div "Sample ID 0199c954-2235-716d-8d18-eafabe7012a7 Label Non-Scan Timestamp (UTC) […" at bounding box center [302, 286] width 209 height 87
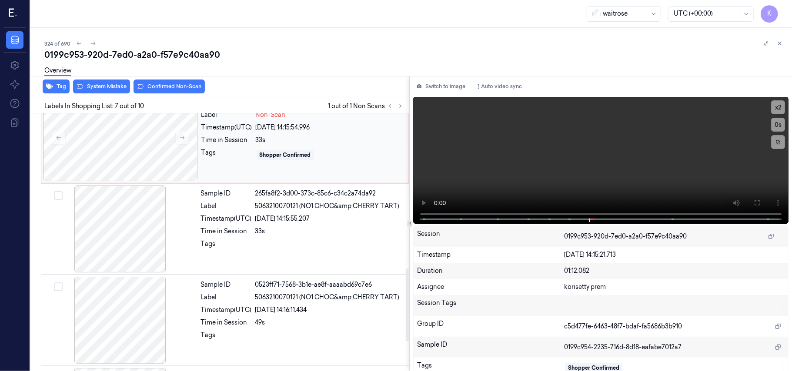
scroll to position [581, 0]
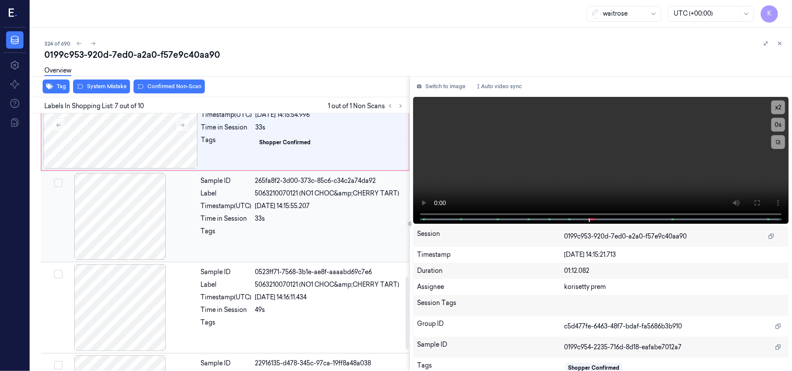
click at [263, 206] on div "[DATE] 14:15:55.207" at bounding box center [329, 206] width 149 height 9
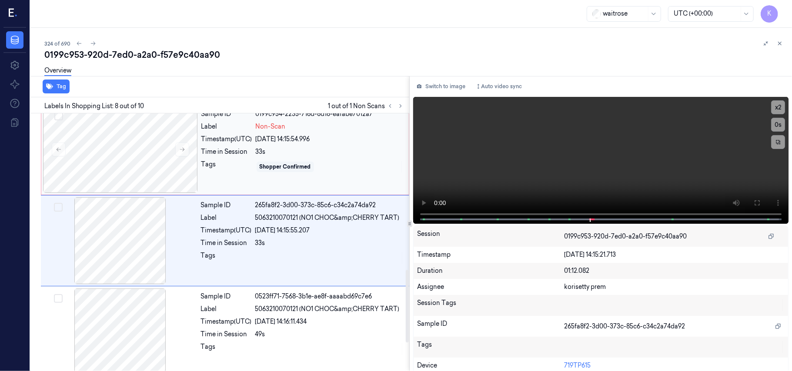
click at [263, 153] on div "33s" at bounding box center [330, 151] width 148 height 9
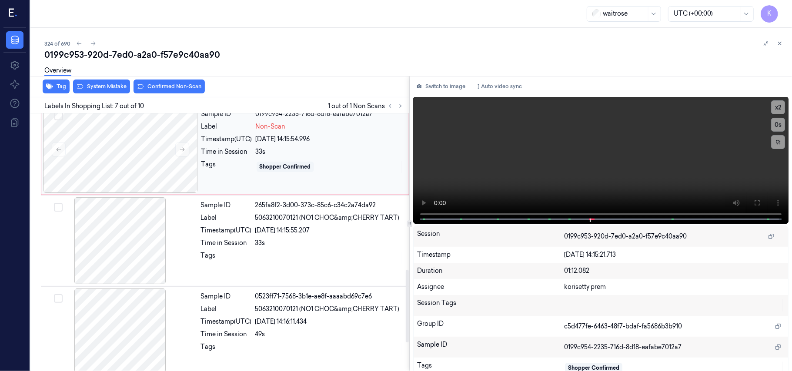
scroll to position [465, 0]
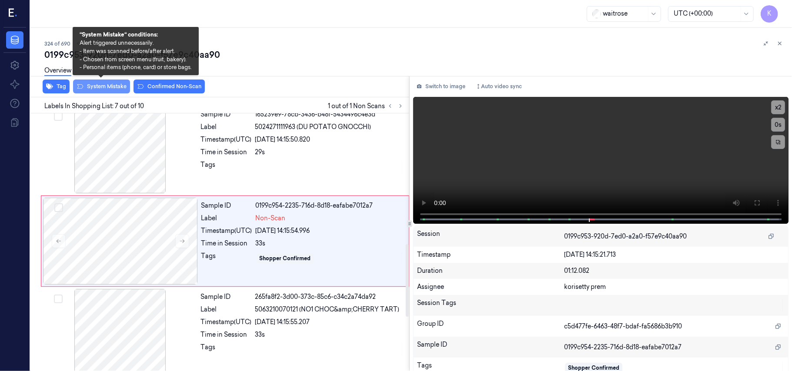
click at [99, 87] on button "System Mistake" at bounding box center [101, 87] width 57 height 14
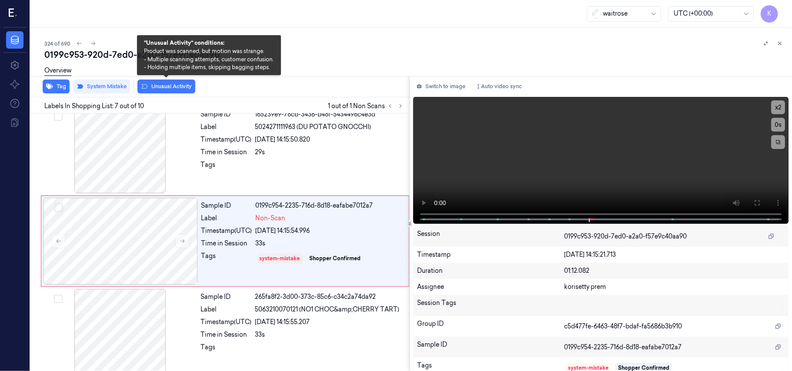
click at [162, 89] on button "Unusual Activity" at bounding box center [166, 87] width 58 height 14
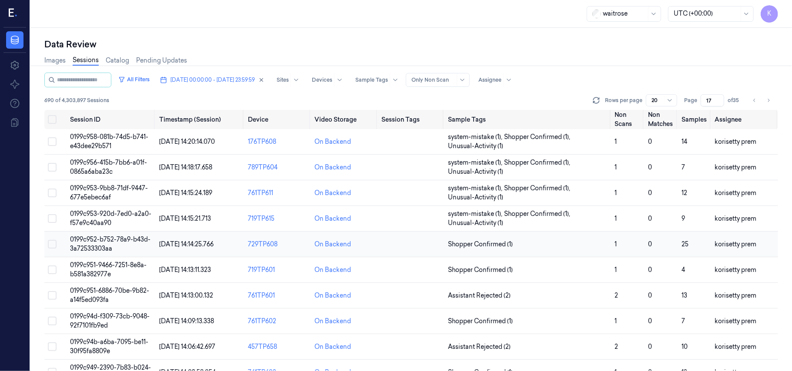
click at [510, 249] on span "Shopper Confirmed (1)" at bounding box center [480, 244] width 65 height 9
click at [521, 236] on td "Shopper Confirmed (1)" at bounding box center [527, 245] width 166 height 26
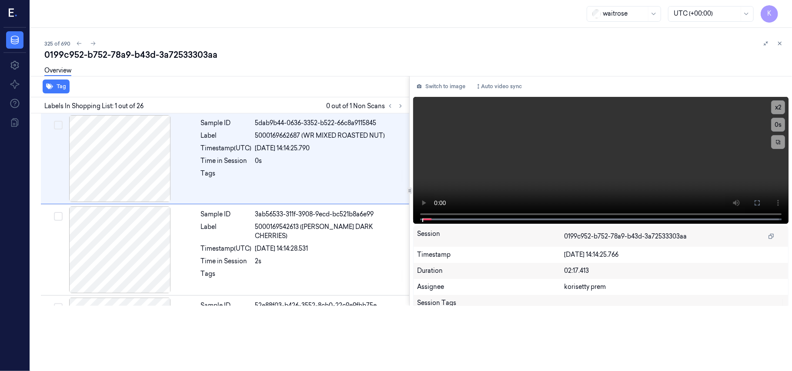
scroll to position [14, 0]
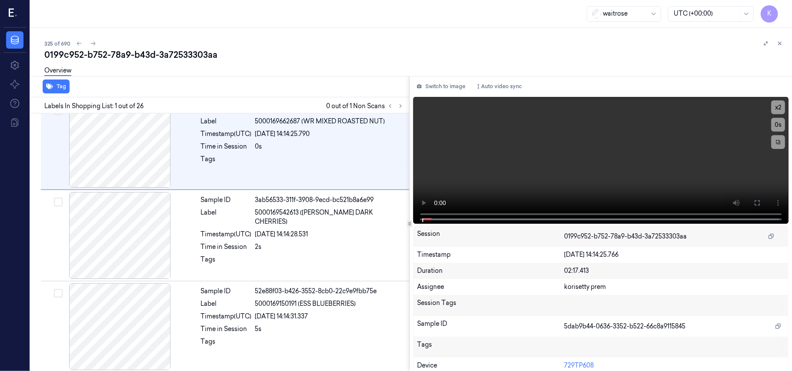
click at [294, 45] on div "325 of 690" at bounding box center [414, 43] width 740 height 10
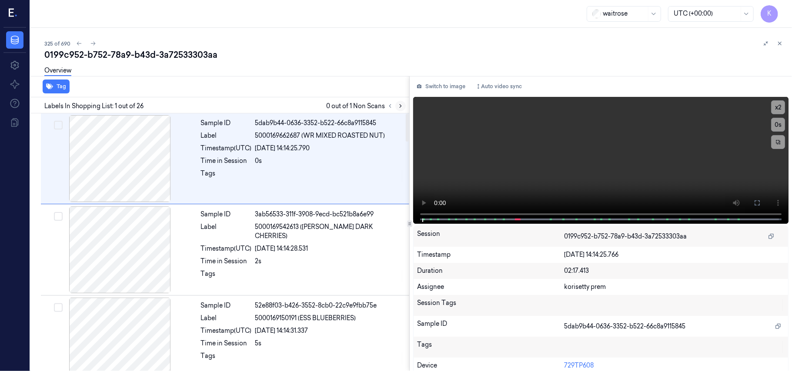
click at [398, 106] on icon at bounding box center [400, 106] width 6 height 6
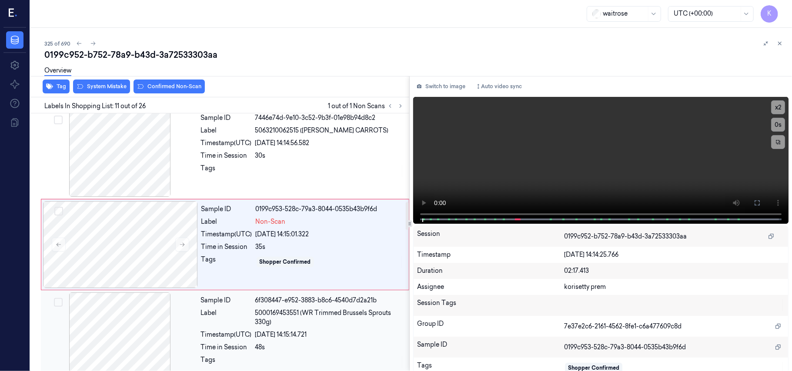
scroll to position [832, 0]
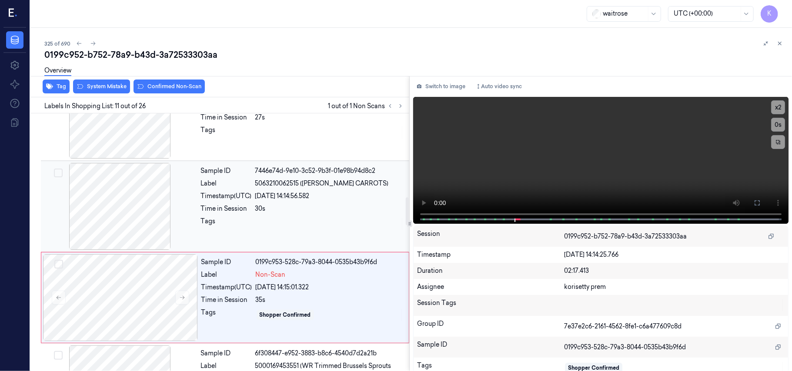
click at [280, 206] on div "Sample ID 7446e74d-9e10-3c52-9b3f-01e98b94d8c2 Label 5063210062515 ([PERSON_NAM…" at bounding box center [302, 206] width 210 height 87
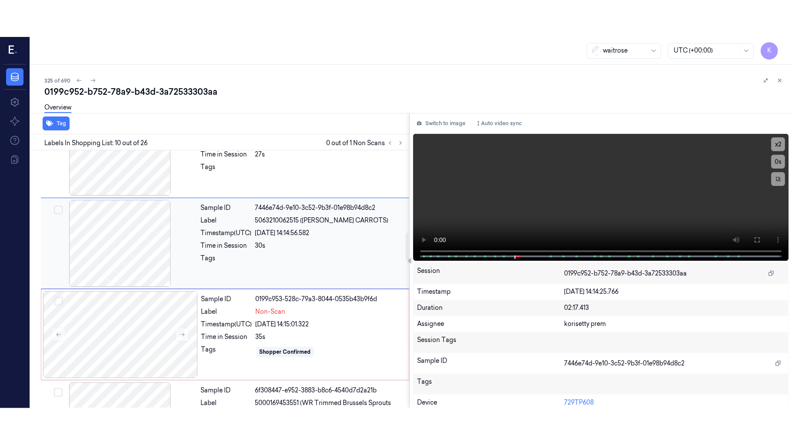
scroll to position [740, 0]
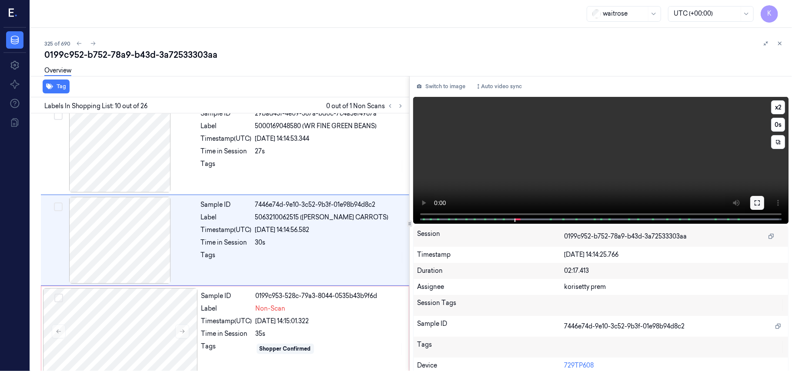
click at [752, 206] on button at bounding box center [757, 203] width 14 height 14
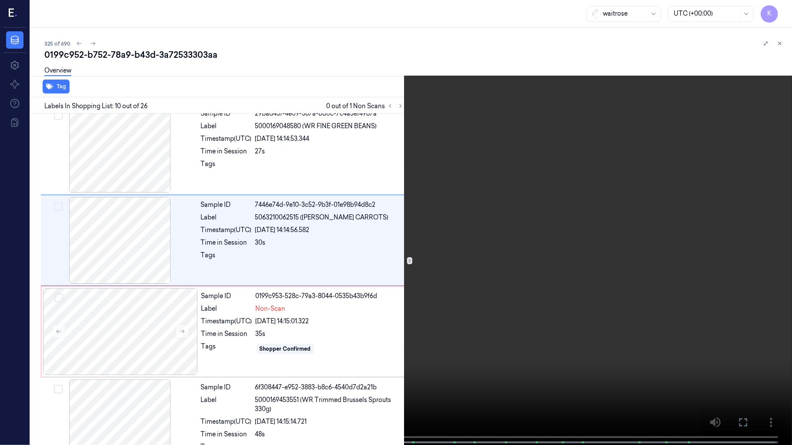
click at [345, 254] on video at bounding box center [396, 223] width 792 height 447
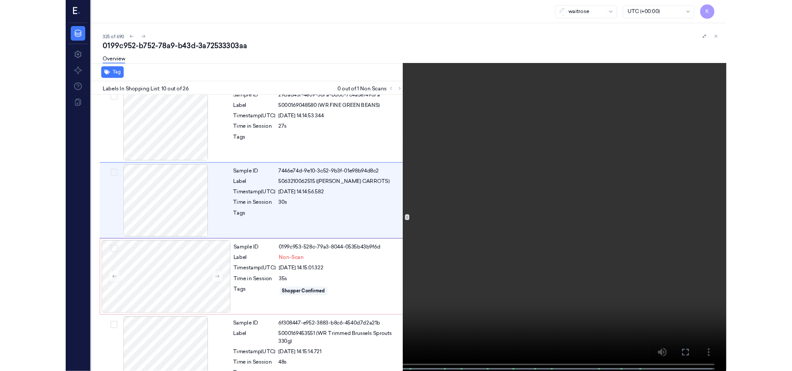
scroll to position [703, 0]
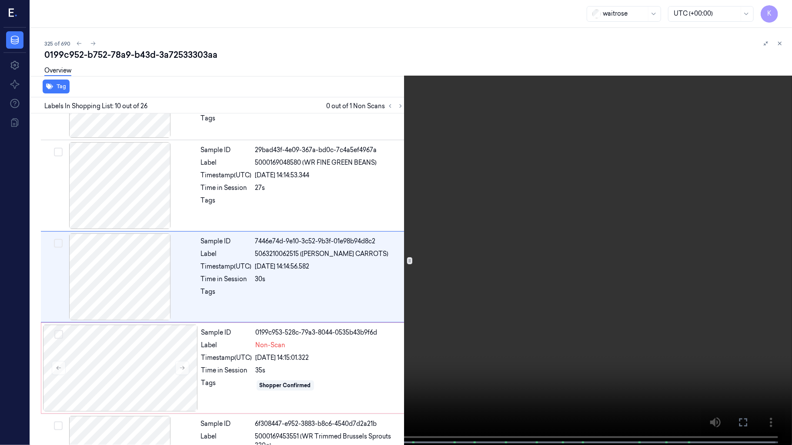
click at [203, 284] on video at bounding box center [396, 223] width 792 height 447
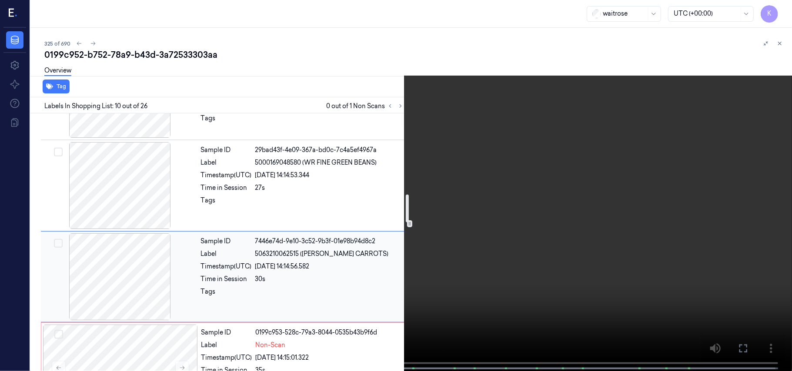
scroll to position [877, 0]
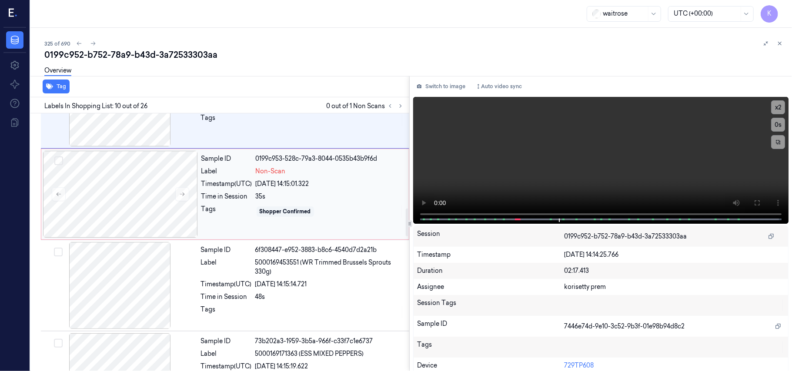
click at [261, 197] on div "35s" at bounding box center [330, 196] width 148 height 9
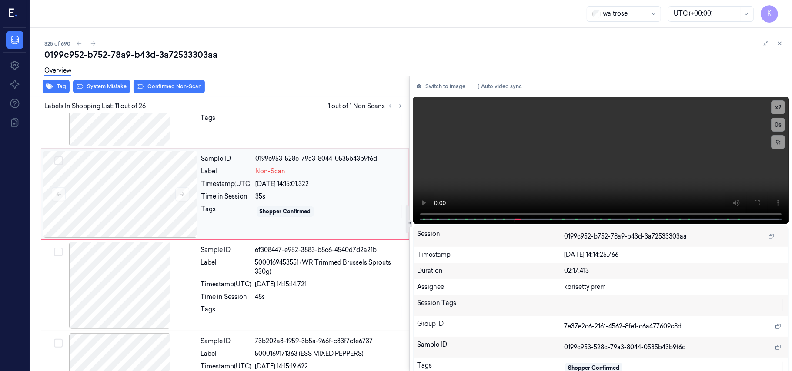
scroll to position [832, 0]
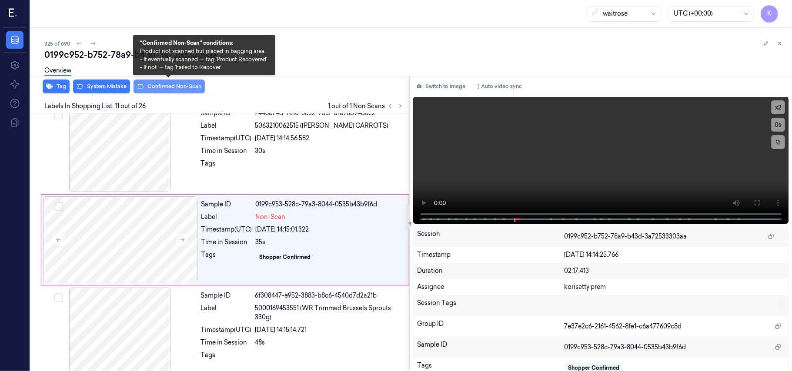
click at [156, 83] on button "Confirmed Non-Scan" at bounding box center [168, 87] width 71 height 14
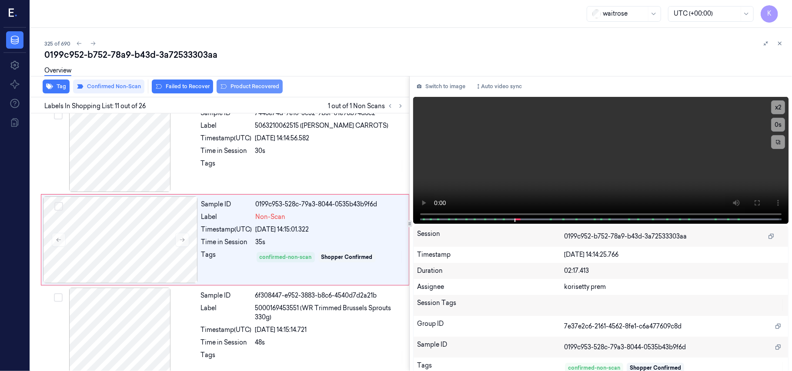
click at [239, 85] on button "Product Recovered" at bounding box center [249, 87] width 66 height 14
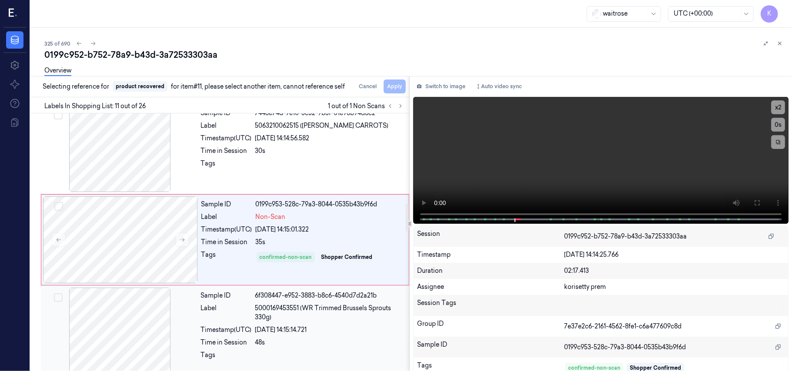
click at [302, 322] on span "5000169453551 (WR Trimmed Brussels Sprouts 330g)" at bounding box center [329, 313] width 149 height 18
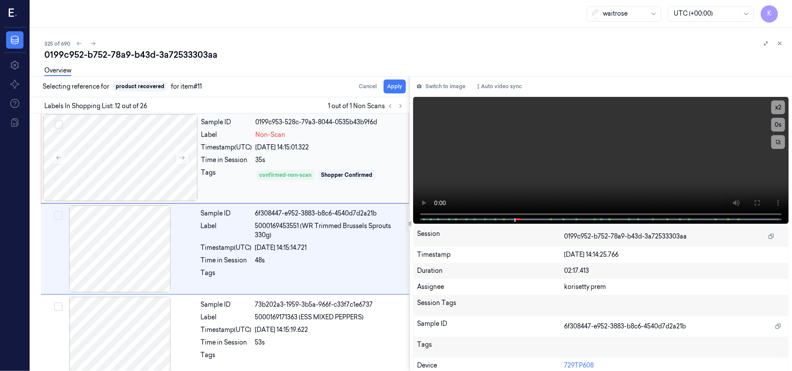
scroll to position [923, 0]
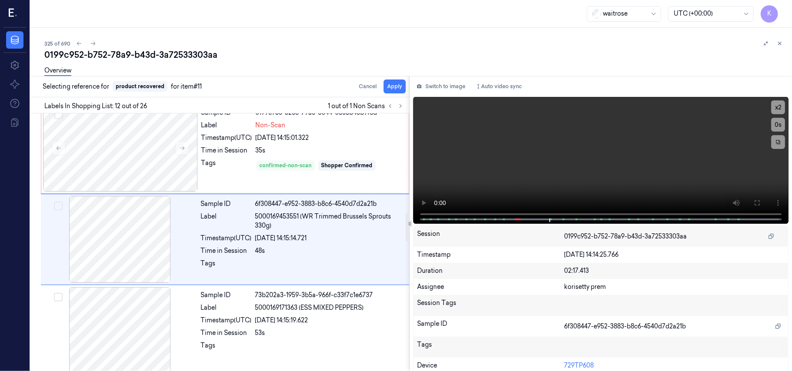
click at [395, 80] on div "Overview" at bounding box center [414, 72] width 740 height 22
click at [394, 85] on button "Apply" at bounding box center [394, 87] width 22 height 14
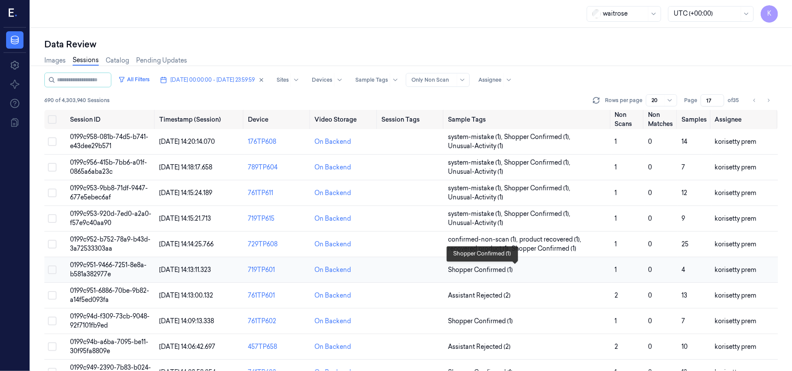
click at [548, 271] on span "Shopper Confirmed (1)" at bounding box center [528, 270] width 160 height 9
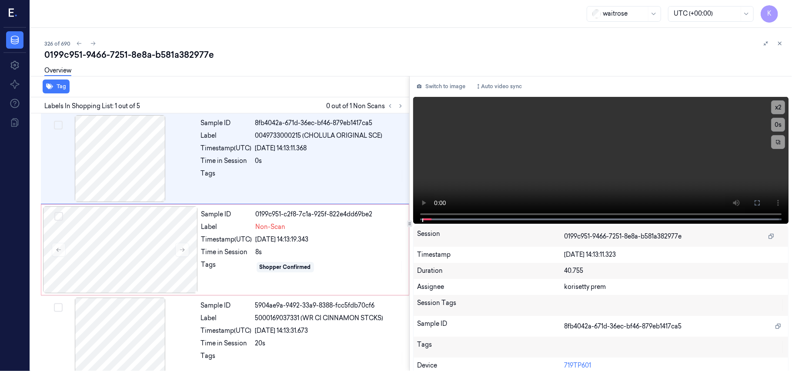
click at [346, 55] on div "0199c951-9466-7251-8e8a-b581a382977e" at bounding box center [414, 55] width 740 height 12
click at [543, 162] on video at bounding box center [600, 160] width 375 height 127
click at [223, 263] on div "Tags" at bounding box center [226, 267] width 51 height 14
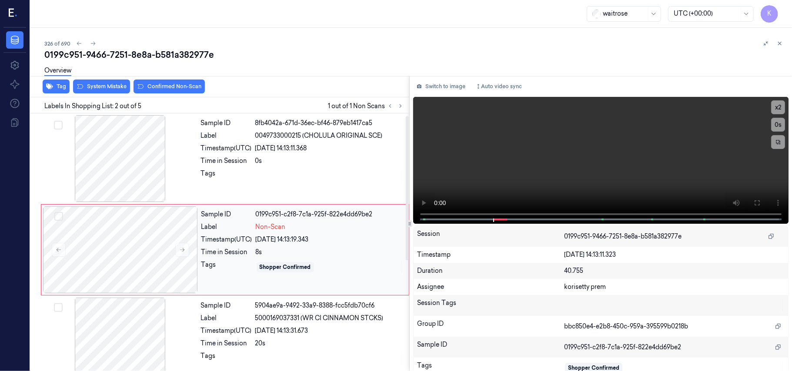
scroll to position [7, 0]
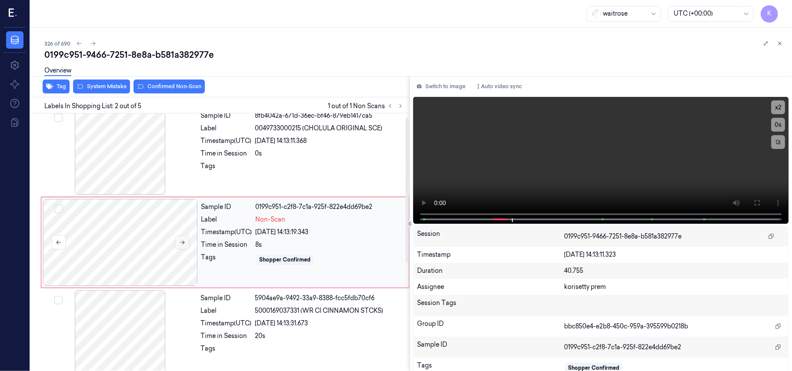
click at [183, 242] on icon at bounding box center [182, 243] width 6 height 6
click at [309, 141] on div "[DATE] 14:13:11.368" at bounding box center [329, 140] width 149 height 9
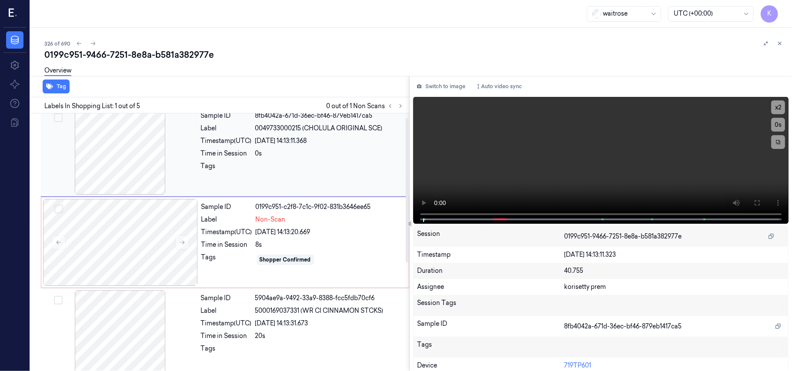
scroll to position [0, 0]
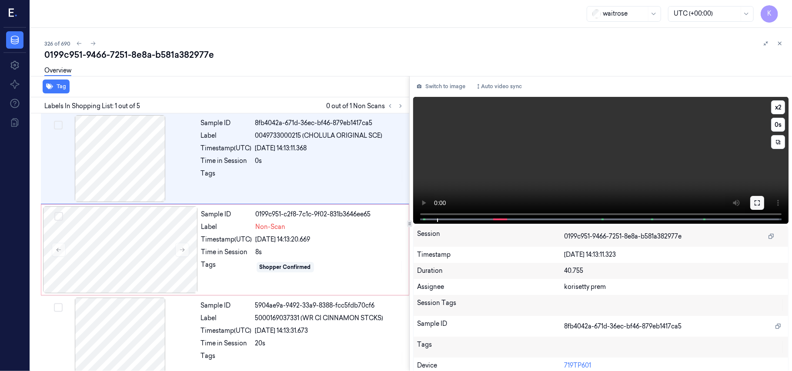
click at [760, 202] on button at bounding box center [757, 203] width 14 height 14
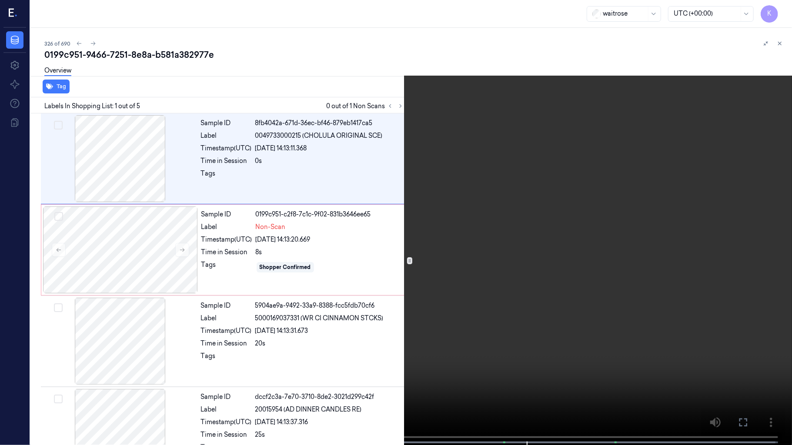
click at [447, 302] on video at bounding box center [396, 223] width 792 height 447
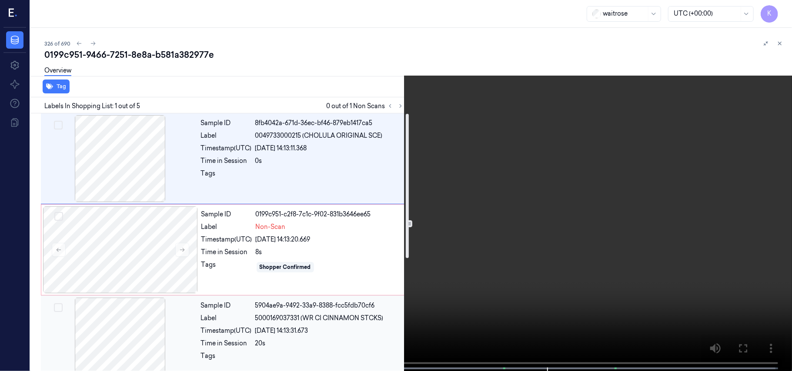
scroll to position [58, 0]
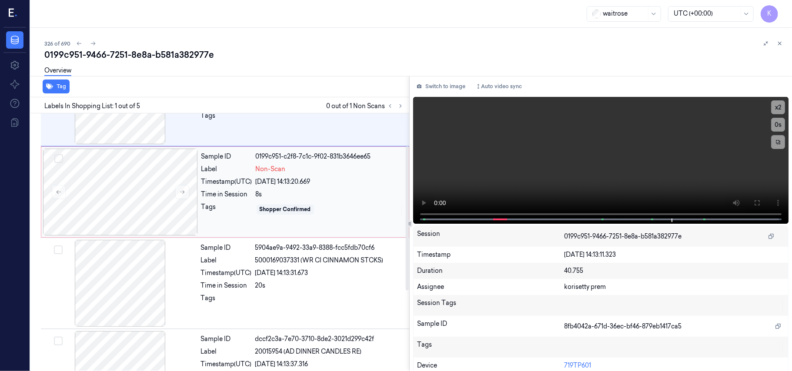
click at [308, 198] on div "8s" at bounding box center [330, 194] width 148 height 9
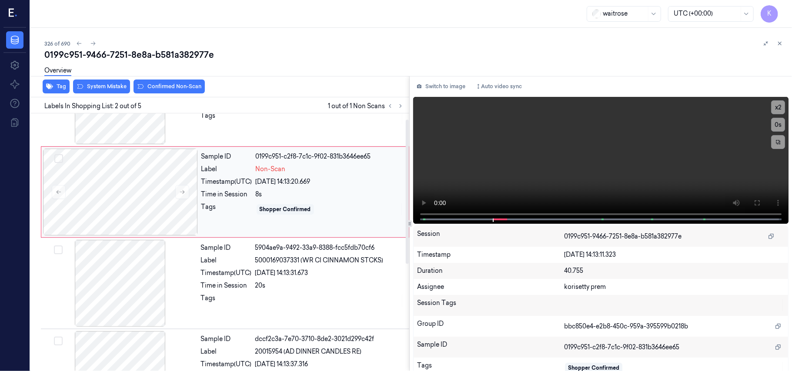
scroll to position [7, 0]
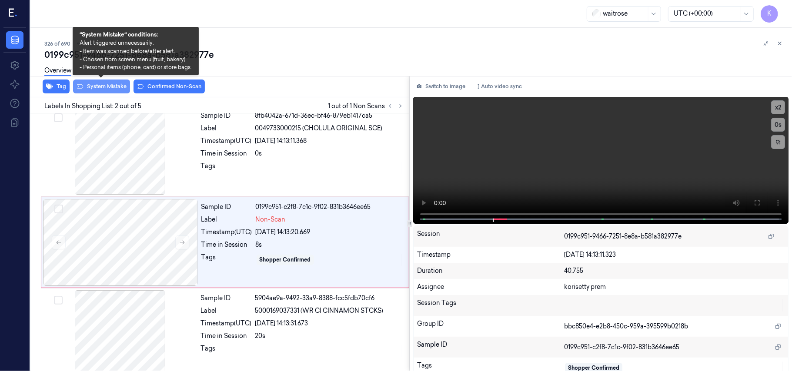
click at [109, 88] on button "System Mistake" at bounding box center [101, 87] width 57 height 14
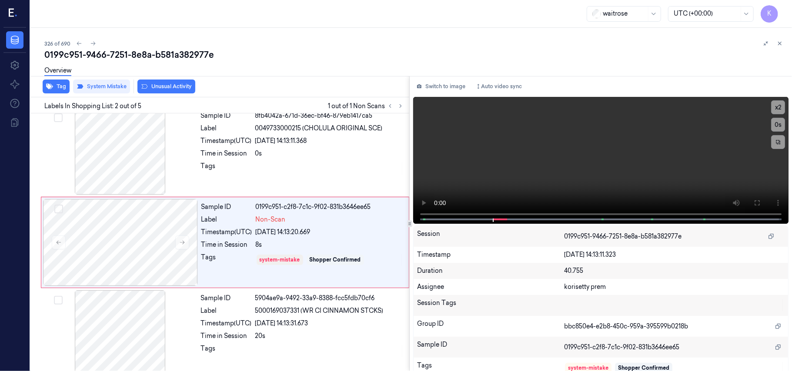
click at [153, 89] on button "Unusual Activity" at bounding box center [166, 87] width 58 height 14
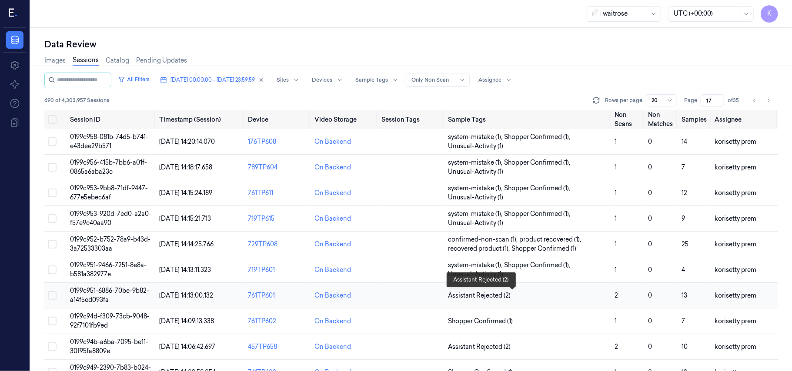
click at [520, 294] on span "Assistant Rejected (2)" at bounding box center [528, 295] width 160 height 9
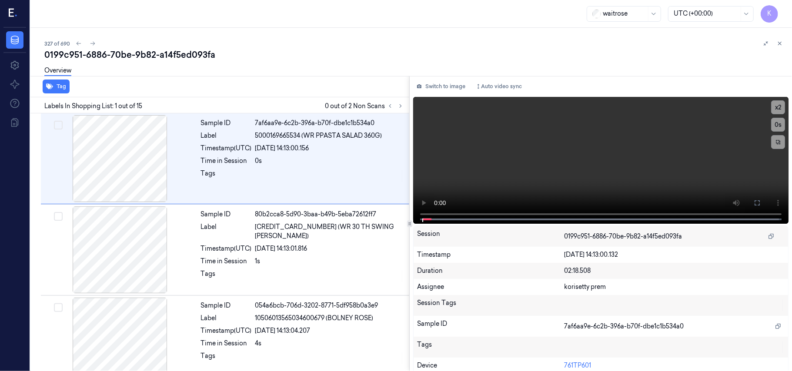
click at [338, 38] on div "327 of 690" at bounding box center [414, 43] width 740 height 10
click at [400, 104] on icon at bounding box center [400, 106] width 6 height 6
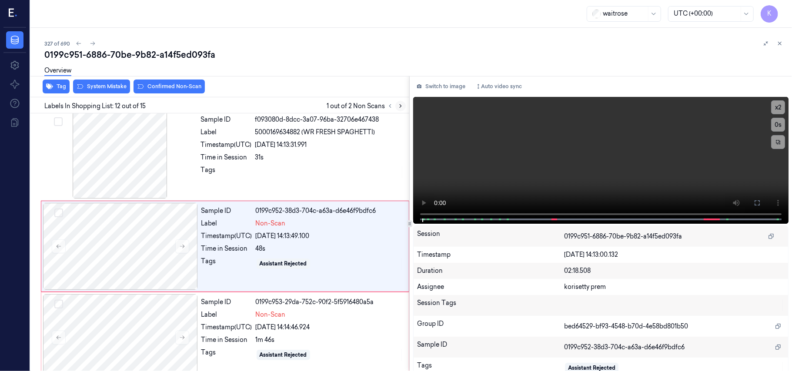
scroll to position [923, 0]
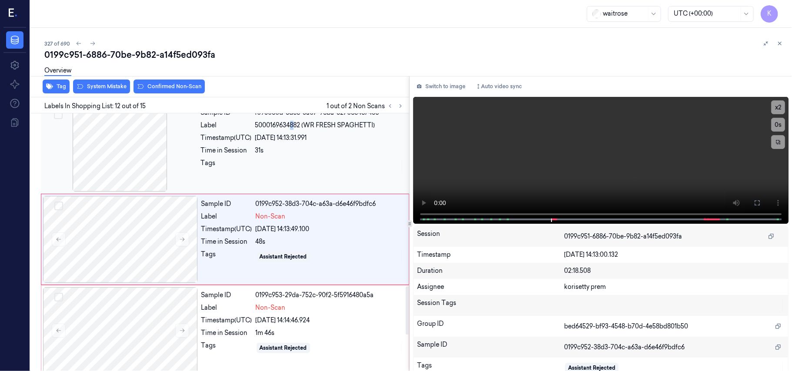
click at [294, 125] on span "5000169634882 (WR FRESH SPAGHETTI)" at bounding box center [315, 125] width 120 height 9
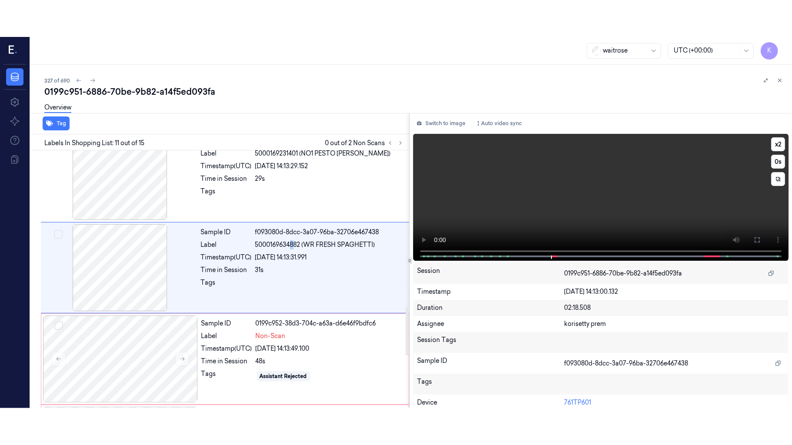
scroll to position [832, 0]
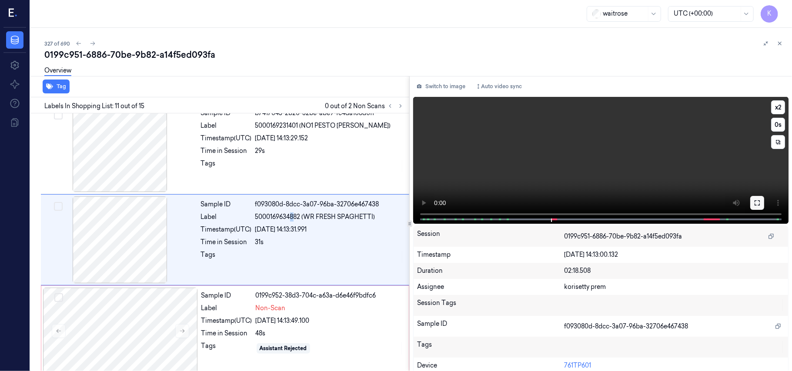
click at [757, 200] on icon at bounding box center [756, 203] width 7 height 7
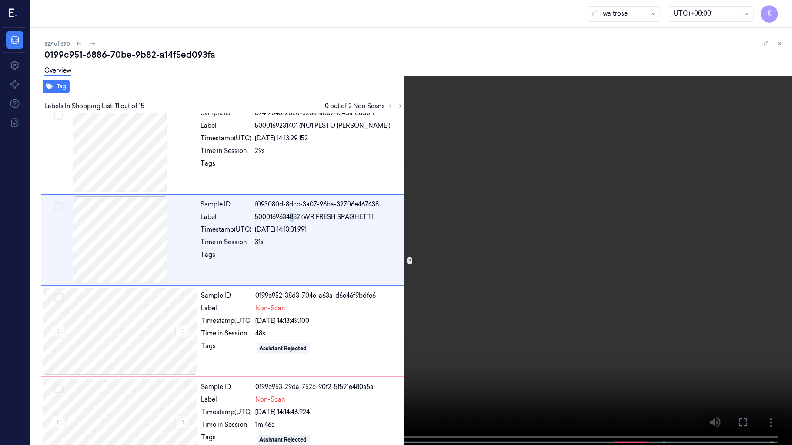
click at [479, 273] on video at bounding box center [396, 223] width 792 height 447
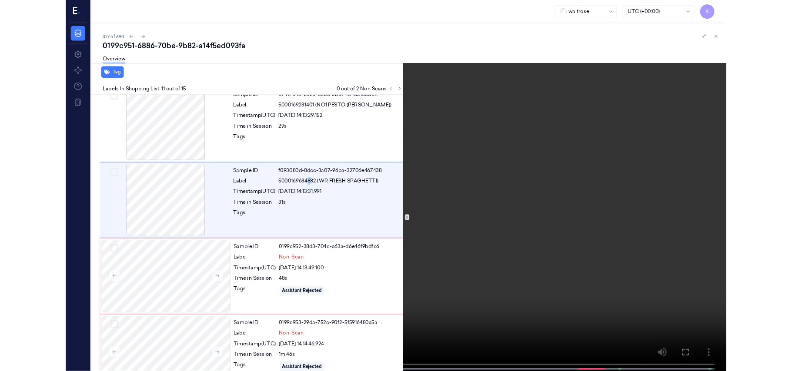
scroll to position [795, 0]
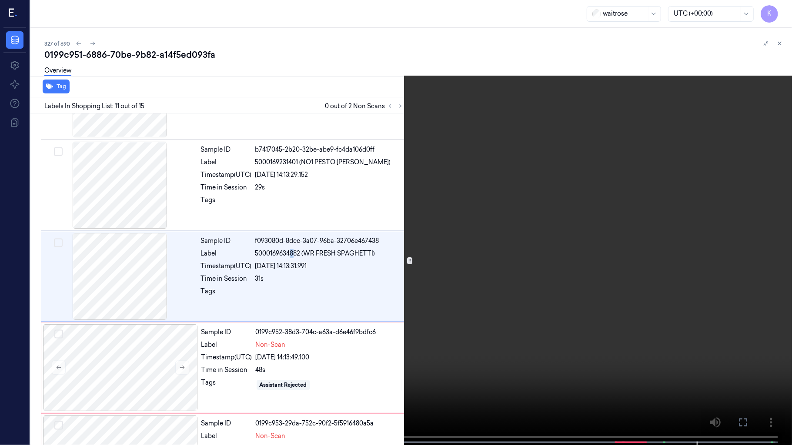
click at [426, 276] on video at bounding box center [396, 223] width 792 height 447
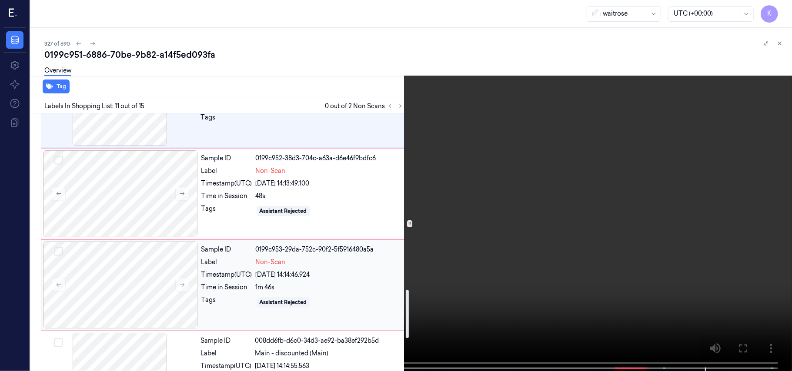
scroll to position [853, 0]
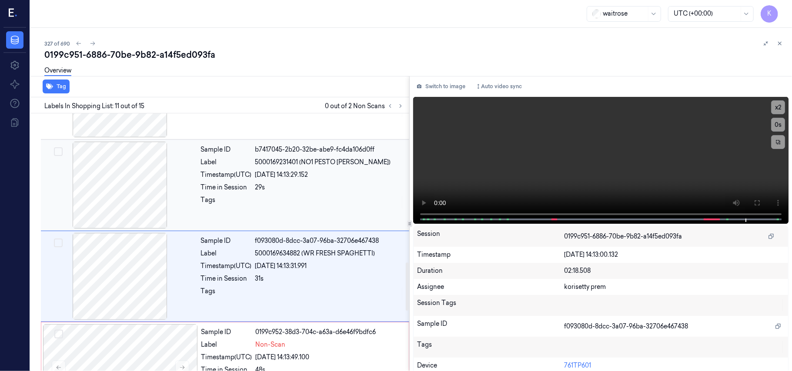
click at [273, 195] on div "Sample ID b7417045-2b20-32be-abe9-fc4da106d0ff Label 5000169231401 (NO1 PESTO […" at bounding box center [302, 185] width 210 height 87
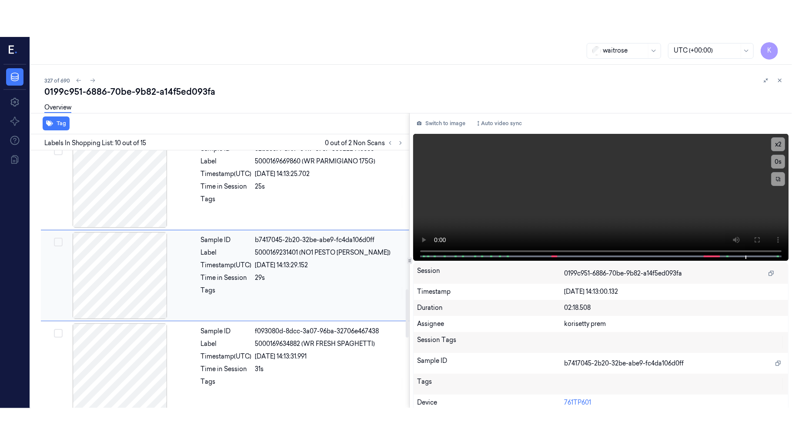
scroll to position [740, 0]
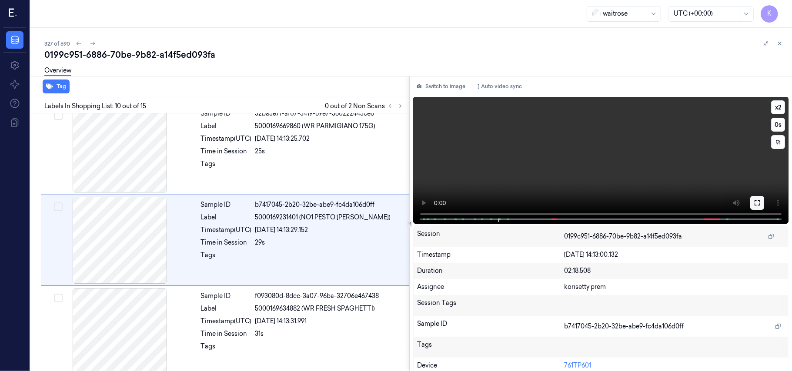
click at [757, 205] on button at bounding box center [757, 203] width 14 height 14
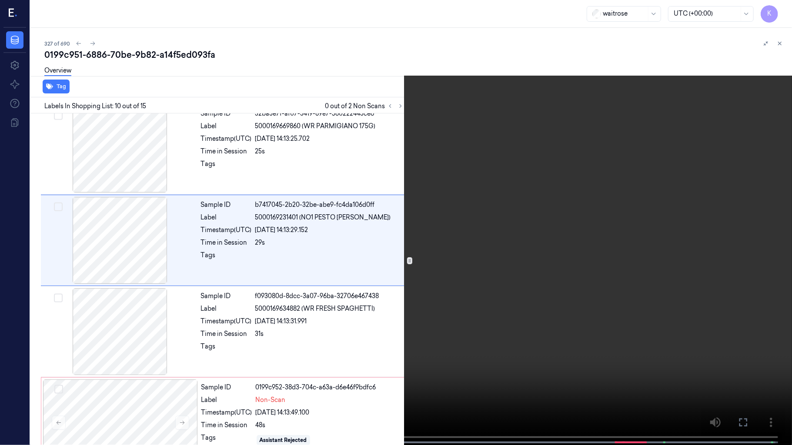
click at [421, 315] on video at bounding box center [396, 223] width 792 height 447
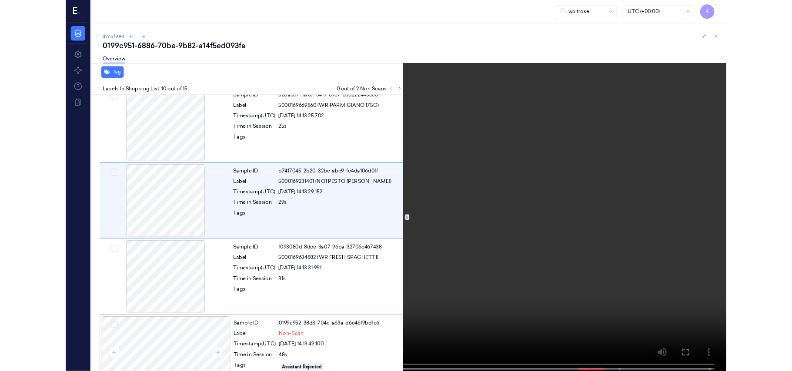
scroll to position [703, 0]
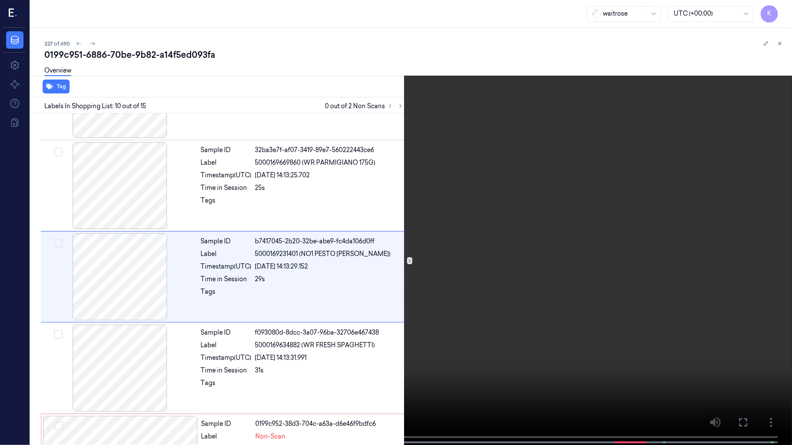
click at [446, 341] on video at bounding box center [396, 223] width 792 height 447
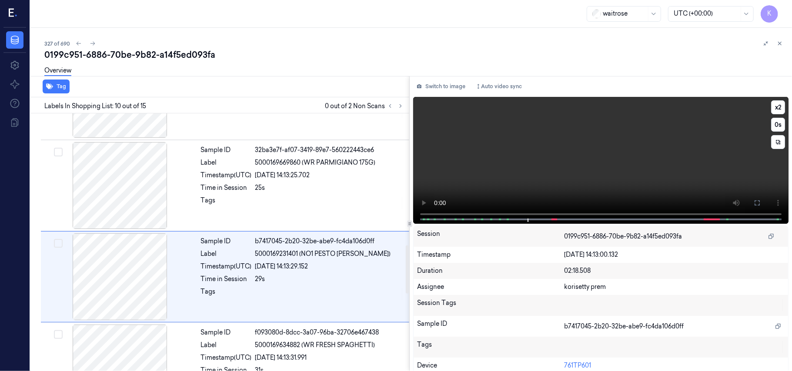
click at [446, 171] on video at bounding box center [600, 160] width 375 height 127
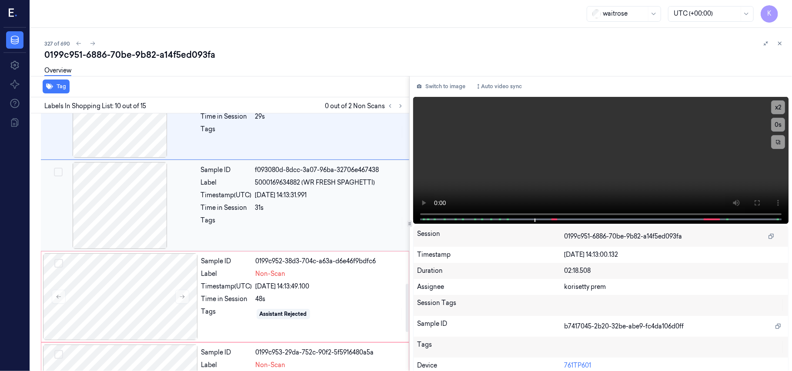
scroll to position [914, 0]
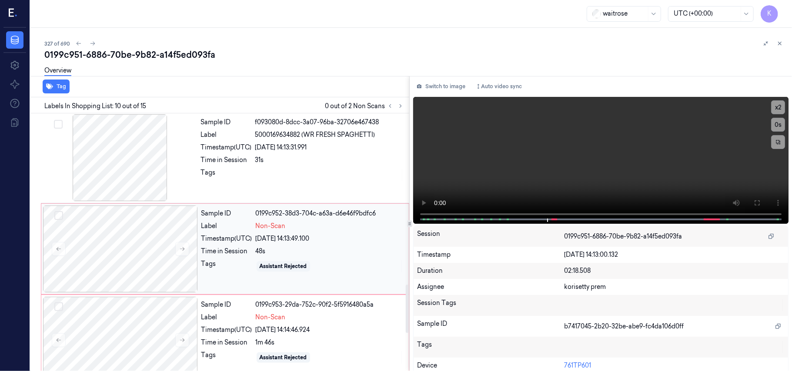
click at [295, 237] on div "[DATE] 14:13:49.100" at bounding box center [330, 238] width 148 height 9
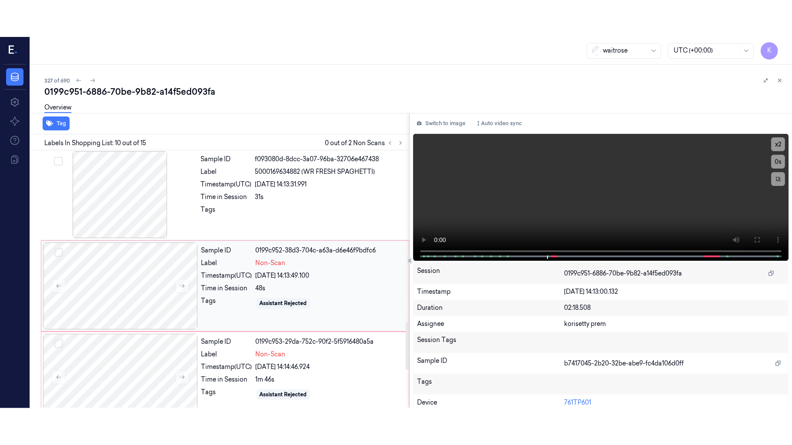
scroll to position [923, 0]
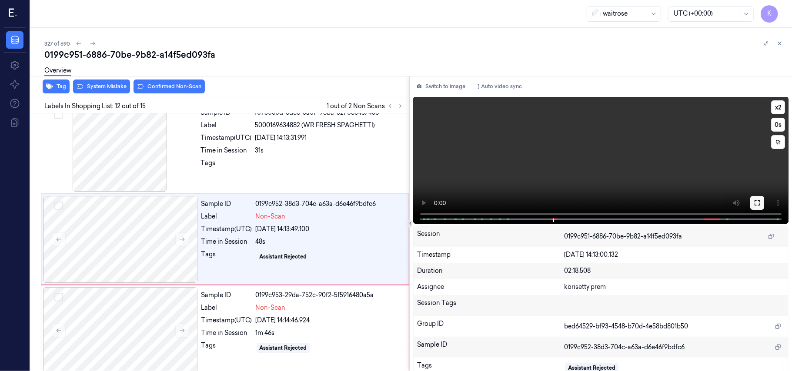
click at [754, 204] on icon at bounding box center [756, 202] width 5 height 5
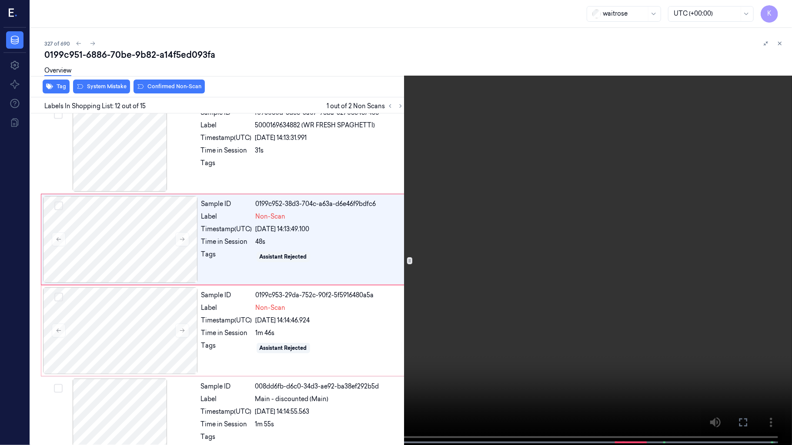
scroll to position [887, 0]
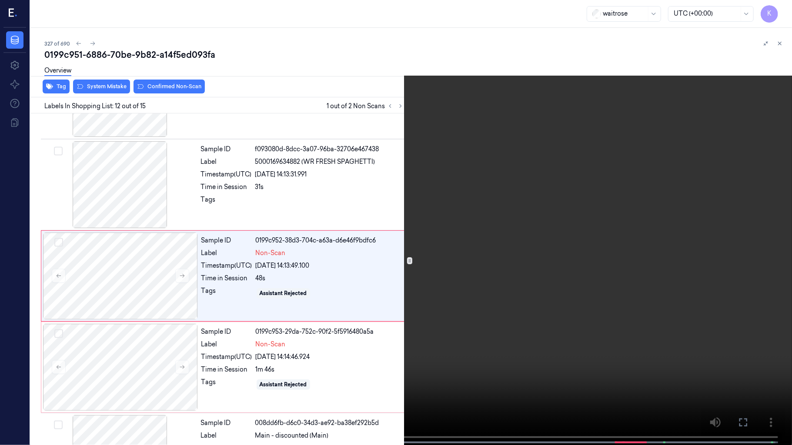
click at [447, 292] on video at bounding box center [396, 223] width 792 height 447
click at [594, 223] on video at bounding box center [396, 223] width 792 height 447
click at [778, 14] on button "x 2" at bounding box center [781, 10] width 14 height 14
click at [646, 371] on span at bounding box center [646, 442] width 1 height 4
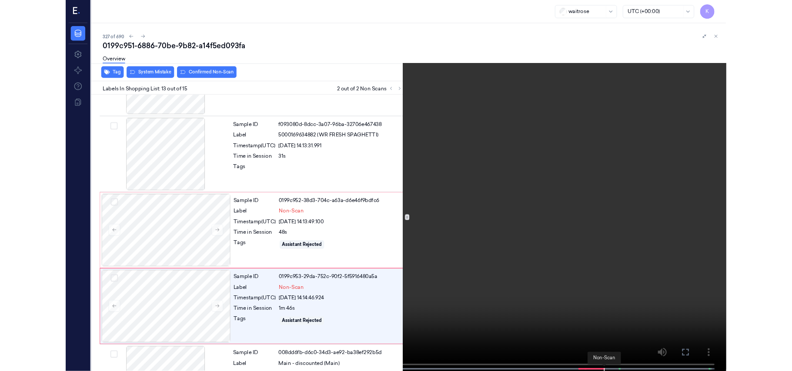
scroll to position [978, 0]
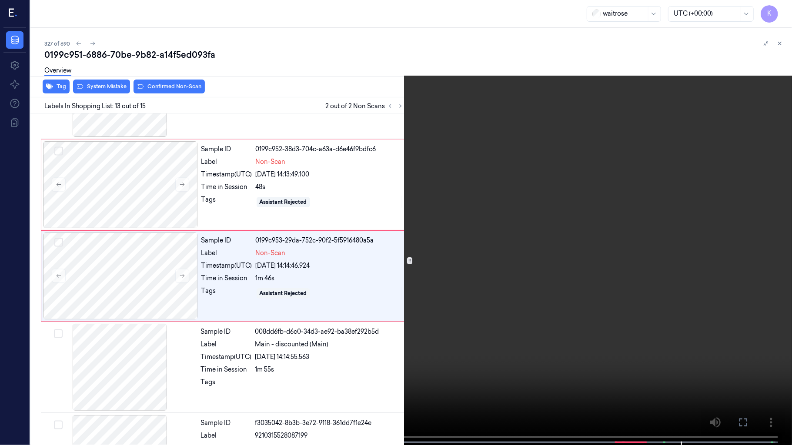
click at [595, 254] on video at bounding box center [396, 223] width 792 height 447
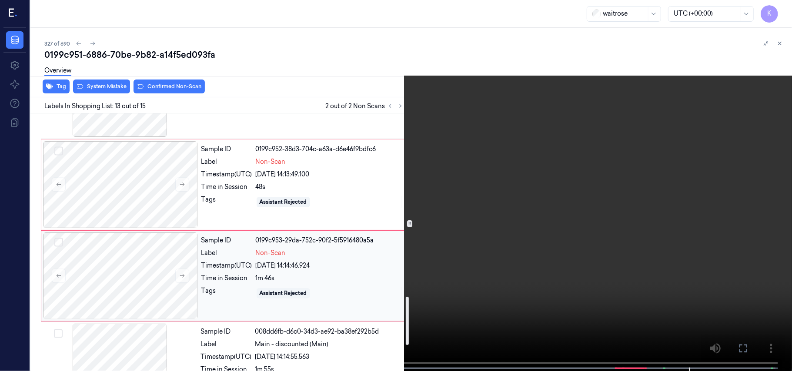
scroll to position [1118, 0]
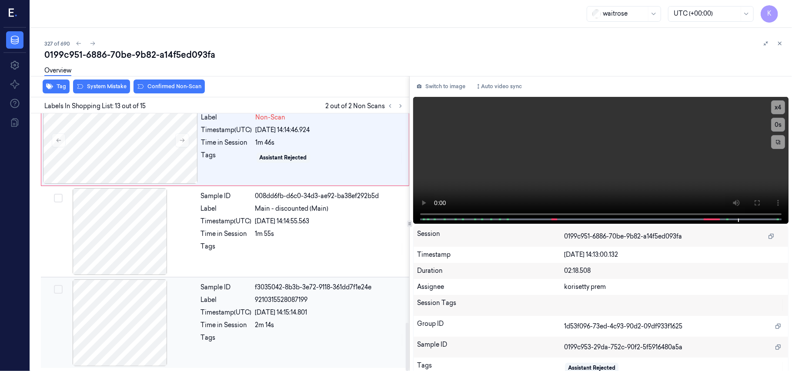
click at [265, 303] on span "9210315528087199" at bounding box center [281, 300] width 53 height 9
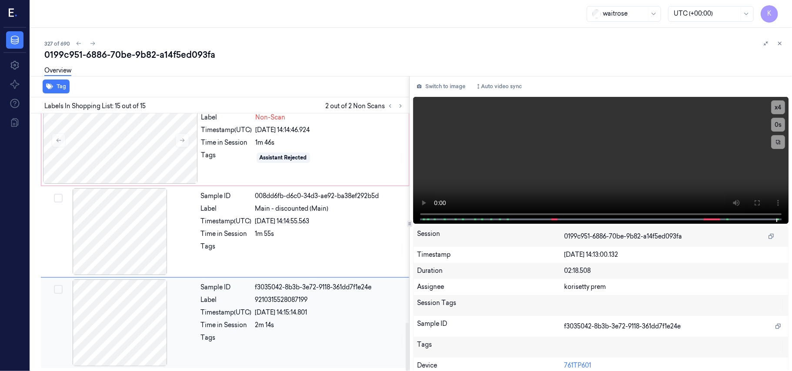
click at [313, 317] on div "Sample ID f3035042-8b3b-3e72-9118-361dd7f1e24e Label 9210315528087199 Timestamp…" at bounding box center [302, 323] width 210 height 87
click at [296, 189] on div "Sample ID 008dd6fb-d6c0-34d3-ae92-ba38ef292b5d Label Main - discounted (Main) T…" at bounding box center [302, 231] width 210 height 87
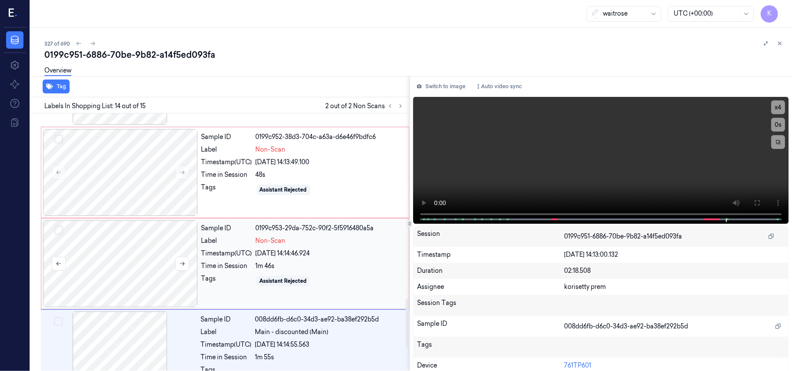
click at [163, 270] on div at bounding box center [120, 263] width 155 height 87
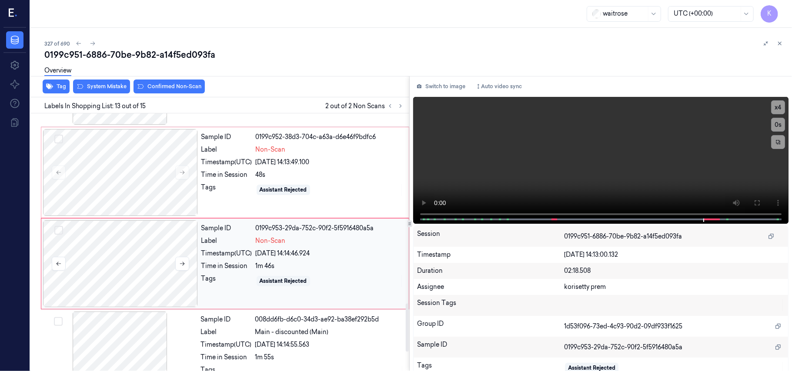
scroll to position [1015, 0]
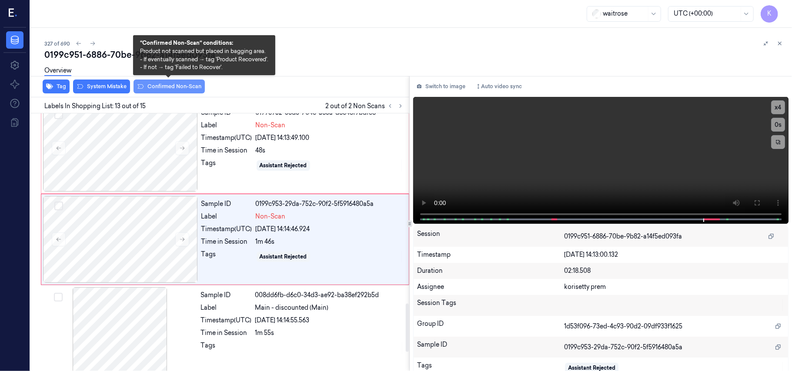
click at [168, 84] on button "Confirmed Non-Scan" at bounding box center [168, 87] width 71 height 14
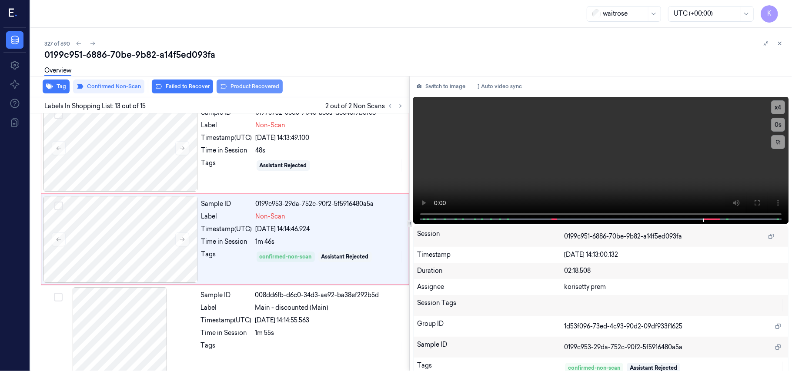
click at [251, 83] on button "Product Recovered" at bounding box center [249, 87] width 66 height 14
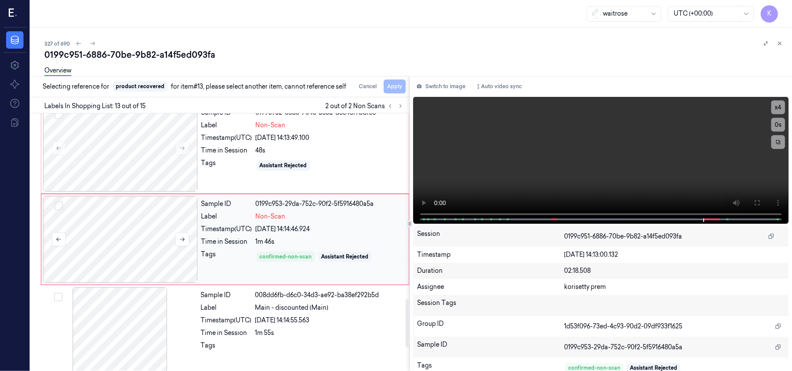
scroll to position [899, 0]
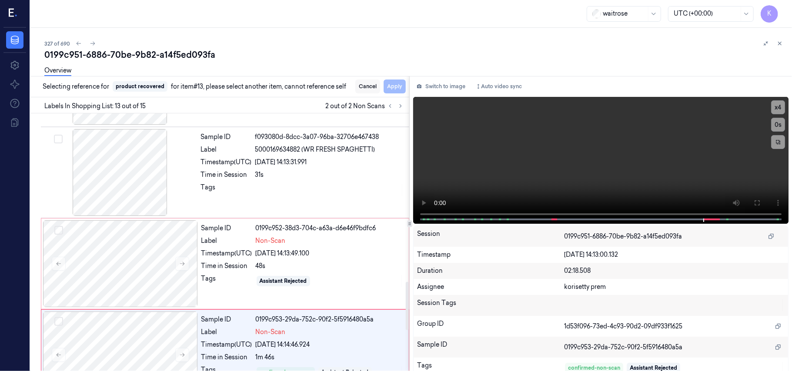
click at [372, 87] on button "Cancel" at bounding box center [367, 87] width 25 height 14
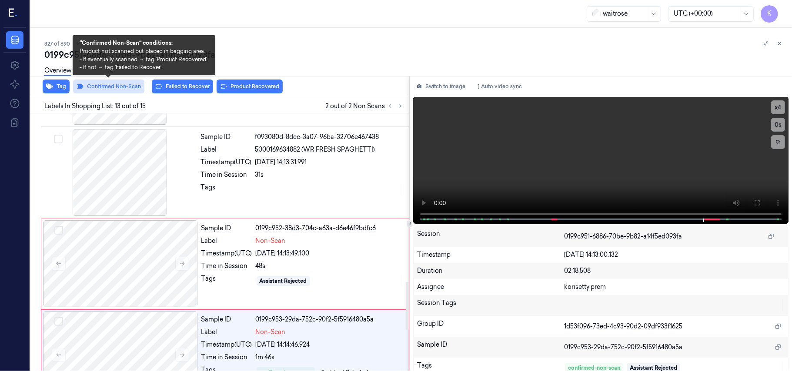
click at [123, 93] on button "Confirmed Non-Scan" at bounding box center [108, 87] width 71 height 14
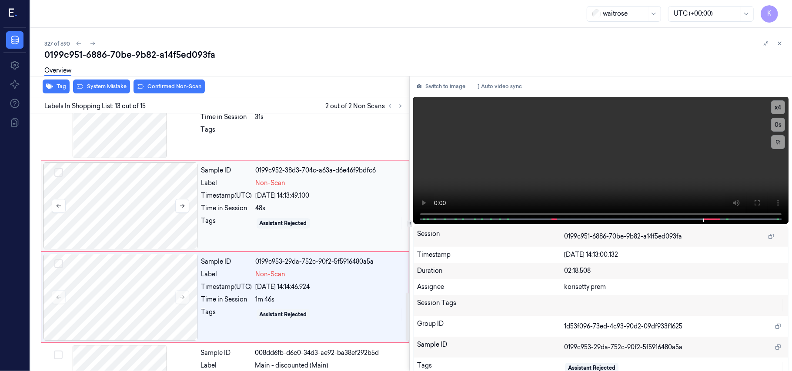
click at [140, 213] on div at bounding box center [120, 206] width 155 height 87
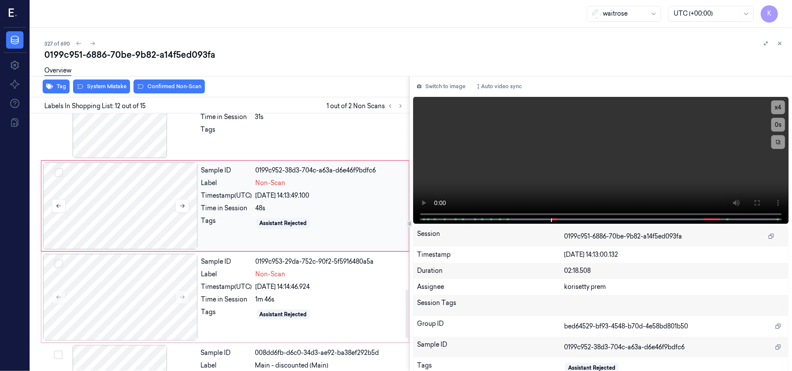
scroll to position [923, 0]
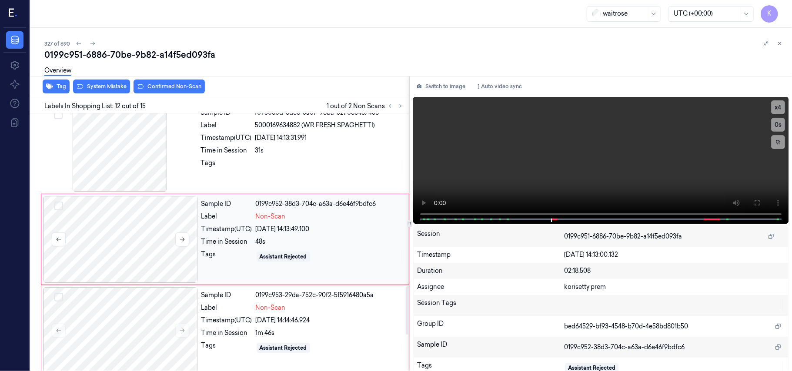
click at [172, 240] on div at bounding box center [120, 239] width 155 height 87
click at [178, 240] on button at bounding box center [182, 240] width 14 height 14
click at [149, 239] on div at bounding box center [120, 239] width 155 height 87
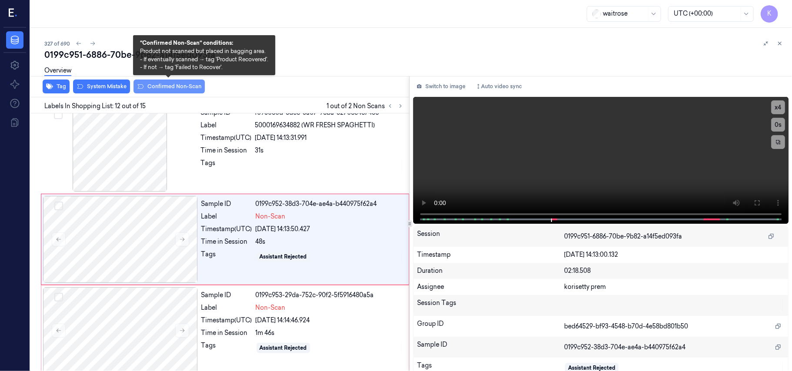
click at [171, 89] on button "Confirmed Non-Scan" at bounding box center [168, 87] width 71 height 14
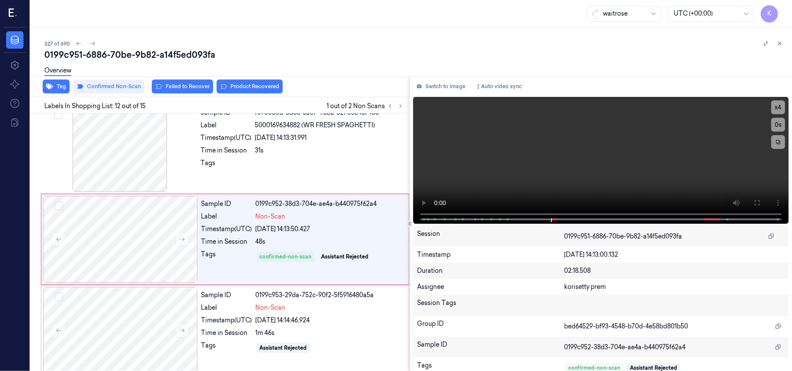
click at [230, 89] on button "Product Recovered" at bounding box center [249, 87] width 66 height 14
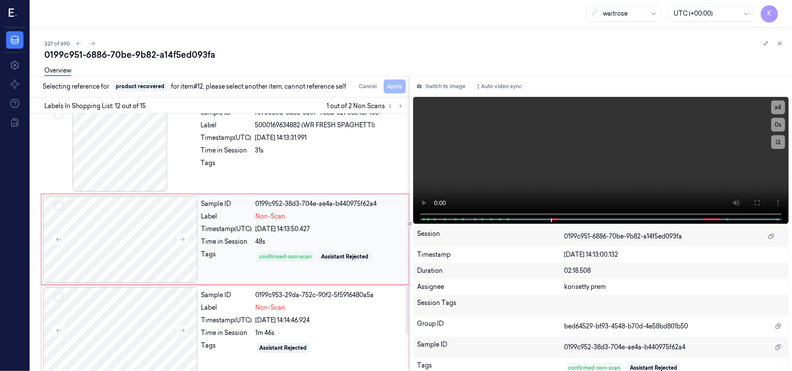
scroll to position [1097, 0]
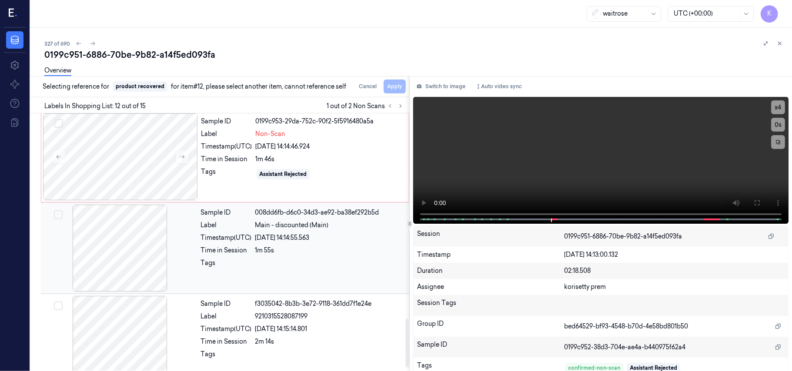
click at [139, 258] on div at bounding box center [120, 248] width 155 height 87
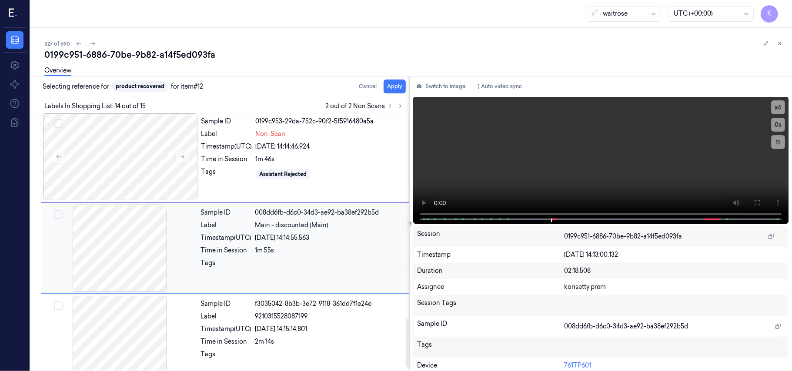
scroll to position [1106, 0]
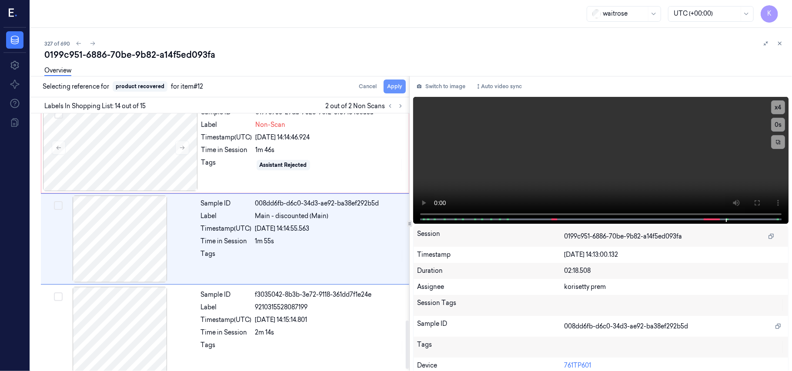
click at [396, 89] on button "Apply" at bounding box center [394, 87] width 22 height 14
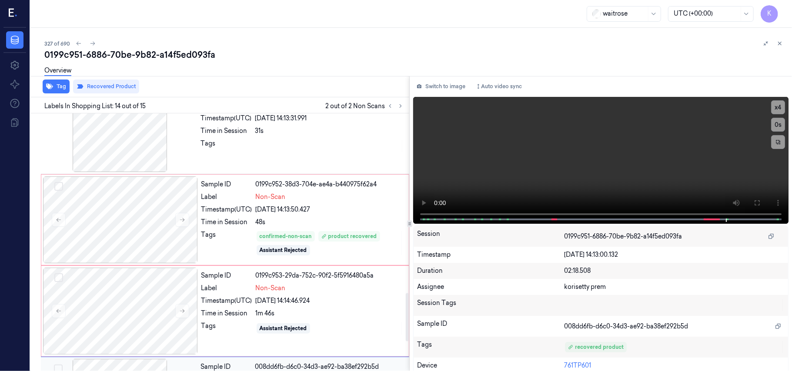
scroll to position [932, 0]
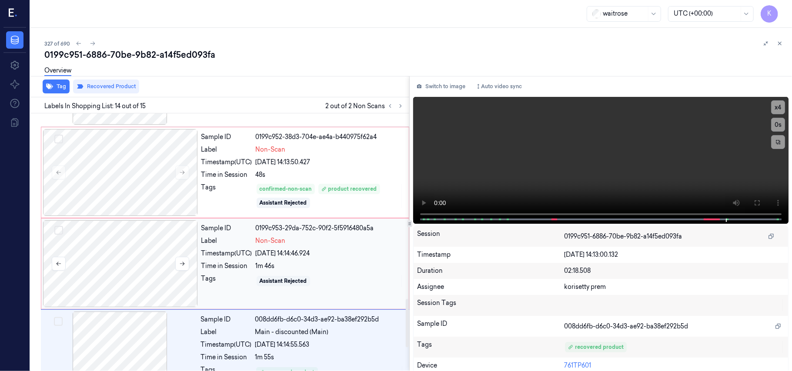
click at [167, 277] on div at bounding box center [120, 263] width 155 height 87
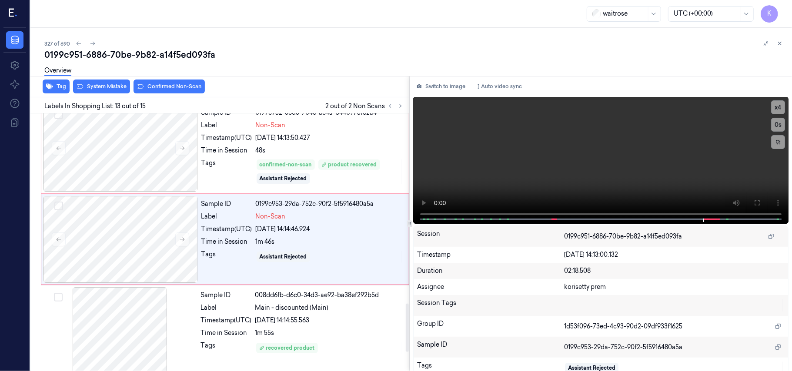
click at [96, 82] on div "Overview" at bounding box center [414, 72] width 740 height 22
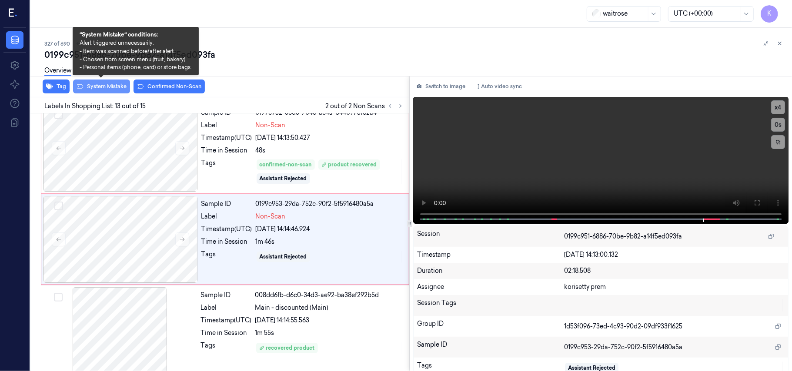
click at [107, 86] on button "System Mistake" at bounding box center [101, 87] width 57 height 14
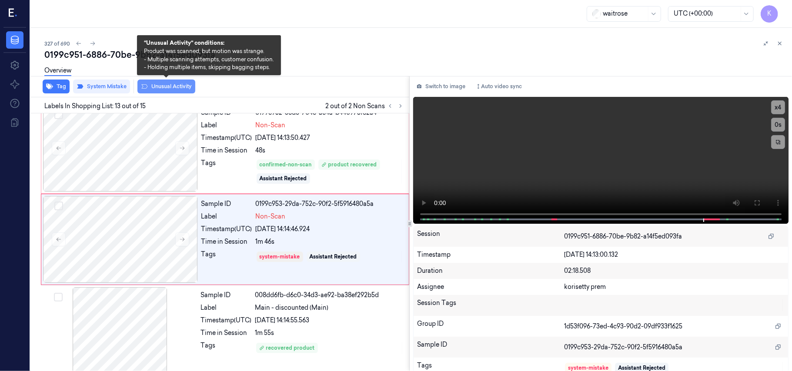
click at [146, 89] on icon at bounding box center [144, 86] width 7 height 7
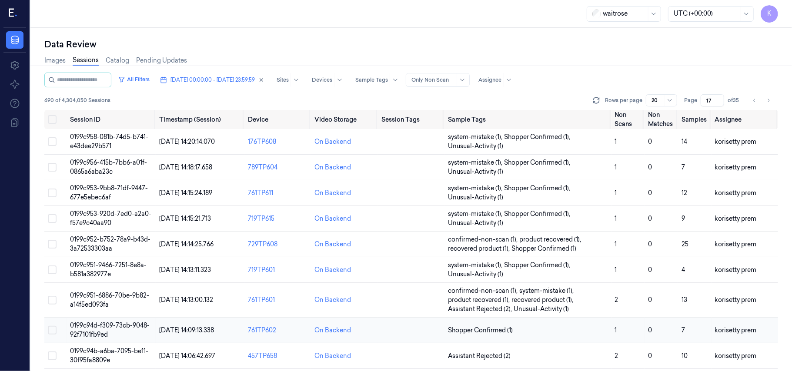
click at [529, 324] on td "Shopper Confirmed (1)" at bounding box center [527, 331] width 166 height 26
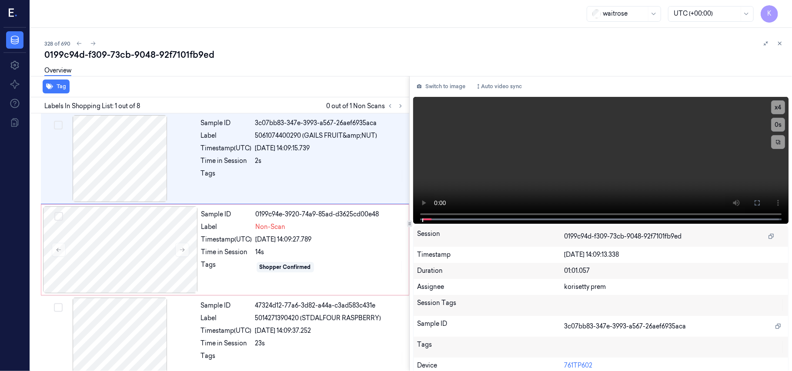
click at [407, 37] on div "328 of 690 0199c94d-f309-73cb-9048-92f7101fb9ed Overview Tag Labels In Shopping…" at bounding box center [410, 199] width 761 height 343
click at [614, 158] on video at bounding box center [600, 160] width 375 height 127
click at [781, 108] on button "x 4" at bounding box center [778, 107] width 14 height 14
click at [779, 108] on button "x 1" at bounding box center [778, 107] width 14 height 14
click at [779, 108] on button "x 2" at bounding box center [778, 107] width 14 height 14
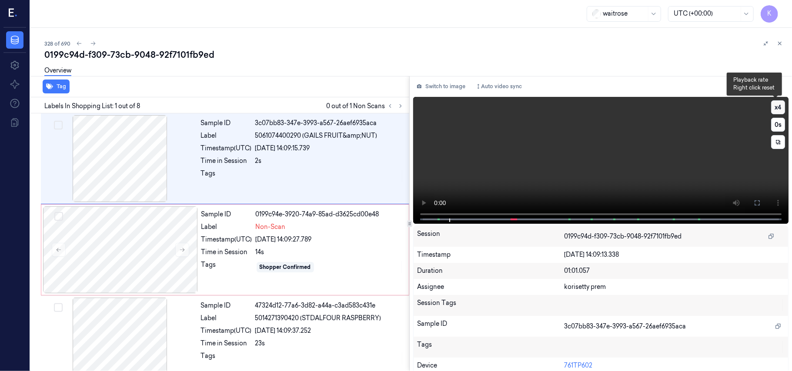
click at [779, 108] on button "x 4" at bounding box center [778, 107] width 14 height 14
click at [779, 108] on button "x 1" at bounding box center [778, 107] width 14 height 14
click at [403, 230] on div "Tag Labels In Shopping List: 1 out of 8 0 out of 1 Non Scans Sample ID 3c07bb83…" at bounding box center [409, 224] width 765 height 296
click at [531, 174] on video at bounding box center [600, 160] width 375 height 127
click at [247, 251] on div "Time in Session" at bounding box center [226, 252] width 51 height 9
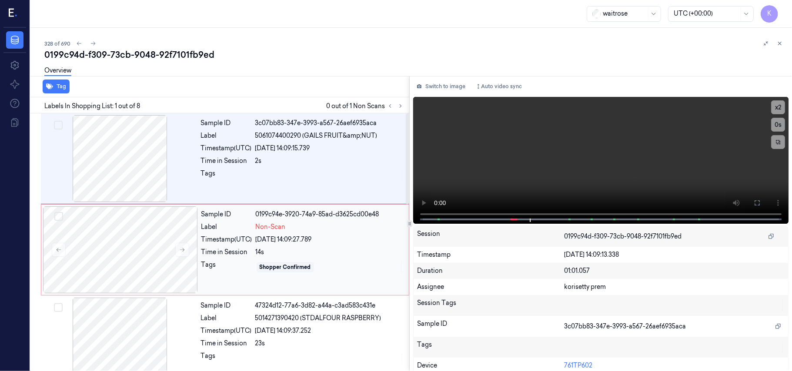
scroll to position [7, 0]
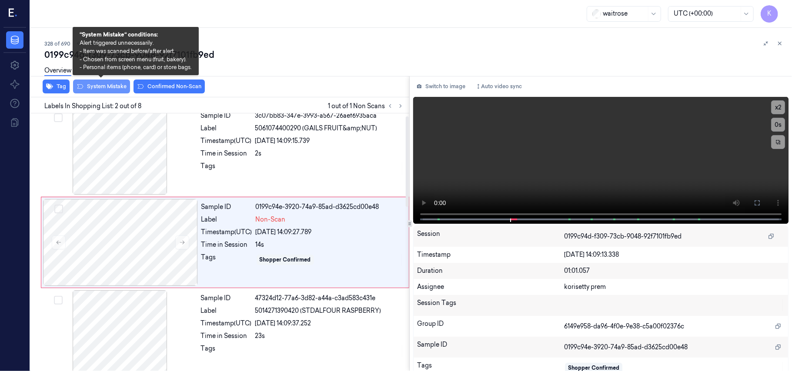
click at [103, 86] on button "System Mistake" at bounding box center [101, 87] width 57 height 14
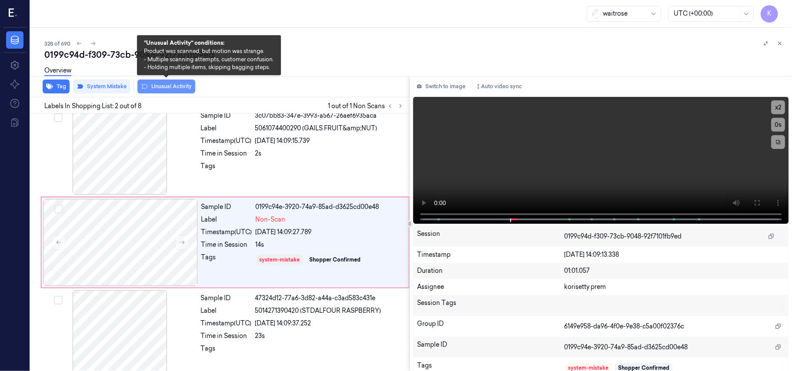
click at [169, 84] on button "Unusual Activity" at bounding box center [166, 87] width 58 height 14
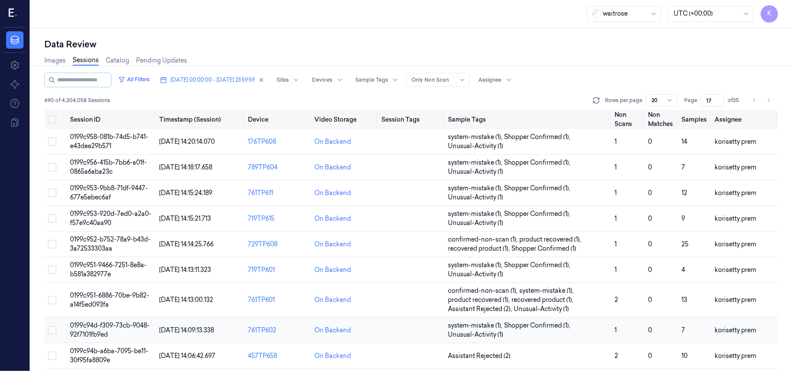
scroll to position [58, 0]
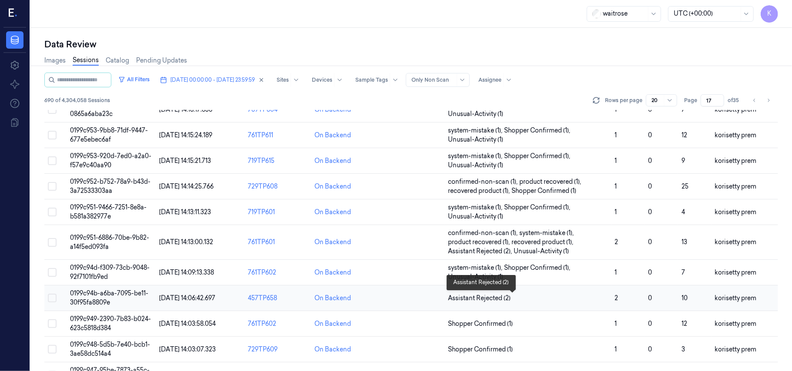
click at [573, 295] on span "Assistant Rejected (2)" at bounding box center [528, 298] width 160 height 9
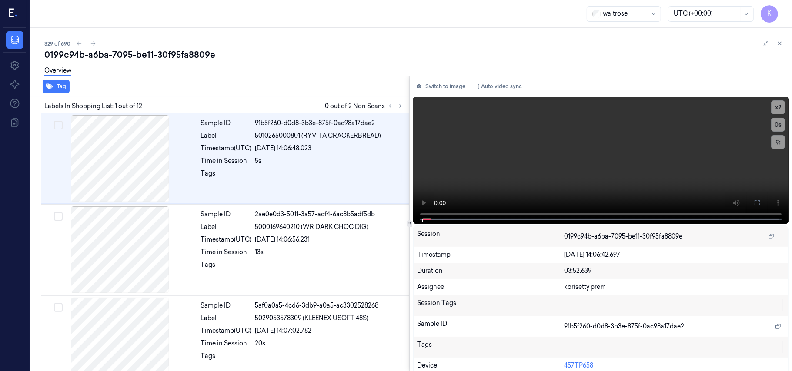
click at [340, 83] on div "Tag" at bounding box center [218, 86] width 382 height 21
click at [403, 105] on icon at bounding box center [400, 106] width 6 height 6
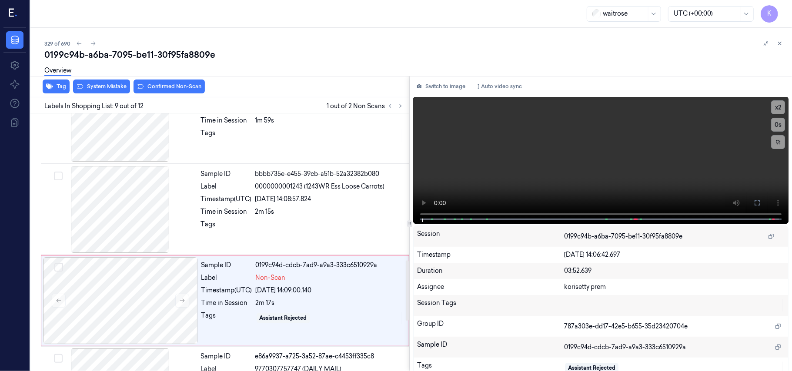
scroll to position [649, 0]
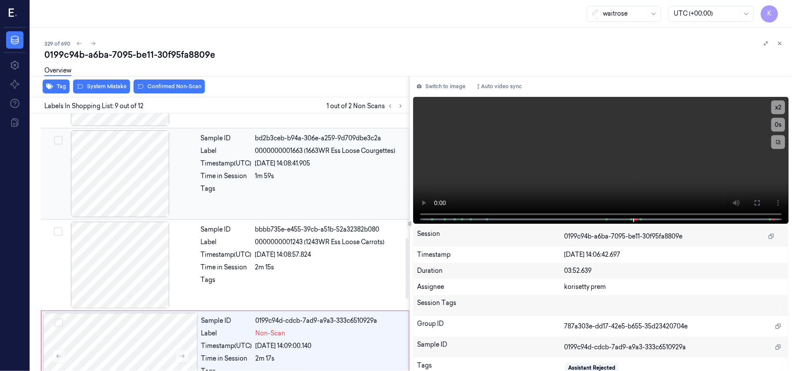
click at [294, 160] on div "Sample ID bd2b3ceb-b94a-306e-a259-9d709dbe3c2a Label 0000000001663 (1663WR Ess …" at bounding box center [302, 173] width 210 height 87
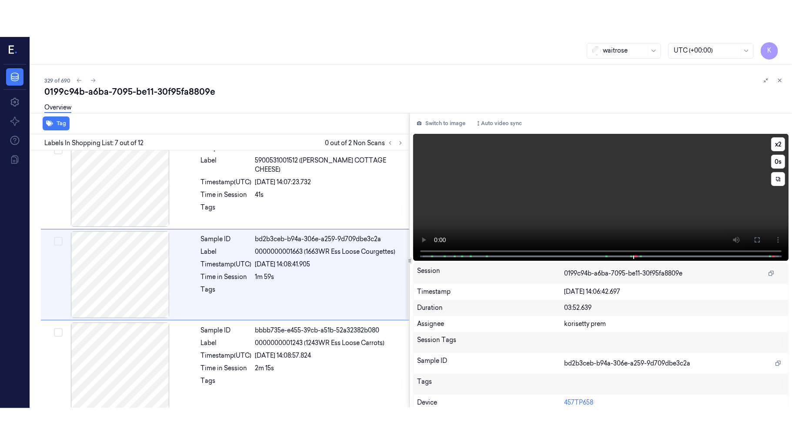
scroll to position [465, 0]
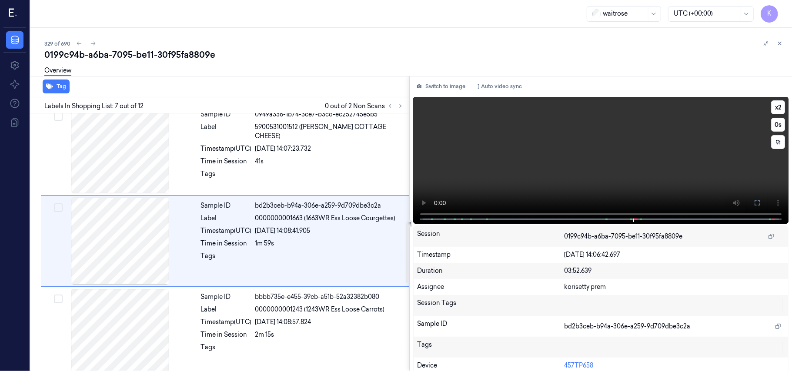
click at [682, 169] on video at bounding box center [600, 160] width 375 height 127
click at [758, 205] on button at bounding box center [757, 203] width 14 height 14
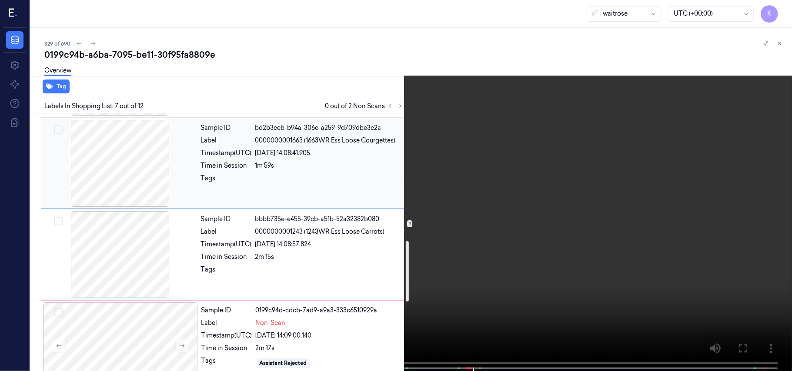
scroll to position [545, 0]
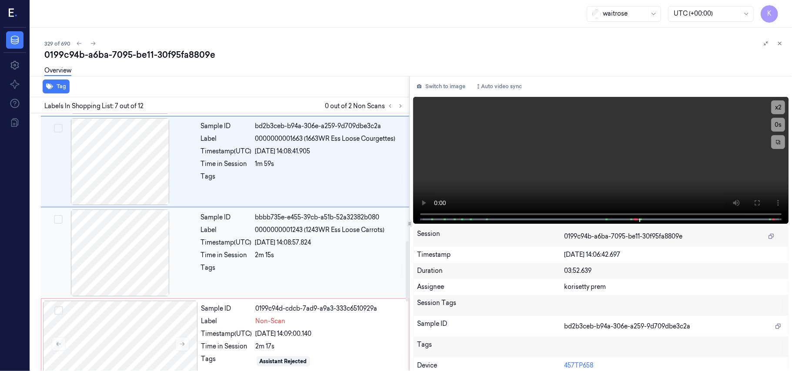
click at [304, 259] on div "2m 15s" at bounding box center [329, 255] width 149 height 9
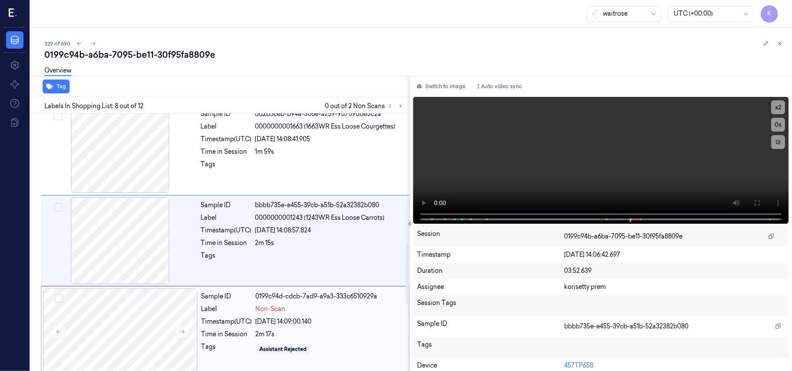
click at [319, 306] on div "Non-Scan" at bounding box center [330, 309] width 148 height 9
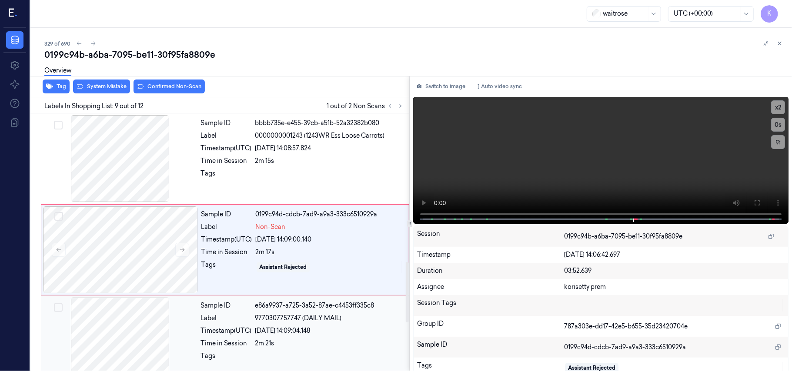
scroll to position [649, 0]
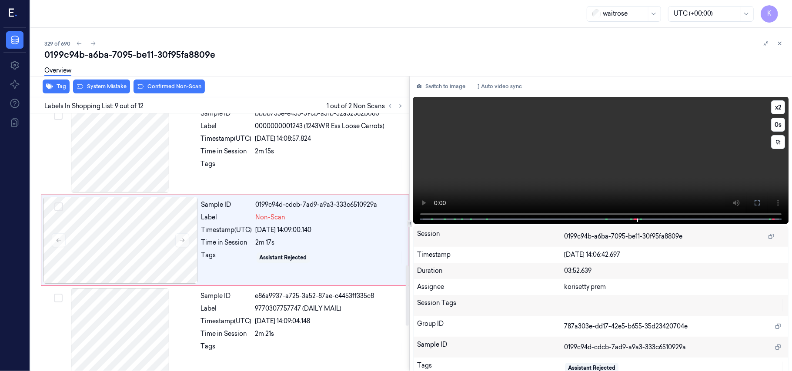
click at [569, 151] on video at bounding box center [600, 160] width 375 height 127
click at [155, 237] on div at bounding box center [120, 240] width 155 height 87
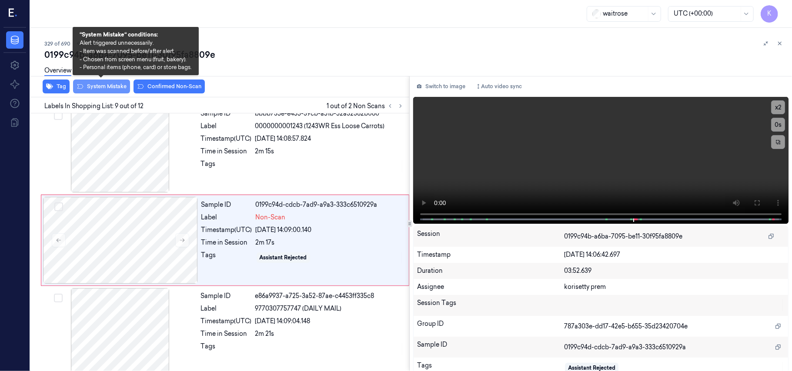
click at [104, 88] on button "System Mistake" at bounding box center [101, 87] width 57 height 14
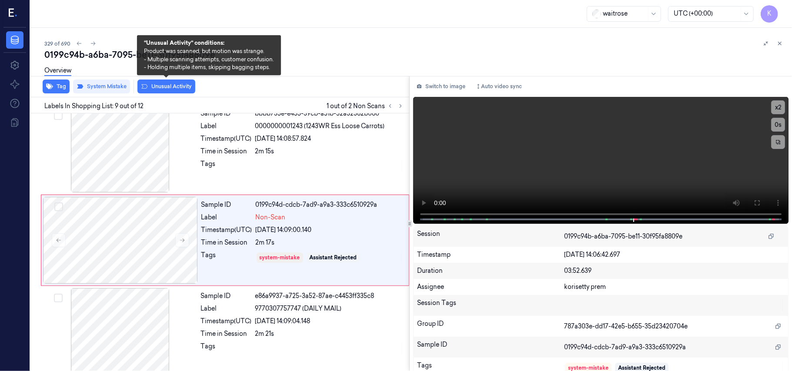
click at [163, 87] on button "Unusual Activity" at bounding box center [166, 87] width 58 height 14
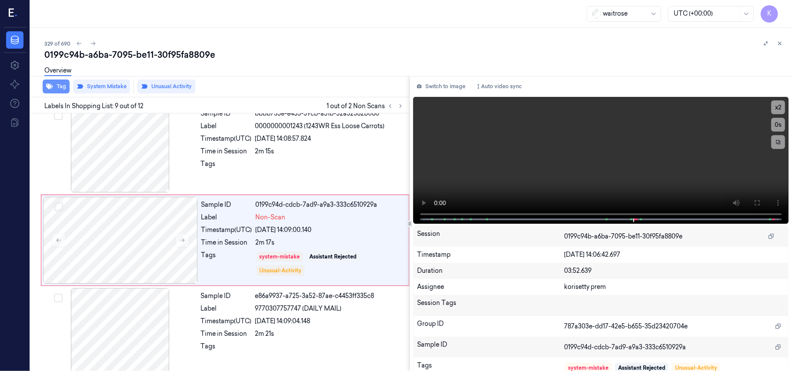
click at [57, 90] on button "Tag" at bounding box center [56, 87] width 27 height 14
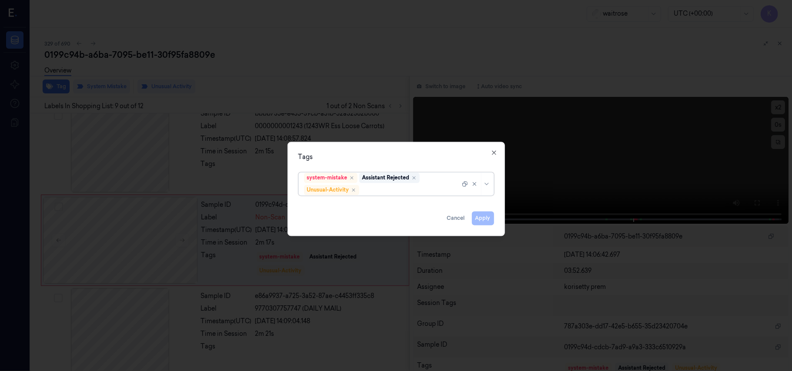
click at [386, 188] on div at bounding box center [410, 190] width 99 height 9
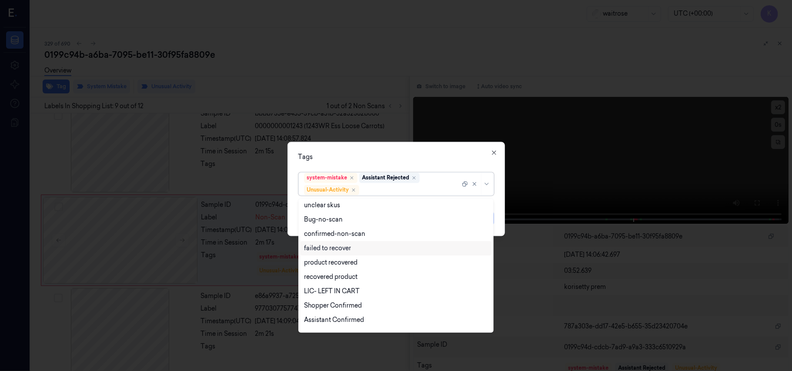
scroll to position [113, 0]
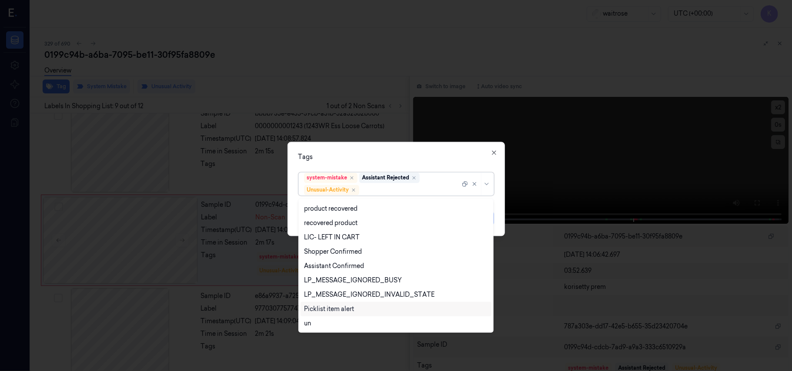
click at [345, 306] on div "Picklist item alert" at bounding box center [329, 309] width 50 height 9
click at [426, 157] on div "Tags" at bounding box center [396, 157] width 196 height 9
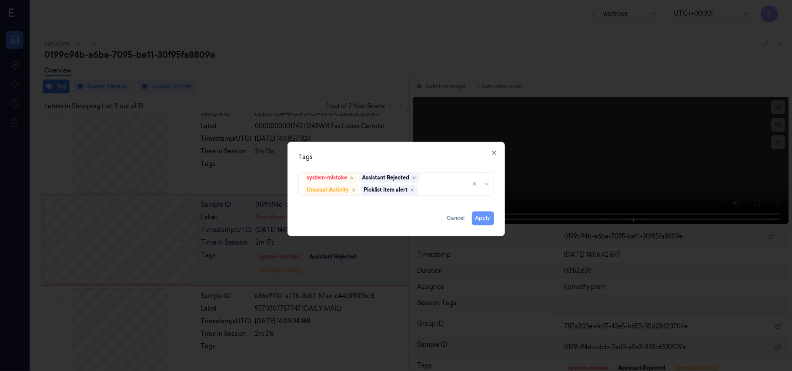
click at [480, 216] on button "Apply" at bounding box center [483, 219] width 22 height 14
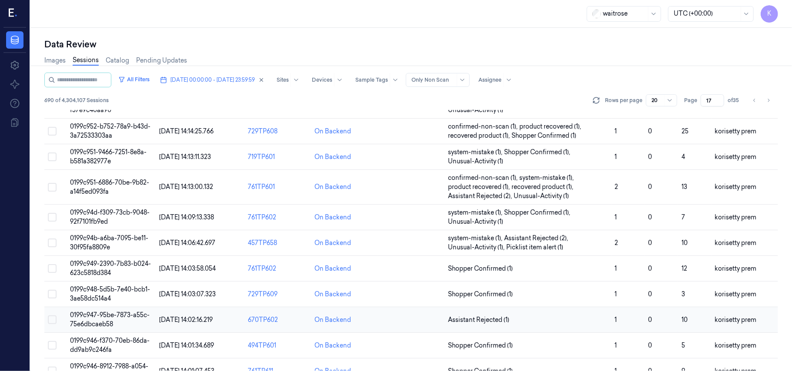
scroll to position [116, 0]
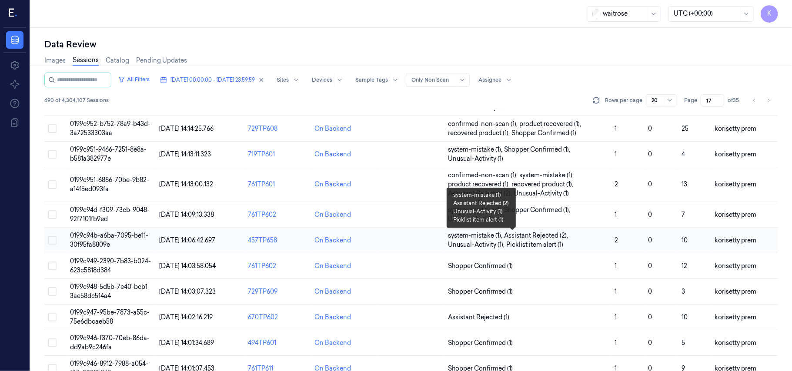
click at [578, 243] on span "system-mistake (1) , Assistant Rejected (2) , Unusual-Activity (1) , Picklist i…" at bounding box center [528, 240] width 160 height 18
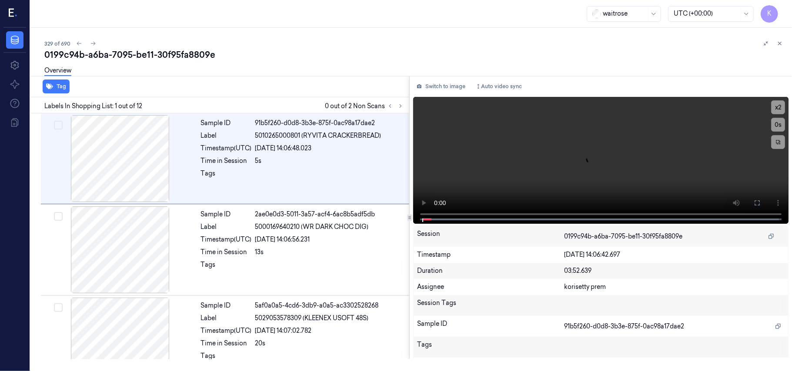
scroll to position [5, 0]
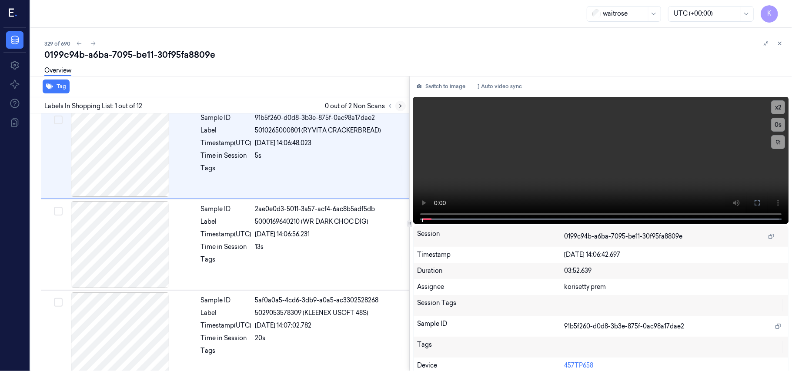
click at [402, 107] on icon at bounding box center [400, 106] width 6 height 6
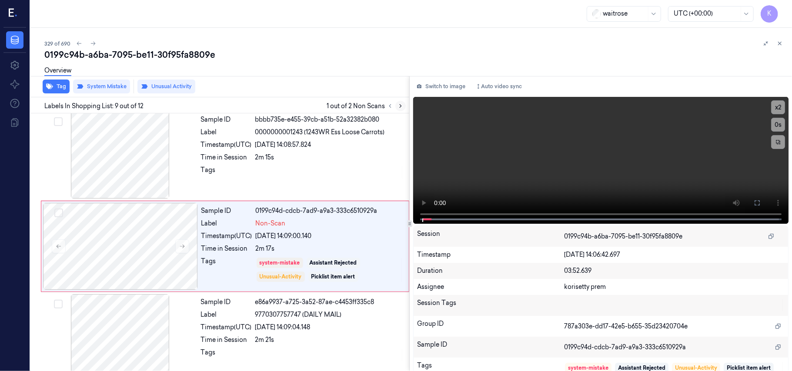
scroll to position [649, 0]
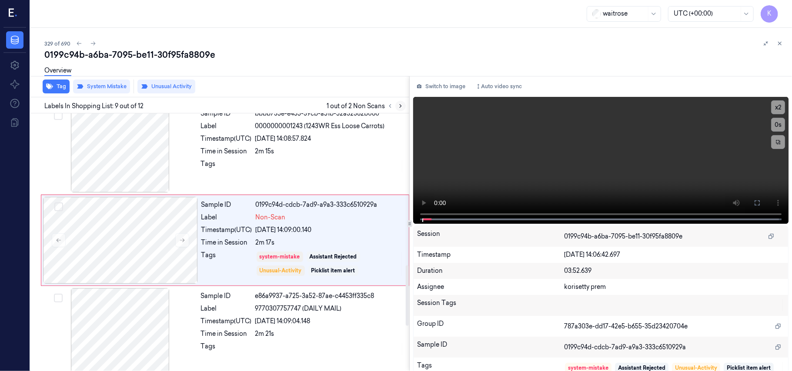
click at [403, 104] on icon at bounding box center [400, 106] width 6 height 6
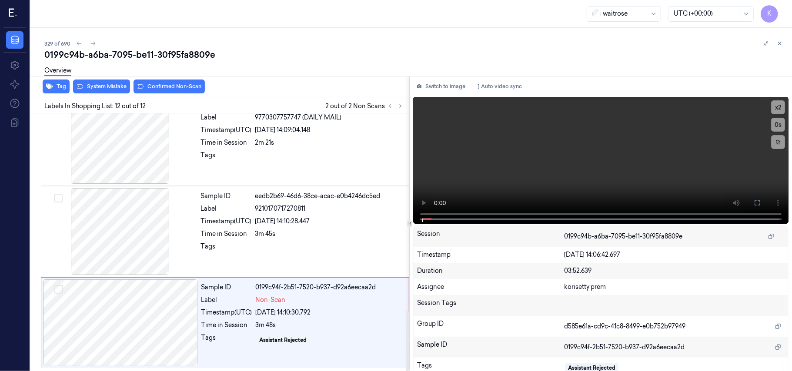
scroll to position [843, 0]
click at [315, 206] on div "9210170717270811" at bounding box center [329, 208] width 149 height 9
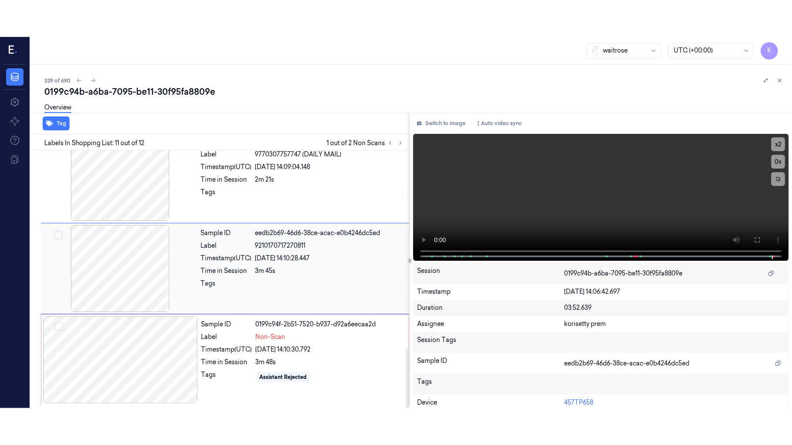
scroll to position [832, 0]
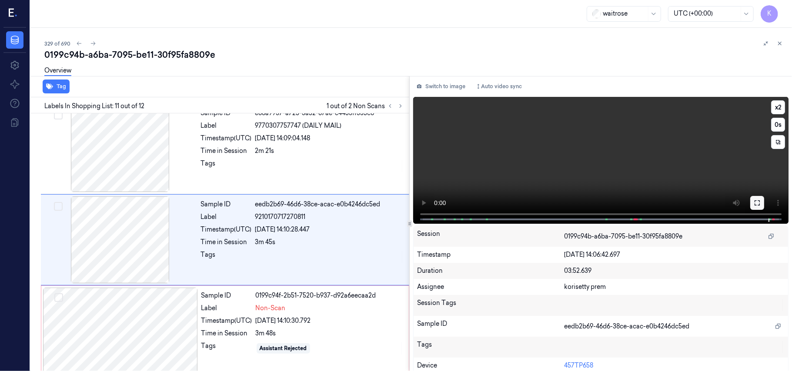
click at [754, 200] on icon at bounding box center [756, 203] width 7 height 7
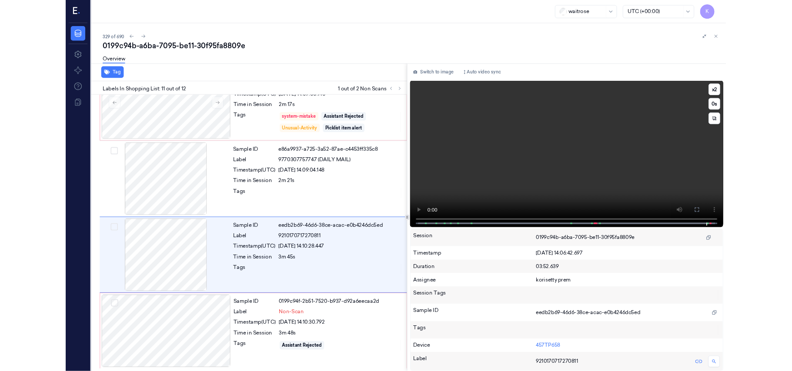
scroll to position [769, 0]
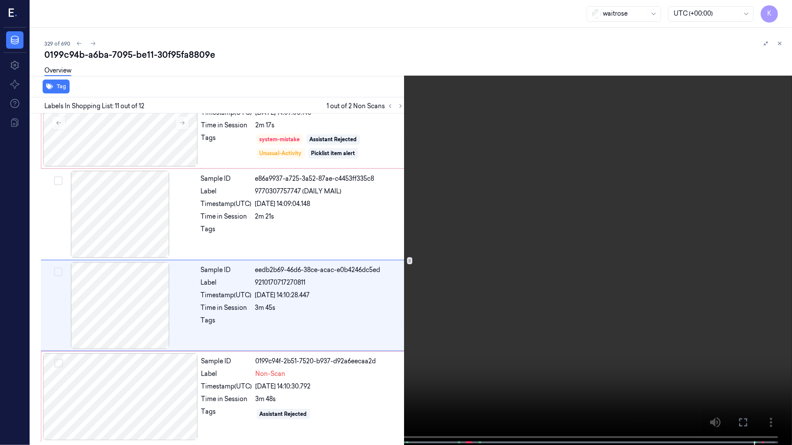
click at [357, 260] on video at bounding box center [396, 223] width 792 height 447
click at [282, 225] on video at bounding box center [396, 223] width 792 height 447
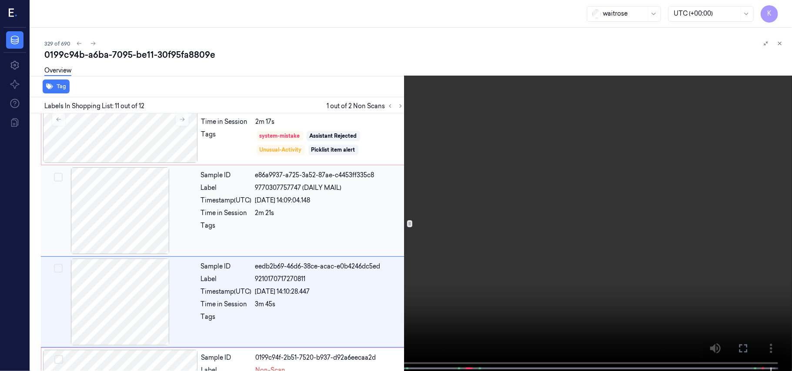
scroll to position [832, 0]
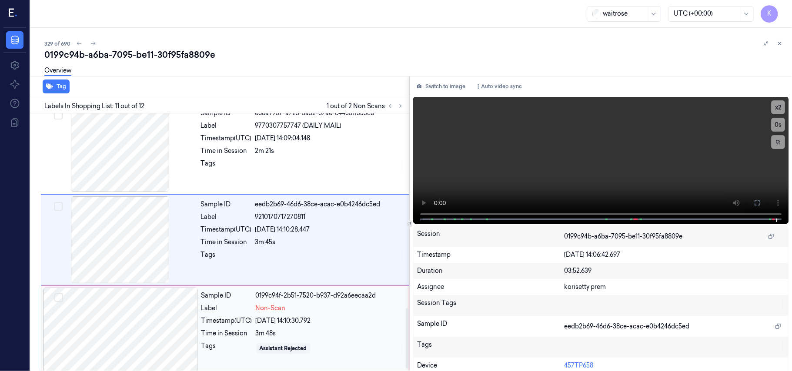
click at [149, 326] on div at bounding box center [120, 331] width 155 height 87
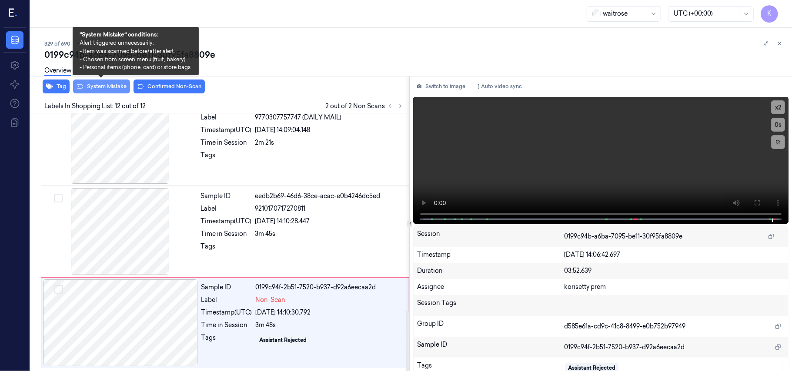
click at [104, 86] on button "System Mistake" at bounding box center [101, 87] width 57 height 14
click at [117, 87] on button "System Mistake" at bounding box center [101, 87] width 57 height 14
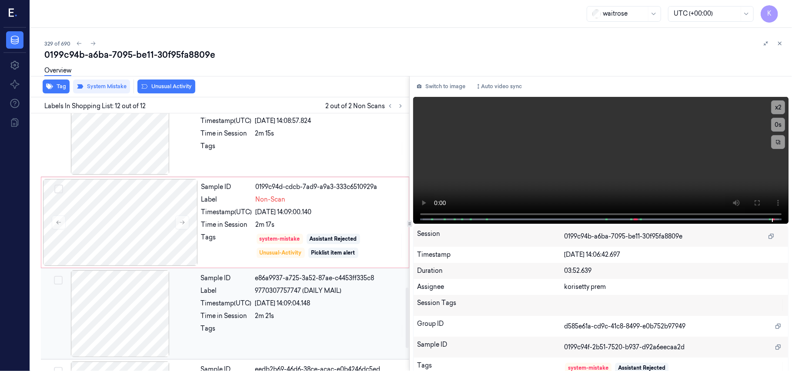
scroll to position [611, 0]
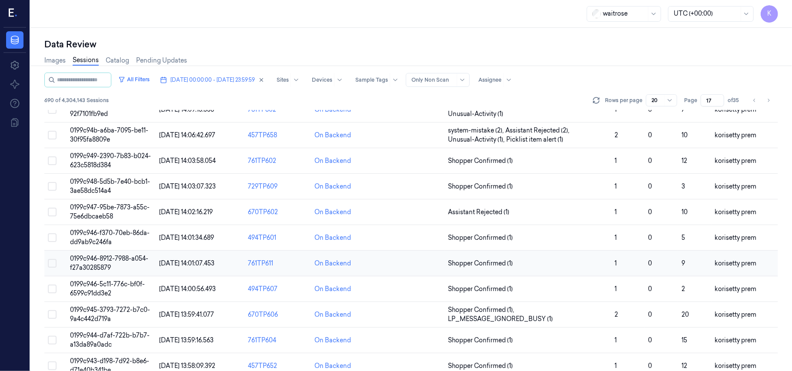
scroll to position [173, 0]
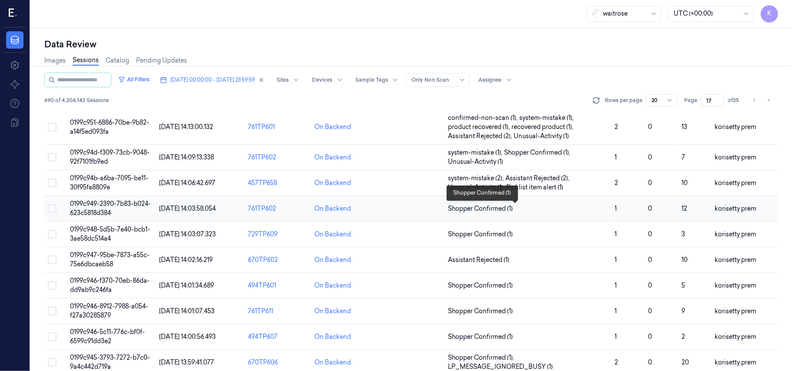
click at [593, 205] on span "Shopper Confirmed (1)" at bounding box center [528, 208] width 160 height 9
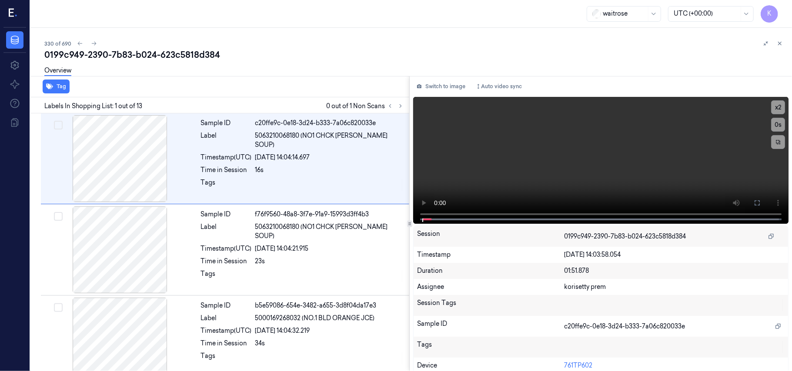
click at [356, 38] on div "330 of 690" at bounding box center [414, 43] width 740 height 10
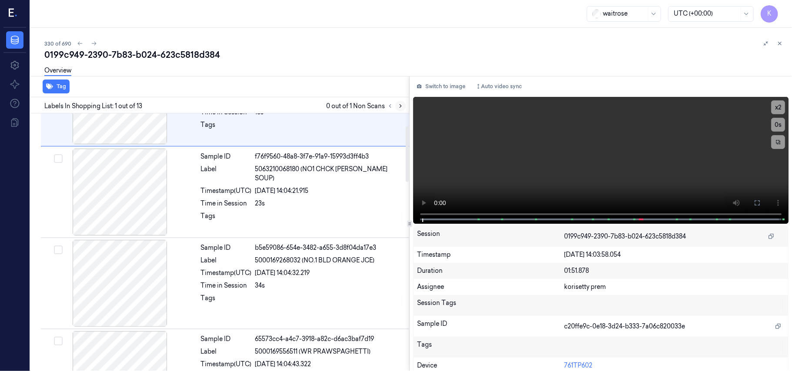
click at [399, 108] on icon at bounding box center [400, 106] width 6 height 6
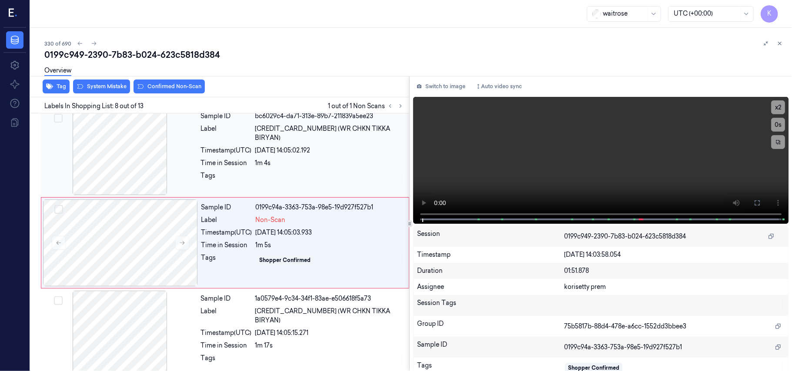
scroll to position [557, 0]
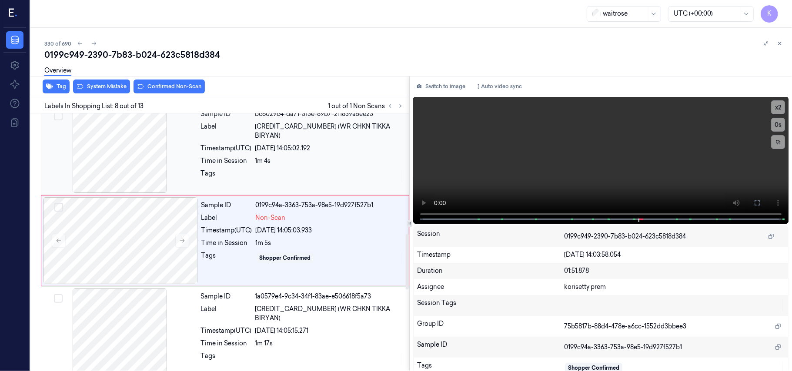
click at [313, 134] on div "Sample ID bc6029c4-da71-313e-89b7-211839a5ee23 Label [CREDIT_CARD_NUMBER] (WR C…" at bounding box center [302, 149] width 210 height 87
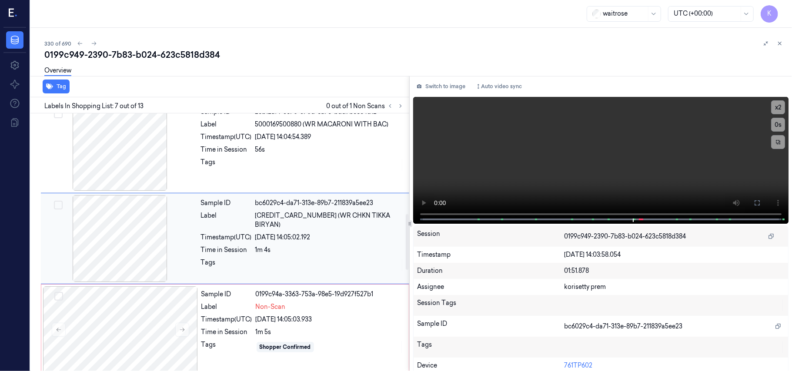
scroll to position [465, 0]
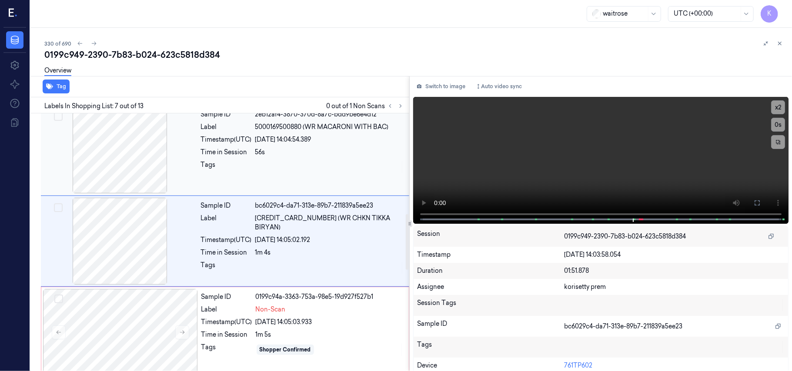
click at [322, 143] on div "[DATE] 14:04:54.389" at bounding box center [329, 139] width 149 height 9
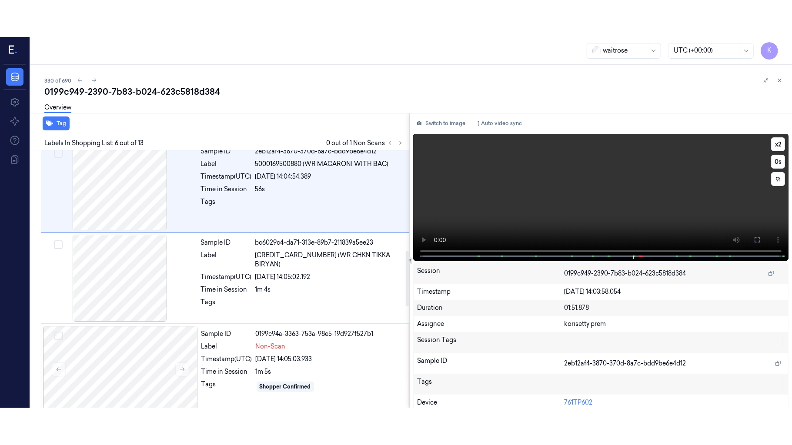
scroll to position [374, 0]
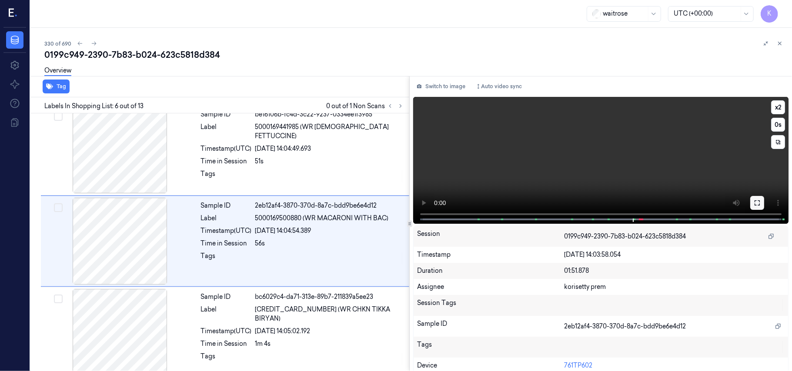
click at [753, 202] on icon at bounding box center [756, 203] width 7 height 7
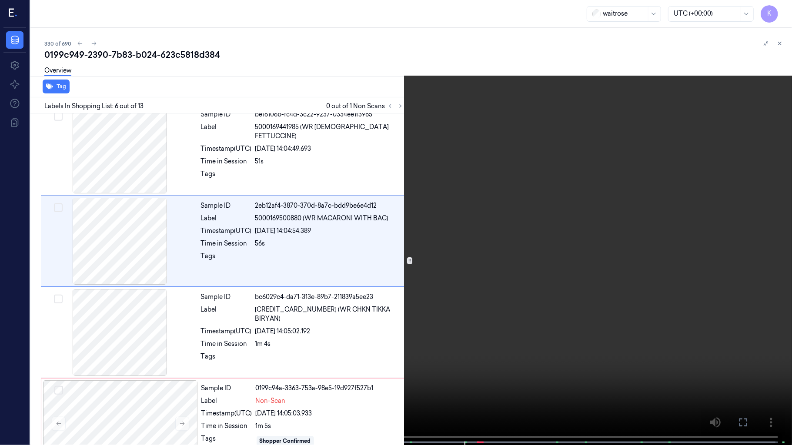
click at [514, 310] on video at bounding box center [396, 223] width 792 height 447
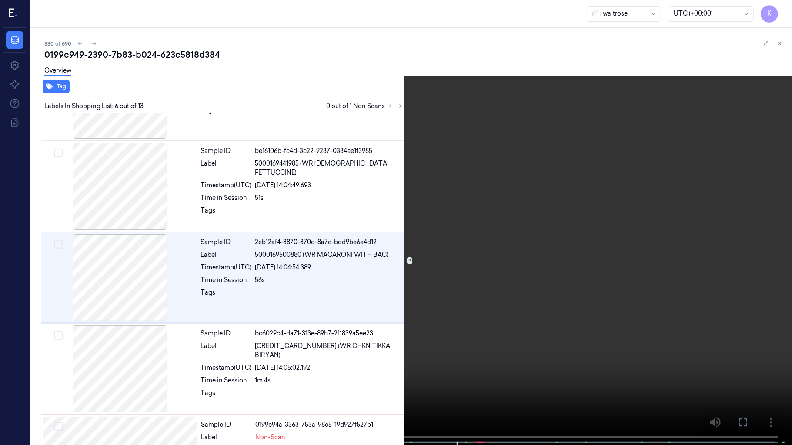
click at [598, 301] on video at bounding box center [396, 223] width 792 height 447
click at [593, 301] on video at bounding box center [396, 223] width 792 height 447
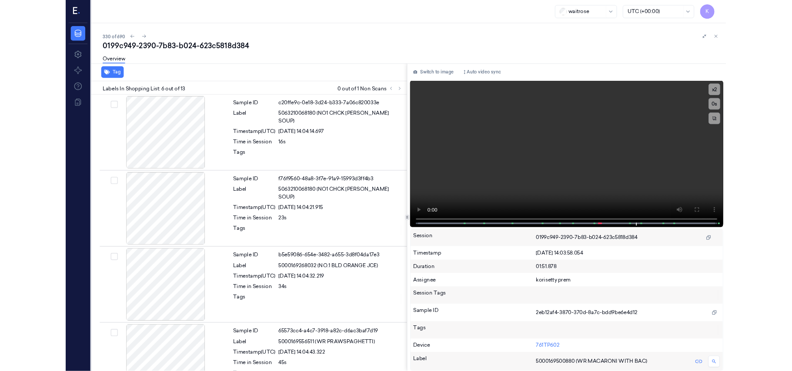
scroll to position [337, 0]
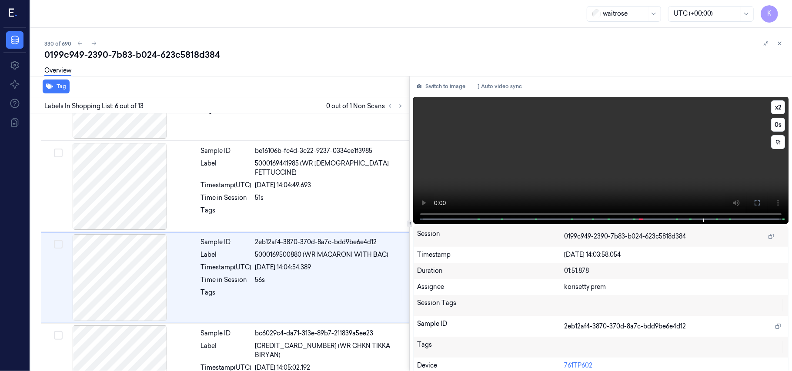
click at [546, 140] on video at bounding box center [600, 160] width 375 height 127
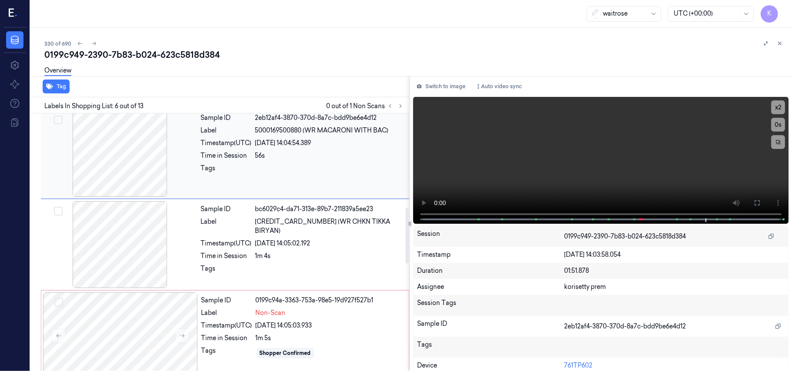
scroll to position [489, 0]
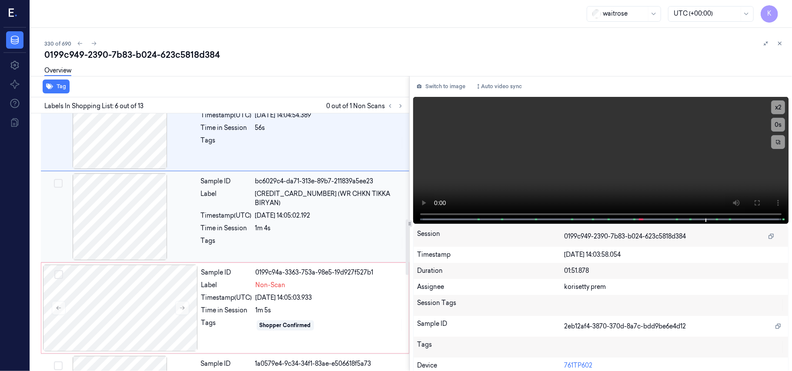
click at [333, 211] on div "[DATE] 14:05:02.192" at bounding box center [329, 215] width 149 height 9
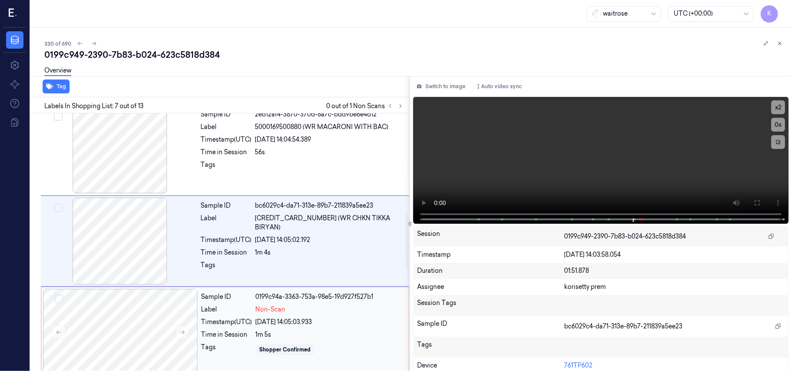
click at [308, 330] on div "Sample ID 0199c94a-3363-753a-98e5-19d927f527b1 Label Non-Scan Timestamp (UTC) 0…" at bounding box center [302, 332] width 209 height 87
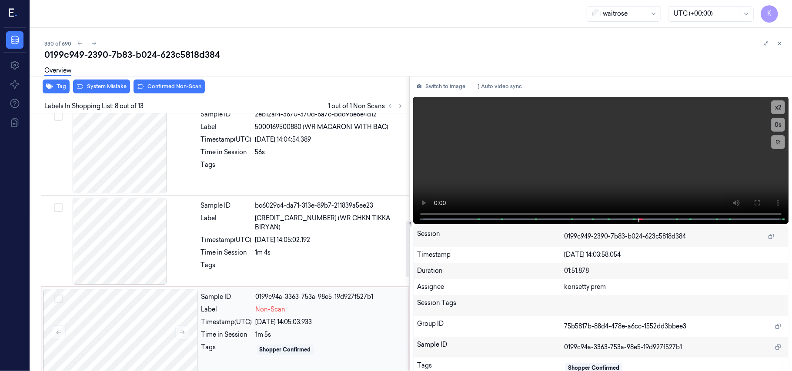
scroll to position [557, 0]
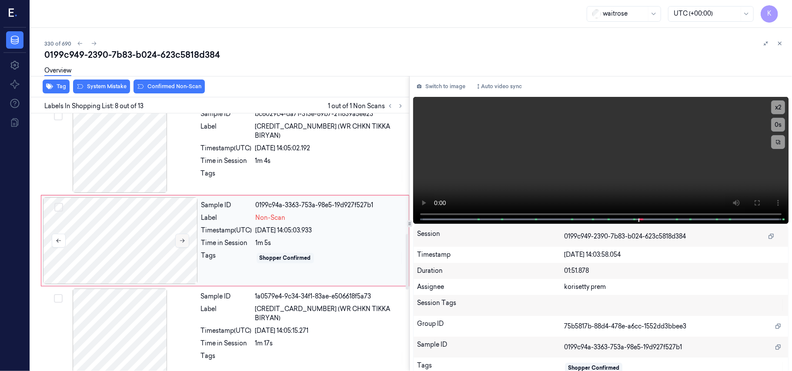
click at [181, 242] on icon at bounding box center [182, 241] width 6 height 6
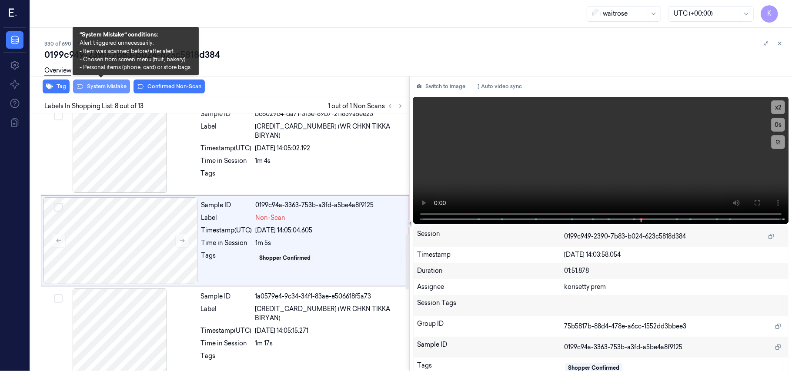
click at [117, 88] on button "System Mistake" at bounding box center [101, 87] width 57 height 14
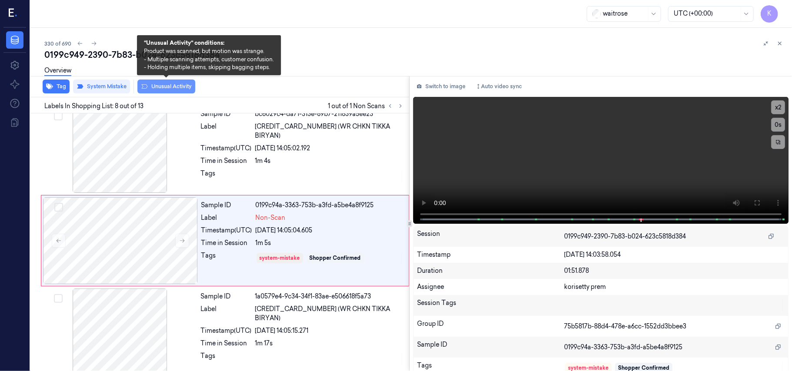
click at [156, 87] on button "Unusual Activity" at bounding box center [166, 87] width 58 height 14
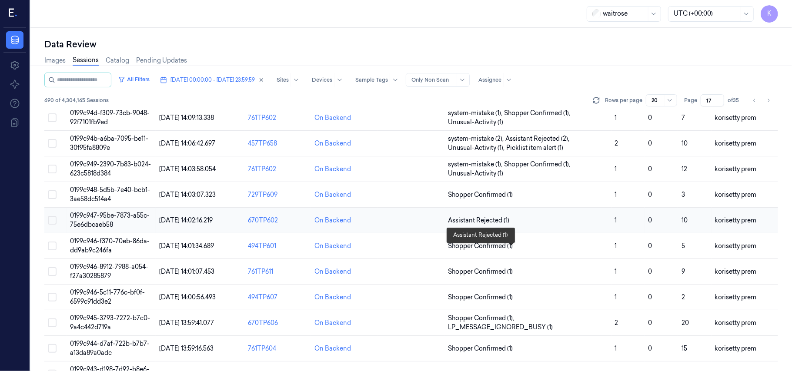
scroll to position [173, 0]
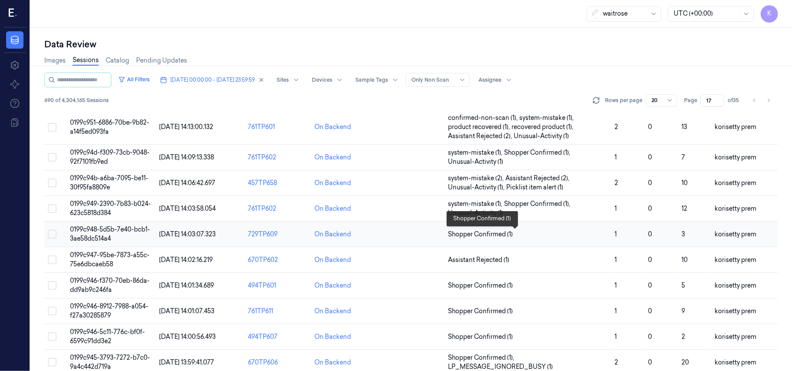
click at [520, 233] on span "Shopper Confirmed (1)" at bounding box center [528, 234] width 160 height 9
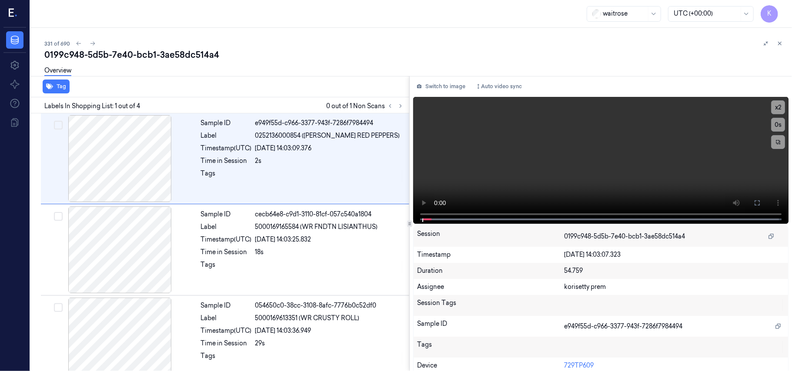
click at [371, 46] on div "331 of 690" at bounding box center [414, 43] width 740 height 10
click at [397, 105] on icon at bounding box center [400, 106] width 6 height 6
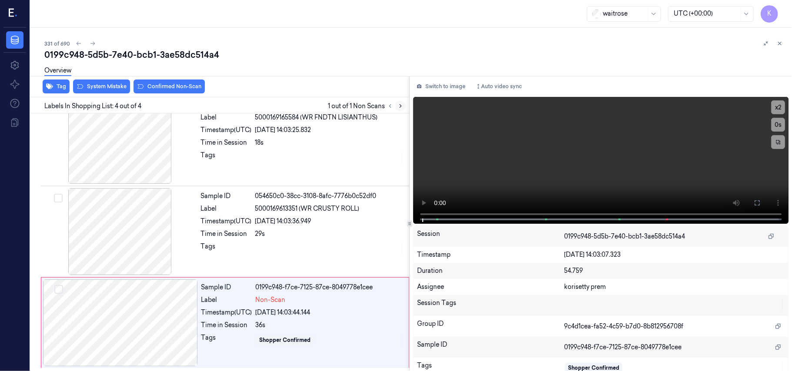
scroll to position [110, 0]
click at [322, 117] on span "5000169165584 (WR FNDTN LISIANTHUS)" at bounding box center [316, 117] width 123 height 9
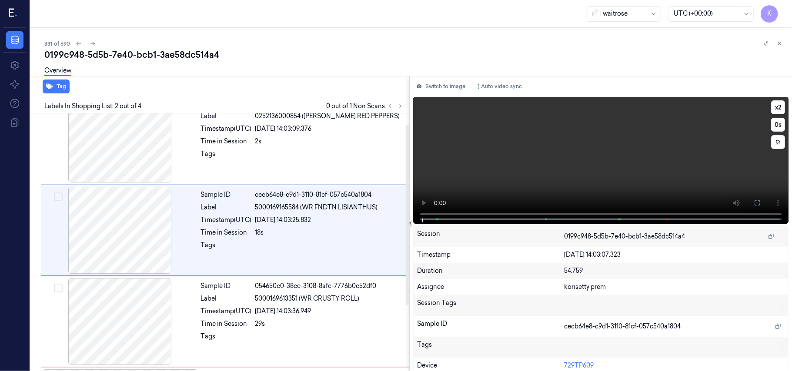
scroll to position [7, 0]
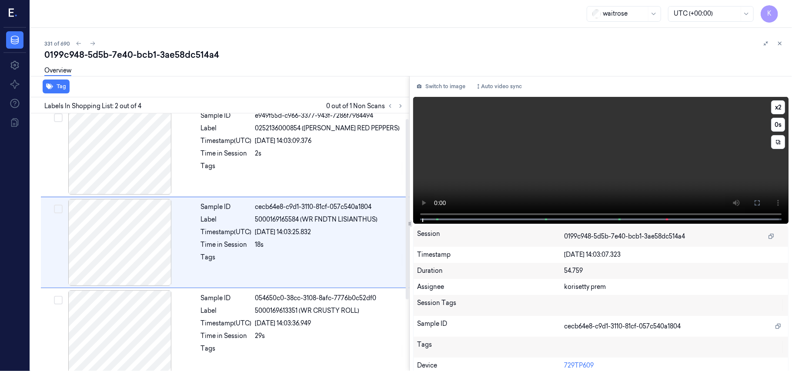
click at [671, 133] on video at bounding box center [600, 160] width 375 height 127
click at [755, 204] on icon at bounding box center [756, 203] width 7 height 7
click at [504, 126] on video at bounding box center [600, 160] width 375 height 127
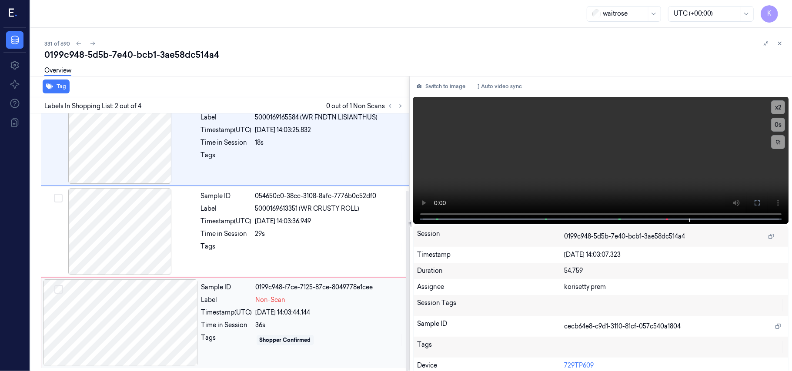
click at [291, 327] on div "36s" at bounding box center [330, 325] width 148 height 9
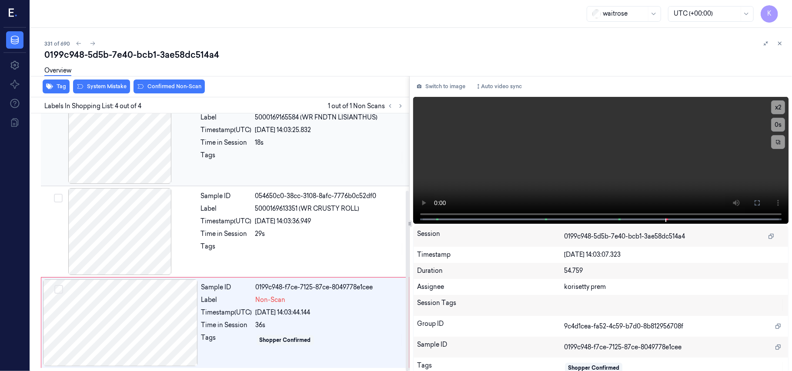
click at [289, 139] on div "18s" at bounding box center [329, 142] width 149 height 9
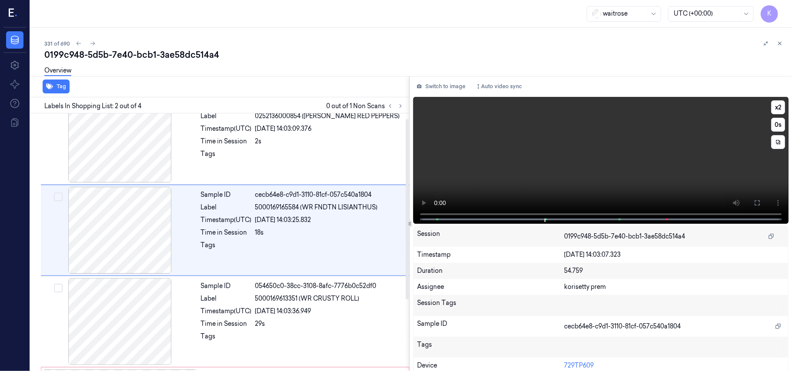
scroll to position [7, 0]
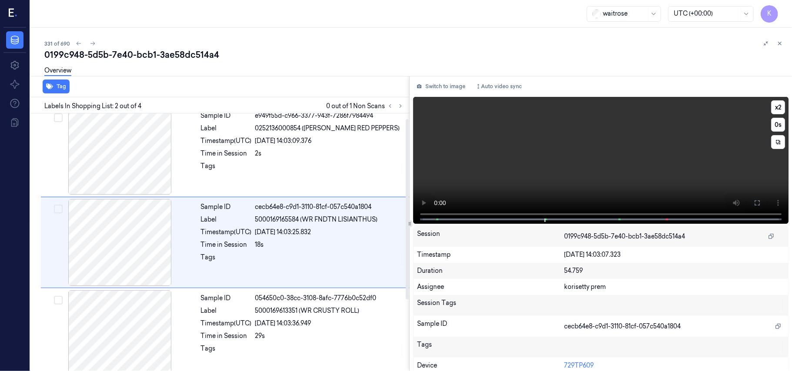
click at [652, 161] on video at bounding box center [600, 160] width 375 height 127
click at [650, 156] on video at bounding box center [600, 160] width 375 height 127
click at [304, 312] on span "5000169613351 (WR CRUSTY ROLL)" at bounding box center [307, 310] width 104 height 9
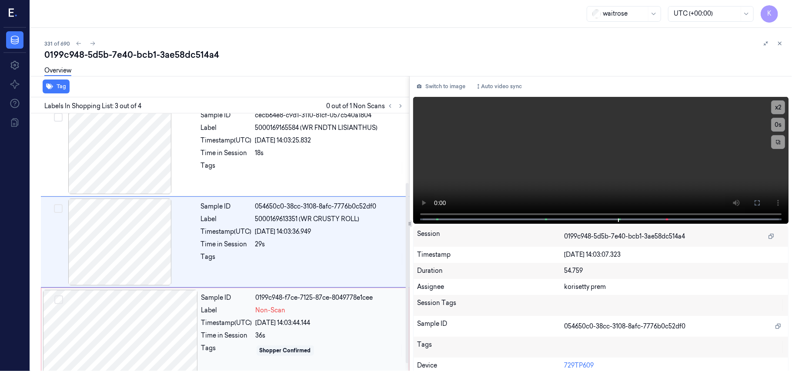
click at [319, 291] on div "Sample ID 0199c948-f7ce-7125-87ce-8049778e1cee Label Non-Scan Timestamp (UTC) 0…" at bounding box center [302, 333] width 209 height 87
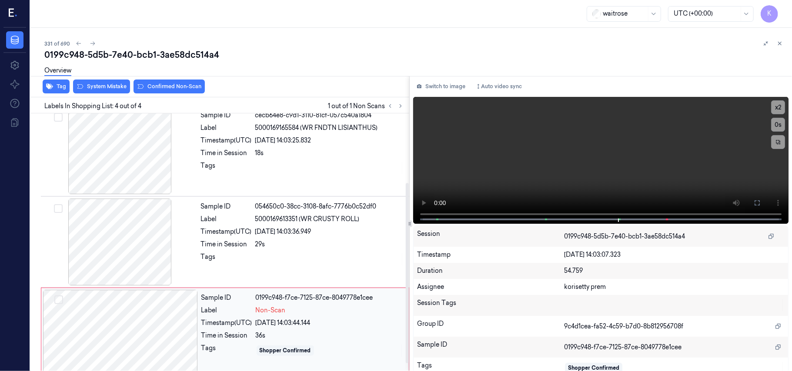
scroll to position [110, 0]
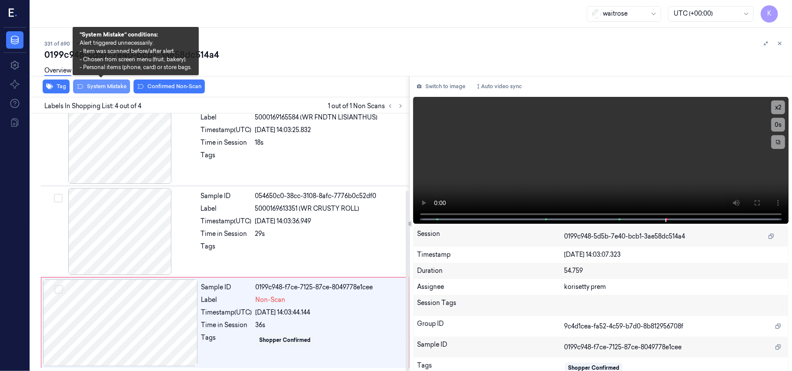
click at [102, 86] on button "System Mistake" at bounding box center [101, 87] width 57 height 14
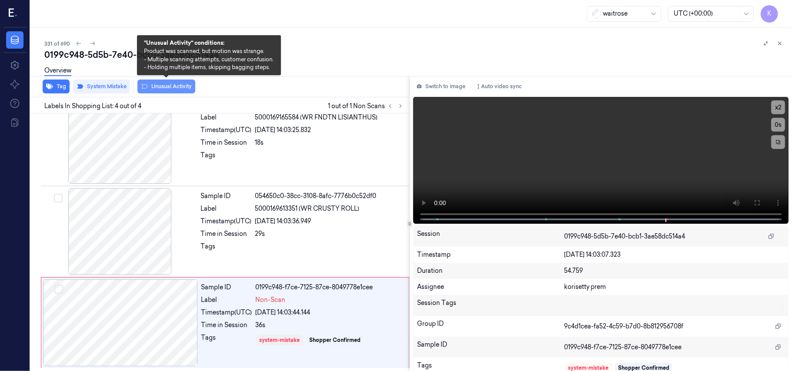
click at [155, 86] on button "Unusual Activity" at bounding box center [166, 87] width 58 height 14
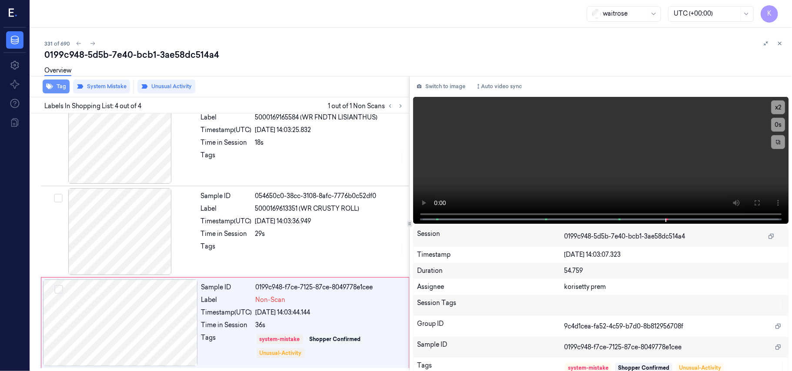
click at [60, 91] on button "Tag" at bounding box center [56, 87] width 27 height 14
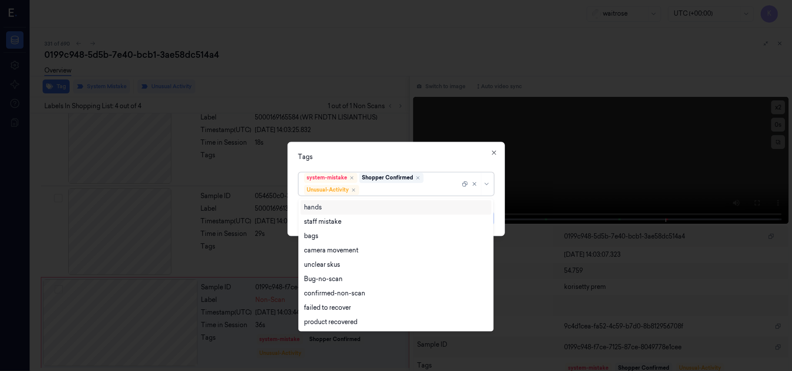
click at [393, 187] on div at bounding box center [410, 190] width 99 height 9
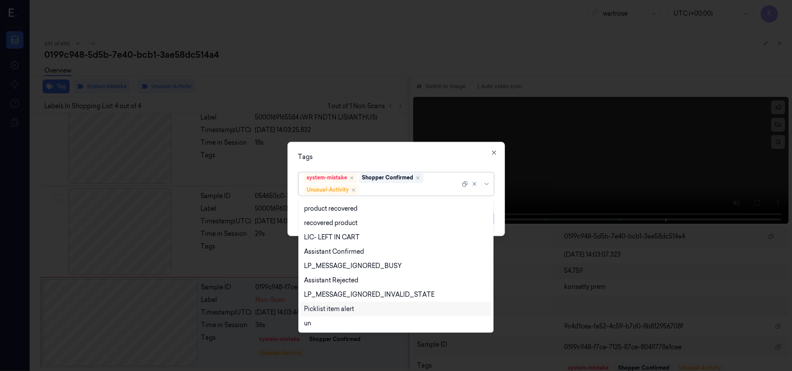
click at [329, 310] on div "Picklist item alert" at bounding box center [329, 309] width 50 height 9
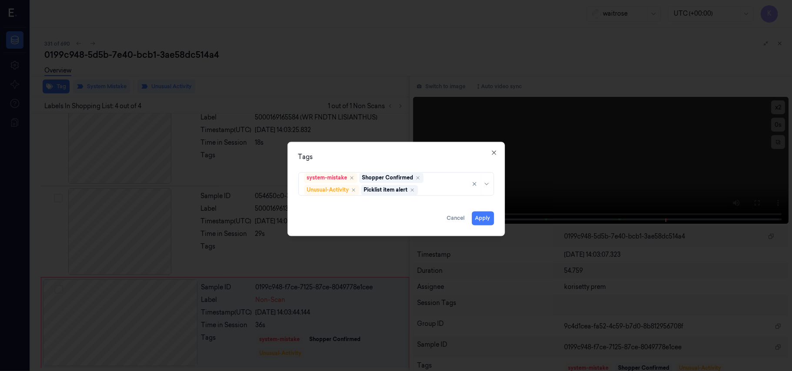
click at [441, 146] on div "Tags system-mistake Shopper Confirmed Unusual-Activity Picklist item alert Appl…" at bounding box center [395, 189] width 217 height 94
click at [484, 223] on button "Apply" at bounding box center [483, 219] width 22 height 14
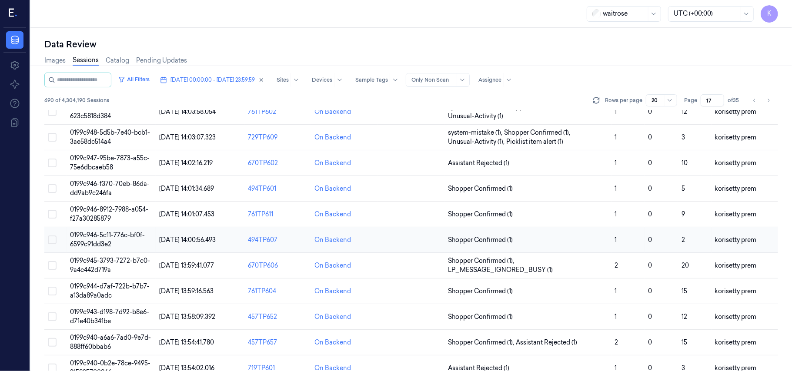
scroll to position [289, 0]
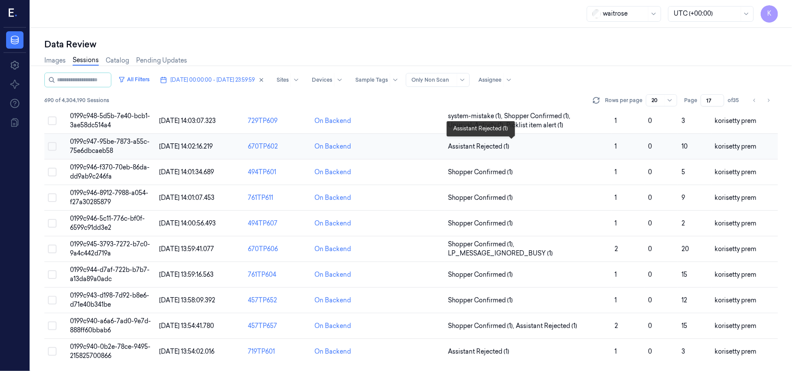
click at [588, 142] on span "Assistant Rejected (1)" at bounding box center [528, 146] width 160 height 9
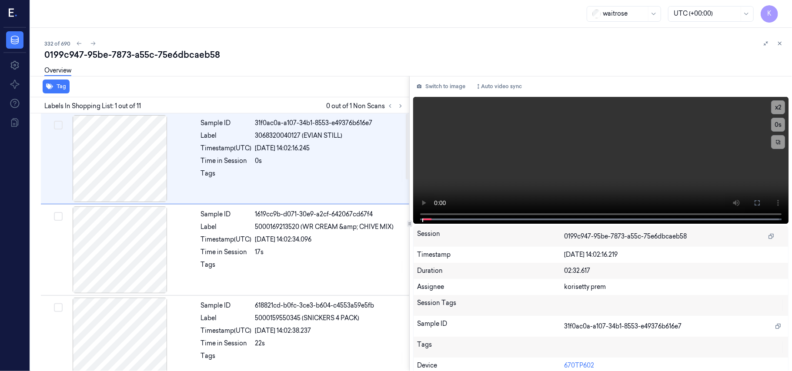
click at [324, 57] on div "0199c947-95be-7873-a55c-75e6dbcaeb58" at bounding box center [414, 55] width 740 height 12
click at [400, 107] on icon at bounding box center [400, 106] width 6 height 6
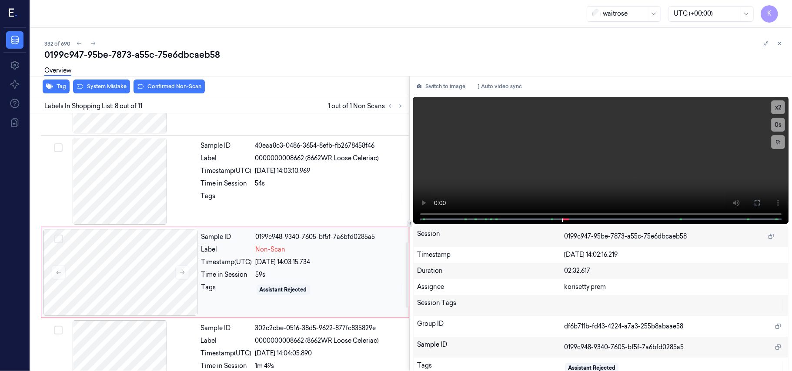
scroll to position [499, 0]
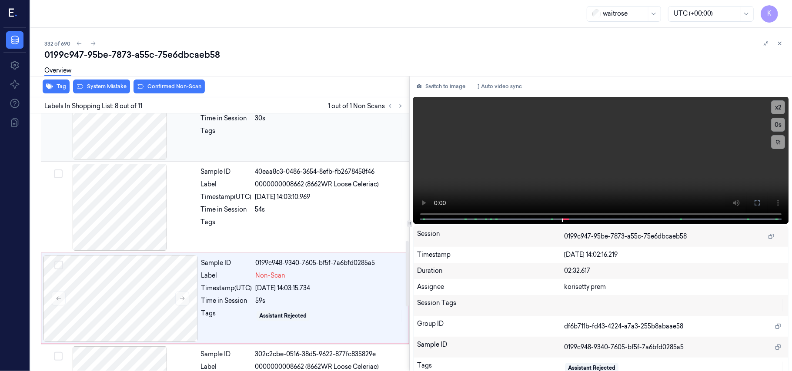
click at [290, 139] on div at bounding box center [329, 133] width 149 height 14
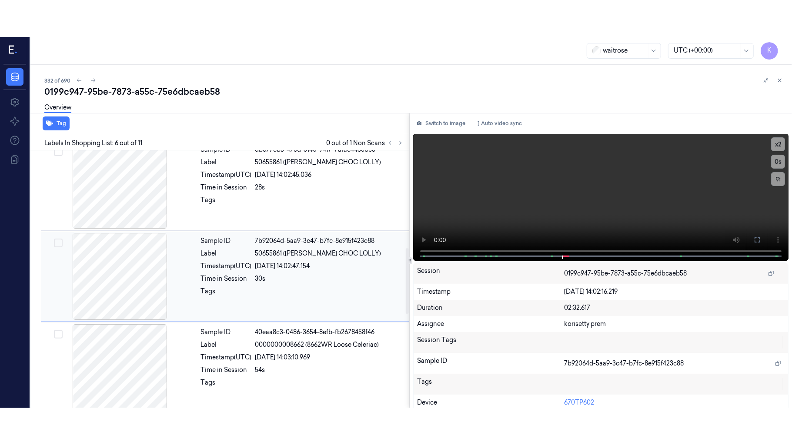
scroll to position [374, 0]
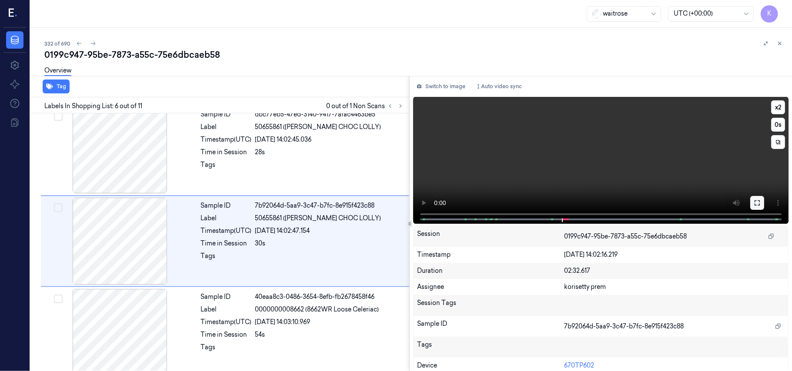
click at [759, 202] on button at bounding box center [757, 203] width 14 height 14
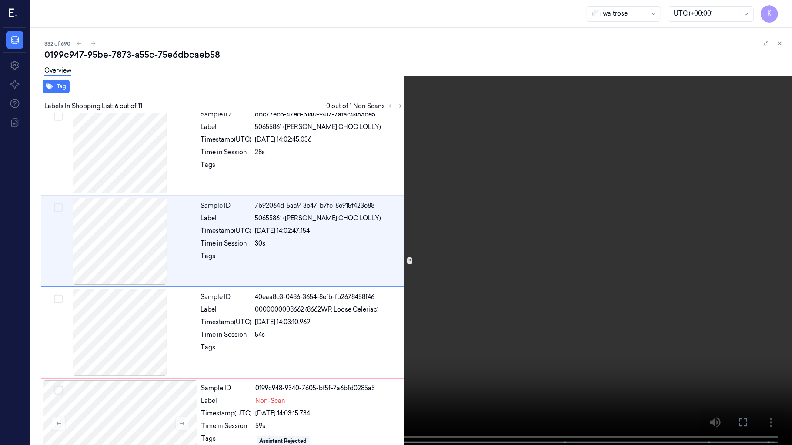
click at [586, 238] on video at bounding box center [396, 223] width 792 height 447
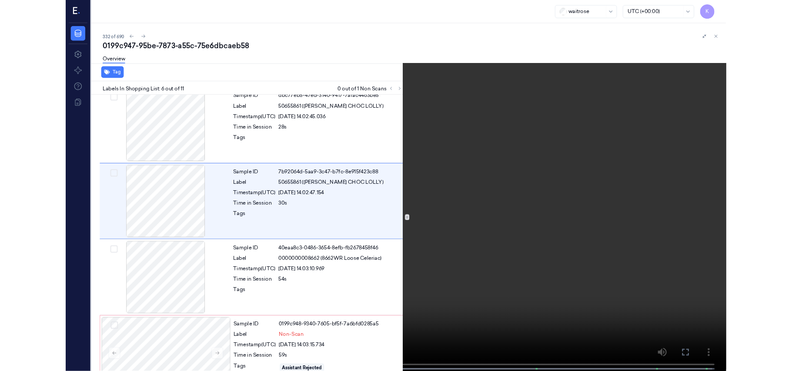
scroll to position [337, 0]
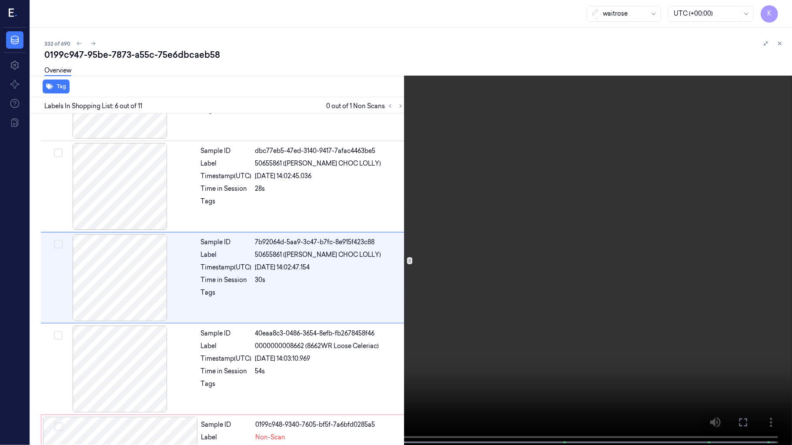
click at [233, 278] on video at bounding box center [396, 223] width 792 height 447
click at [239, 311] on video at bounding box center [396, 223] width 792 height 447
click at [98, 362] on video at bounding box center [396, 223] width 792 height 447
click at [186, 348] on video at bounding box center [396, 223] width 792 height 447
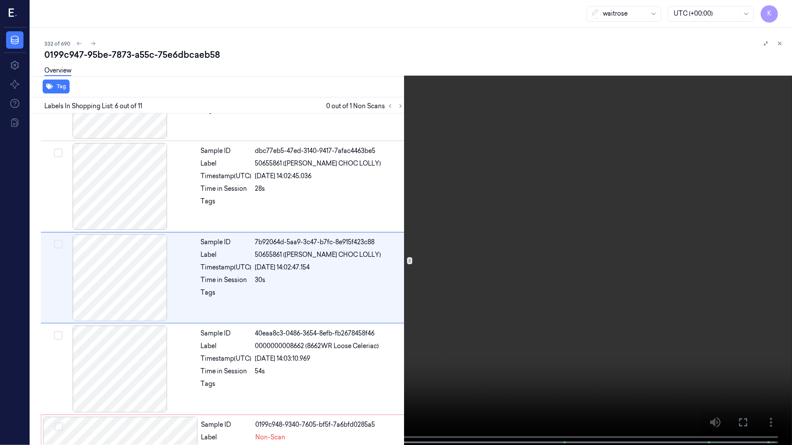
click at [186, 348] on video at bounding box center [396, 223] width 792 height 447
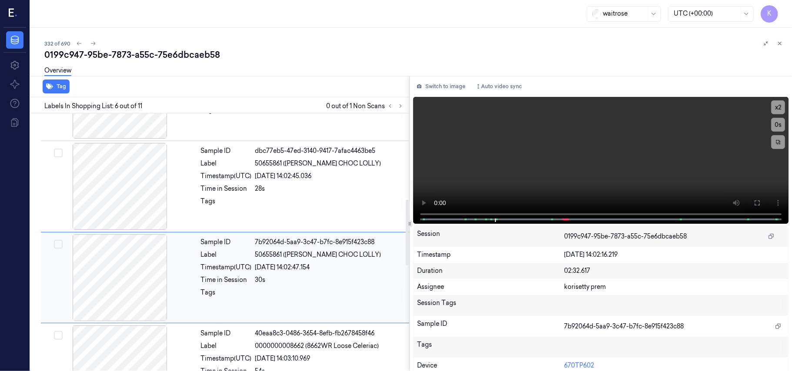
click at [186, 297] on div at bounding box center [120, 277] width 155 height 87
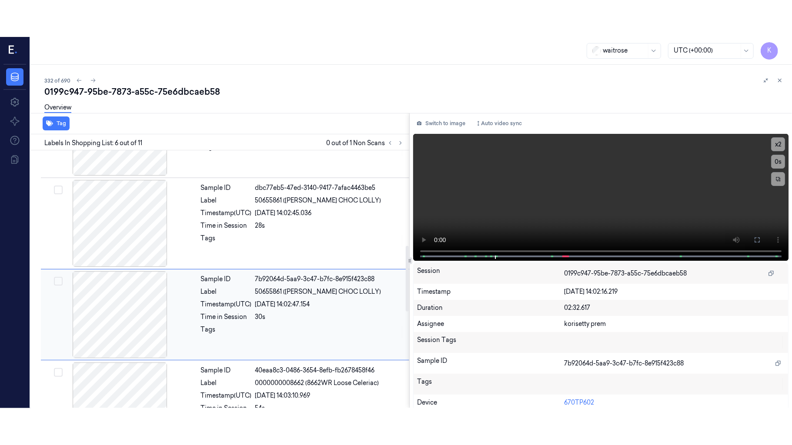
scroll to position [374, 0]
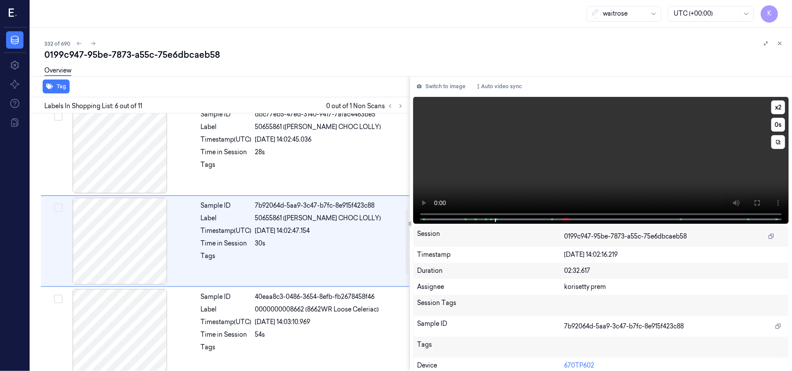
click at [474, 176] on video at bounding box center [600, 160] width 375 height 127
click at [759, 204] on button at bounding box center [757, 203] width 14 height 14
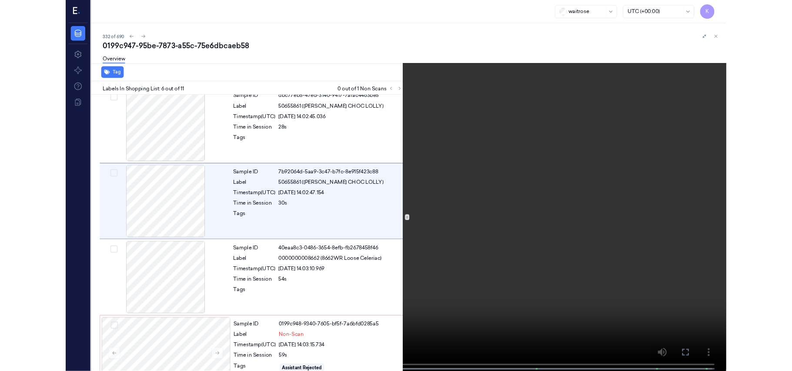
scroll to position [337, 0]
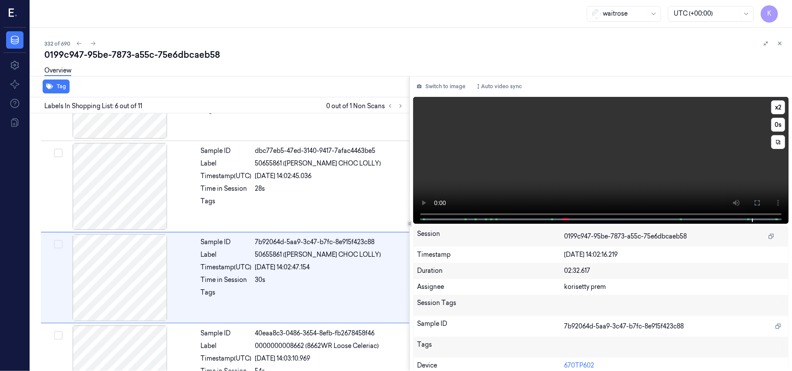
click at [504, 126] on video at bounding box center [600, 160] width 375 height 127
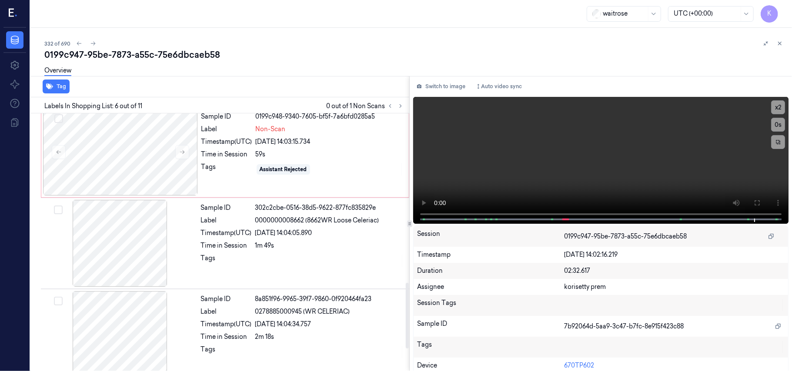
scroll to position [663, 0]
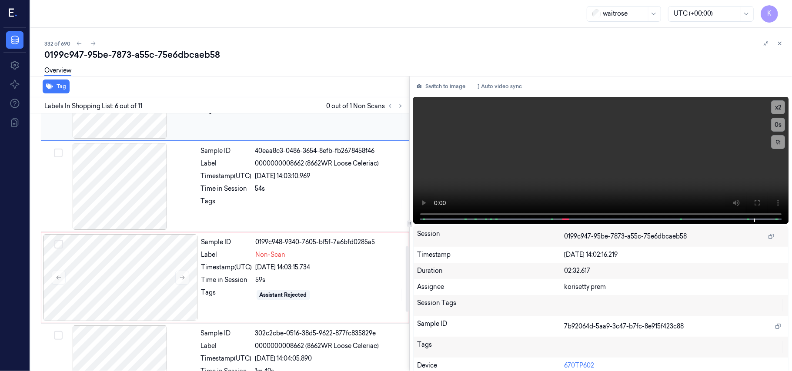
click at [250, 254] on div "Label" at bounding box center [226, 254] width 51 height 9
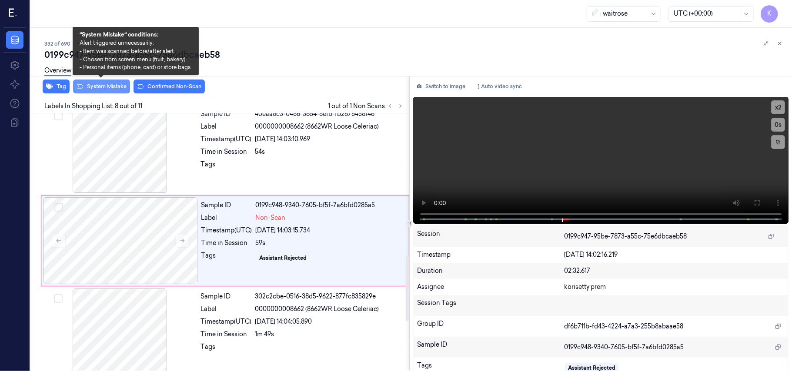
click at [103, 87] on button "System Mistake" at bounding box center [101, 87] width 57 height 14
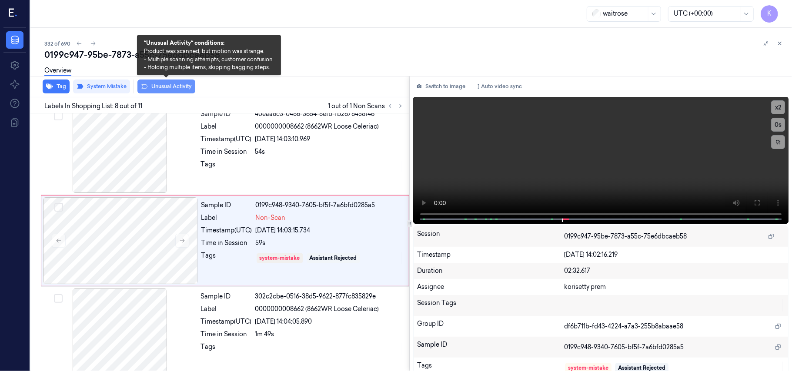
click at [167, 88] on button "Unusual Activity" at bounding box center [166, 87] width 58 height 14
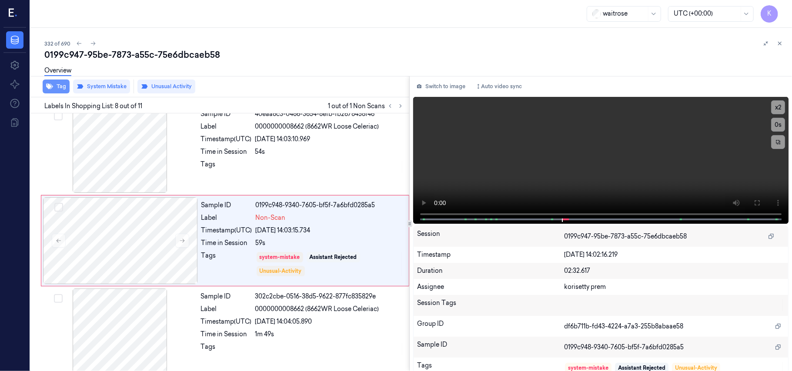
click at [62, 87] on button "Tag" at bounding box center [56, 87] width 27 height 14
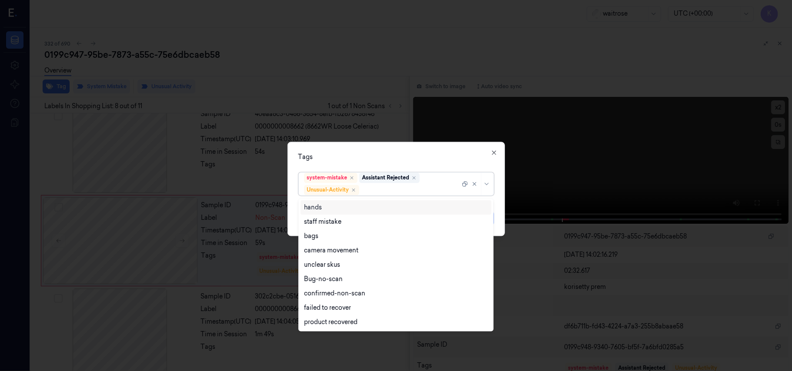
click at [439, 188] on div at bounding box center [410, 190] width 99 height 9
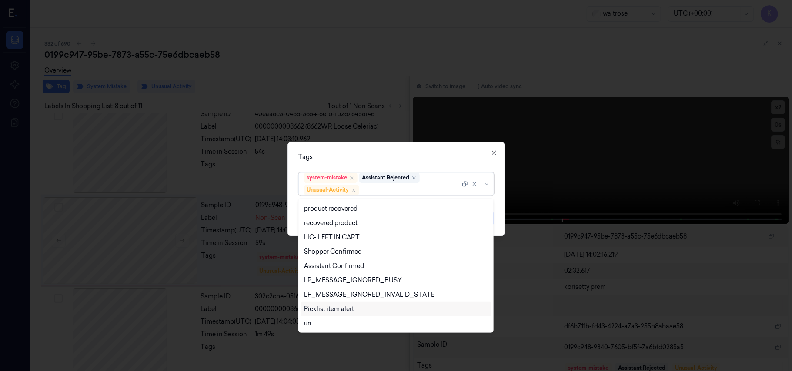
click at [357, 307] on div "Picklist item alert" at bounding box center [396, 309] width 184 height 9
click at [416, 166] on div "Tags option Picklist item alert, selected. 20 results available. Use Up and Dow…" at bounding box center [395, 189] width 217 height 94
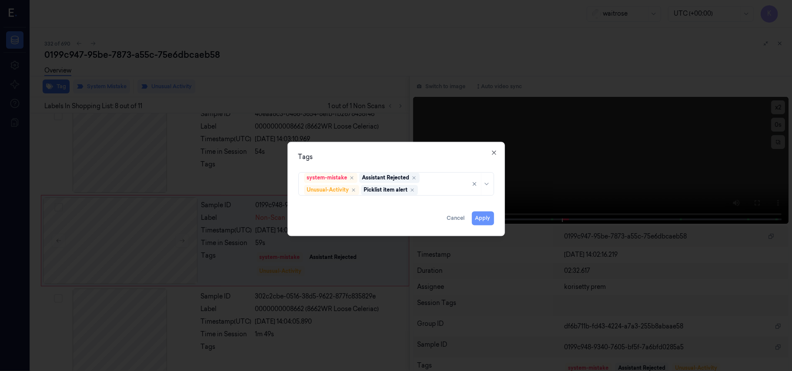
click at [484, 225] on button "Apply" at bounding box center [483, 219] width 22 height 14
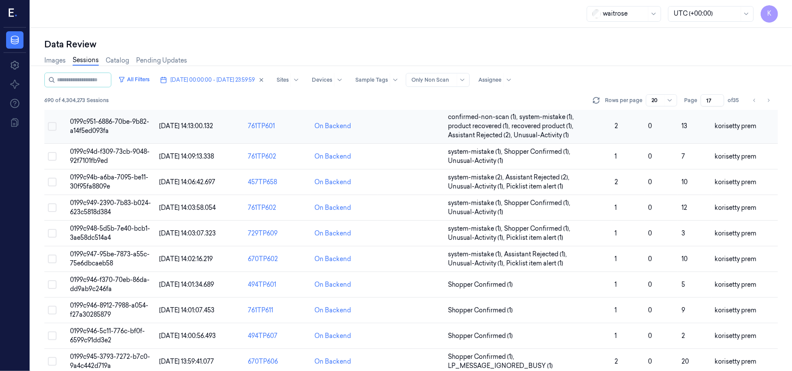
scroll to position [289, 0]
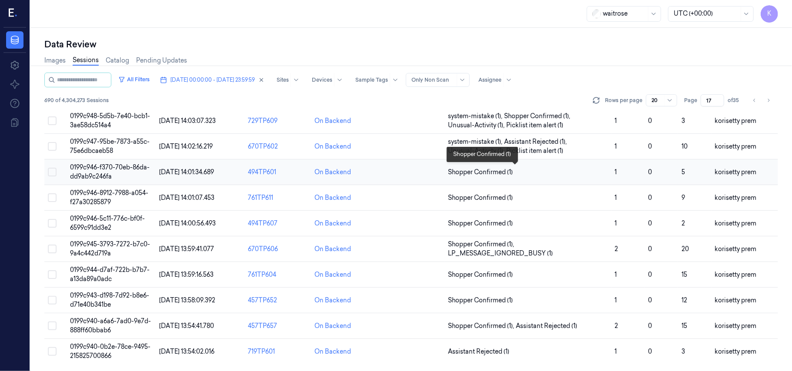
click at [532, 172] on span "Shopper Confirmed (1)" at bounding box center [528, 172] width 160 height 9
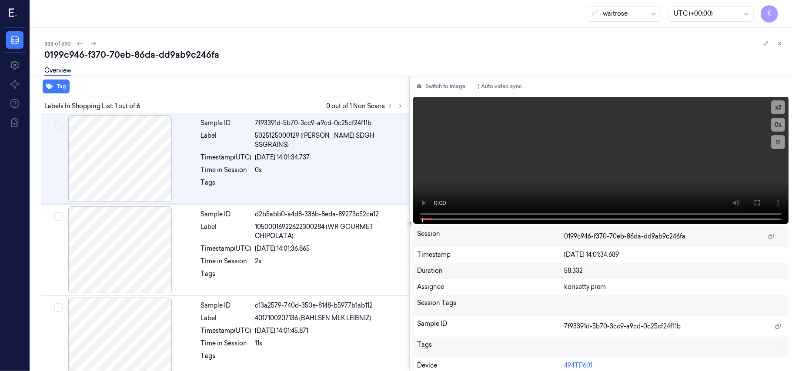
click at [367, 37] on div "333 of 690 0199c946-f370-70eb-86da-dd9ab9c246fa Overview Tag Labels In Shopping…" at bounding box center [410, 199] width 761 height 343
click at [398, 106] on icon at bounding box center [400, 106] width 6 height 6
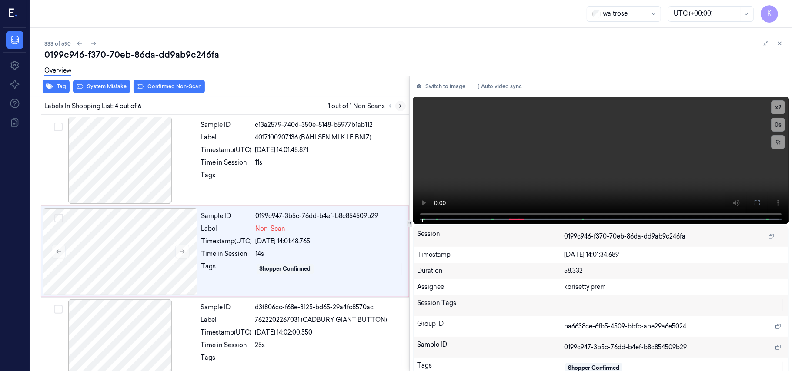
scroll to position [190, 0]
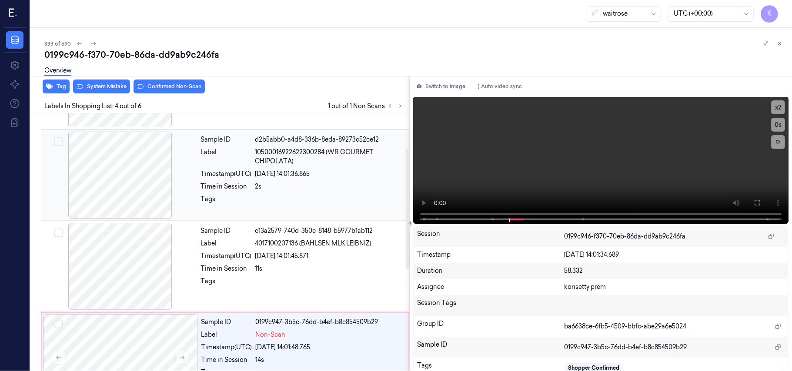
click at [308, 175] on div "09/10/2025 14:01:36.865" at bounding box center [329, 174] width 149 height 9
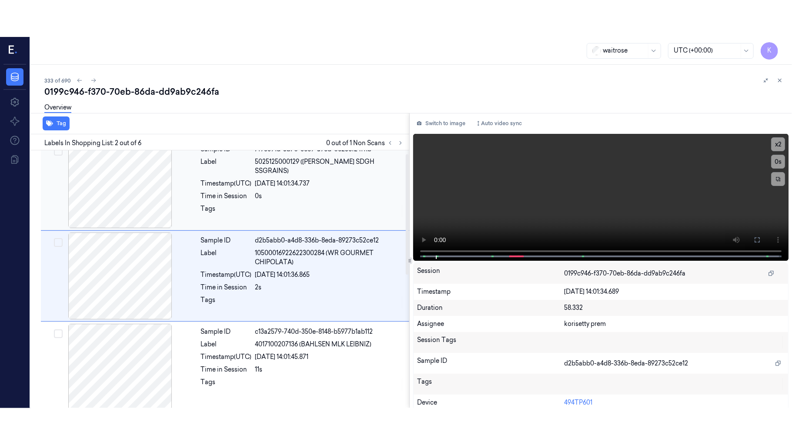
scroll to position [7, 0]
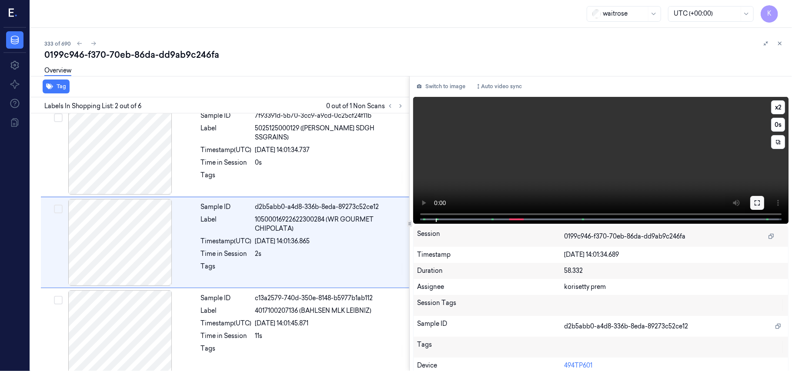
click at [753, 202] on icon at bounding box center [756, 203] width 7 height 7
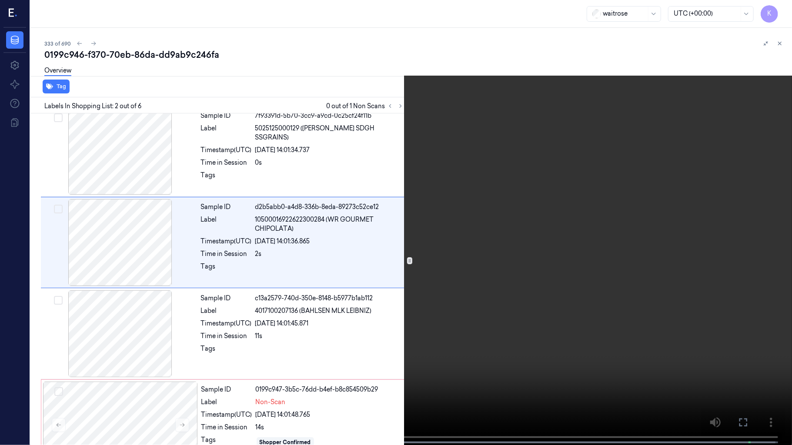
click at [544, 218] on video at bounding box center [396, 223] width 792 height 447
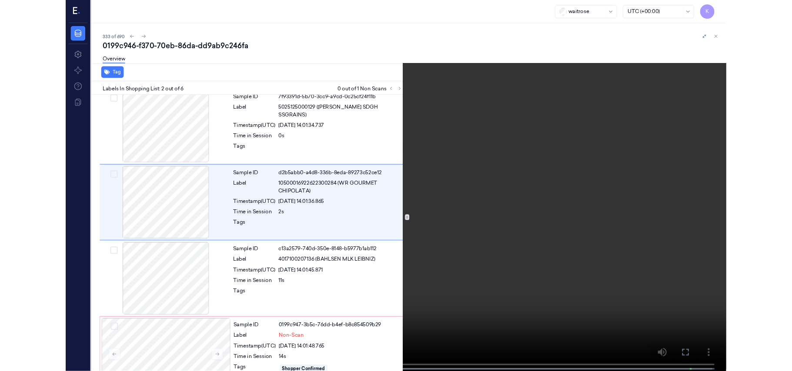
scroll to position [0, 0]
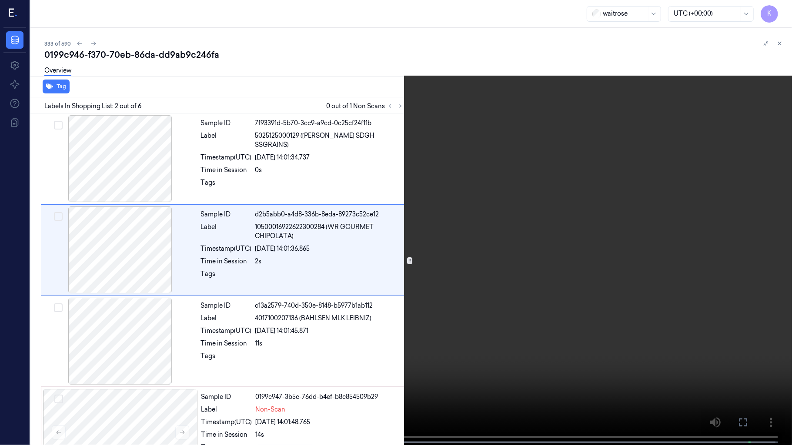
click at [544, 218] on video at bounding box center [396, 223] width 792 height 447
click at [46, 441] on span at bounding box center [46, 442] width 1 height 4
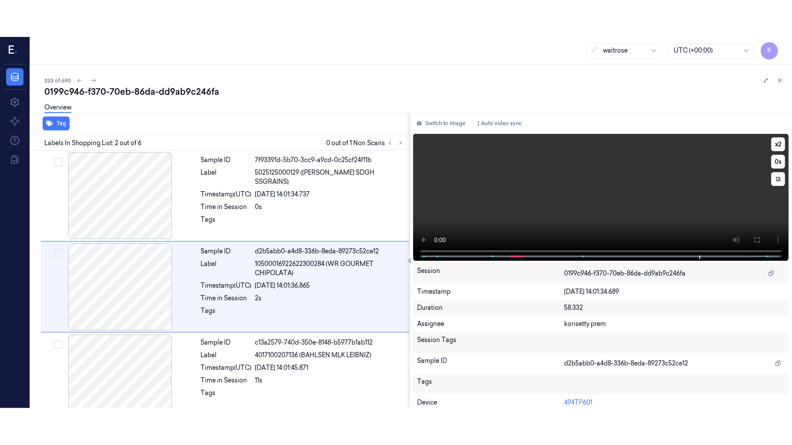
scroll to position [7, 0]
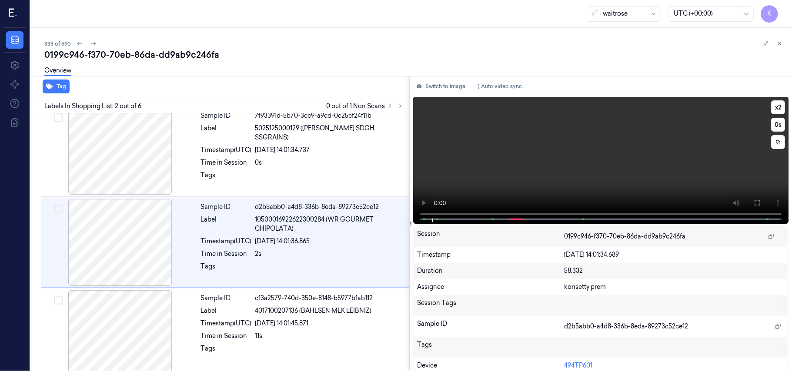
click at [606, 183] on video at bounding box center [600, 160] width 375 height 127
click at [757, 202] on button at bounding box center [757, 203] width 14 height 14
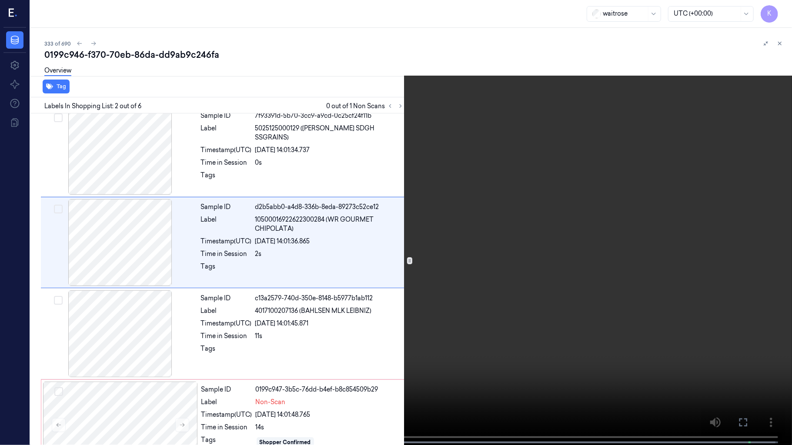
click at [649, 287] on video at bounding box center [396, 223] width 792 height 447
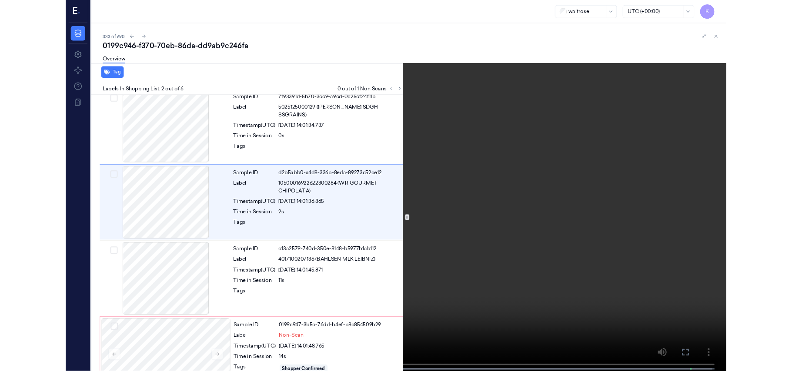
scroll to position [0, 0]
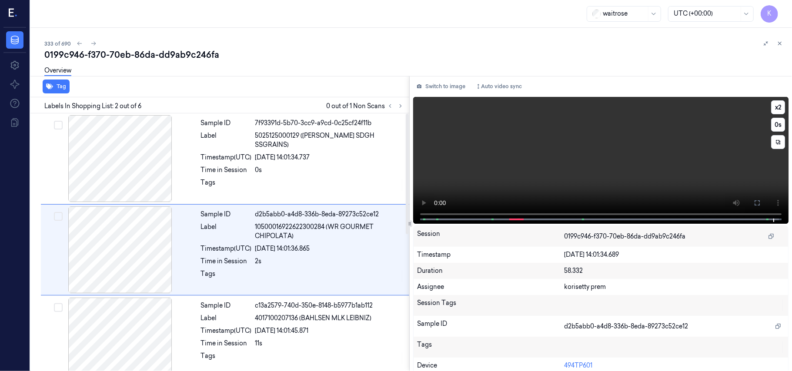
drag, startPoint x: 444, startPoint y: 142, endPoint x: 457, endPoint y: 172, distance: 33.1
click at [444, 142] on video at bounding box center [600, 160] width 375 height 127
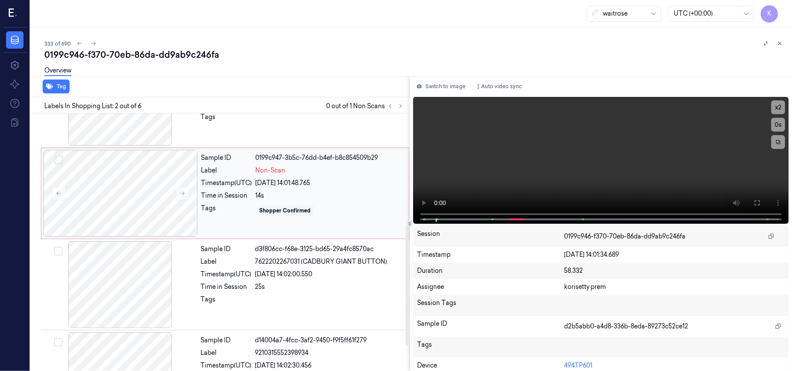
click at [259, 211] on div "Shopper Confirmed" at bounding box center [284, 211] width 57 height 10
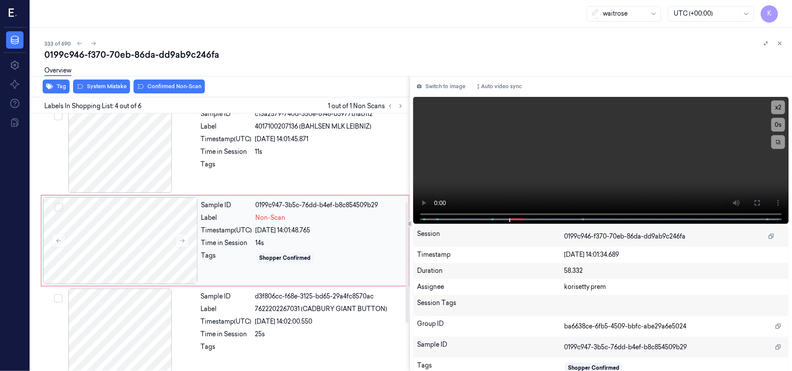
scroll to position [190, 0]
click at [178, 241] on button at bounding box center [182, 242] width 14 height 14
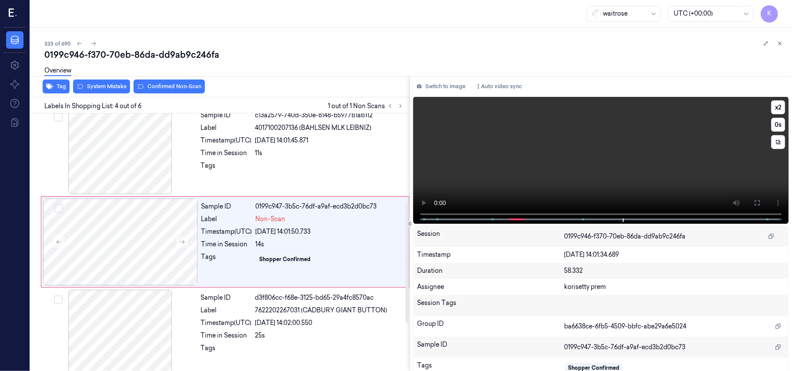
click at [503, 159] on video at bounding box center [600, 160] width 375 height 127
click at [274, 255] on div "Shopper Confirmed" at bounding box center [284, 259] width 57 height 10
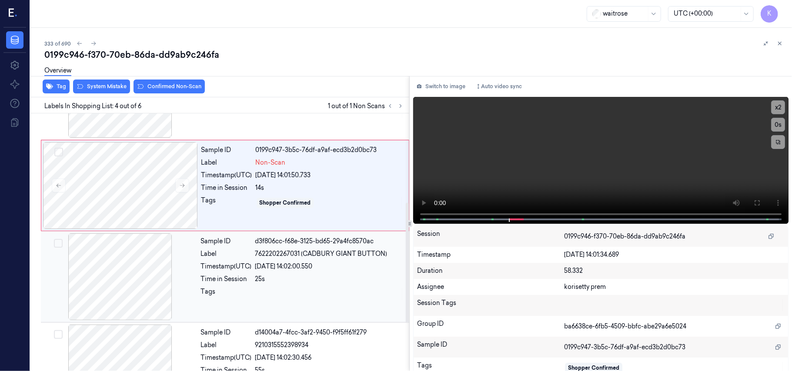
scroll to position [294, 0]
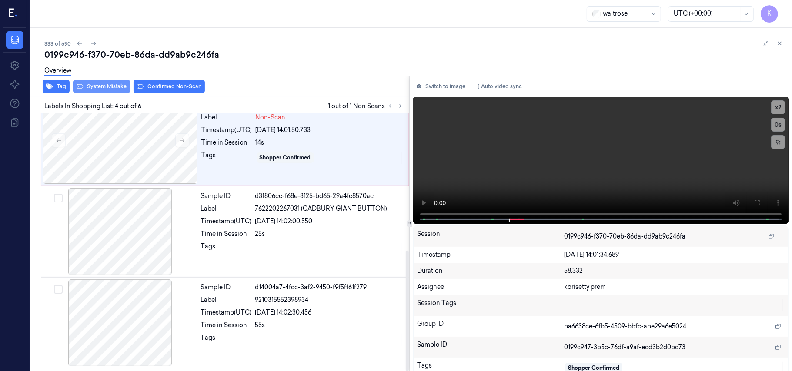
click at [100, 91] on button "System Mistake" at bounding box center [101, 87] width 57 height 14
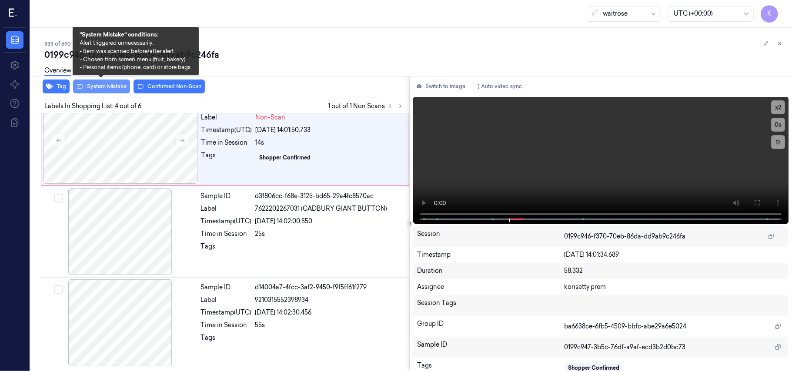
scroll to position [190, 0]
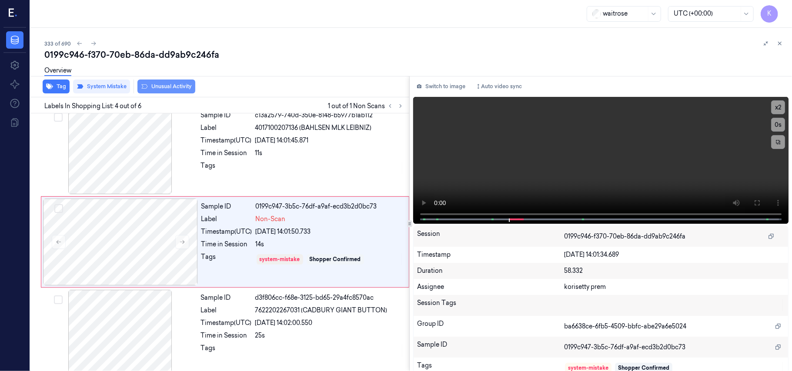
click at [171, 86] on button "Unusual Activity" at bounding box center [166, 87] width 58 height 14
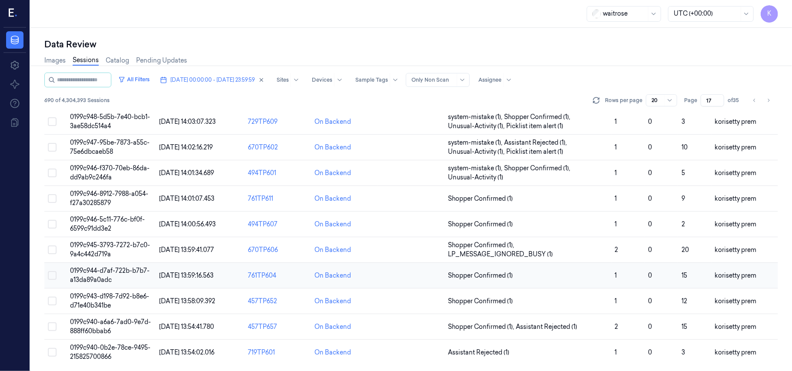
scroll to position [289, 0]
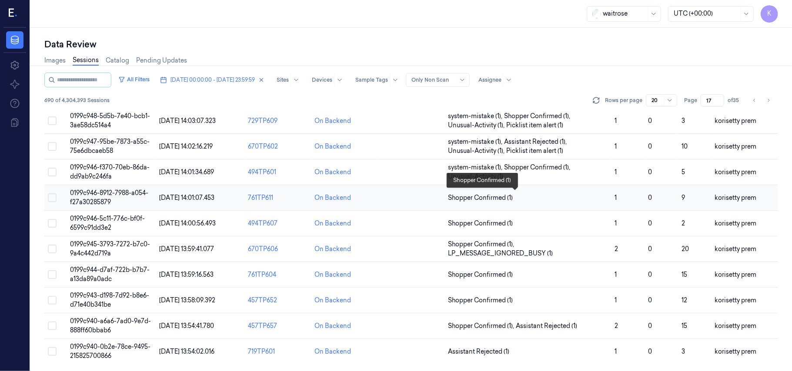
click at [513, 197] on span "Shopper Confirmed (1)" at bounding box center [528, 197] width 160 height 9
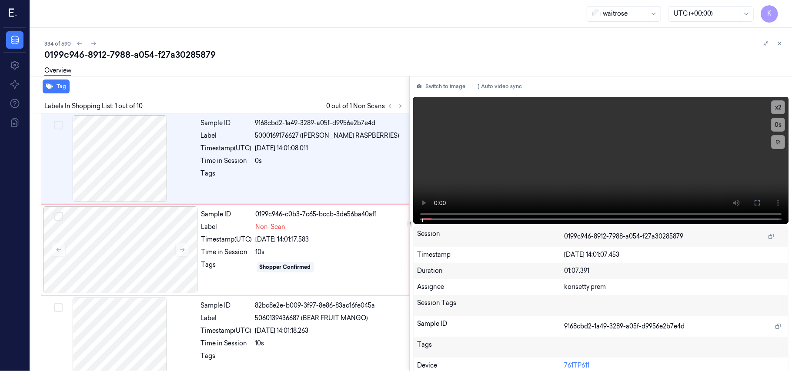
click at [350, 47] on div "334 of 690" at bounding box center [414, 43] width 740 height 10
click at [489, 164] on video at bounding box center [600, 160] width 375 height 127
click at [541, 184] on video at bounding box center [600, 160] width 375 height 127
click at [308, 332] on div "09/10/2025 14:01:18.263" at bounding box center [329, 330] width 149 height 9
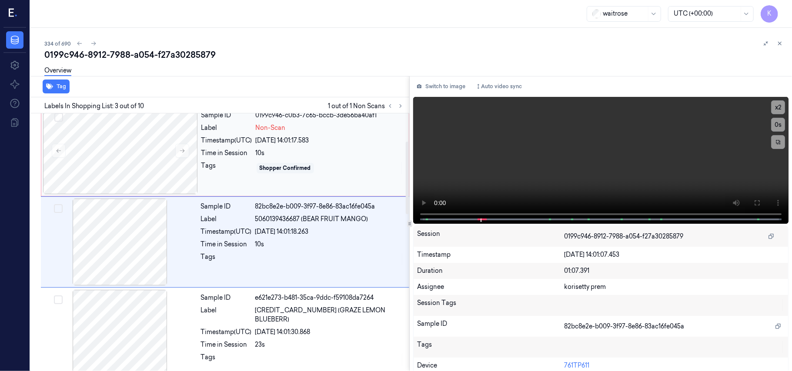
click at [292, 148] on div "Sample ID 0199c946-c0b3-7c65-bccb-3de56ba40af1 Label Non-Scan Timestamp (UTC) 0…" at bounding box center [302, 150] width 209 height 87
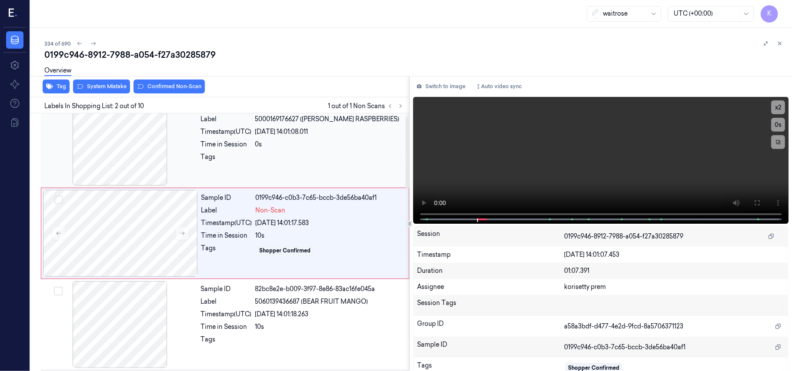
scroll to position [7, 0]
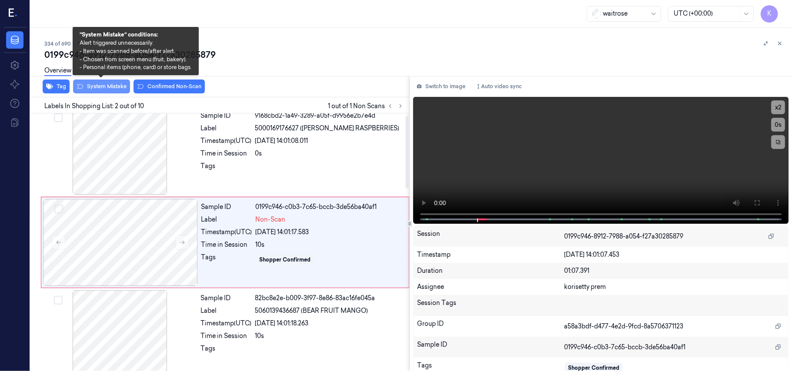
click at [92, 83] on button "System Mistake" at bounding box center [101, 87] width 57 height 14
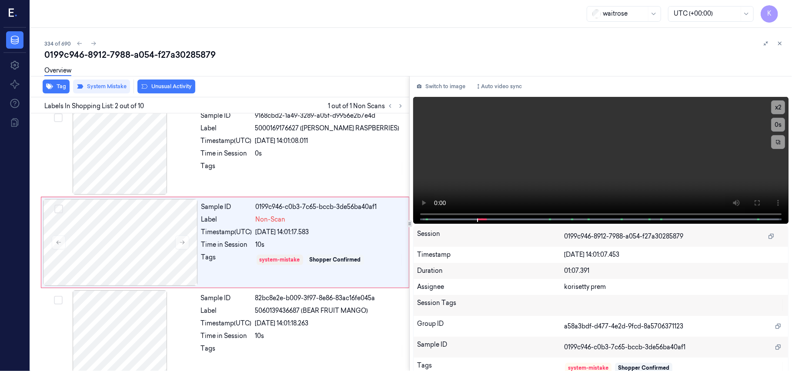
click at [165, 90] on button "Unusual Activity" at bounding box center [166, 87] width 58 height 14
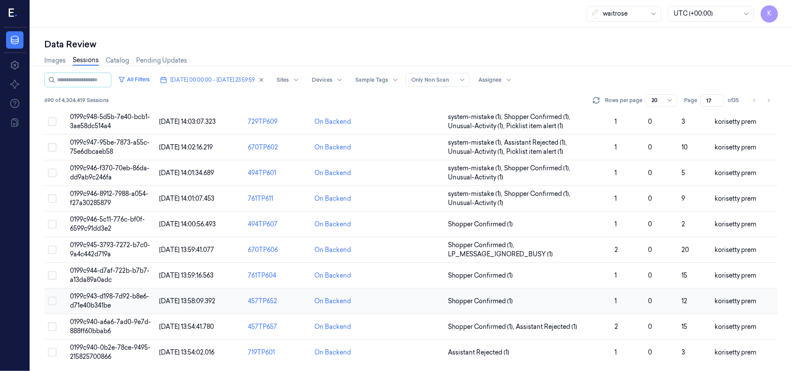
scroll to position [289, 0]
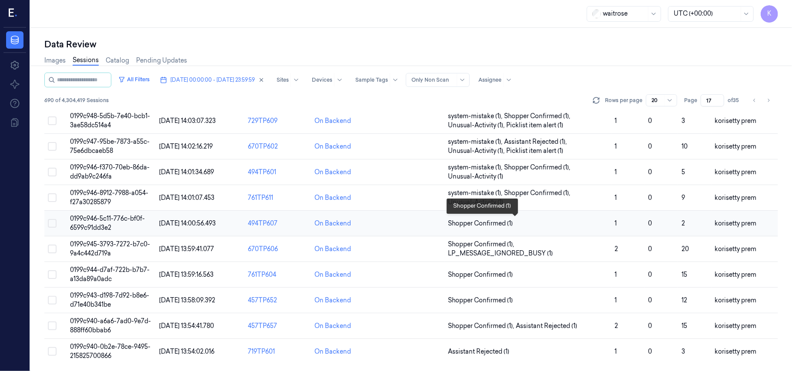
click at [509, 219] on span "Shopper Confirmed (1)" at bounding box center [480, 223] width 65 height 9
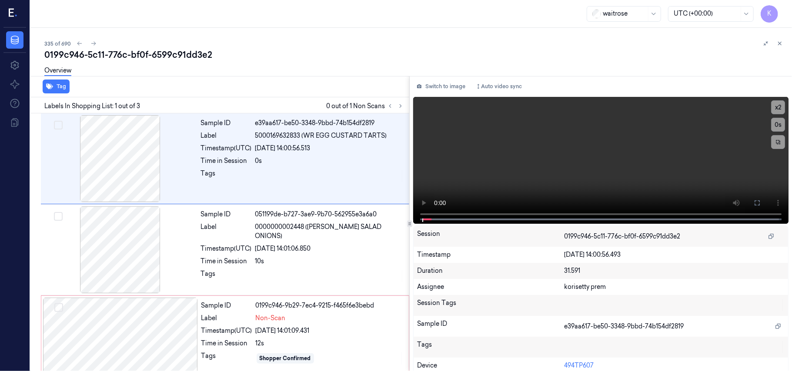
click at [315, 70] on div "Overview" at bounding box center [414, 72] width 740 height 22
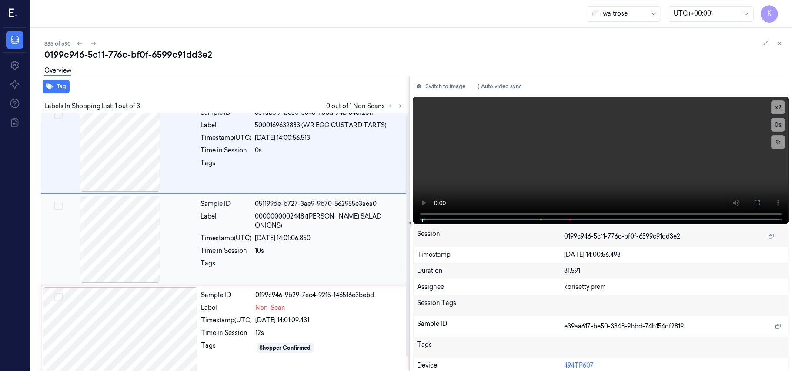
scroll to position [19, 0]
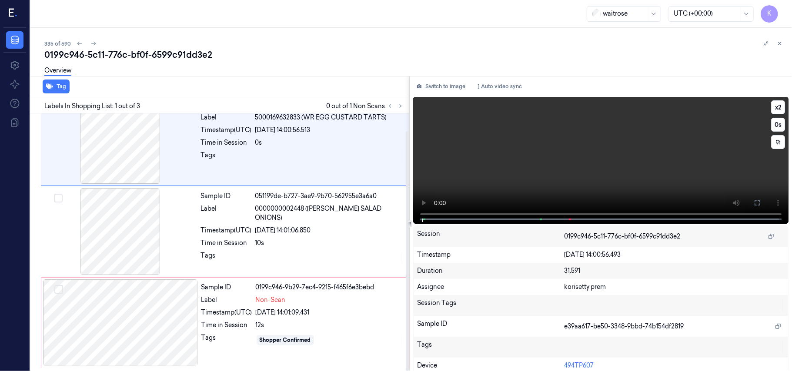
click at [600, 173] on video at bounding box center [600, 160] width 375 height 127
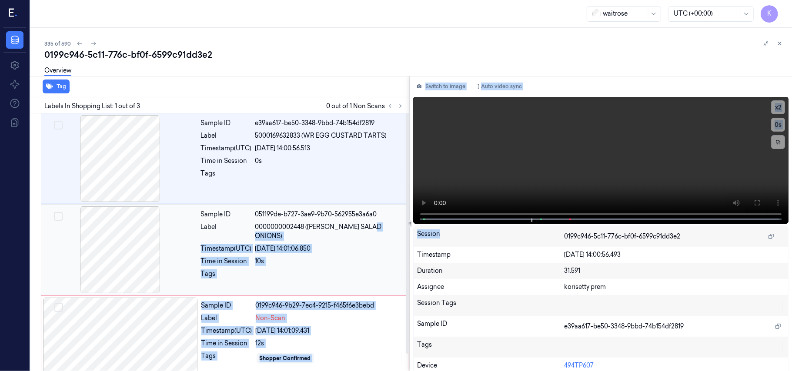
drag, startPoint x: 444, startPoint y: 226, endPoint x: 377, endPoint y: 230, distance: 67.0
click at [377, 230] on div "Tag Labels In Shopping List: 1 out of 3 0 out of 1 Non Scans Sample ID e39aa617…" at bounding box center [409, 224] width 765 height 296
click at [355, 270] on div at bounding box center [329, 277] width 149 height 14
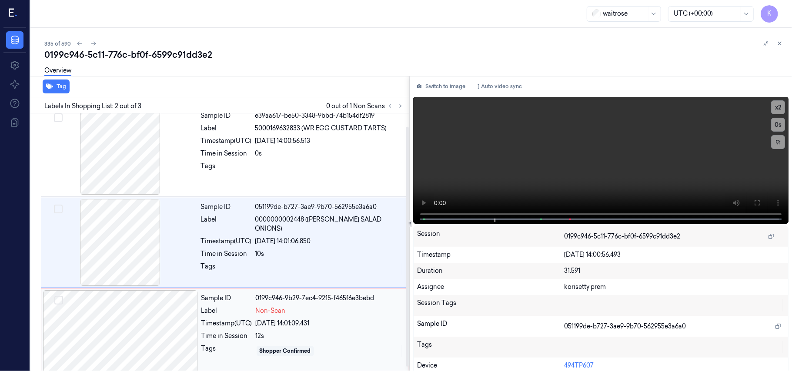
scroll to position [19, 0]
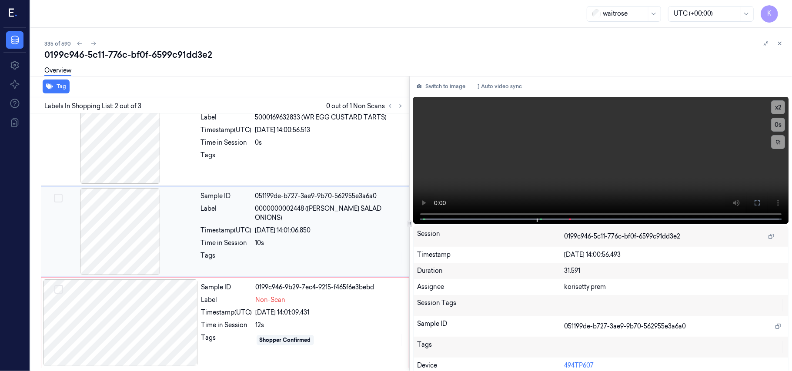
click at [341, 223] on div "Tag Labels In Shopping List: 2 out of 3 0 out of 1 Non Scans Sample ID e39aa617…" at bounding box center [409, 224] width 765 height 296
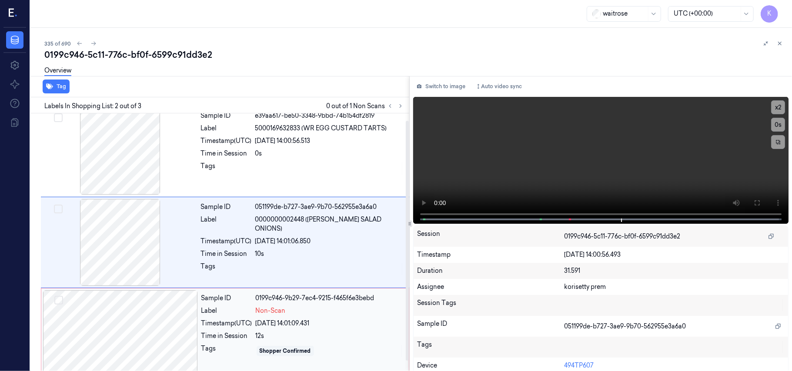
click at [279, 340] on div "12s" at bounding box center [330, 336] width 148 height 9
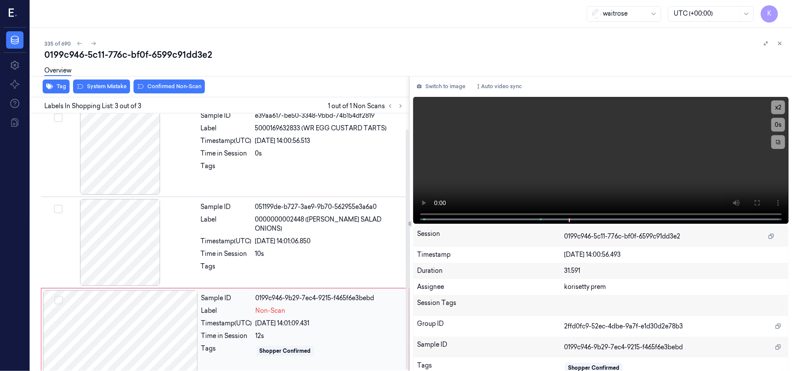
scroll to position [19, 0]
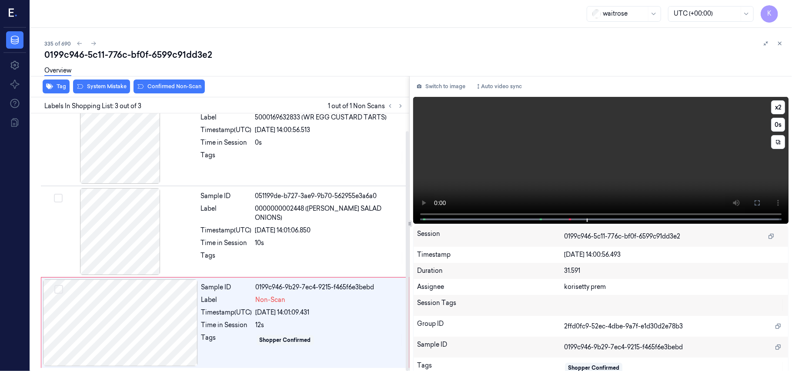
click at [609, 167] on video at bounding box center [600, 160] width 375 height 127
click at [239, 317] on div "Sample ID 0199c946-9b29-7ec4-9215-f465f6e3bebd Label Non-Scan Timestamp (UTC) 0…" at bounding box center [302, 323] width 209 height 87
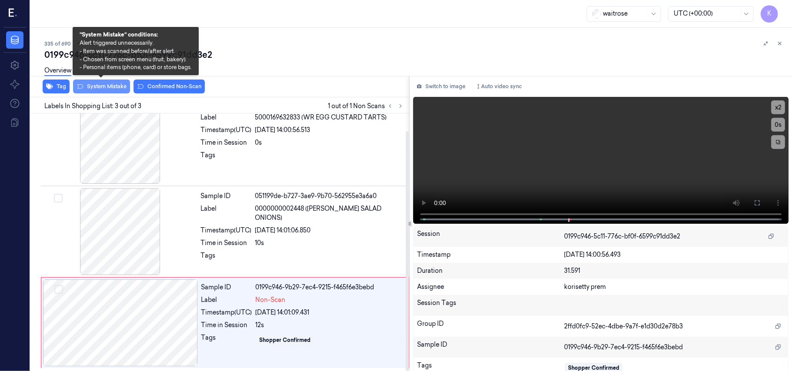
click at [105, 90] on button "System Mistake" at bounding box center [101, 87] width 57 height 14
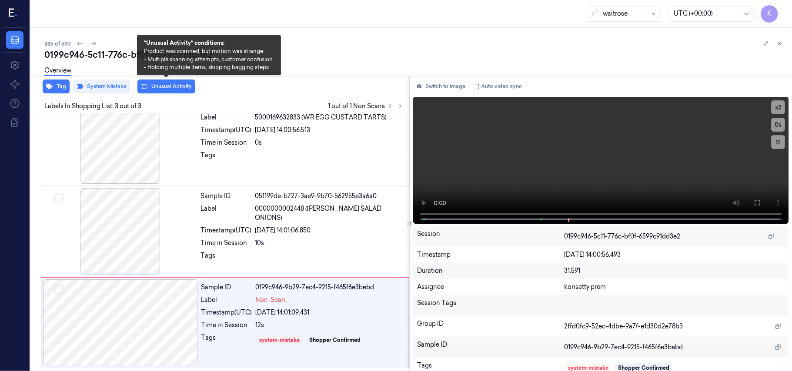
click at [183, 88] on button "Unusual Activity" at bounding box center [166, 87] width 58 height 14
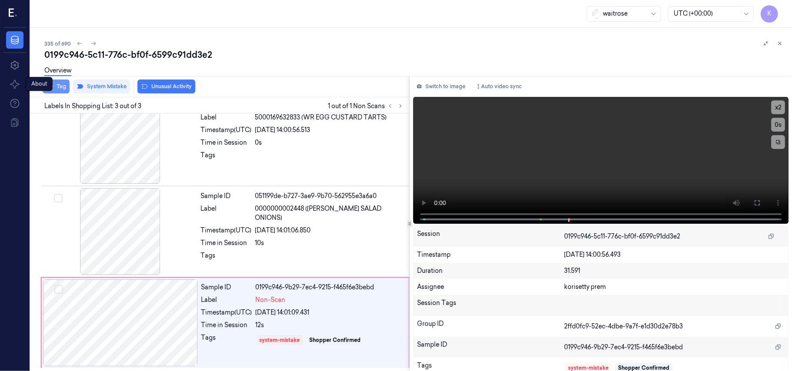
click at [55, 87] on button "Tag" at bounding box center [56, 87] width 27 height 14
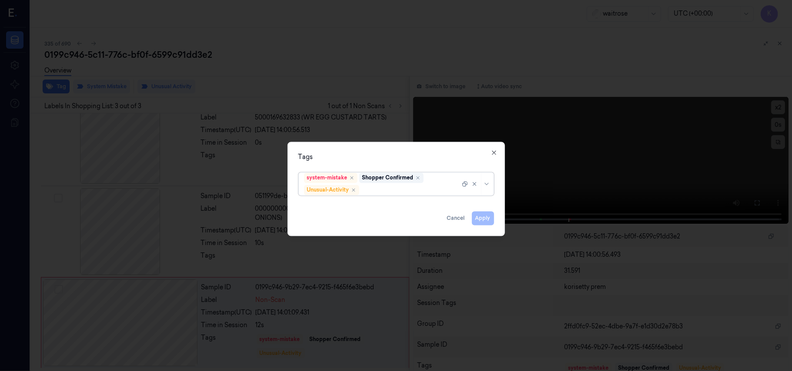
click at [420, 195] on div "system-mistake Shopper Confirmed Unusual-Activity" at bounding box center [382, 184] width 156 height 23
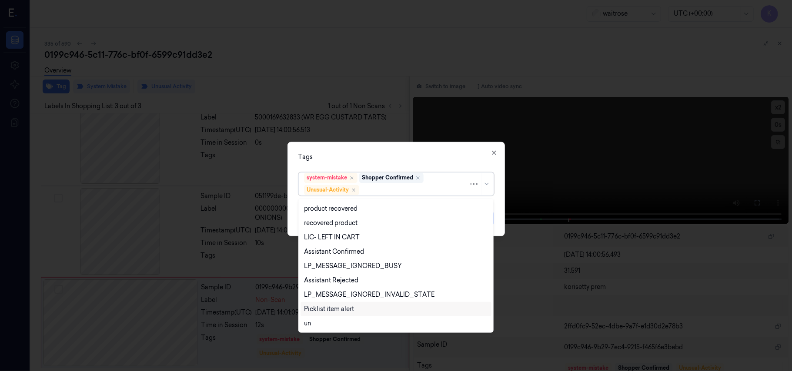
click at [349, 308] on div "Picklist item alert" at bounding box center [329, 309] width 50 height 9
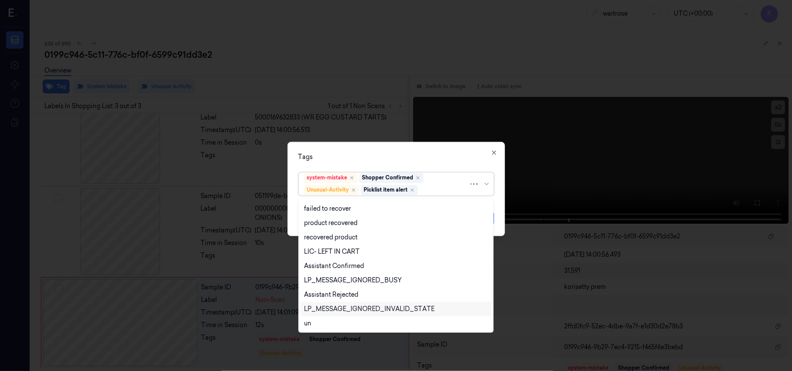
scroll to position [113, 0]
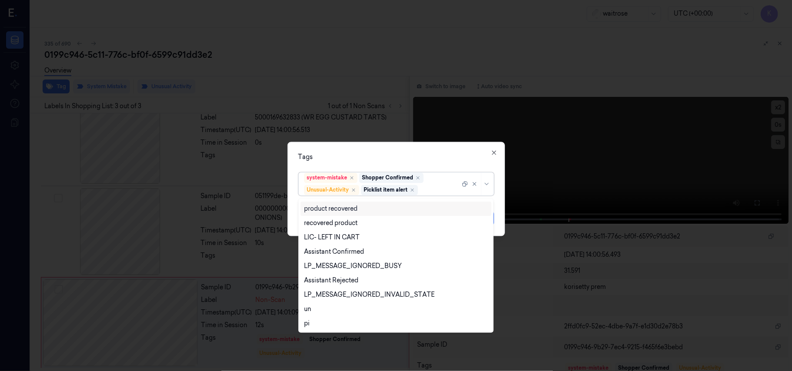
drag, startPoint x: 416, startPoint y: 150, endPoint x: 465, endPoint y: 180, distance: 57.7
click at [416, 150] on div "Tags option Picklist item alert, selected. 20 results available. Use Up and Dow…" at bounding box center [395, 189] width 217 height 94
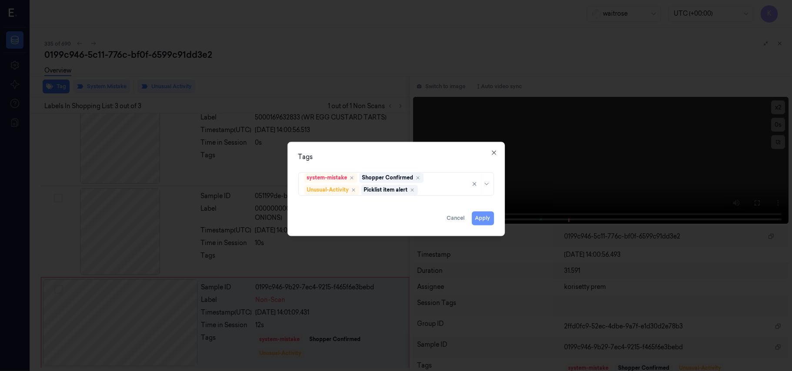
click at [482, 215] on button "Apply" at bounding box center [483, 219] width 22 height 14
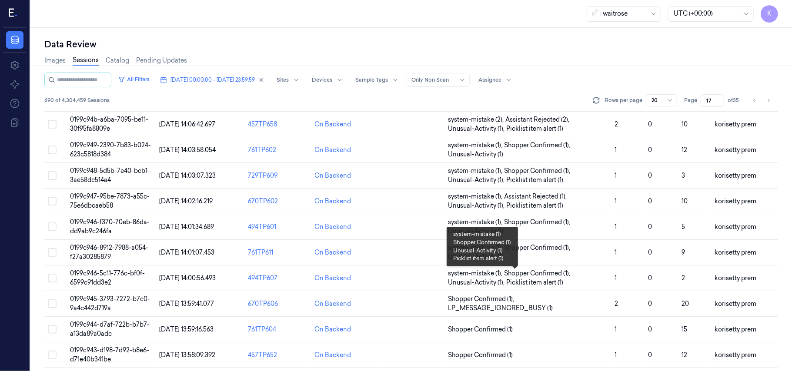
scroll to position [289, 0]
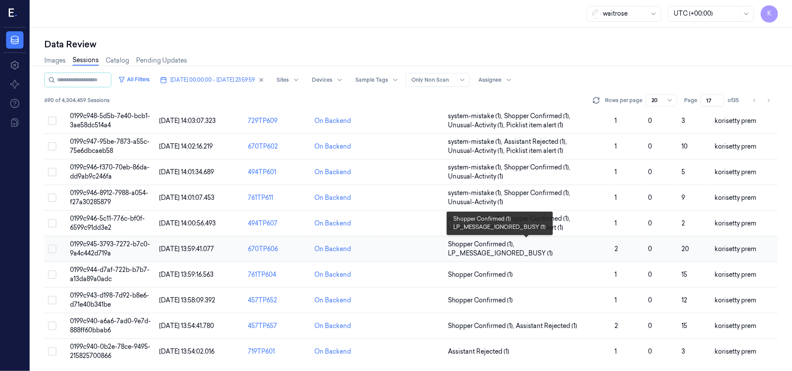
click at [539, 254] on span "LP_MESSAGE_IGNORED_BUSY (1)" at bounding box center [500, 253] width 105 height 9
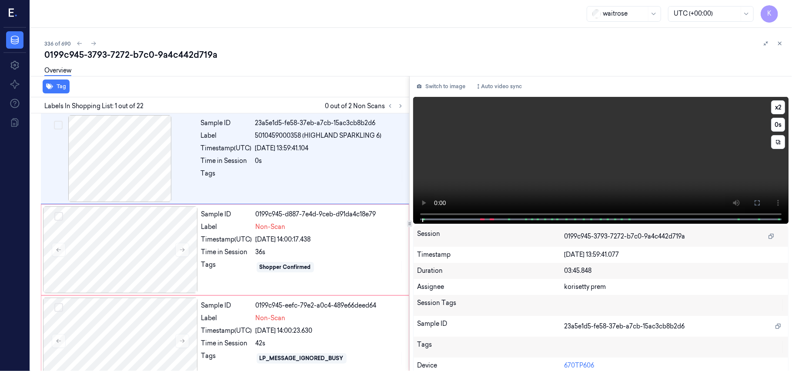
click at [637, 157] on video at bounding box center [600, 160] width 375 height 127
click at [750, 203] on button at bounding box center [757, 203] width 14 height 14
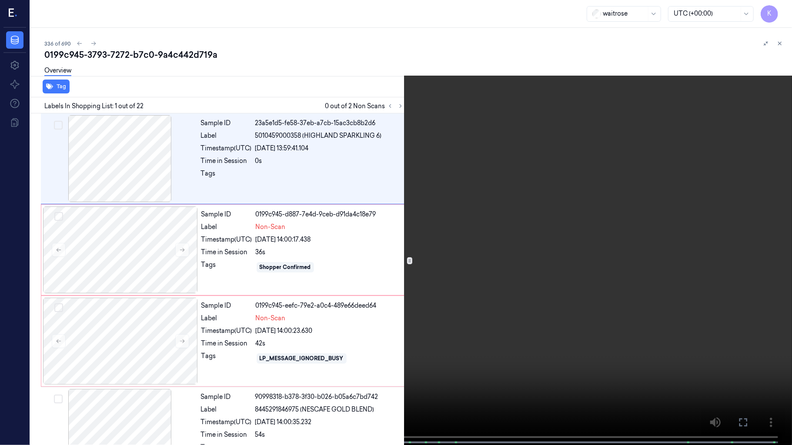
click at [461, 297] on video at bounding box center [396, 223] width 792 height 447
click at [129, 397] on video at bounding box center [396, 223] width 792 height 447
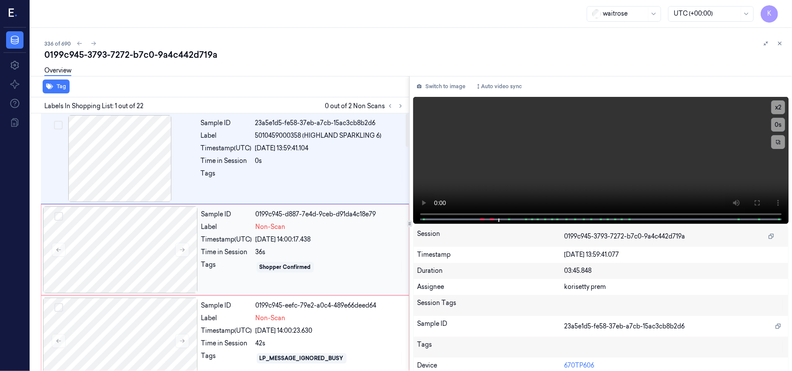
click at [213, 244] on div "Timestamp (UTC)" at bounding box center [226, 239] width 51 height 9
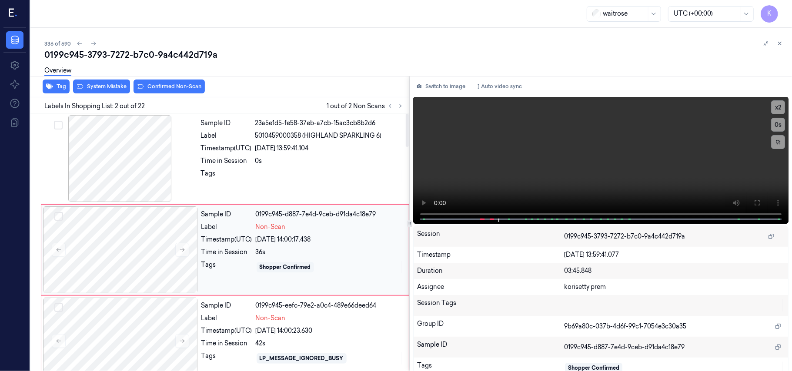
scroll to position [7, 0]
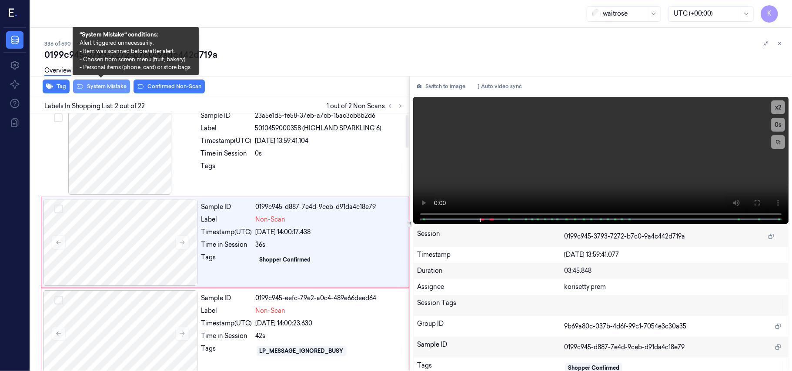
click at [100, 85] on button "System Mistake" at bounding box center [101, 87] width 57 height 14
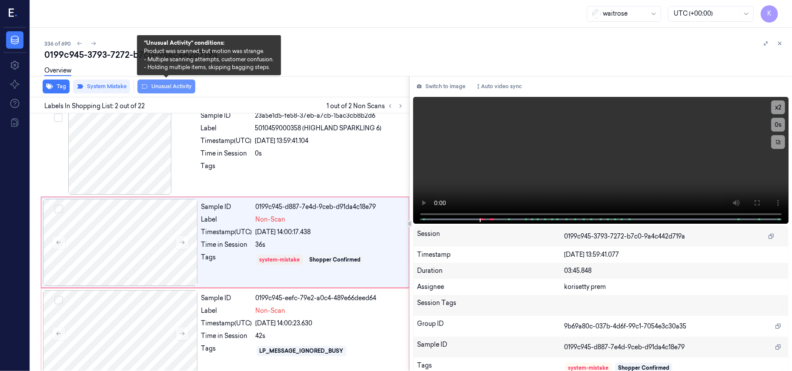
click at [183, 83] on button "Unusual Activity" at bounding box center [166, 87] width 58 height 14
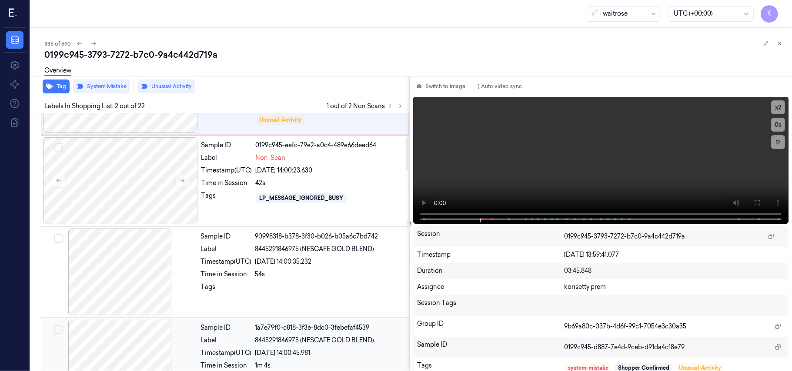
scroll to position [181, 0]
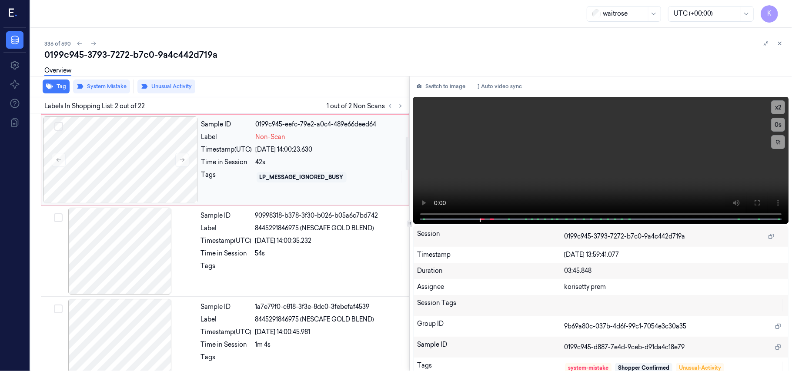
click at [225, 154] on div "Timestamp (UTC)" at bounding box center [226, 149] width 51 height 9
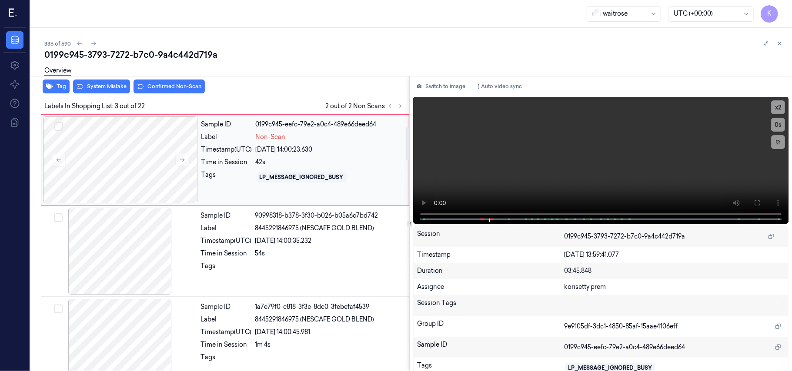
scroll to position [99, 0]
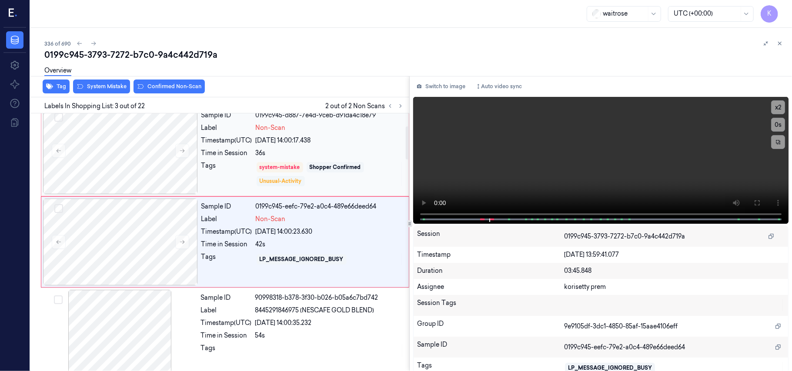
click at [298, 176] on div "Unusual-Activity" at bounding box center [280, 181] width 48 height 10
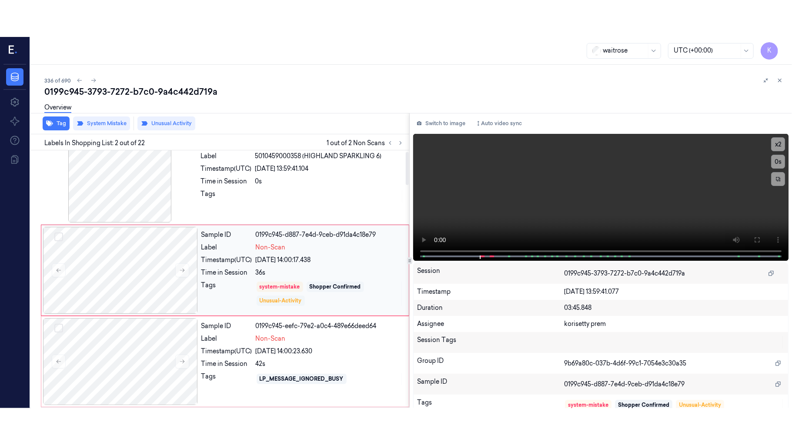
scroll to position [7, 0]
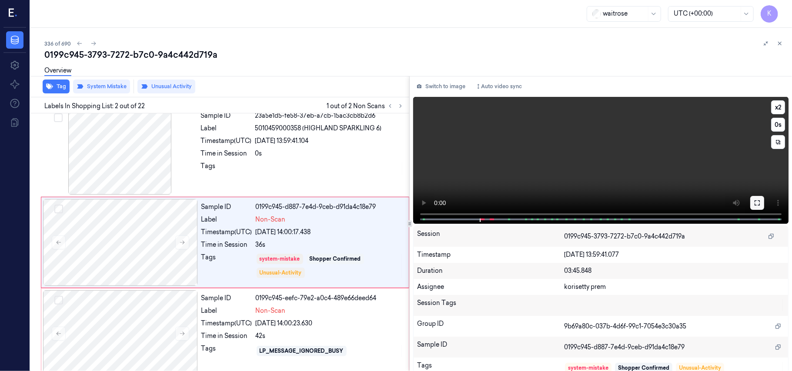
click at [755, 204] on icon at bounding box center [756, 203] width 7 height 7
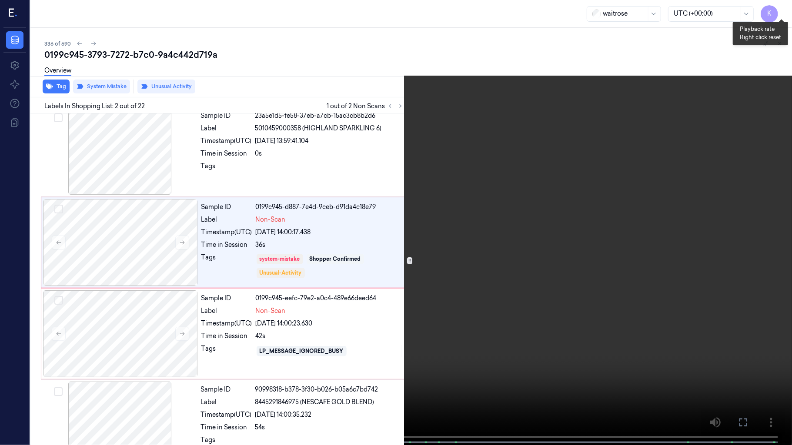
click at [782, 6] on button "x 2" at bounding box center [781, 10] width 14 height 14
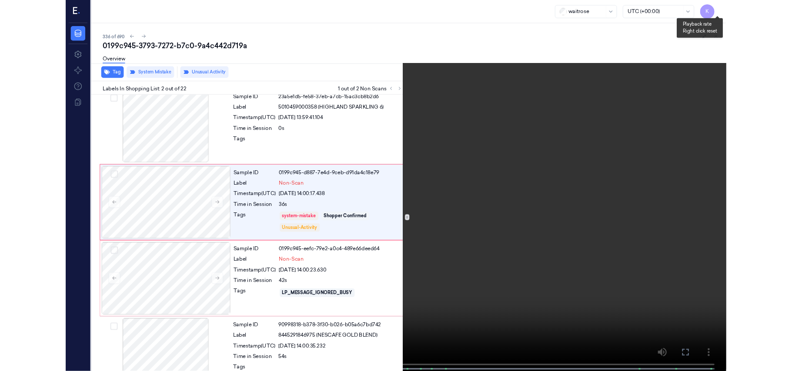
scroll to position [0, 0]
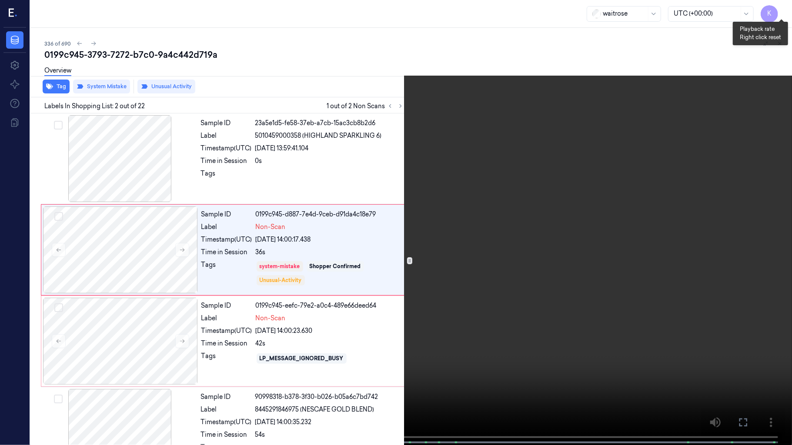
click at [782, 6] on button "x 2" at bounding box center [781, 10] width 14 height 14
click at [165, 325] on video at bounding box center [396, 223] width 792 height 447
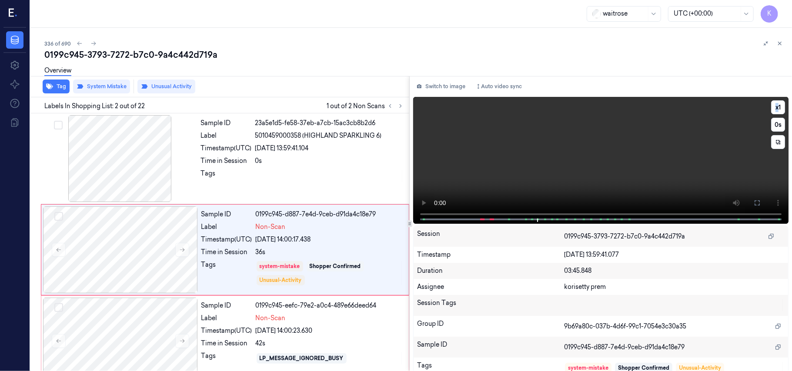
click at [501, 190] on video at bounding box center [600, 160] width 375 height 127
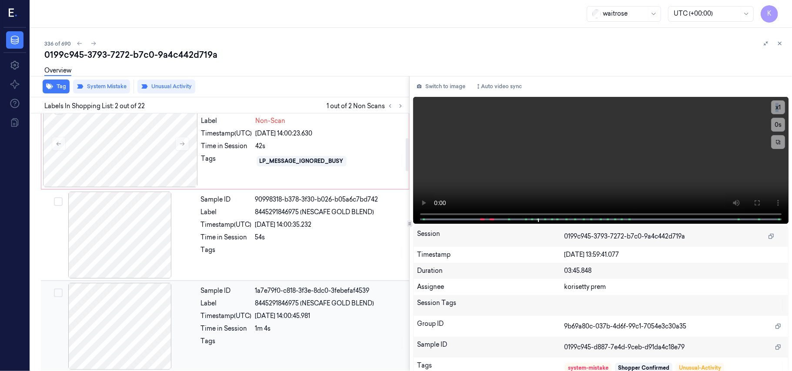
scroll to position [181, 0]
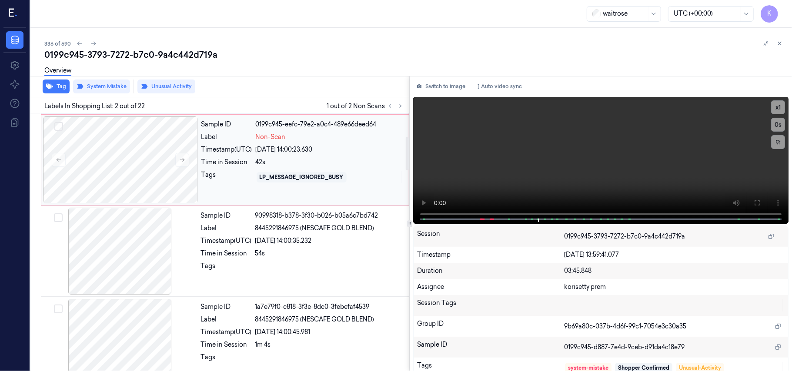
click at [277, 143] on div "Sample ID 0199c945-eefc-79e2-a0c4-489e66deed64 Label Non-Scan Timestamp (UTC) 0…" at bounding box center [302, 160] width 209 height 87
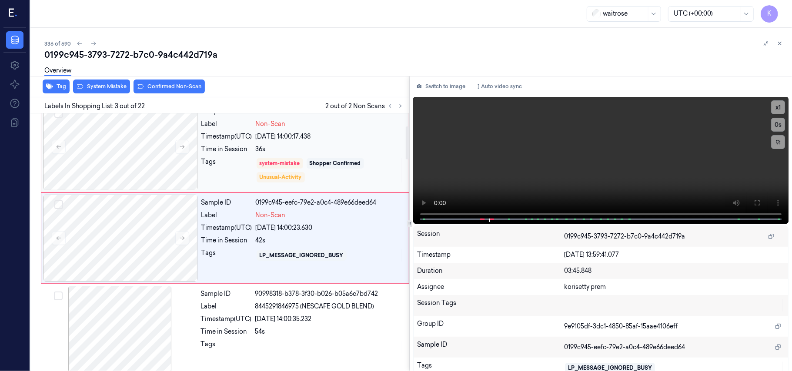
scroll to position [99, 0]
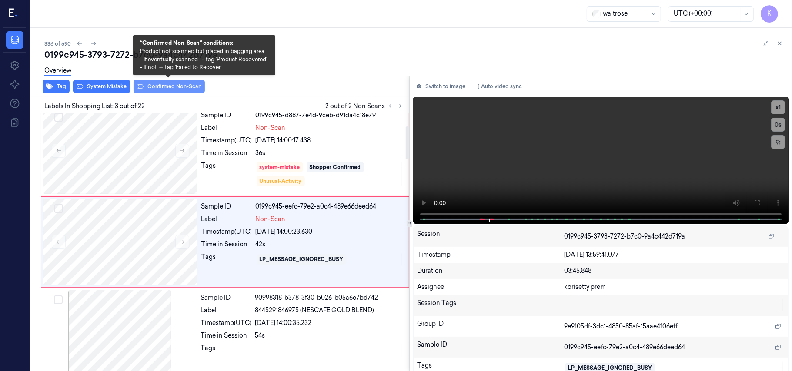
click at [169, 84] on button "Confirmed Non-Scan" at bounding box center [168, 87] width 71 height 14
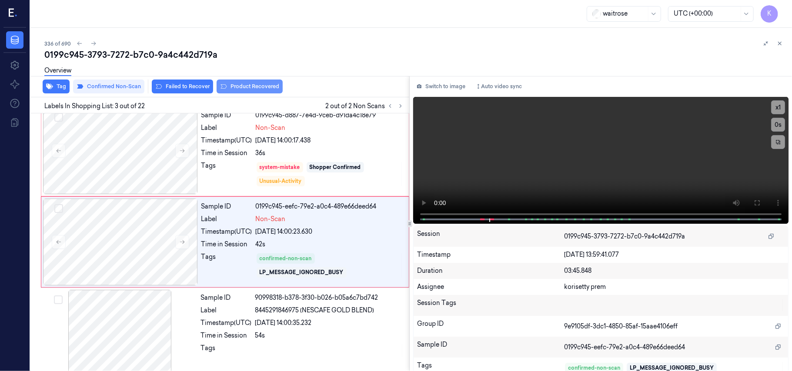
click at [244, 86] on button "Product Recovered" at bounding box center [249, 87] width 66 height 14
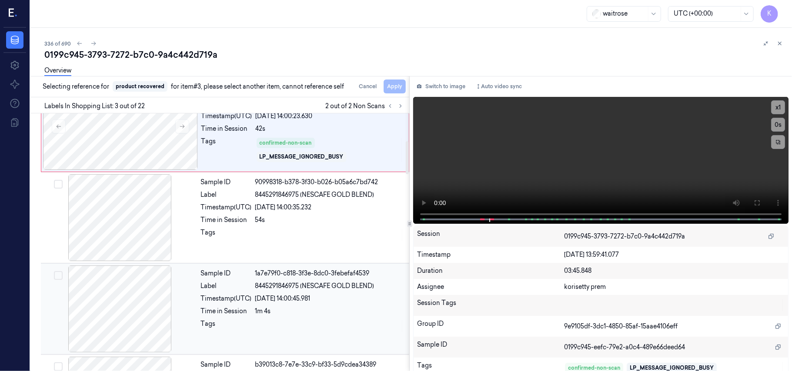
click at [294, 296] on div "09/10/2025 14:00:45.981" at bounding box center [329, 298] width 149 height 9
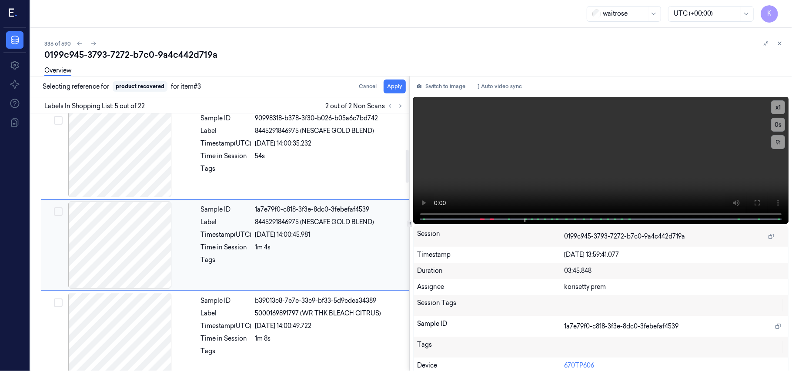
scroll to position [282, 0]
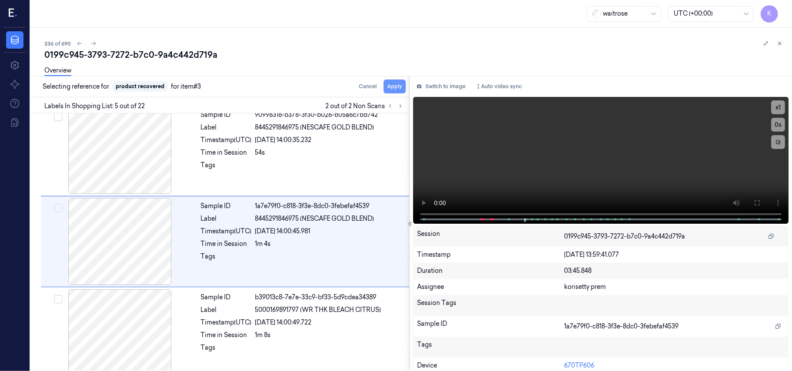
click at [390, 89] on button "Apply" at bounding box center [394, 87] width 22 height 14
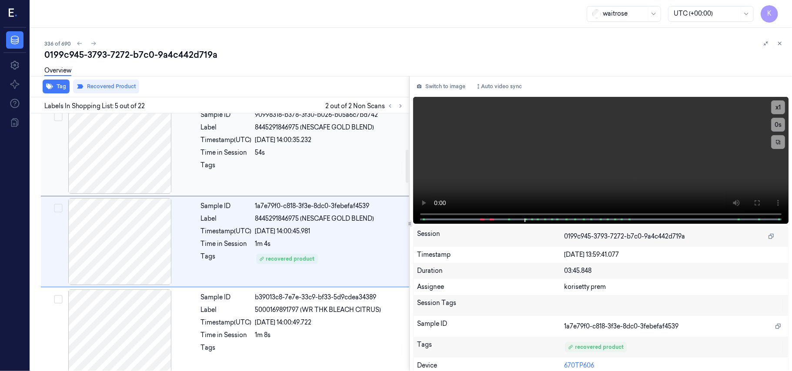
click at [195, 143] on div at bounding box center [120, 150] width 155 height 87
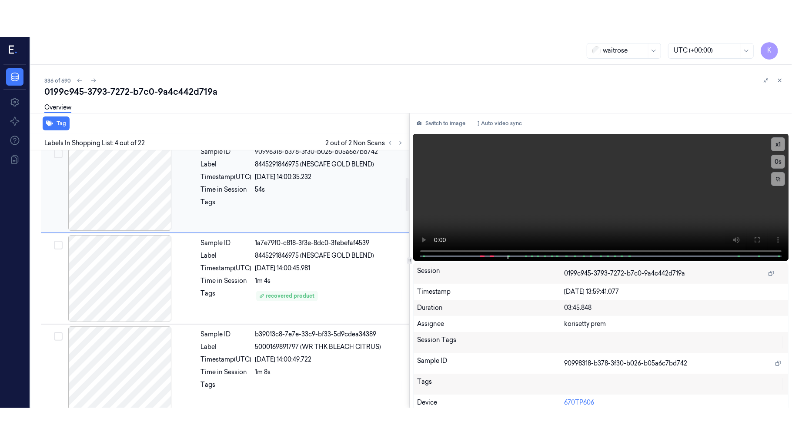
scroll to position [190, 0]
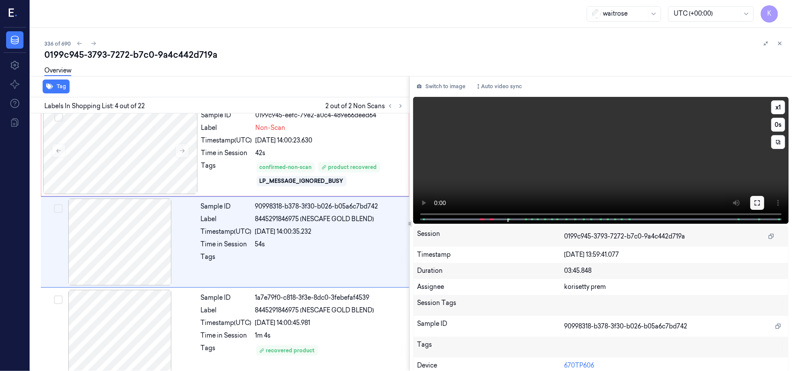
click at [757, 206] on button at bounding box center [757, 203] width 14 height 14
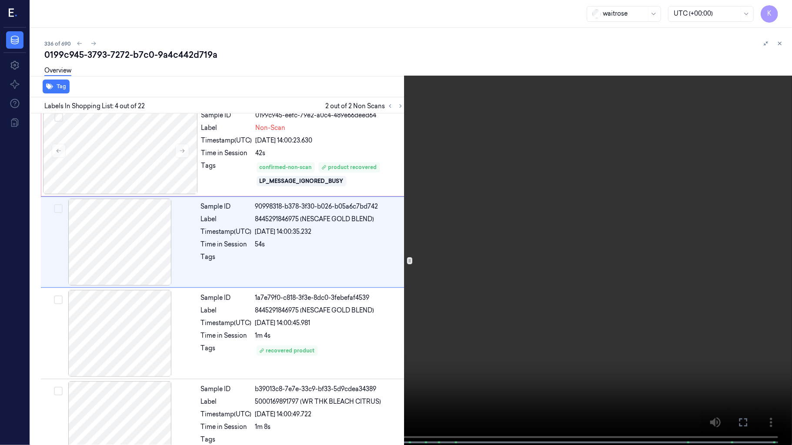
click at [530, 243] on video at bounding box center [396, 223] width 792 height 447
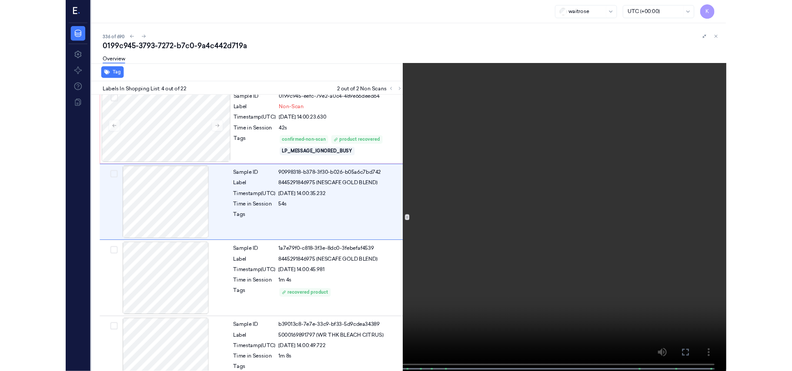
scroll to position [154, 0]
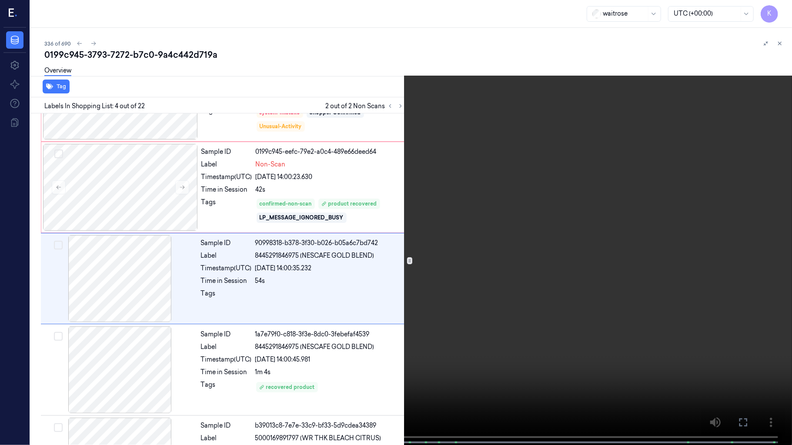
click at [543, 215] on video at bounding box center [396, 223] width 792 height 447
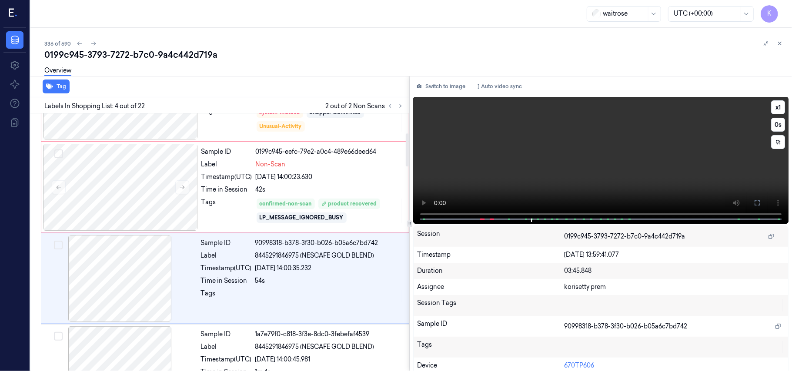
click at [531, 169] on video at bounding box center [600, 160] width 375 height 127
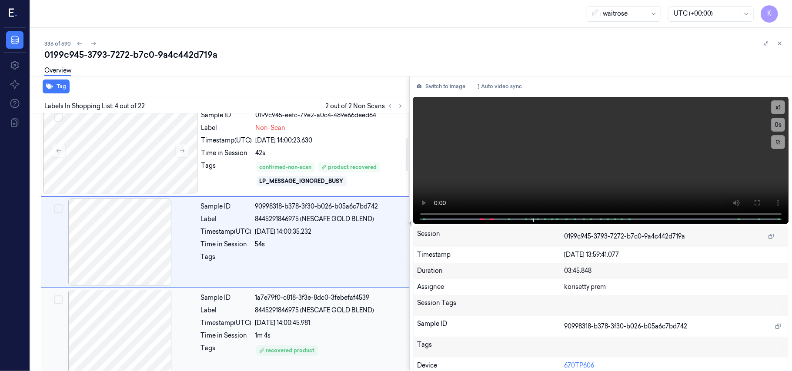
click at [305, 330] on div "Sample ID 1a7e79f0-c818-3f3e-8dc0-3febefaf4539 Label 8445291846975 (NESCAFE GOL…" at bounding box center [302, 333] width 210 height 87
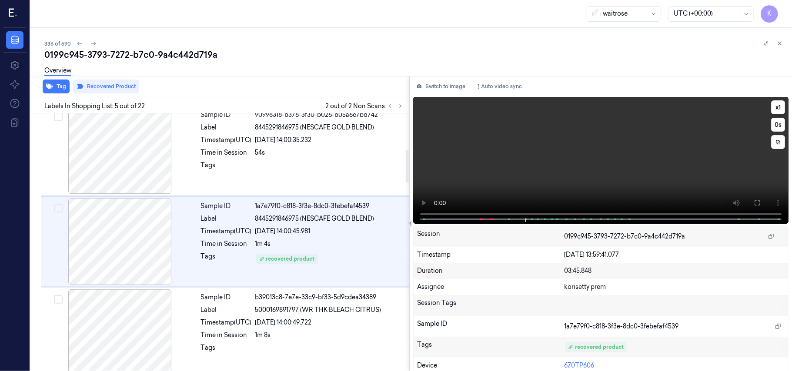
click at [544, 115] on video at bounding box center [600, 160] width 375 height 127
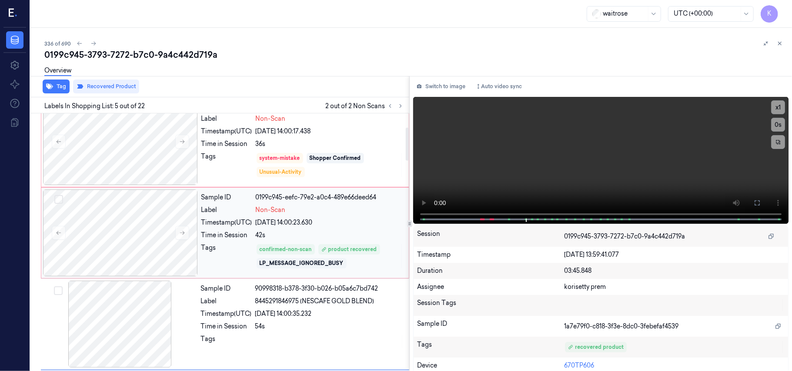
click at [337, 219] on div "09/10/2025 14:00:23.630" at bounding box center [330, 222] width 148 height 9
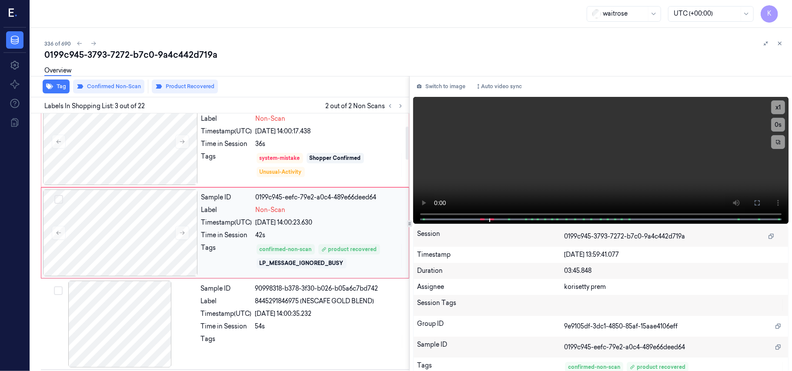
scroll to position [99, 0]
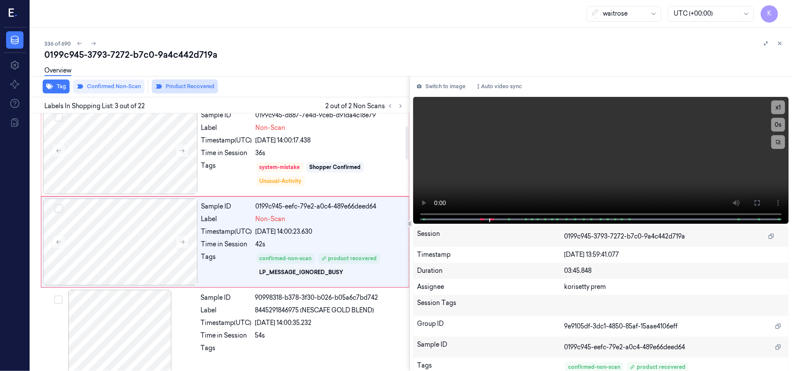
click at [196, 86] on button "Product Recovered" at bounding box center [185, 87] width 66 height 14
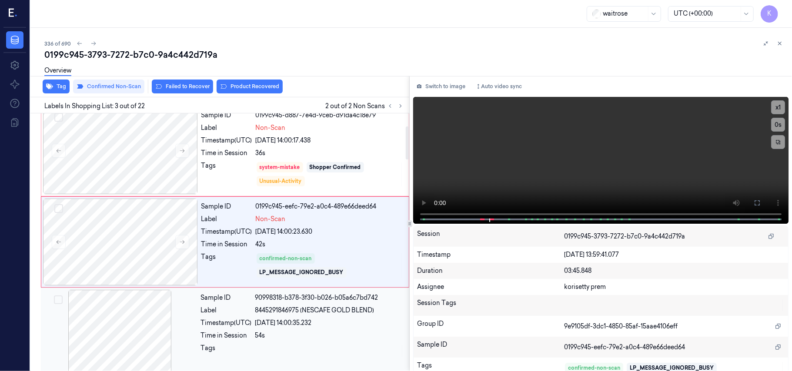
click at [308, 326] on div "09/10/2025 14:00:35.232" at bounding box center [329, 323] width 149 height 9
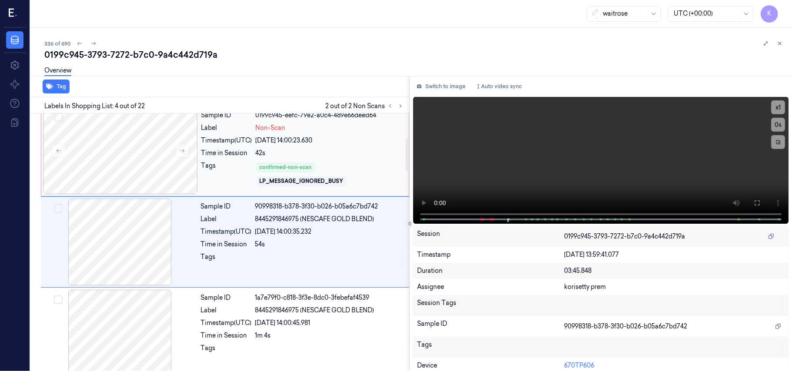
click at [310, 150] on div "42s" at bounding box center [330, 153] width 148 height 9
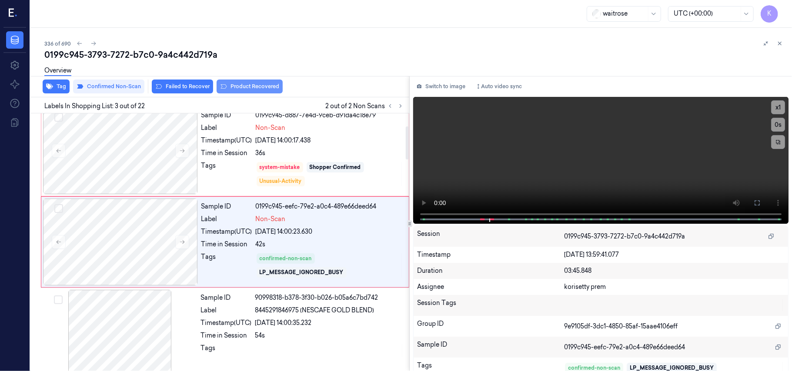
click at [244, 83] on button "Product Recovered" at bounding box center [249, 87] width 66 height 14
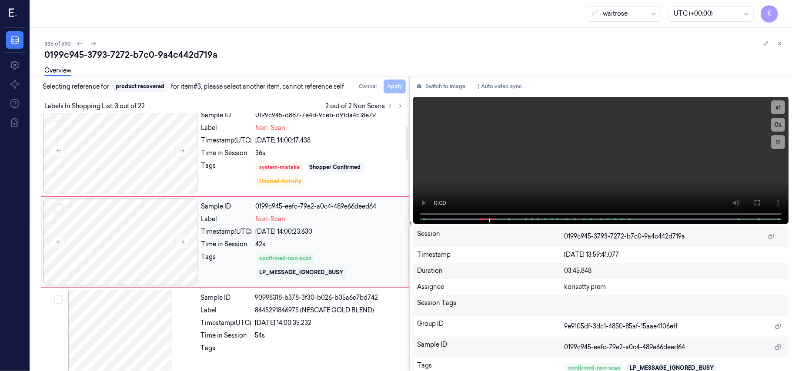
click at [305, 282] on div "Sample ID 0199c945-eefc-79e2-a0c4-489e66deed64 Label Non-Scan Timestamp (UTC) 0…" at bounding box center [302, 242] width 209 height 87
click at [309, 313] on span "8445291846975 (NESCAFE GOLD BLEND)" at bounding box center [314, 310] width 119 height 9
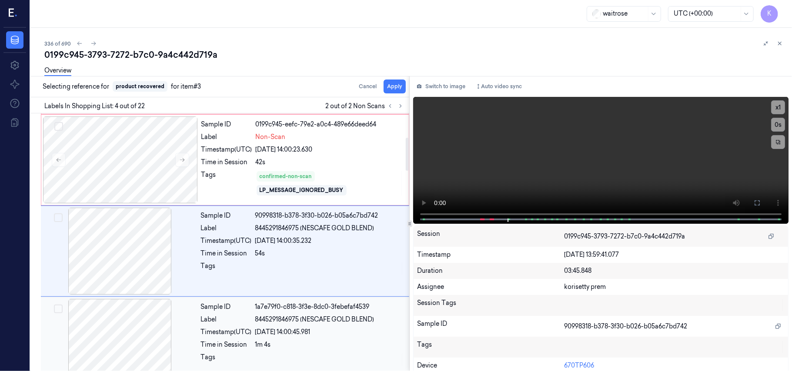
scroll to position [190, 0]
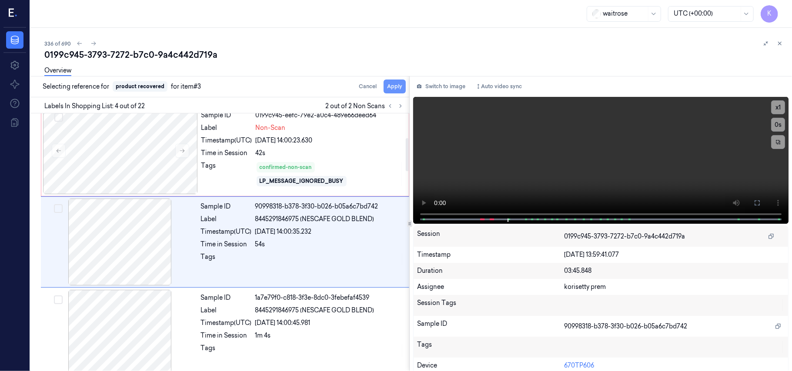
click at [389, 85] on button "Apply" at bounding box center [394, 87] width 22 height 14
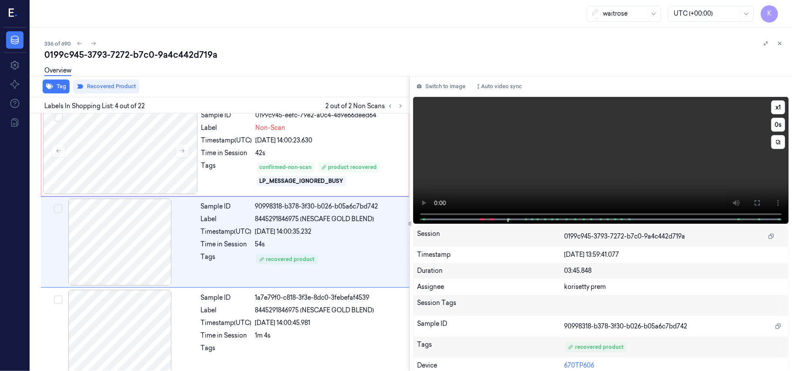
click at [574, 180] on video at bounding box center [600, 160] width 375 height 127
click at [582, 173] on video at bounding box center [600, 160] width 375 height 127
click at [512, 190] on video at bounding box center [600, 160] width 375 height 127
click at [476, 174] on video at bounding box center [600, 160] width 375 height 127
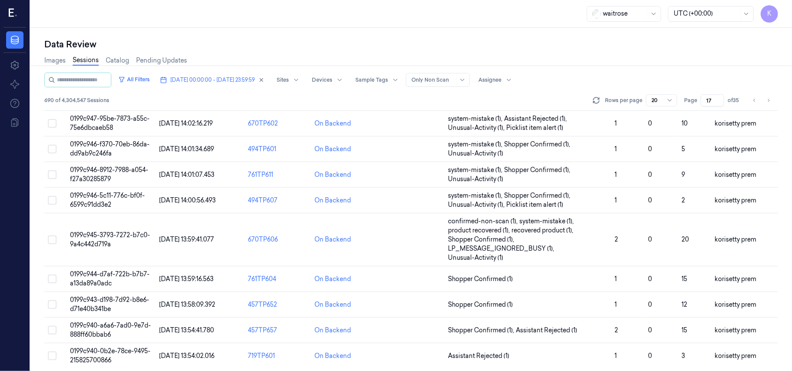
scroll to position [316, 0]
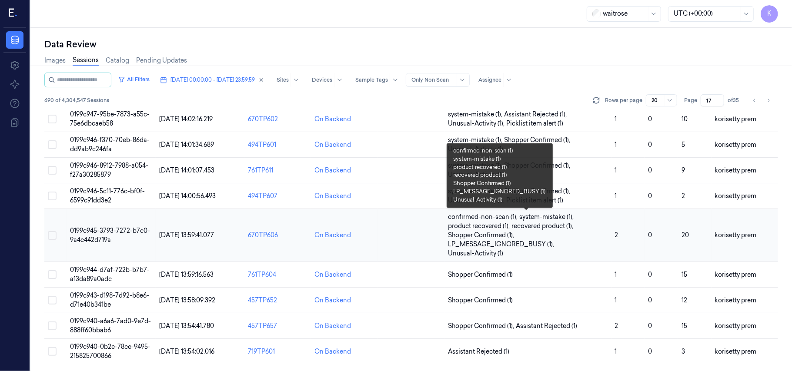
click at [552, 233] on span "confirmed-non-scan (1) , system-mistake (1) , product recovered (1) , recovered…" at bounding box center [528, 236] width 160 height 46
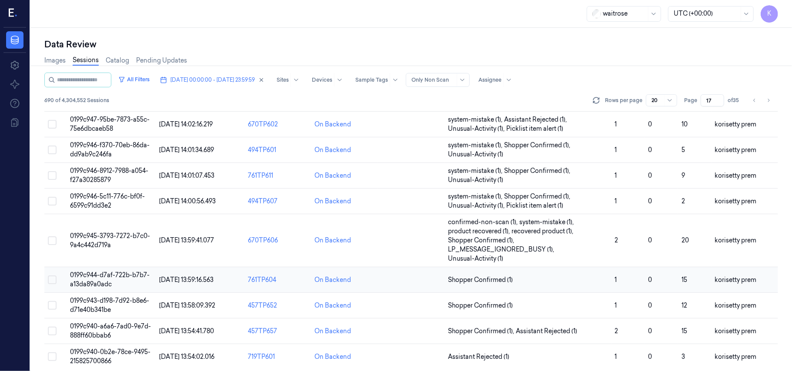
scroll to position [316, 0]
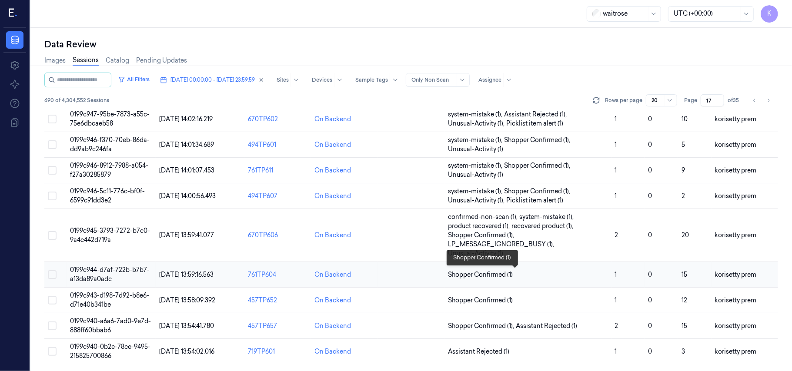
click at [546, 273] on span "Shopper Confirmed (1)" at bounding box center [528, 274] width 160 height 9
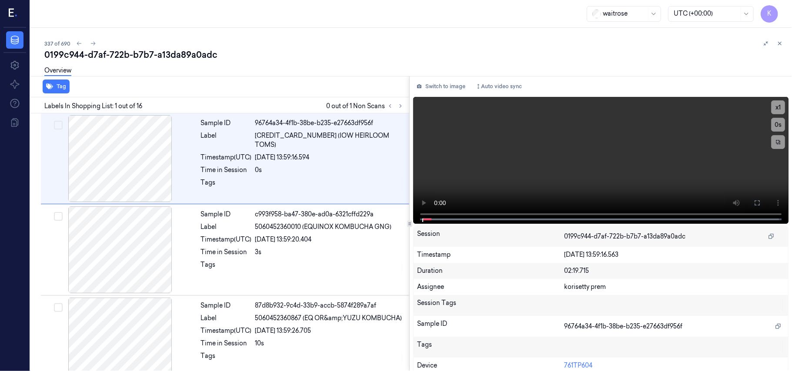
click at [348, 47] on div "337 of 690" at bounding box center [414, 43] width 740 height 10
click at [403, 110] on button at bounding box center [400, 106] width 10 height 10
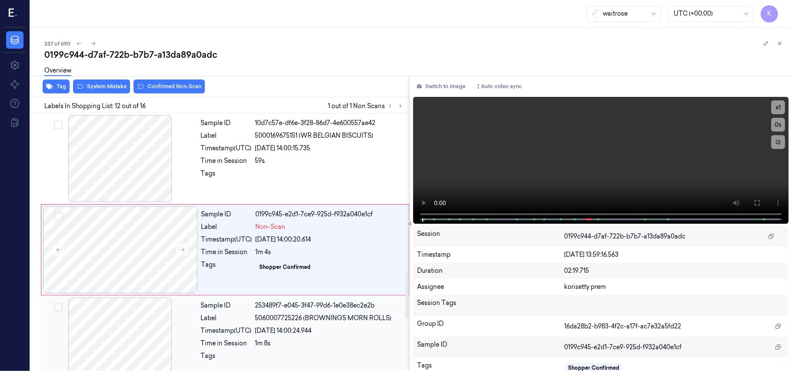
scroll to position [923, 0]
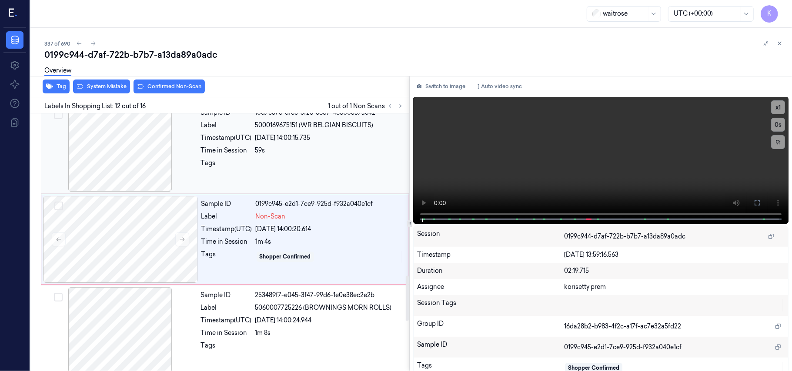
click at [340, 130] on span "5000169675151 (WR BELGIAN BISCUITS)" at bounding box center [314, 125] width 118 height 9
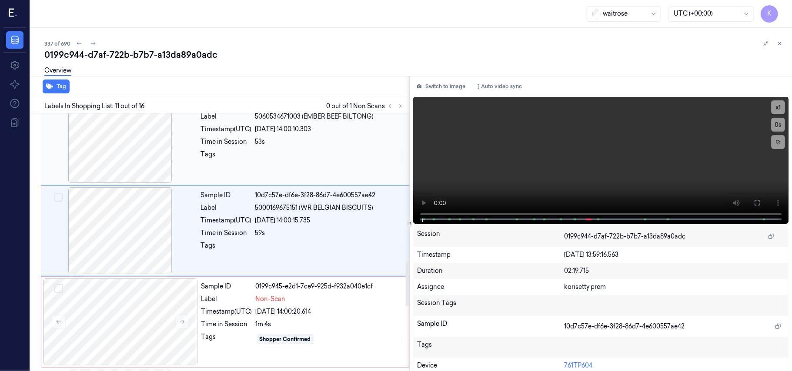
scroll to position [832, 0]
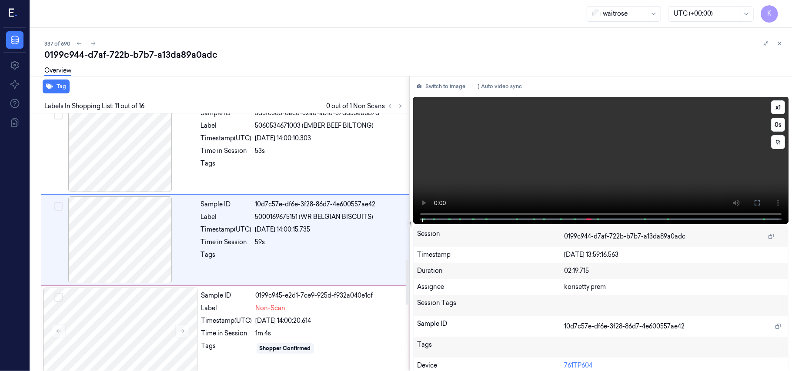
click at [668, 130] on video at bounding box center [600, 160] width 375 height 127
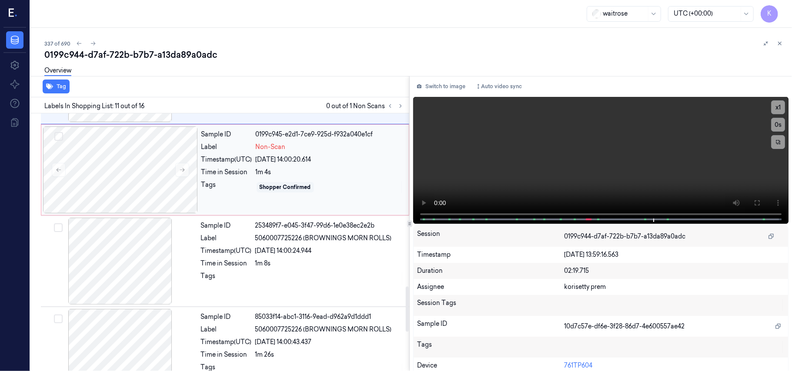
scroll to position [1005, 0]
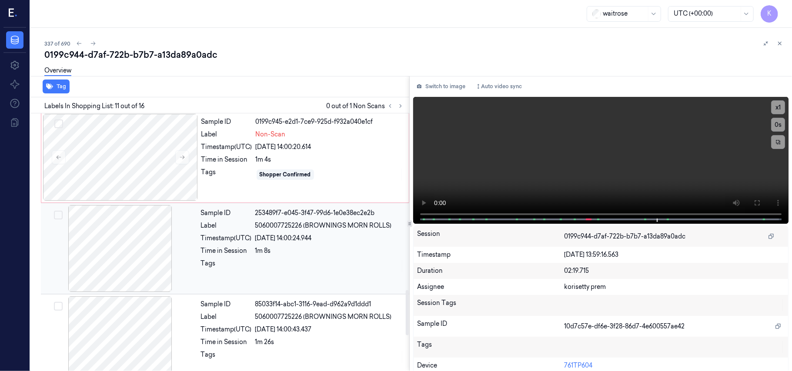
click at [251, 270] on div "Tags" at bounding box center [226, 266] width 51 height 14
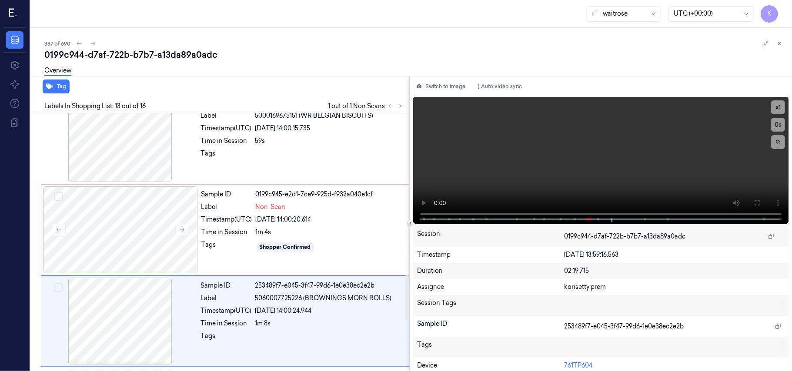
scroll to position [920, 0]
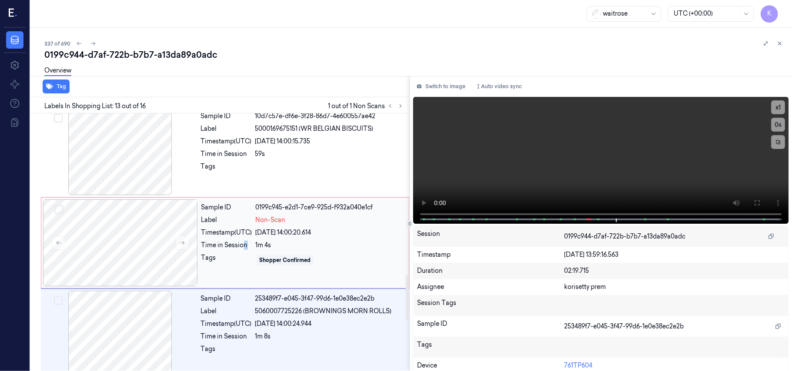
drag, startPoint x: 249, startPoint y: 243, endPoint x: 244, endPoint y: 253, distance: 11.3
click at [244, 253] on div "Sample ID 0199c945-e2d1-7ce9-925d-f932a040e1cf Label Non-Scan Timestamp (UTC) 0…" at bounding box center [302, 243] width 209 height 87
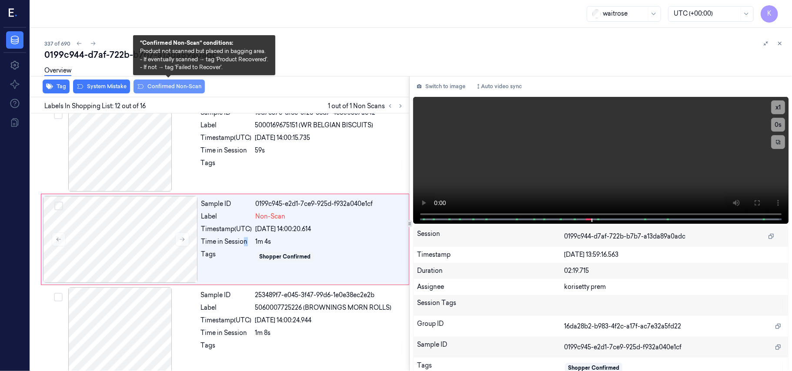
click at [168, 85] on button "Confirmed Non-Scan" at bounding box center [168, 87] width 71 height 14
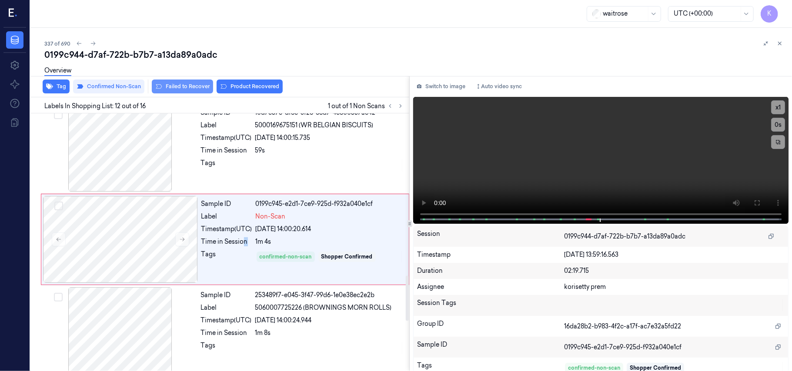
click at [199, 86] on button "Failed to Recover" at bounding box center [182, 87] width 61 height 14
click at [260, 159] on div "Sample ID 10d7c57e-df6e-3f28-86d7-4e600557ae42 Label 5000169675151 (WR BELGIAN …" at bounding box center [302, 148] width 210 height 87
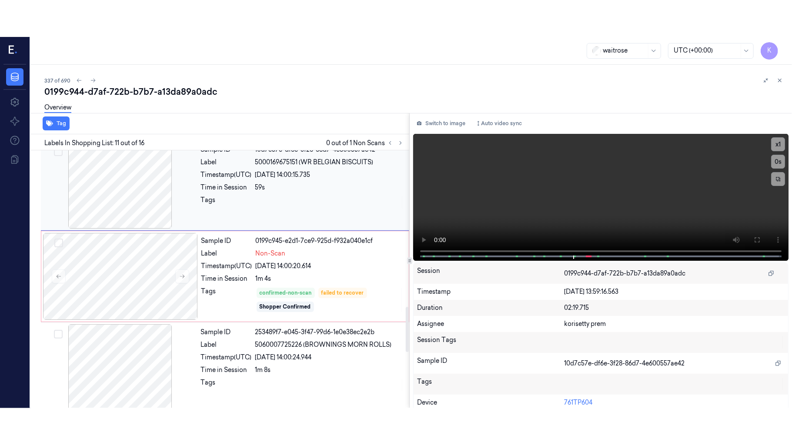
scroll to position [832, 0]
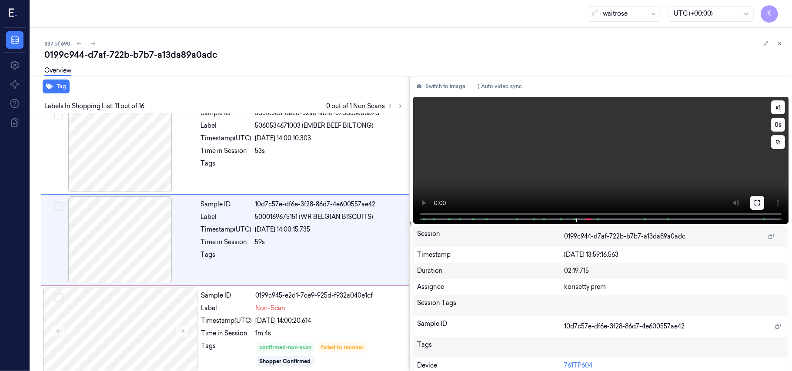
click at [750, 201] on button at bounding box center [757, 203] width 14 height 14
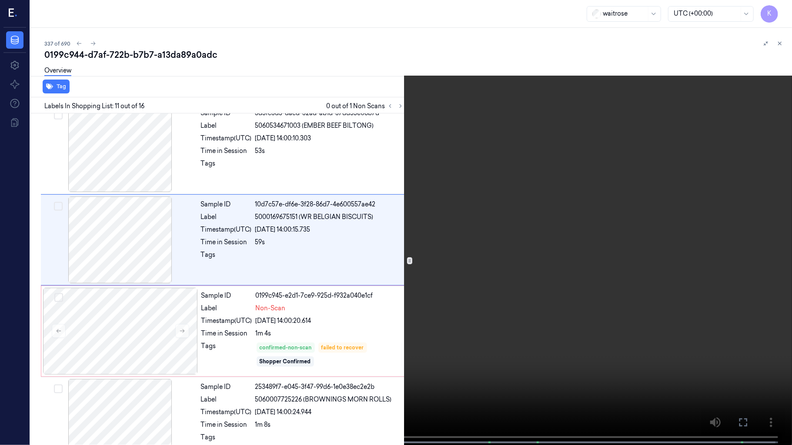
click at [775, 7] on div "x 1 0 s" at bounding box center [396, 222] width 792 height 445
click at [778, 7] on button "x 1" at bounding box center [781, 10] width 14 height 14
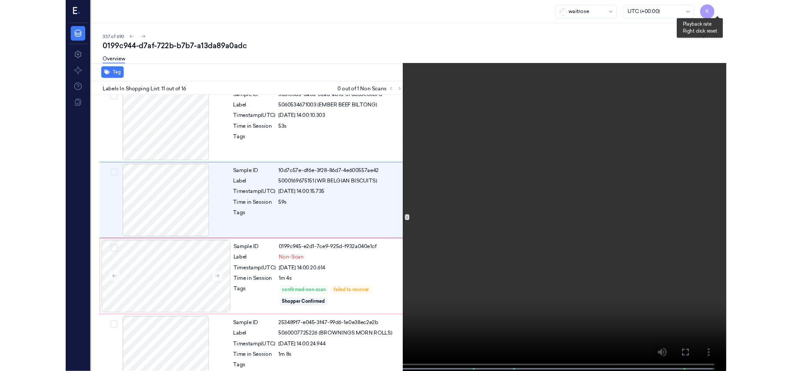
scroll to position [795, 0]
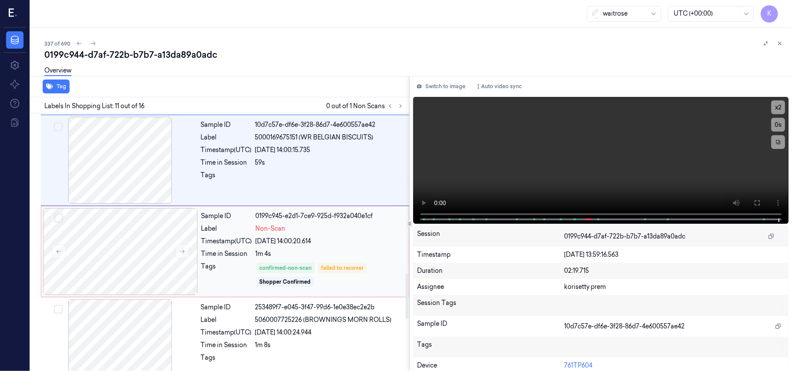
click at [291, 237] on div "Sample ID 0199c945-e2d1-7ce9-925d-f932a040e1cf Label Non-Scan Timestamp (UTC) 0…" at bounding box center [302, 251] width 209 height 87
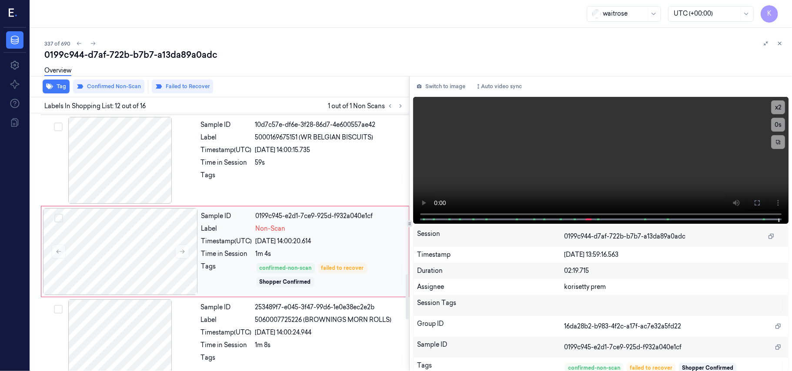
scroll to position [923, 0]
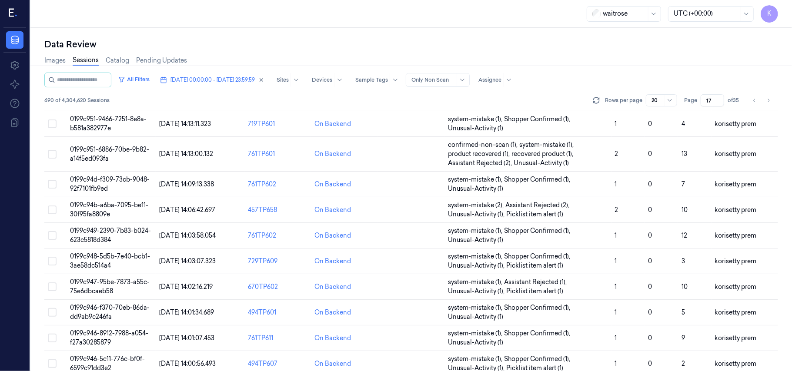
scroll to position [316, 0]
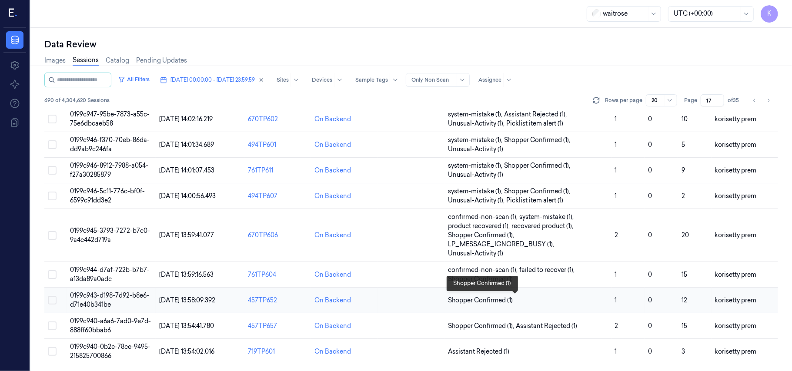
click at [564, 296] on span "Shopper Confirmed (1)" at bounding box center [528, 300] width 160 height 9
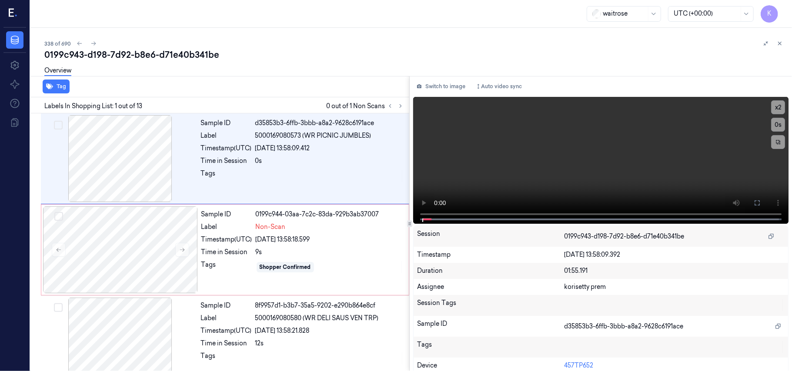
click at [355, 64] on div "Overview" at bounding box center [414, 72] width 740 height 22
click at [539, 146] on video at bounding box center [600, 160] width 375 height 127
click at [589, 186] on video at bounding box center [600, 160] width 375 height 127
click at [244, 270] on div "Tags" at bounding box center [226, 267] width 51 height 14
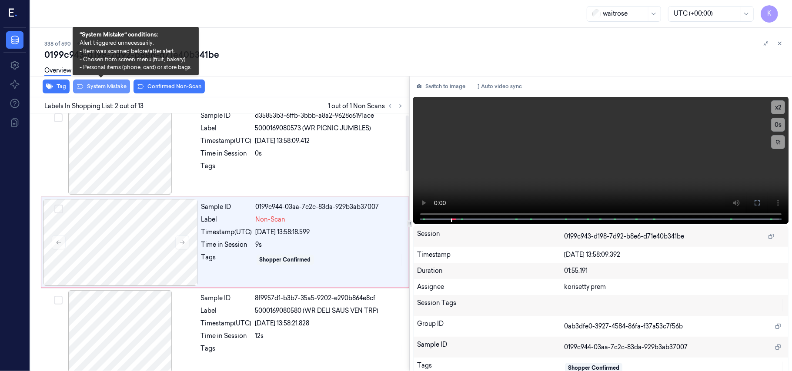
click at [106, 84] on button "System Mistake" at bounding box center [101, 87] width 57 height 14
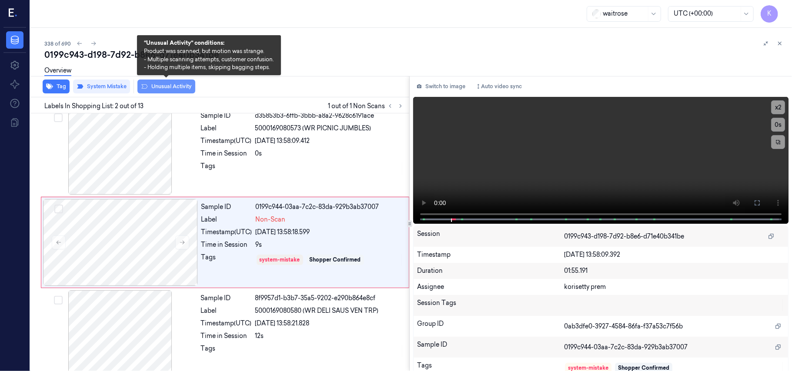
click at [153, 89] on button "Unusual Activity" at bounding box center [166, 87] width 58 height 14
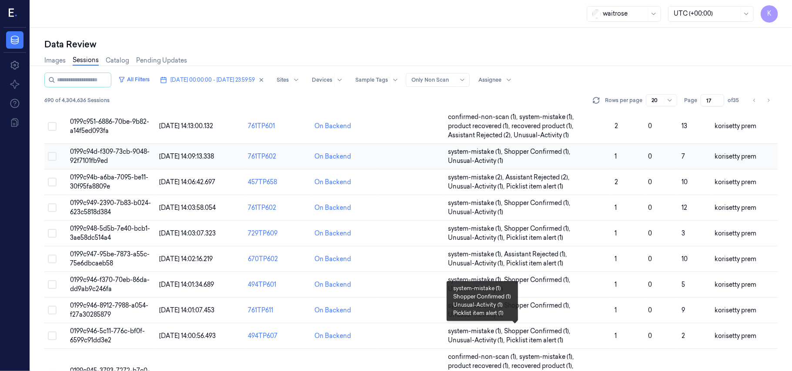
scroll to position [316, 0]
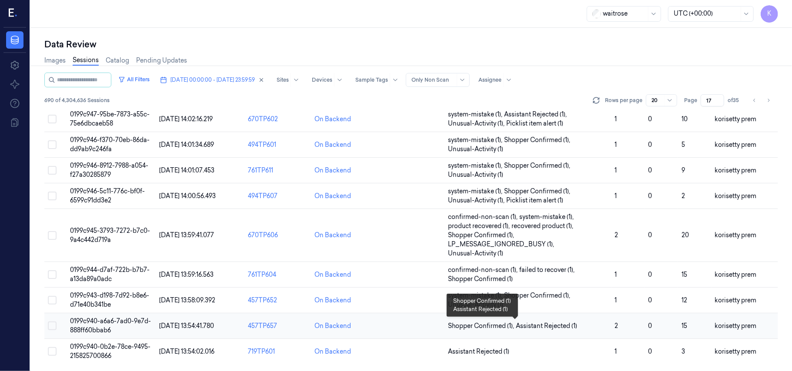
click at [587, 326] on span "Shopper Confirmed (1) , Assistant Rejected (1)" at bounding box center [528, 326] width 160 height 9
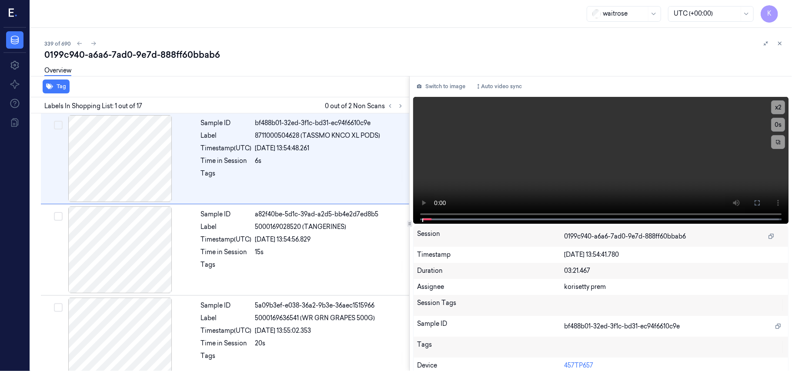
click at [407, 56] on div "0199c940-a6a6-7ad0-9e7d-888ff60bbab6" at bounding box center [414, 55] width 740 height 12
click at [404, 104] on button at bounding box center [400, 106] width 10 height 10
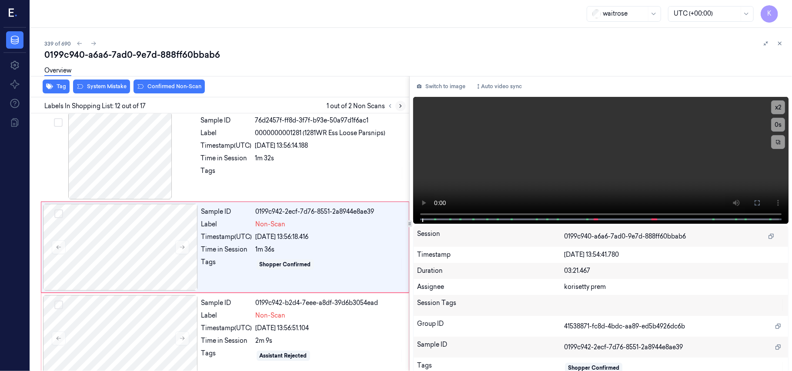
scroll to position [923, 0]
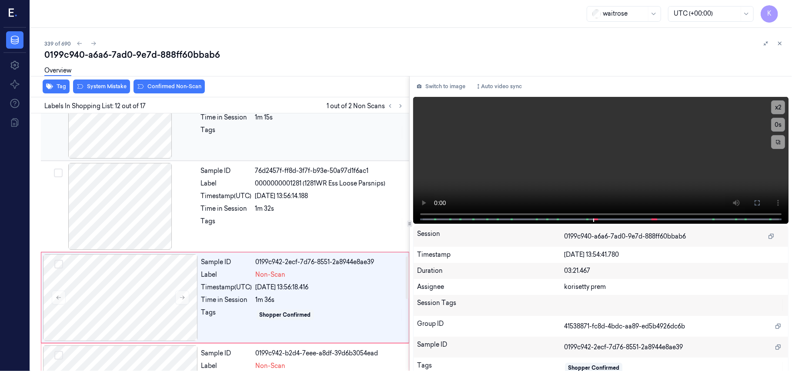
click at [330, 143] on div "Sample ID 911088d2-210c-3031-aed1-ef0ae9309336 Label 5000169360545 (WR WILTS HA…" at bounding box center [302, 115] width 210 height 87
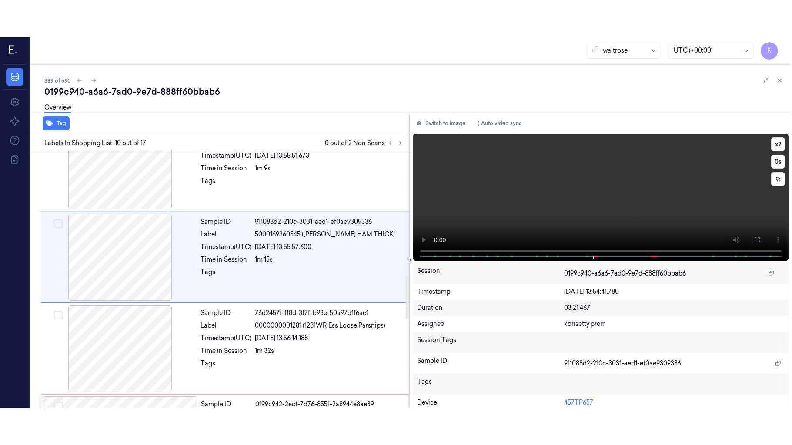
scroll to position [740, 0]
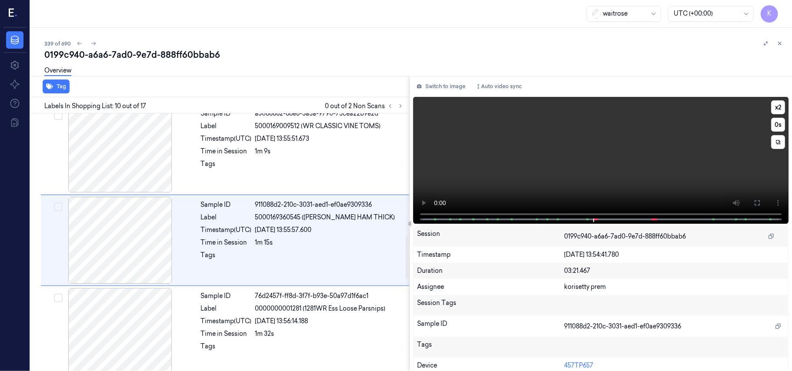
click at [619, 157] on video at bounding box center [600, 160] width 375 height 127
click at [759, 203] on button at bounding box center [757, 203] width 14 height 14
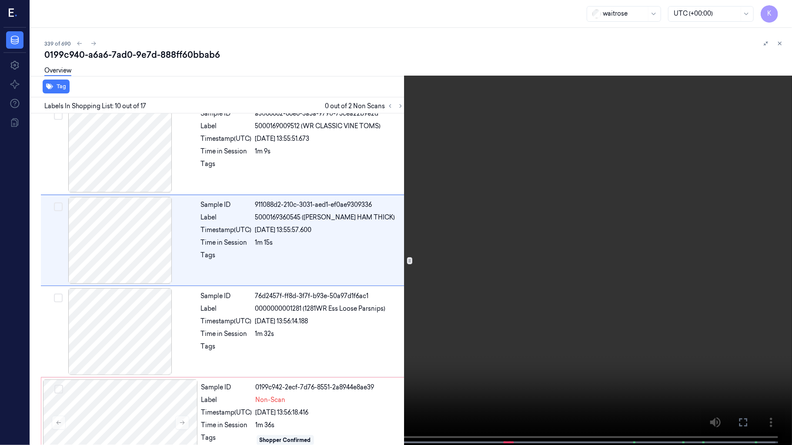
click at [188, 265] on video at bounding box center [396, 223] width 792 height 447
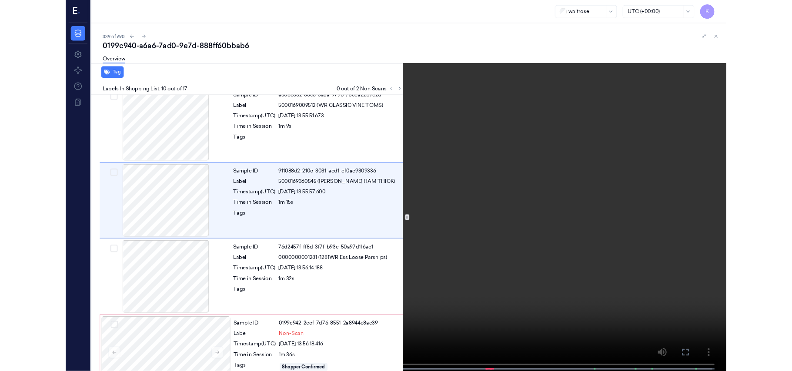
scroll to position [703, 0]
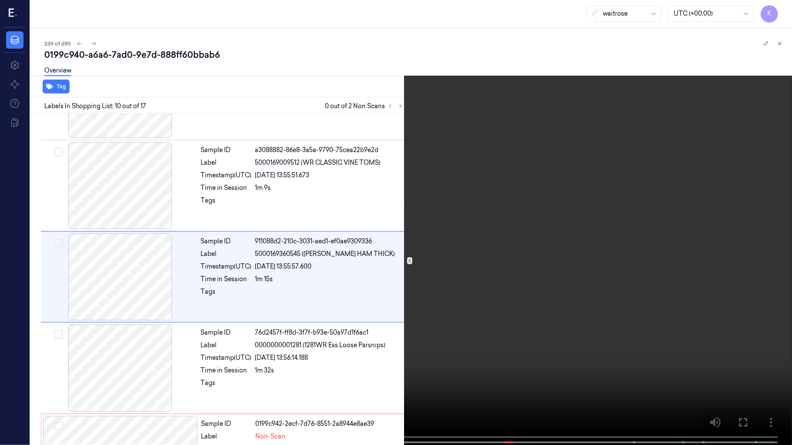
click at [188, 265] on video at bounding box center [396, 223] width 792 height 447
click at [313, 279] on video at bounding box center [396, 223] width 792 height 447
click at [366, 341] on video at bounding box center [396, 223] width 792 height 447
click at [233, 370] on video at bounding box center [396, 223] width 792 height 447
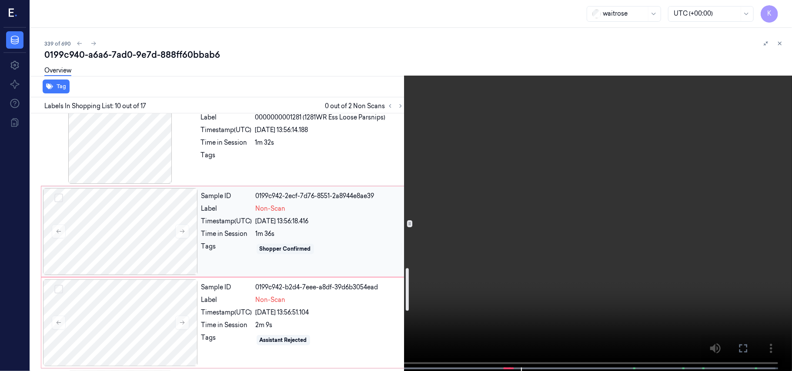
scroll to position [935, 0]
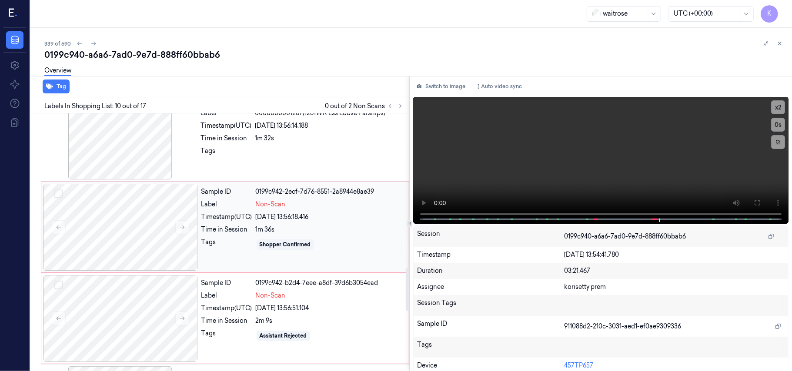
click at [303, 220] on div "09/10/2025 13:56:18.416" at bounding box center [330, 217] width 148 height 9
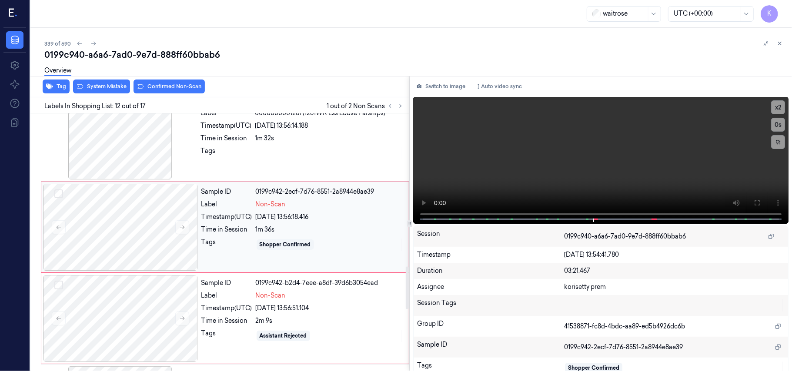
scroll to position [923, 0]
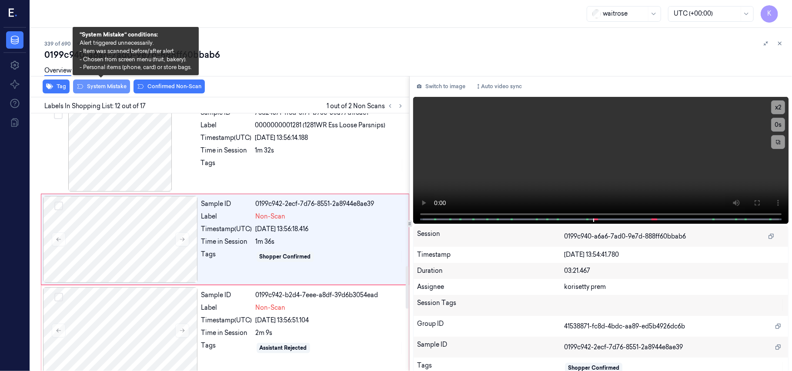
click at [100, 85] on button "System Mistake" at bounding box center [101, 87] width 57 height 14
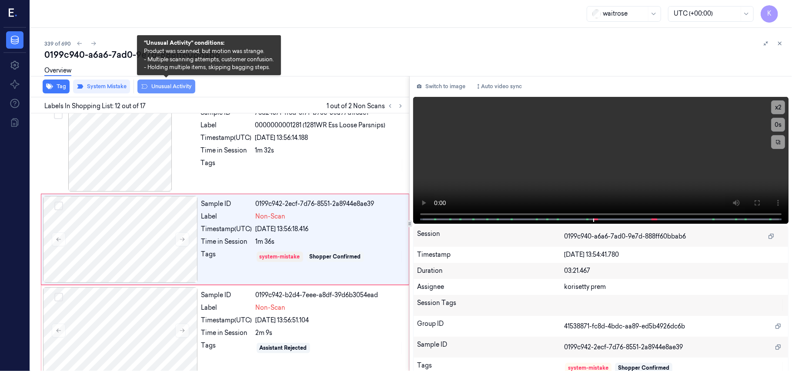
click at [163, 91] on button "Unusual Activity" at bounding box center [166, 87] width 58 height 14
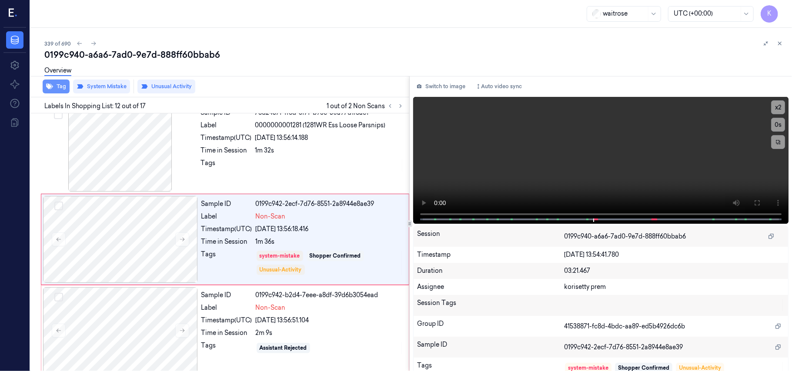
click at [61, 89] on button "Tag" at bounding box center [56, 87] width 27 height 14
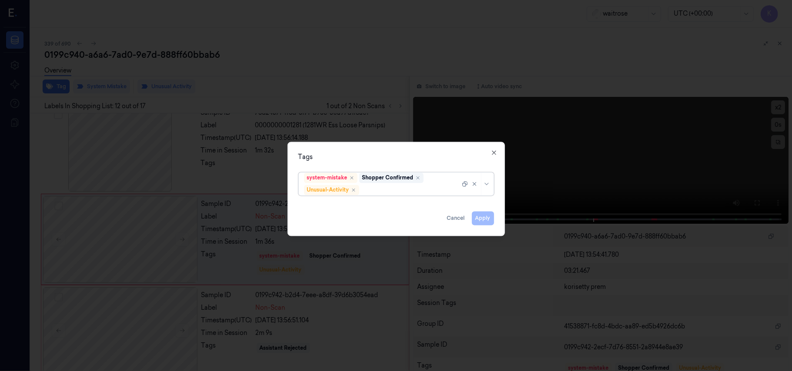
click at [381, 190] on div at bounding box center [410, 190] width 99 height 9
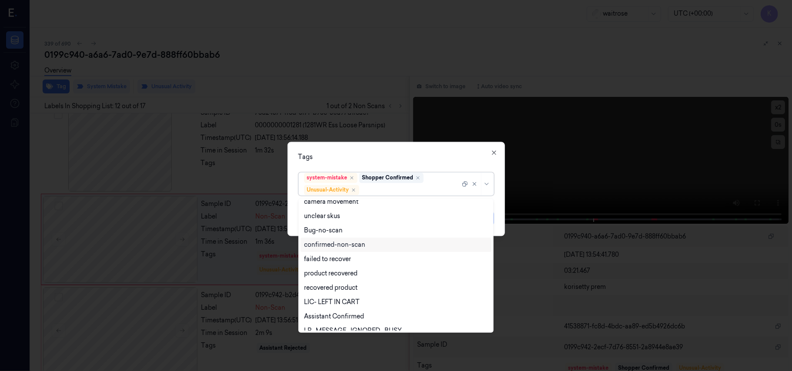
scroll to position [113, 0]
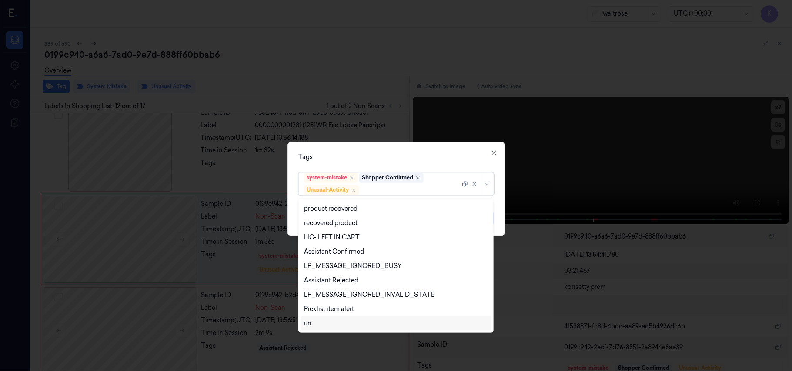
click at [324, 317] on div "un" at bounding box center [395, 323] width 191 height 14
click at [326, 306] on div "Picklist item alert" at bounding box center [329, 309] width 50 height 9
click at [376, 191] on icon "Remove ,un" at bounding box center [374, 190] width 5 height 5
click at [433, 159] on div "Tags" at bounding box center [396, 157] width 196 height 9
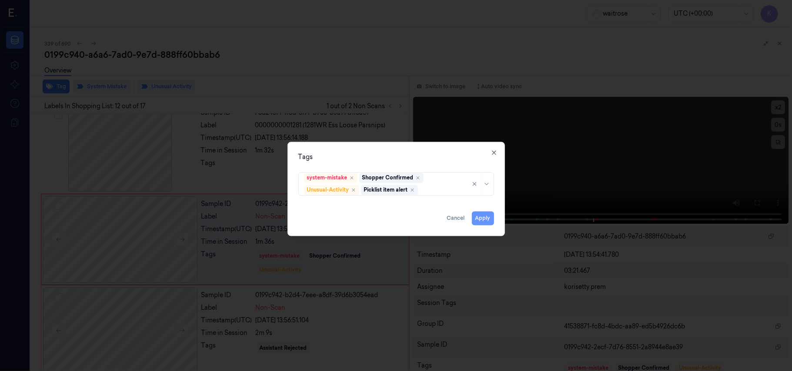
click at [476, 221] on button "Apply" at bounding box center [483, 219] width 22 height 14
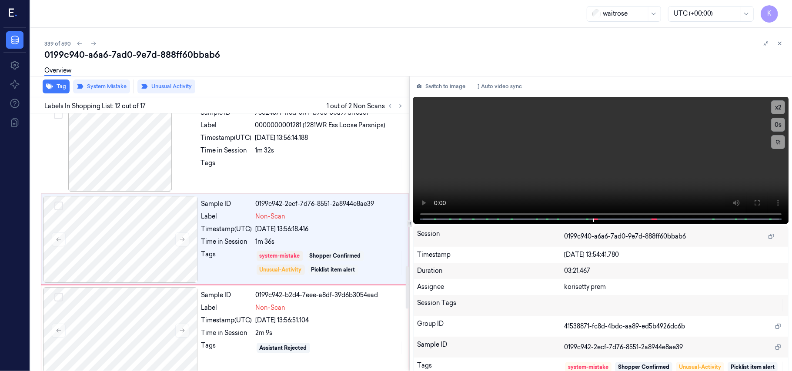
click at [303, 312] on div "Non-Scan" at bounding box center [330, 307] width 148 height 9
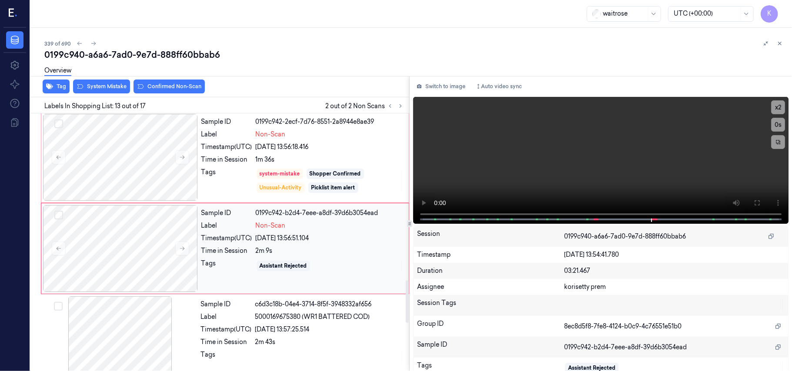
scroll to position [1015, 0]
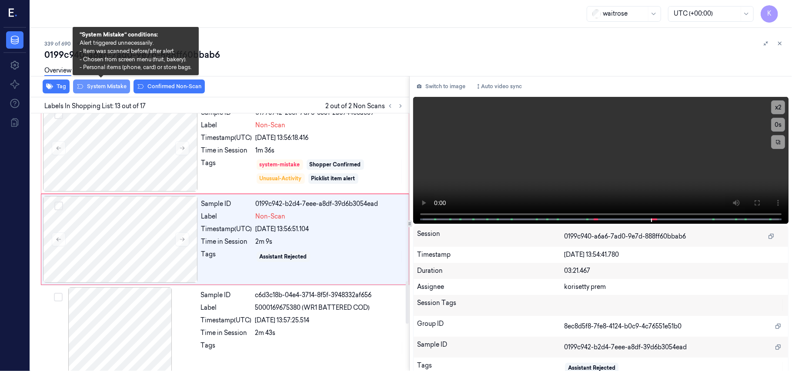
click at [118, 87] on button "System Mistake" at bounding box center [101, 87] width 57 height 14
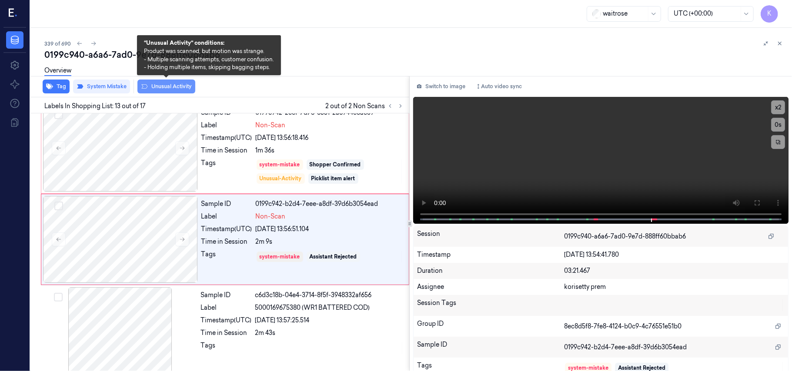
click at [174, 85] on button "Unusual Activity" at bounding box center [166, 87] width 58 height 14
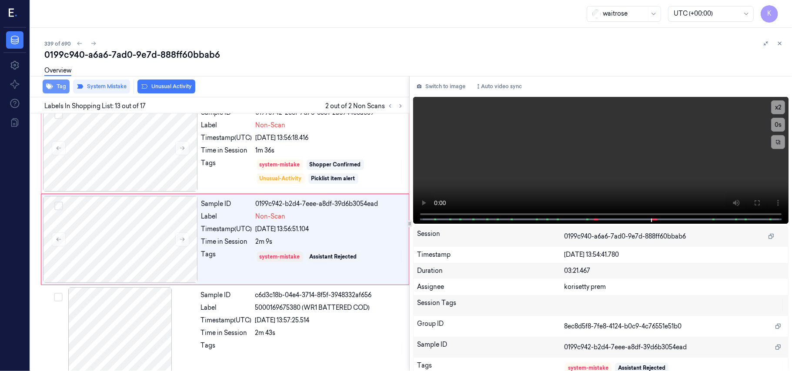
click at [54, 89] on button "Tag" at bounding box center [56, 87] width 27 height 14
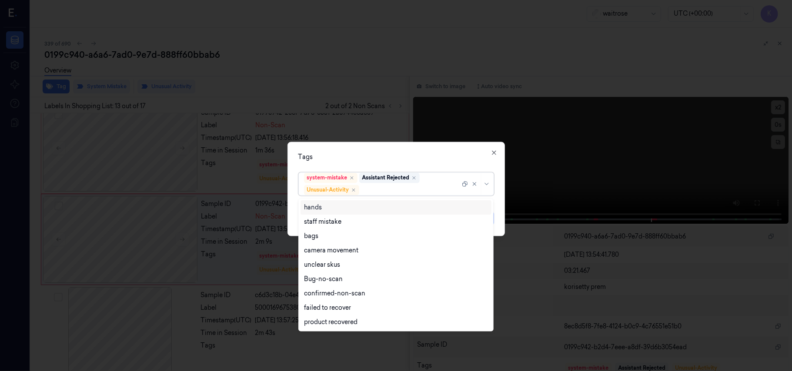
click at [405, 191] on div at bounding box center [410, 190] width 99 height 9
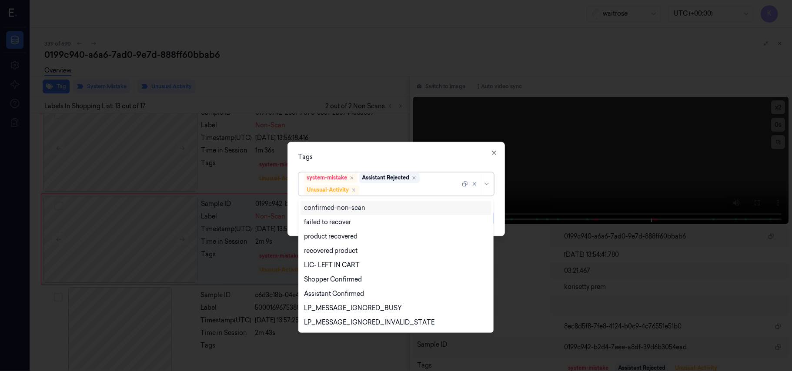
scroll to position [113, 0]
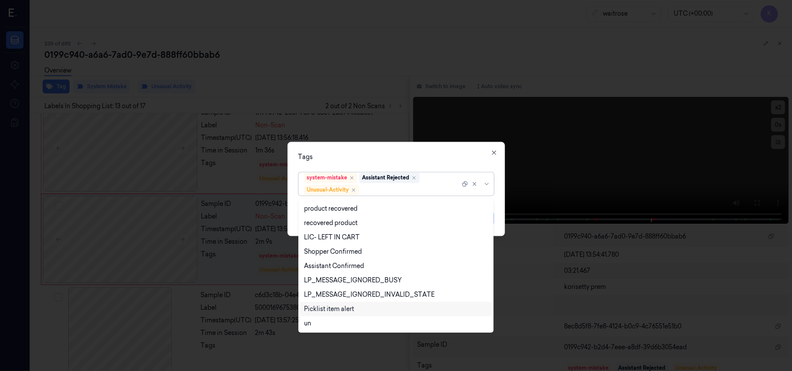
click at [337, 307] on div "Picklist item alert" at bounding box center [329, 309] width 50 height 9
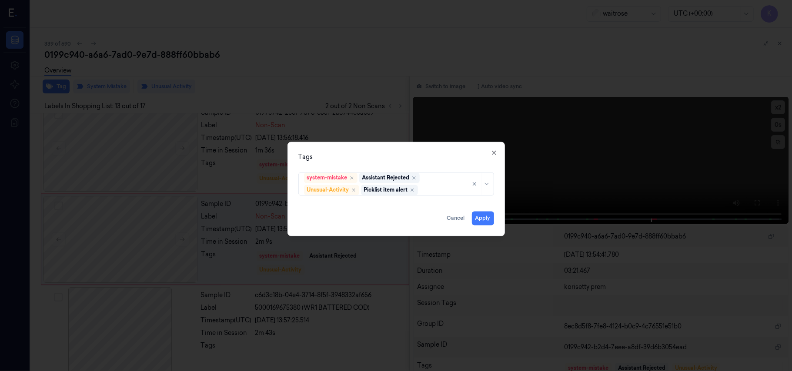
click at [392, 148] on div "Tags system-mistake Assistant Rejected Unusual-Activity Picklist item alert App…" at bounding box center [395, 189] width 217 height 94
click at [484, 220] on button "Apply" at bounding box center [483, 219] width 22 height 14
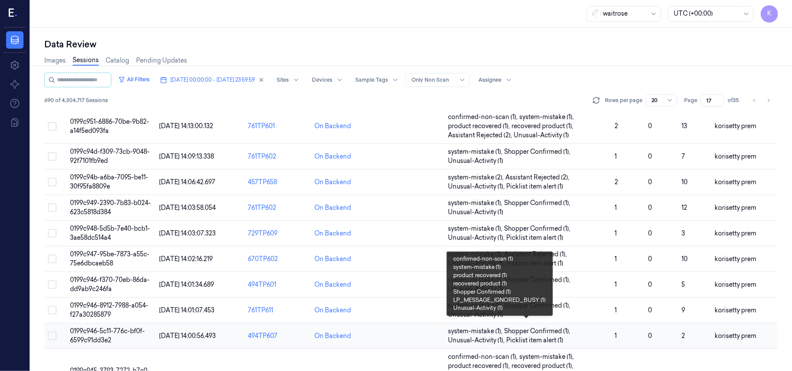
scroll to position [326, 0]
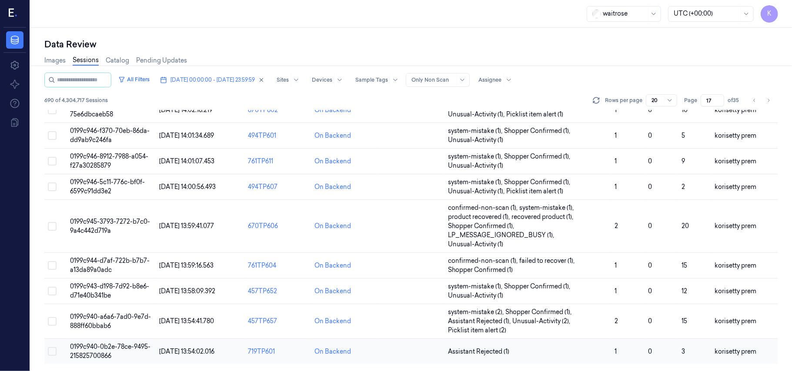
click at [510, 349] on span "Assistant Rejected (1)" at bounding box center [528, 351] width 160 height 9
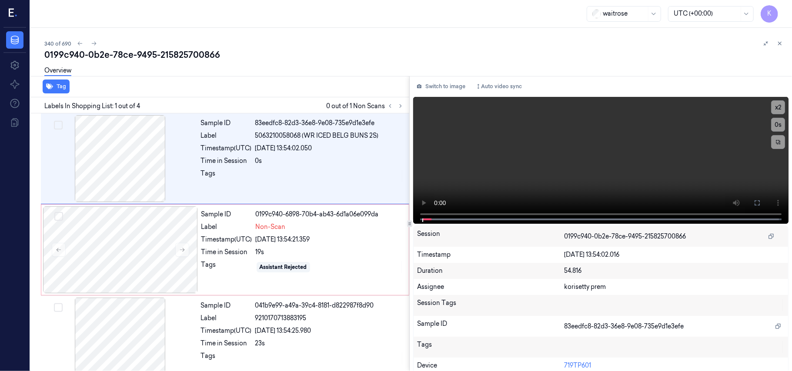
click at [392, 35] on div "340 of 690 0199c940-0b2e-78ce-9495-215825700866 Overview Tag Labels In Shopping…" at bounding box center [410, 199] width 761 height 343
click at [590, 143] on video at bounding box center [600, 160] width 375 height 127
click at [545, 190] on video at bounding box center [600, 160] width 375 height 127
click at [199, 247] on div "Sample ID 0199c940-6898-70b4-ab43-6d1a06e099da Label Non-Scan Timestamp (UTC) 0…" at bounding box center [302, 249] width 209 height 87
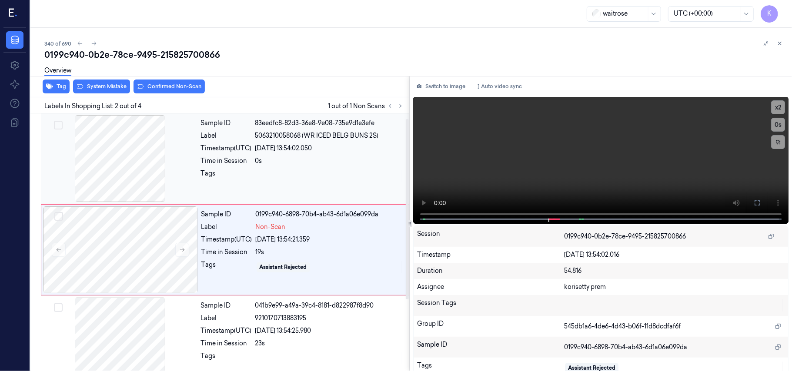
scroll to position [7, 0]
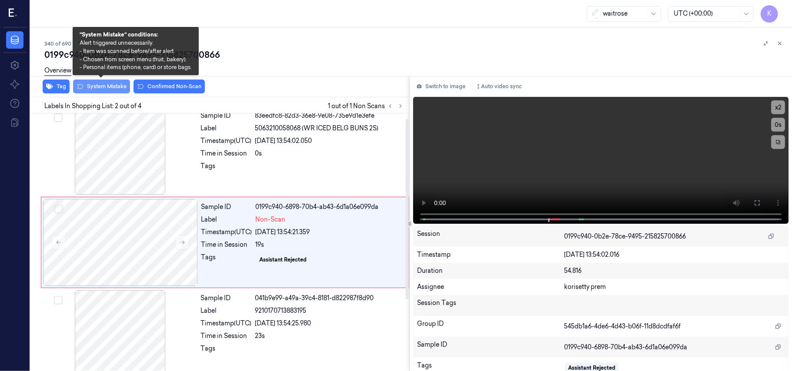
click at [112, 87] on button "System Mistake" at bounding box center [101, 87] width 57 height 14
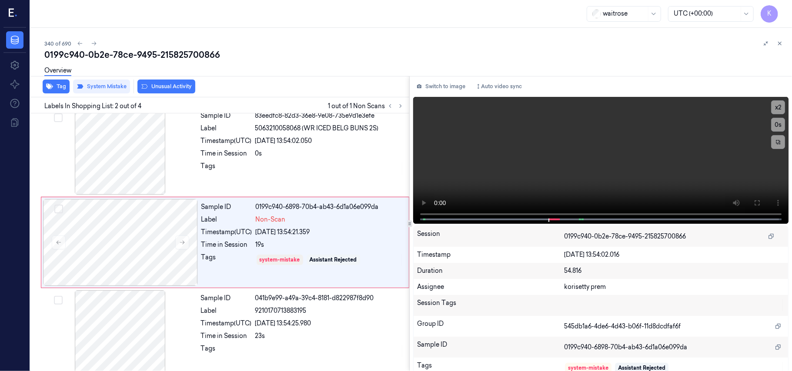
click at [169, 89] on button "Unusual Activity" at bounding box center [166, 87] width 58 height 14
